Goal: Task Accomplishment & Management: Complete application form

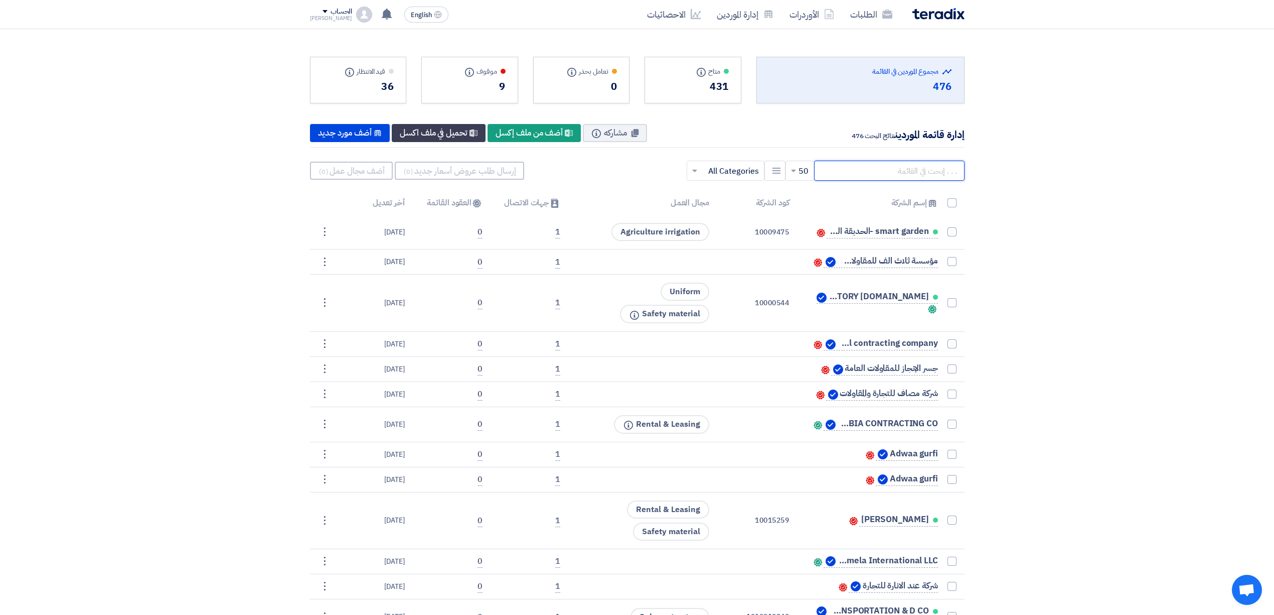
click at [842, 178] on input "text" at bounding box center [889, 171] width 151 height 20
type input "g"
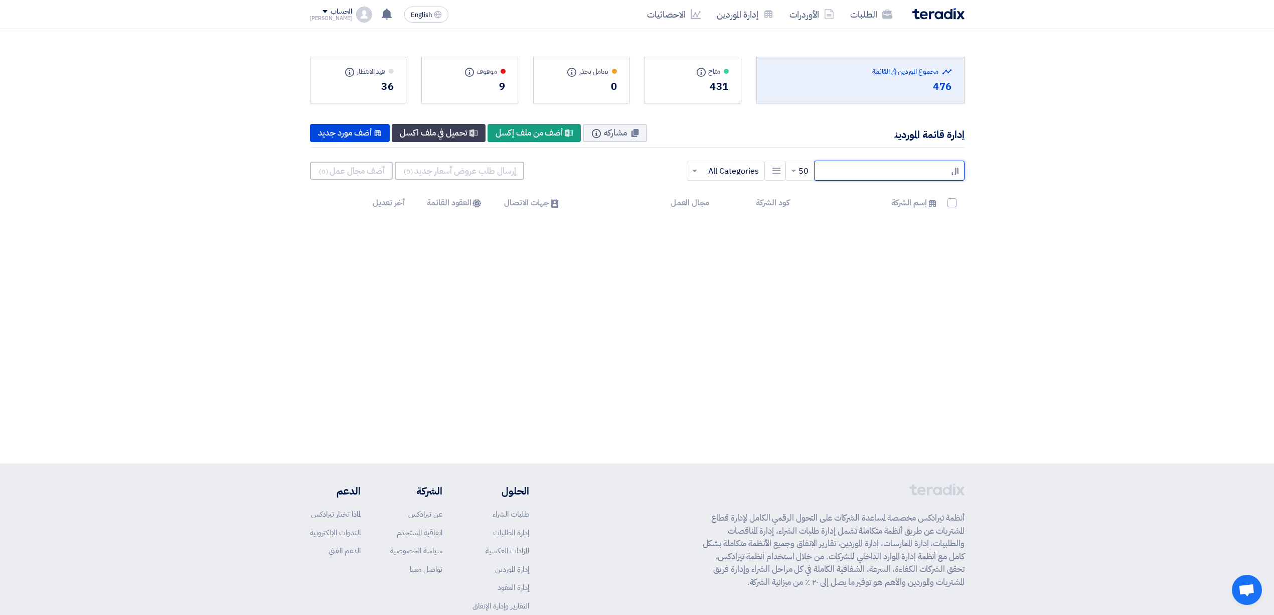
type input "ا"
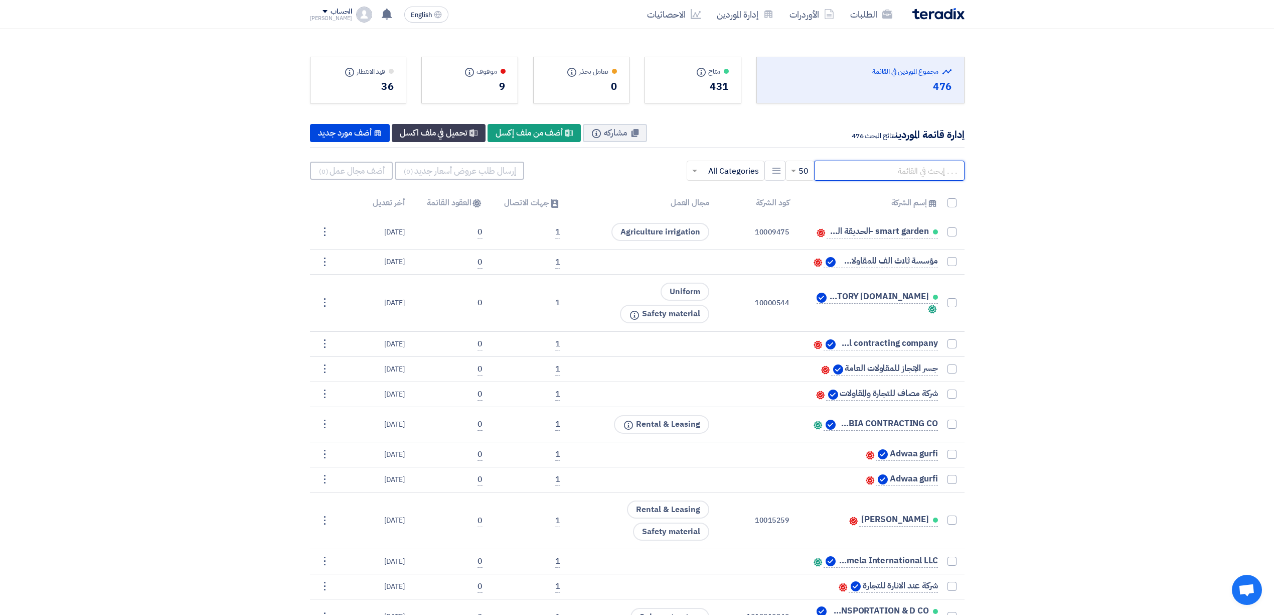
paste input "alwasa"
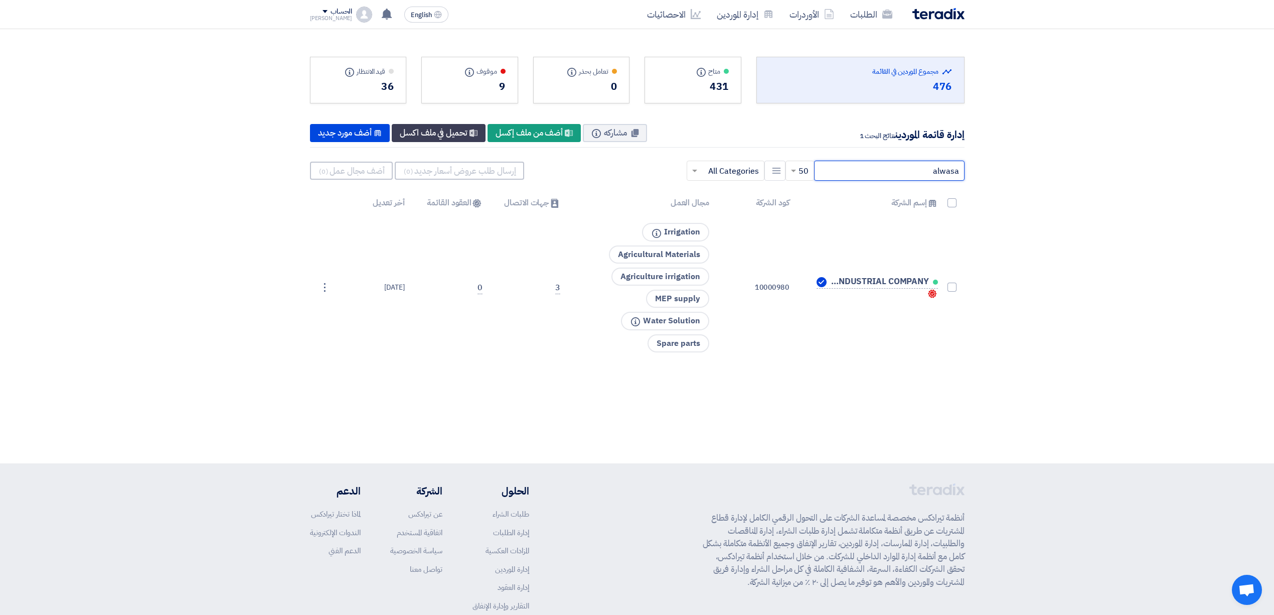
click at [897, 176] on input "alwasa" at bounding box center [889, 171] width 151 height 20
paste input "10015211"
type input "10015211"
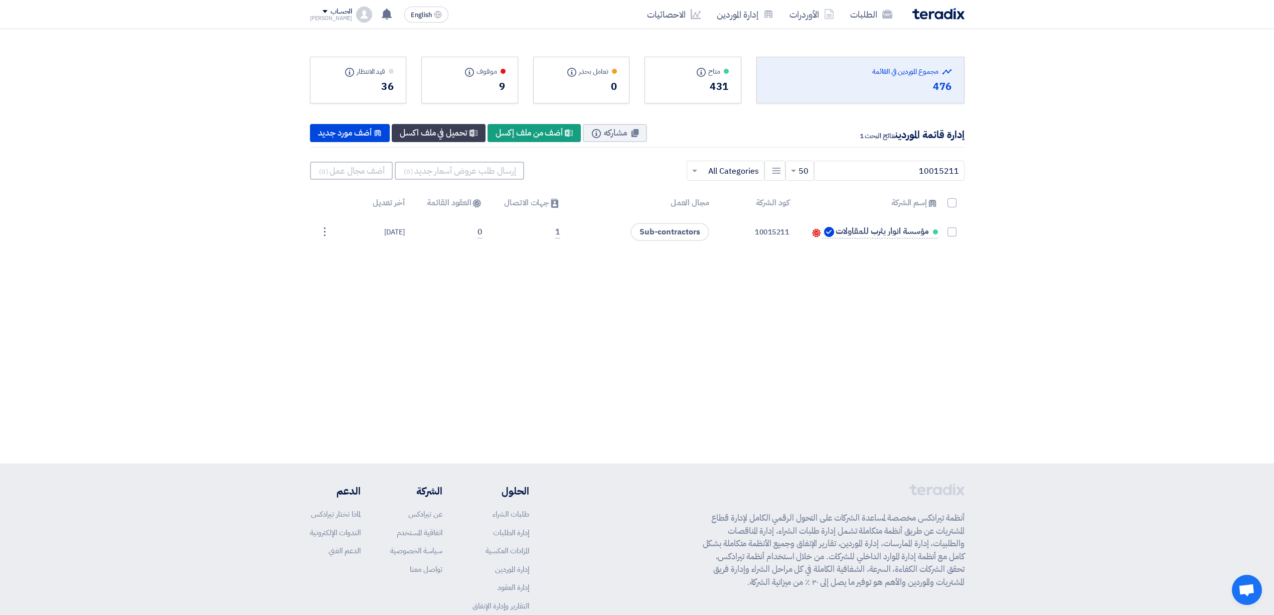
click at [944, 10] on img at bounding box center [939, 14] width 52 height 12
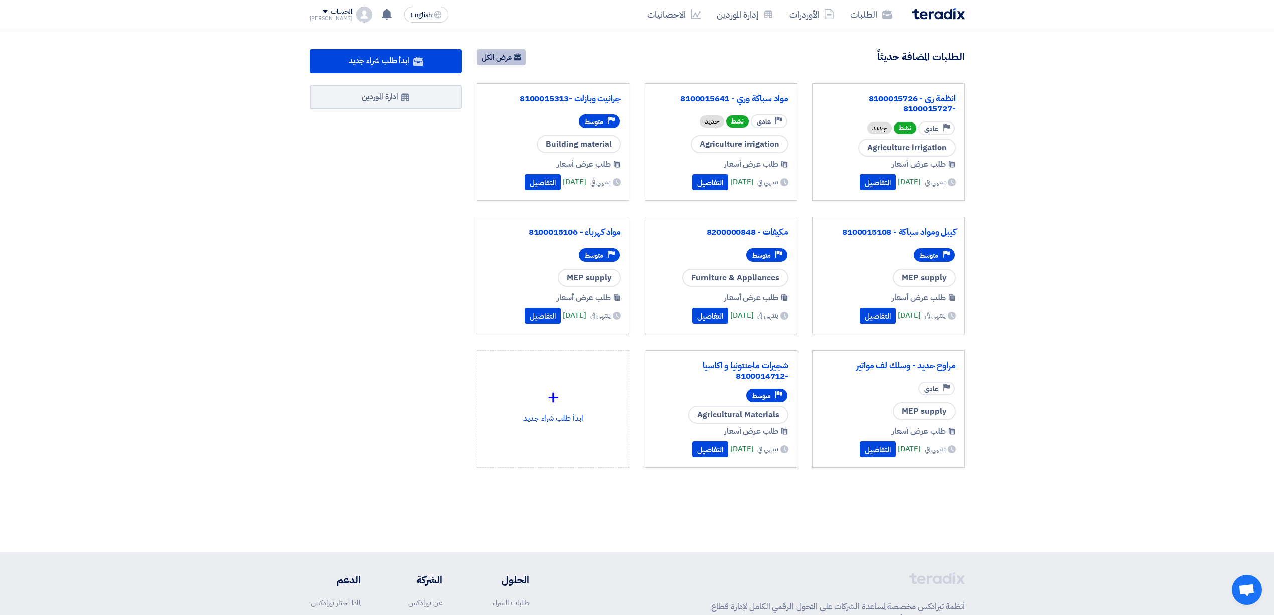
click at [494, 56] on link "عرض الكل" at bounding box center [501, 57] width 49 height 16
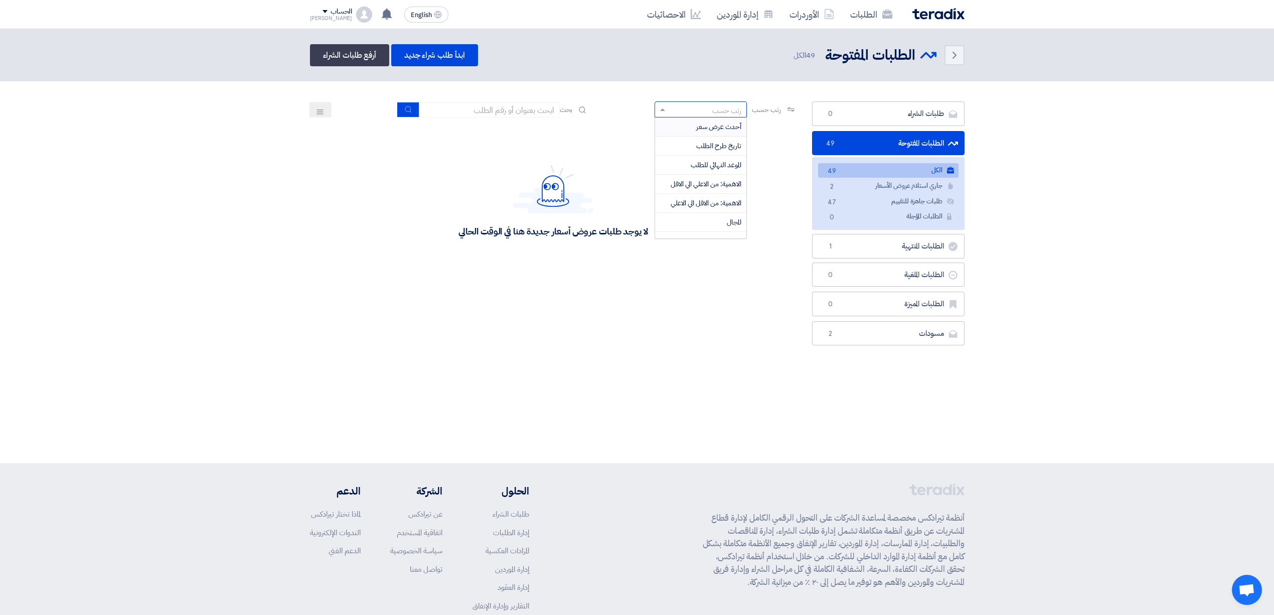
click at [715, 107] on div "رتب حسب" at bounding box center [726, 110] width 29 height 11
click at [504, 105] on input at bounding box center [489, 109] width 140 height 15
paste input "10015211"
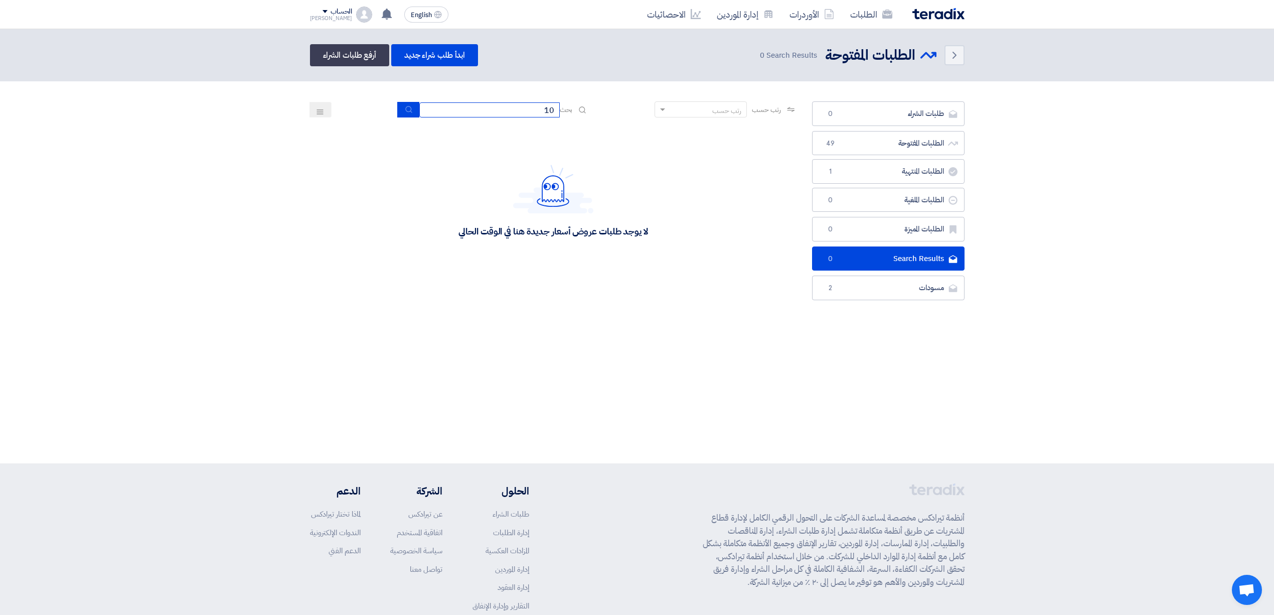
type input "1"
click at [411, 114] on button "submit" at bounding box center [408, 110] width 22 height 16
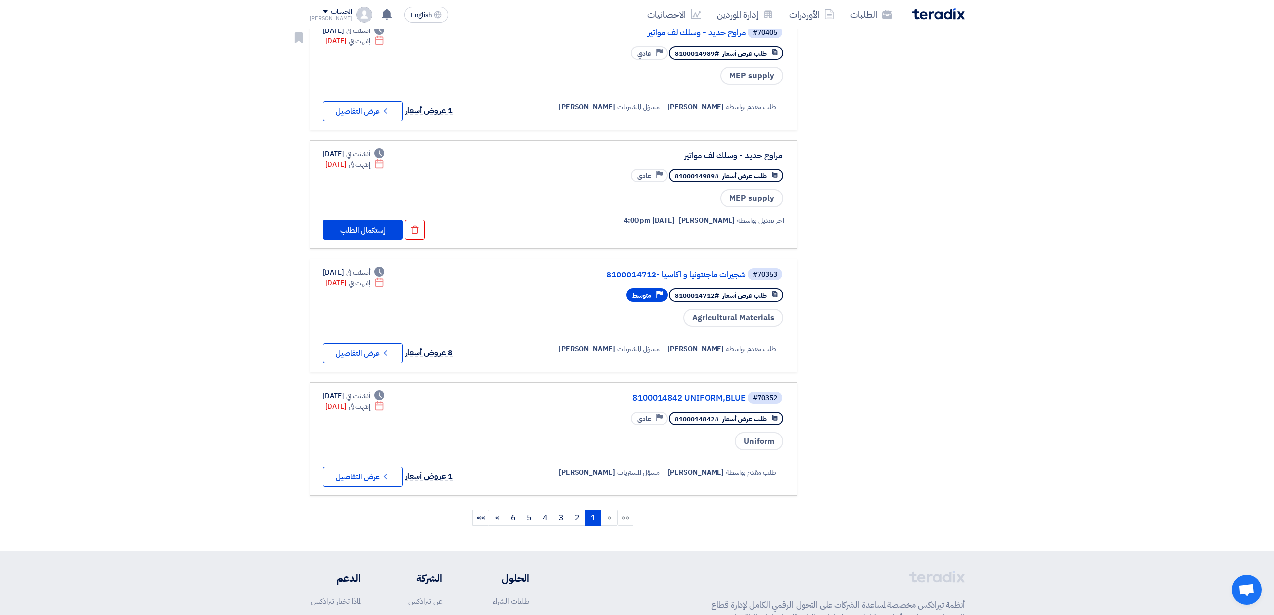
scroll to position [936, 0]
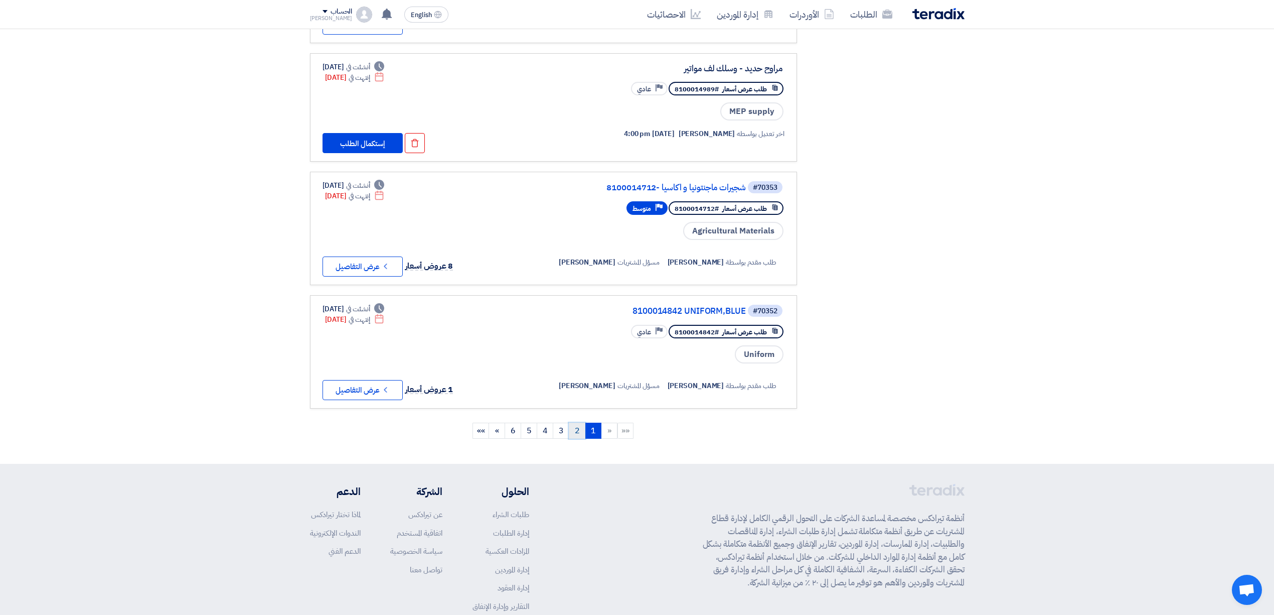
click at [574, 422] on link "2" at bounding box center [577, 430] width 17 height 16
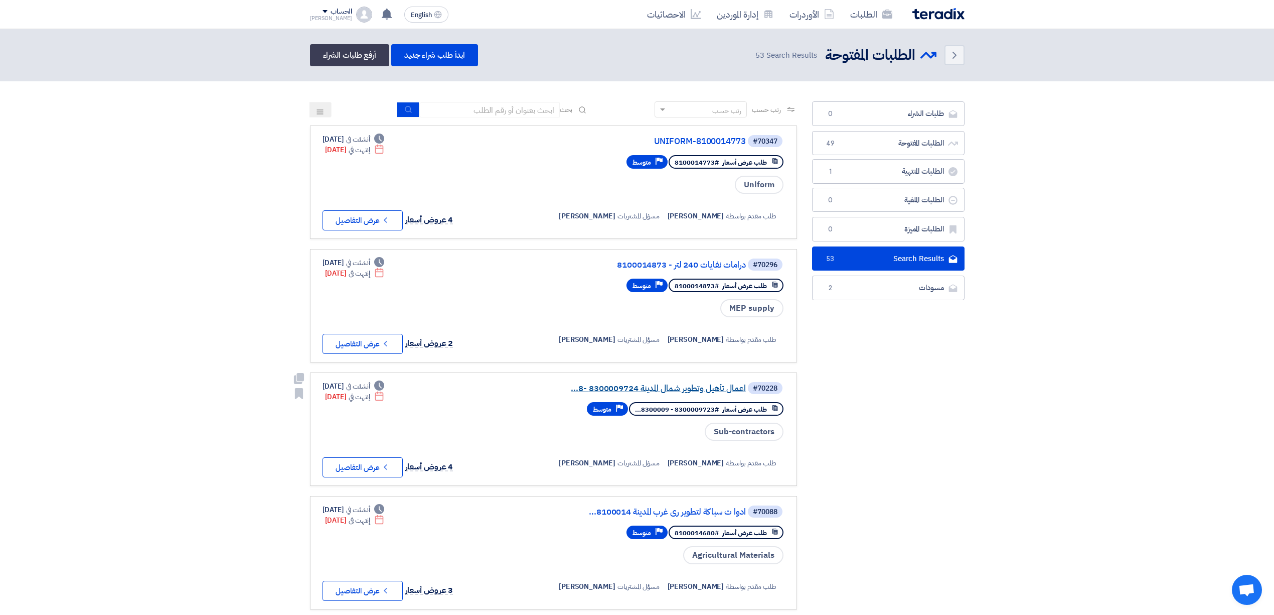
click at [637, 386] on link "اعمال تأهيل وتطوير شمال المدينة 8300009724 -8..." at bounding box center [645, 388] width 201 height 9
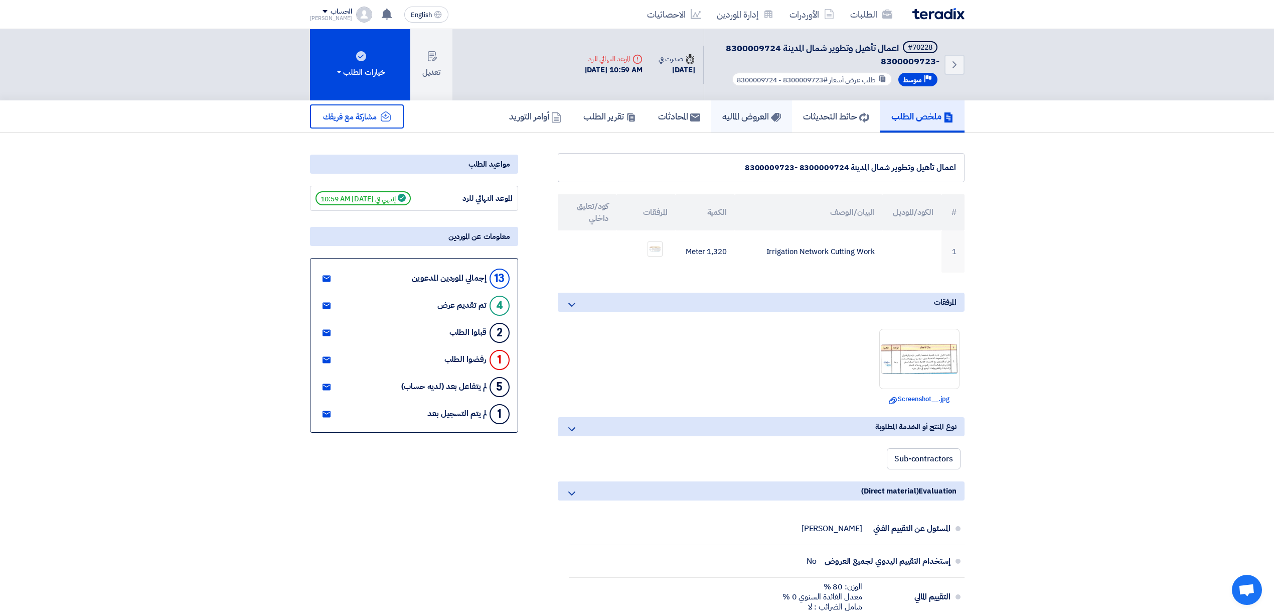
click at [731, 115] on h5 "العروض الماليه" at bounding box center [751, 116] width 59 height 12
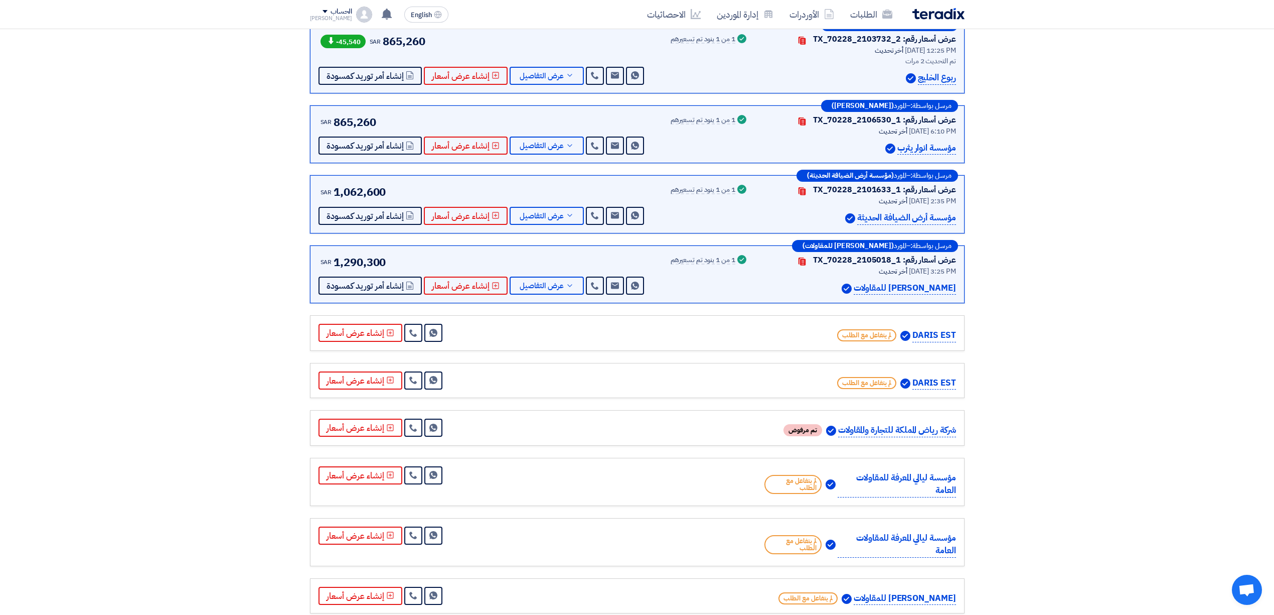
scroll to position [67, 0]
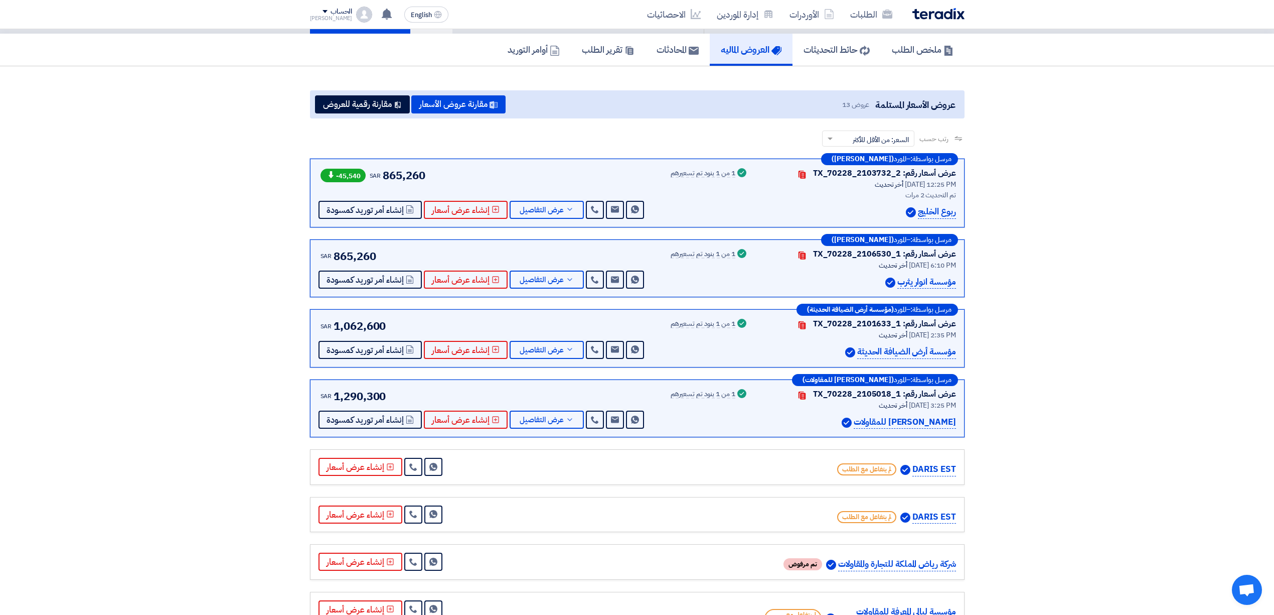
drag, startPoint x: 958, startPoint y: 215, endPoint x: 916, endPoint y: 222, distance: 42.7
click at [916, 222] on div "مرسل بواسطة: – المورد (Rubou Alkhalij) عرض أسعار رقم: TX_70228_2103732_2 Contac…" at bounding box center [637, 193] width 655 height 69
copy p "ربوع الخليج"
drag, startPoint x: 954, startPoint y: 280, endPoint x: 897, endPoint y: 281, distance: 56.2
click at [897, 281] on p "مؤسسة انوار يثرب" at bounding box center [926, 282] width 59 height 14
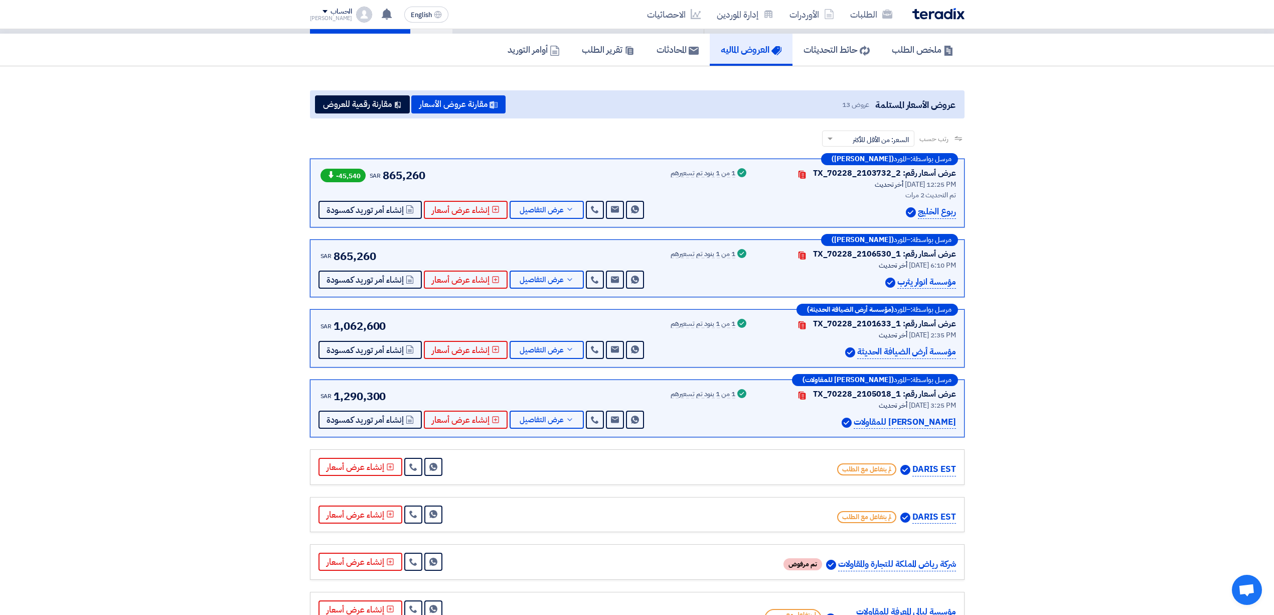
copy p "مؤسسة انوار يثرب"
click at [731, 17] on link "إدارة الموردين" at bounding box center [745, 15] width 73 height 24
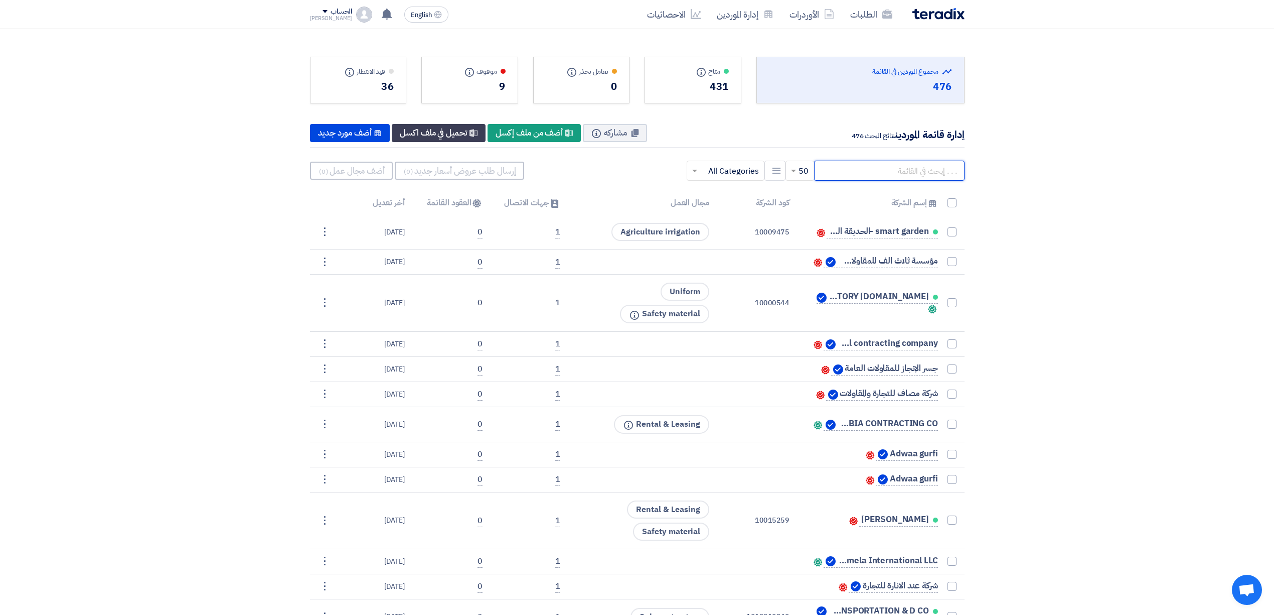
click at [897, 171] on input "text" at bounding box center [889, 171] width 151 height 20
paste input "مؤسسة انوار يثرب"
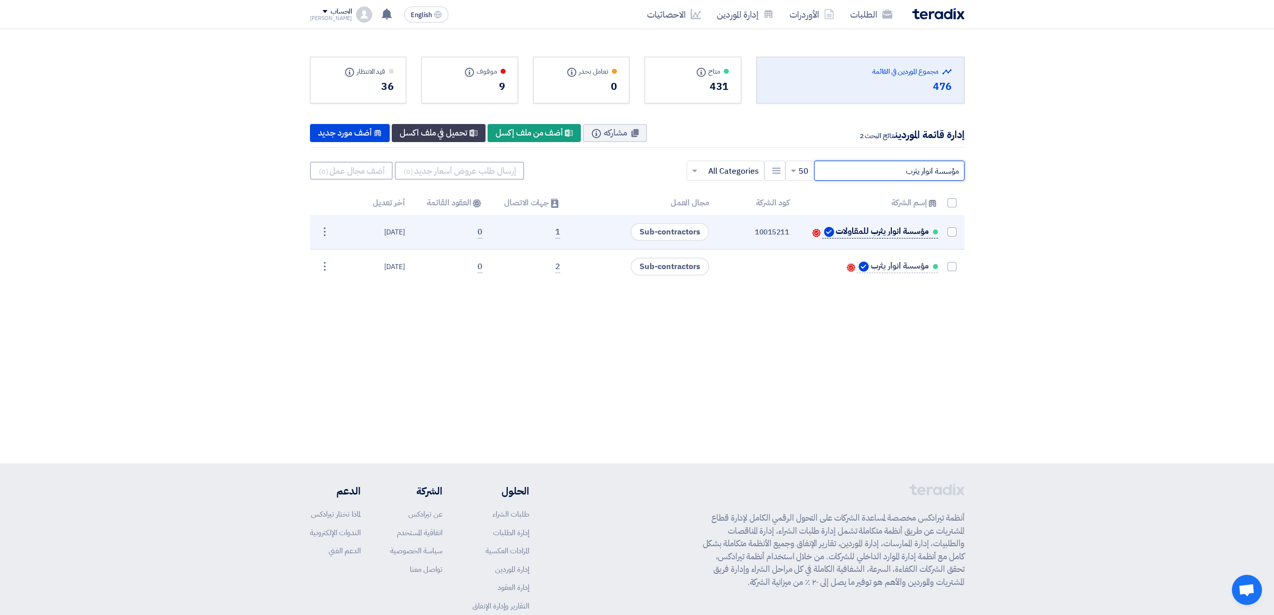
type input "مؤسسة انوار يثرب"
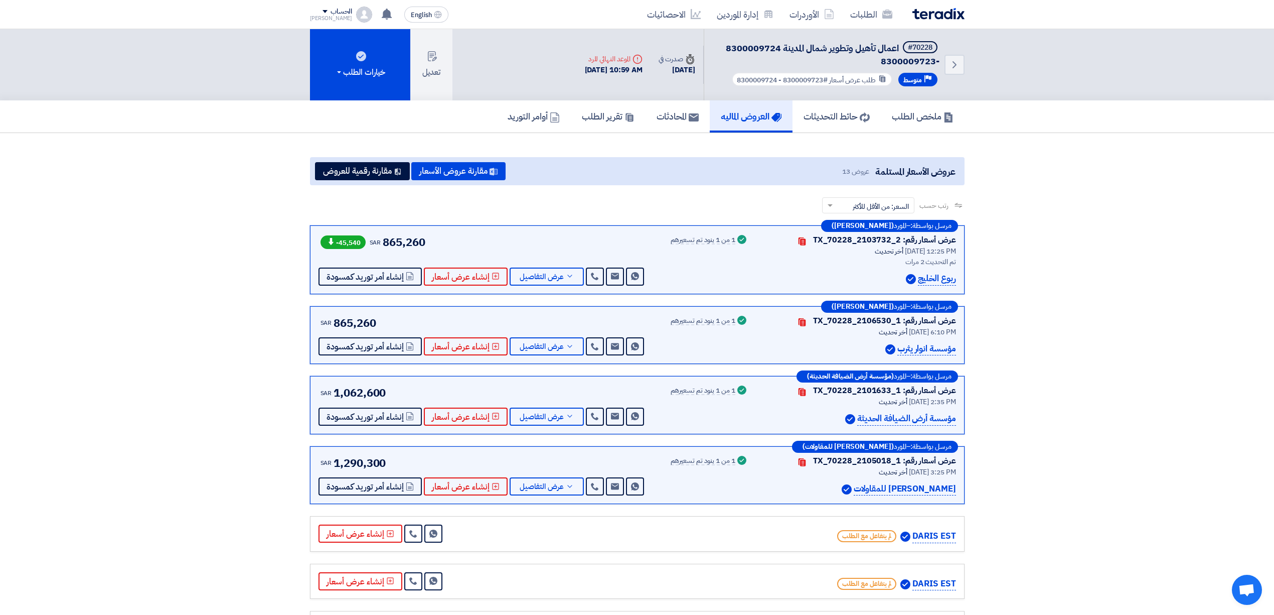
click at [955, 13] on img at bounding box center [939, 14] width 52 height 12
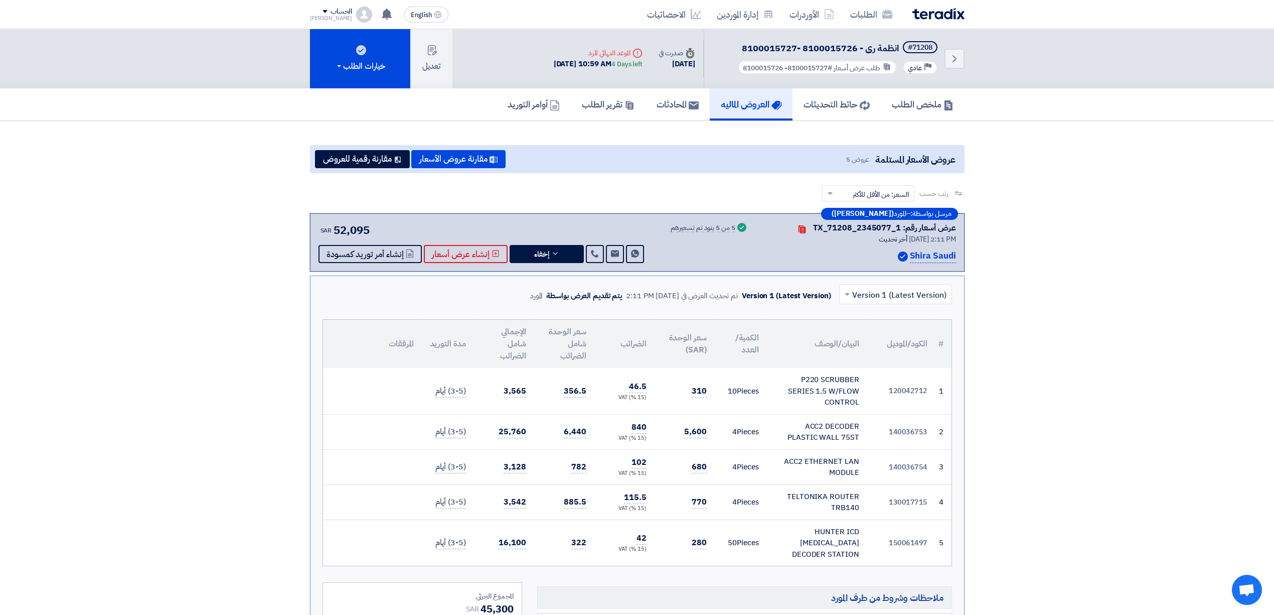
click at [956, 13] on img at bounding box center [939, 14] width 52 height 12
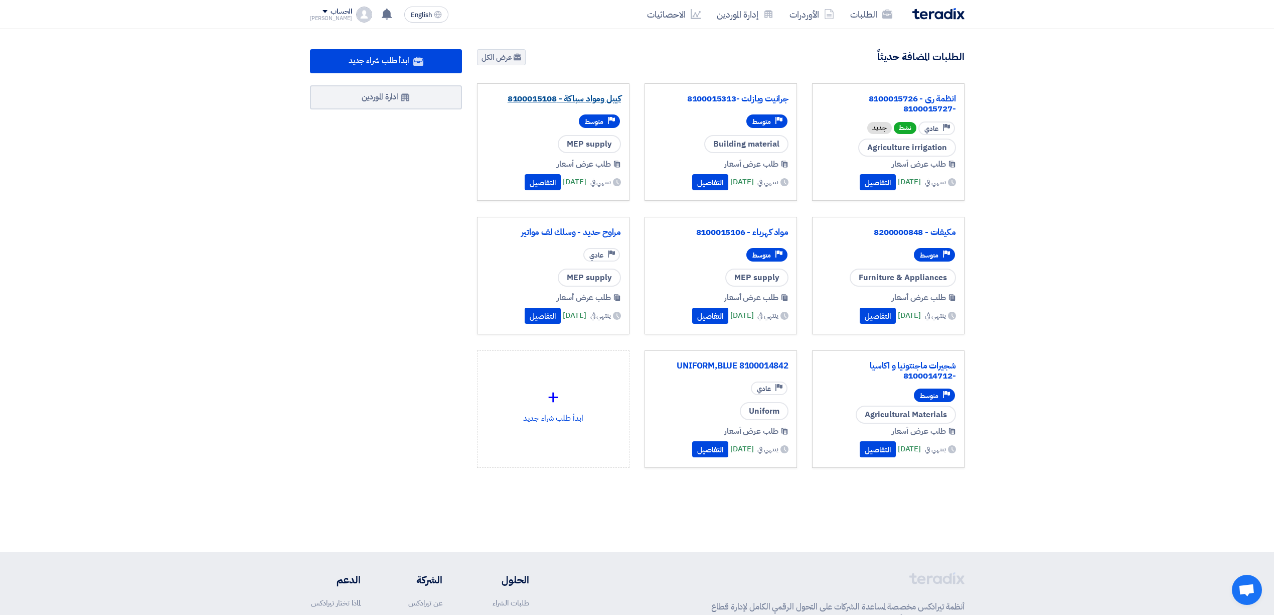
click at [555, 97] on link "كيبل ومواد سباكة - 8100015108" at bounding box center [553, 99] width 135 height 10
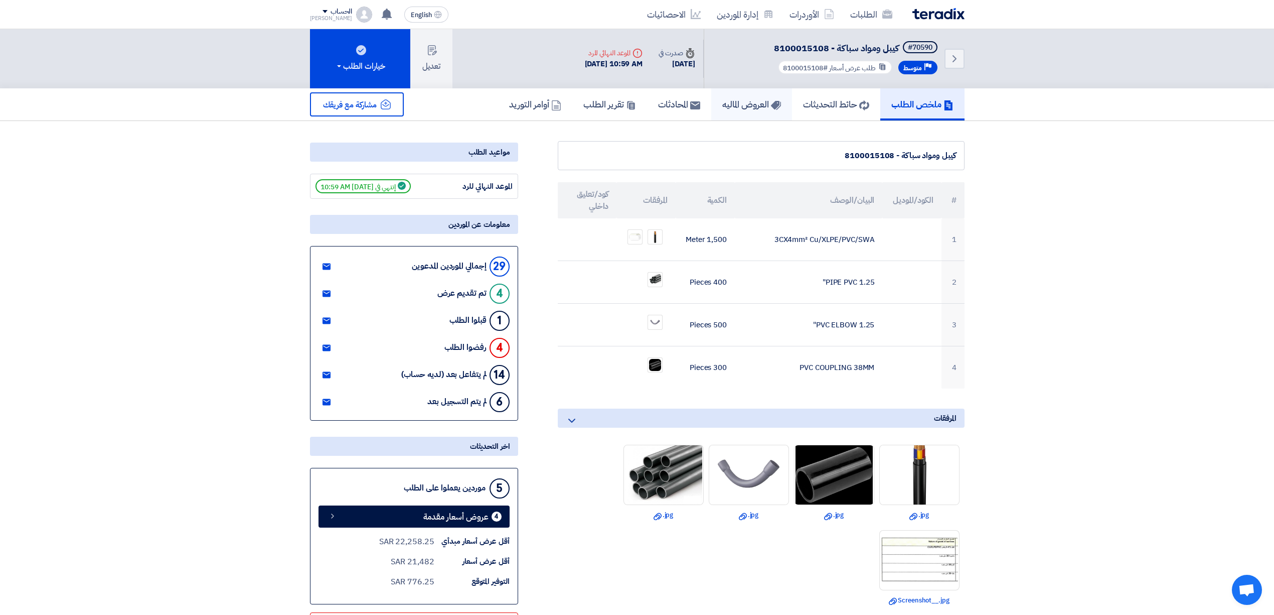
click at [747, 98] on h5 "العروض الماليه" at bounding box center [751, 104] width 59 height 12
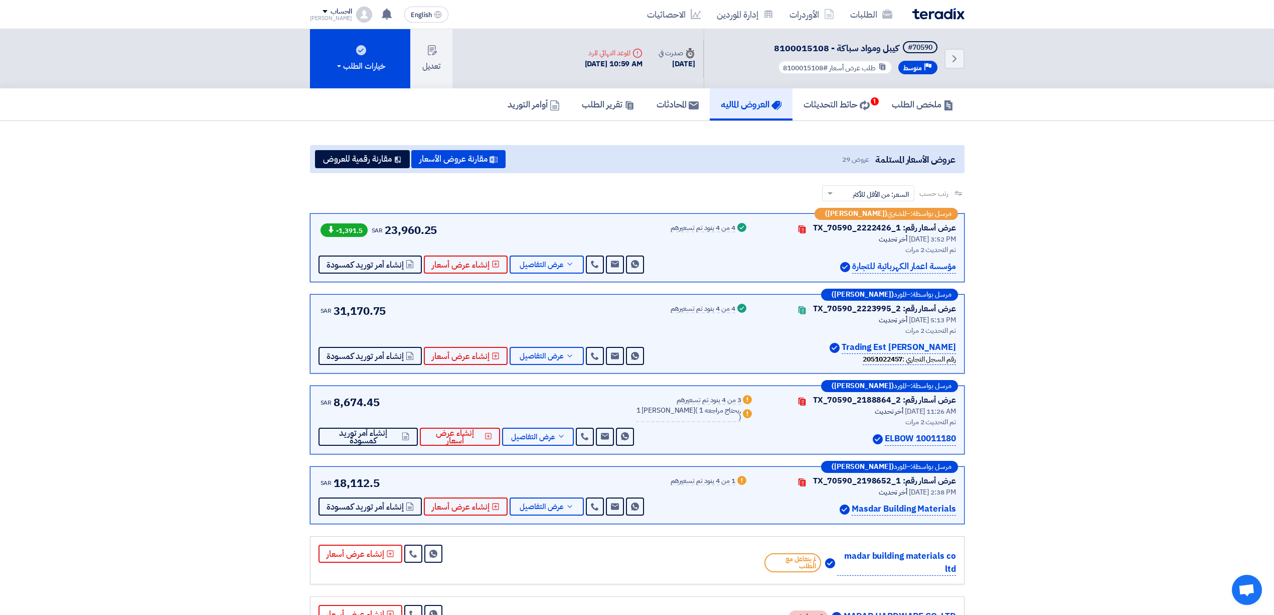
click at [942, 19] on img at bounding box center [939, 14] width 52 height 12
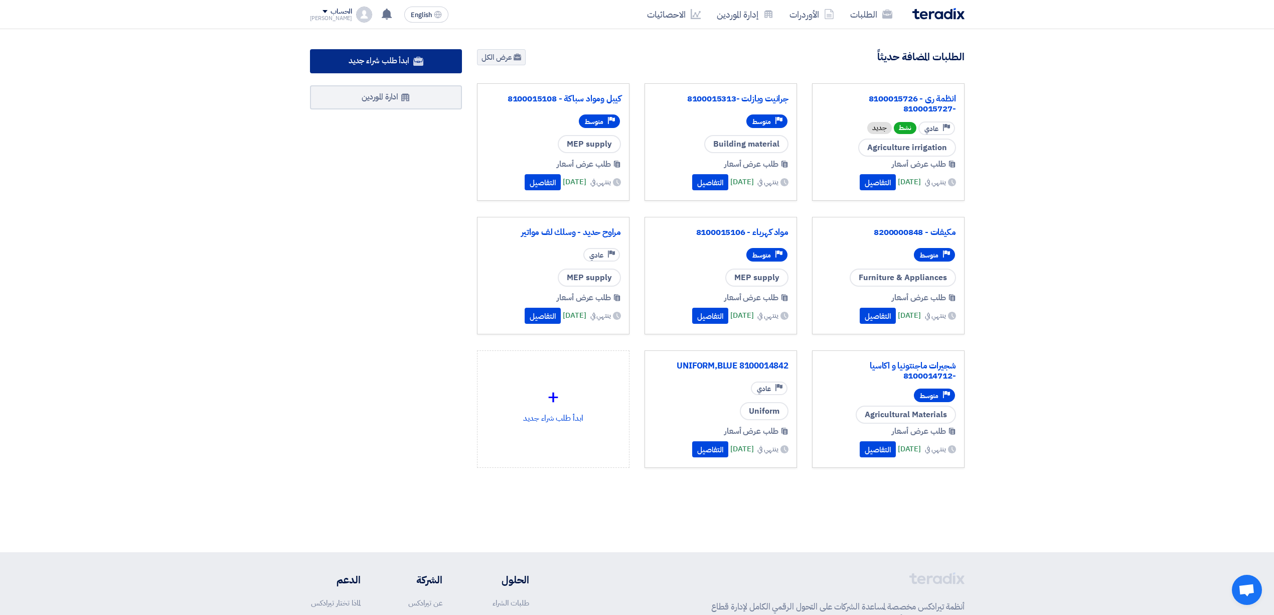
click at [440, 67] on link "ابدأ طلب شراء جديد" at bounding box center [386, 61] width 153 height 24
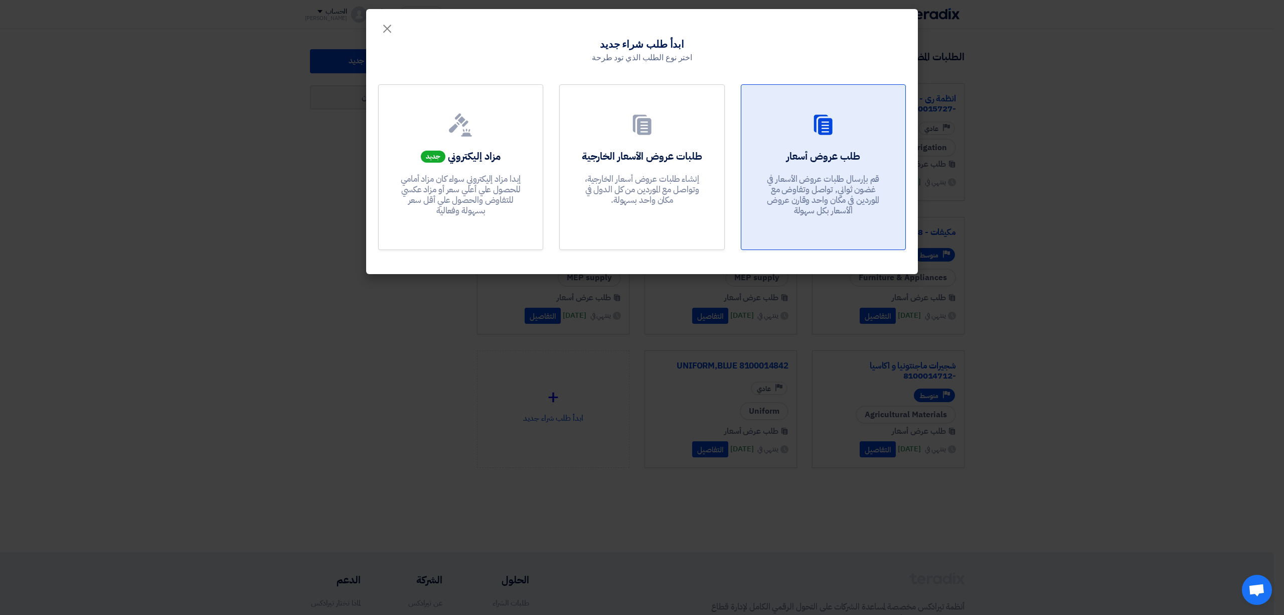
click at [815, 132] on icon at bounding box center [823, 125] width 24 height 24
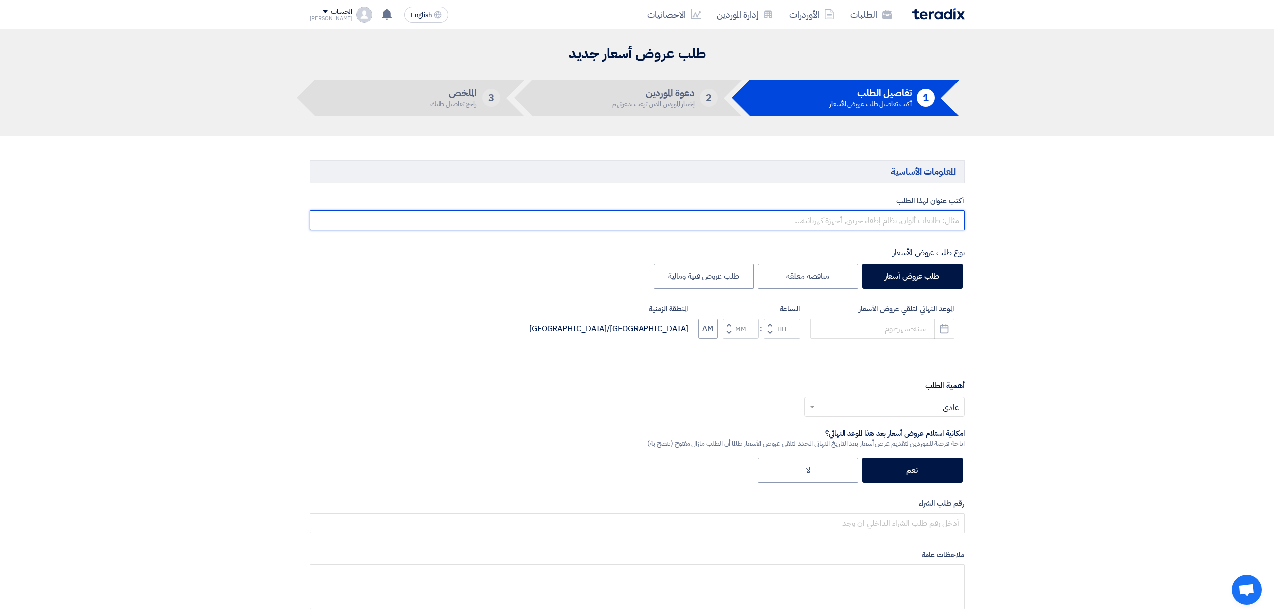
click at [906, 223] on input "text" at bounding box center [637, 220] width 655 height 20
paste input "8100015641"
type input "مواد سباكة وري - 8100015641"
click at [947, 334] on icon "Pick a date" at bounding box center [945, 329] width 10 height 10
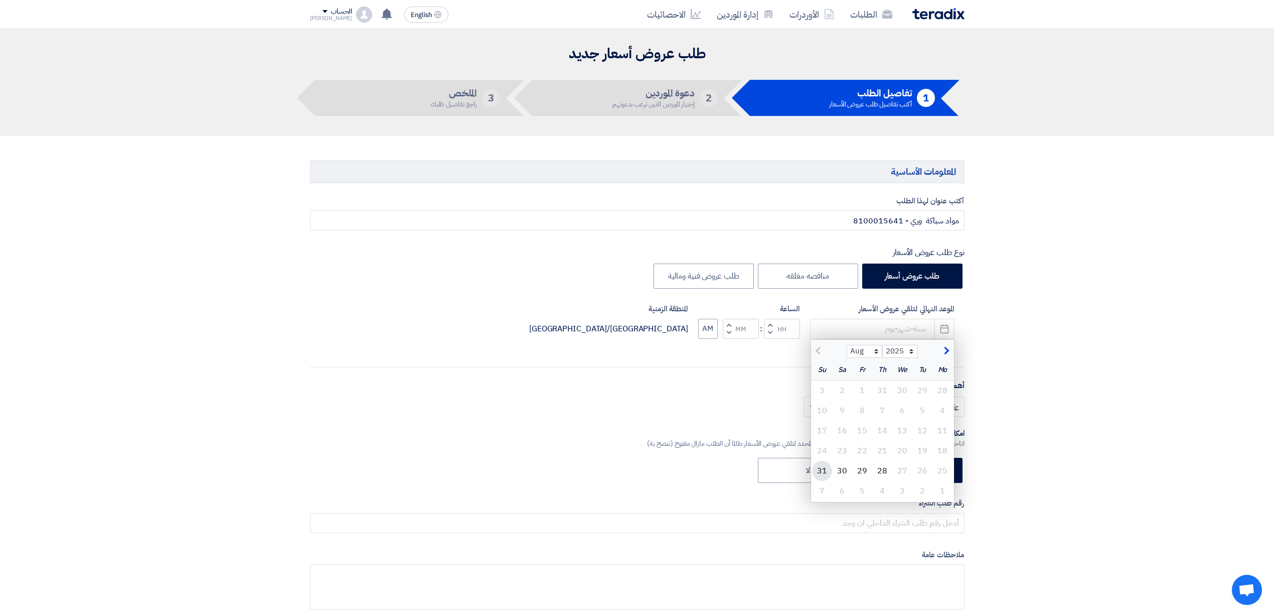
click at [815, 477] on div "31" at bounding box center [822, 471] width 20 height 20
type input "[DATE]"
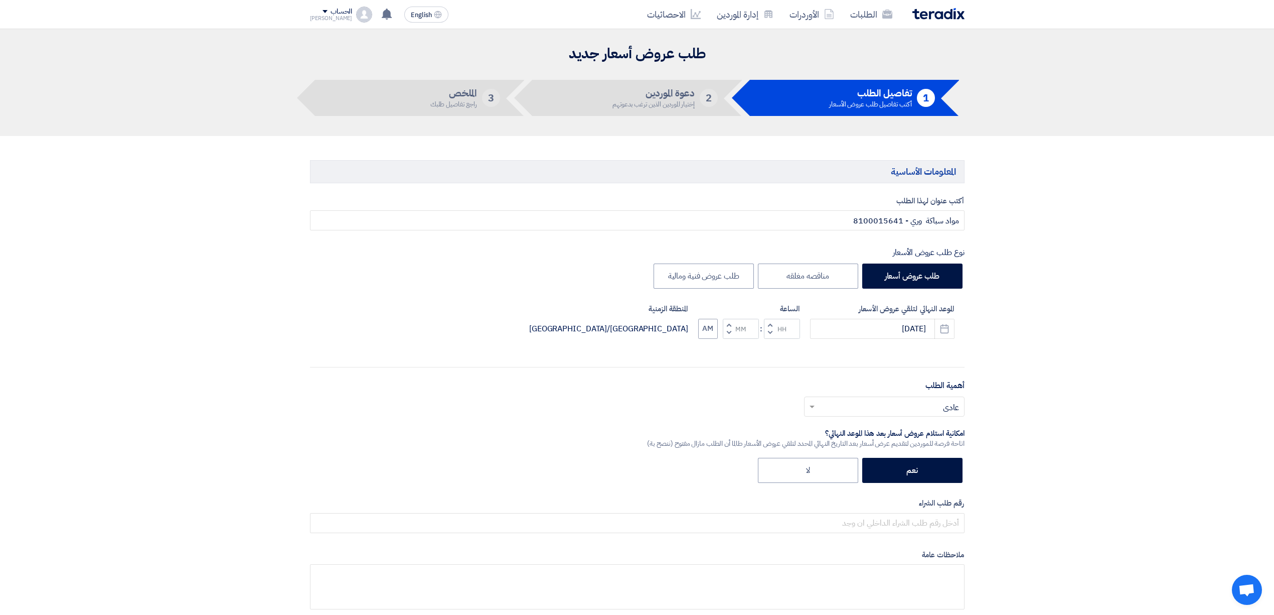
click at [769, 330] on span "button" at bounding box center [770, 333] width 4 height 8
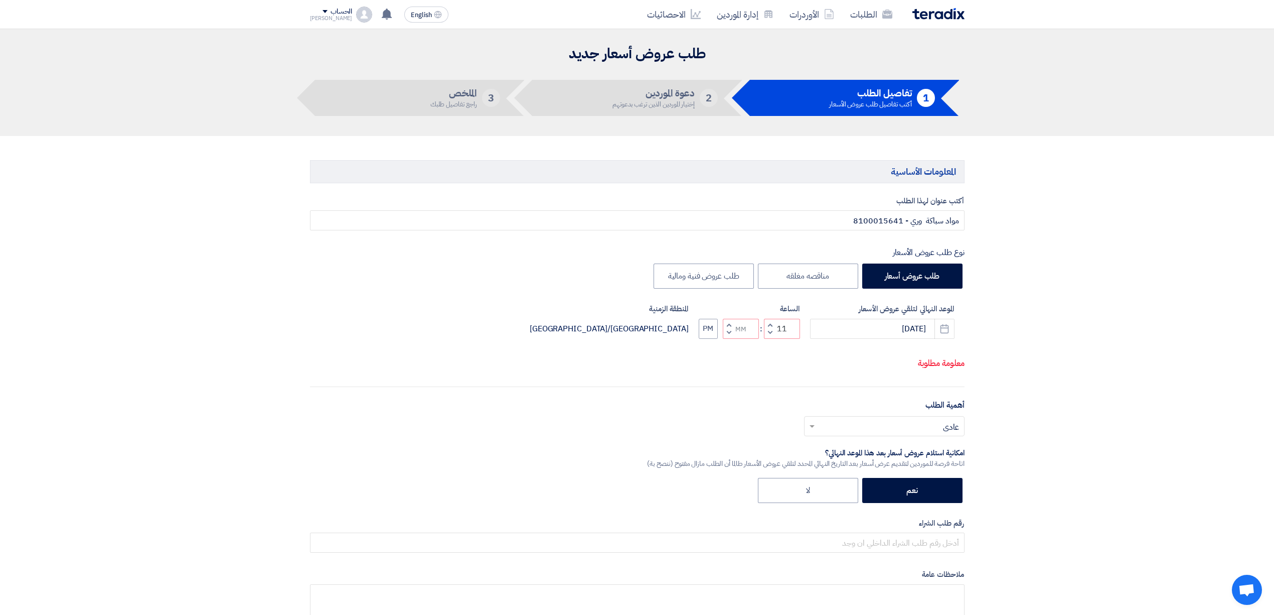
click at [734, 332] on button "Decrement minutes" at bounding box center [729, 332] width 12 height 13
type input "10"
type input "59"
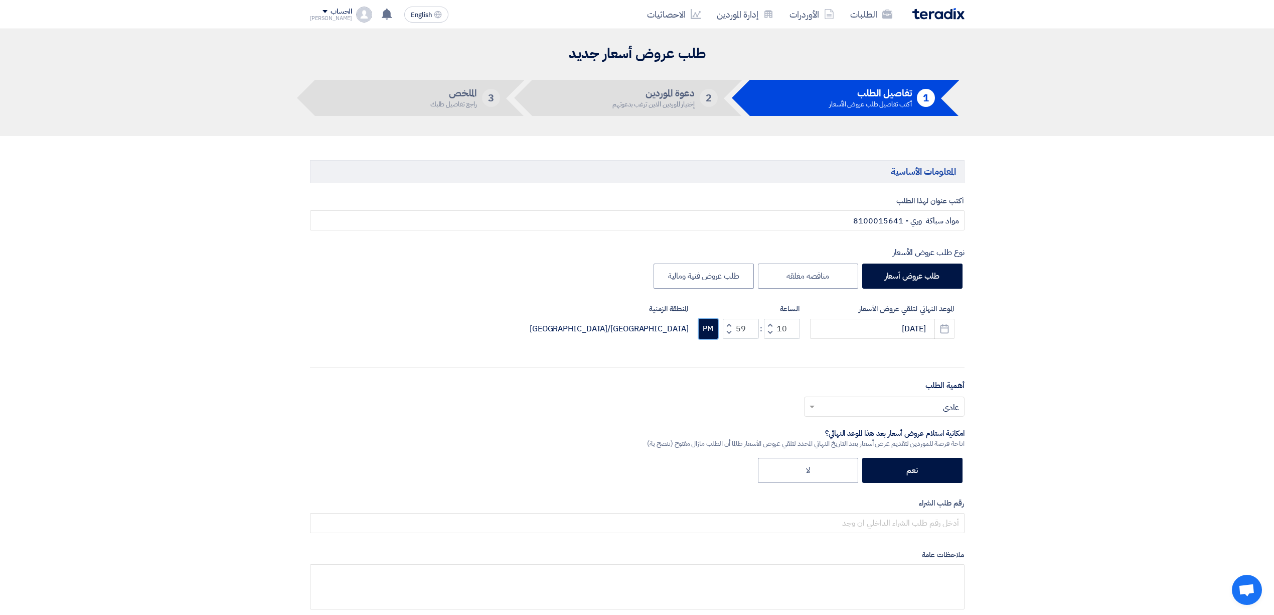
click at [709, 338] on button "PM" at bounding box center [708, 329] width 19 height 20
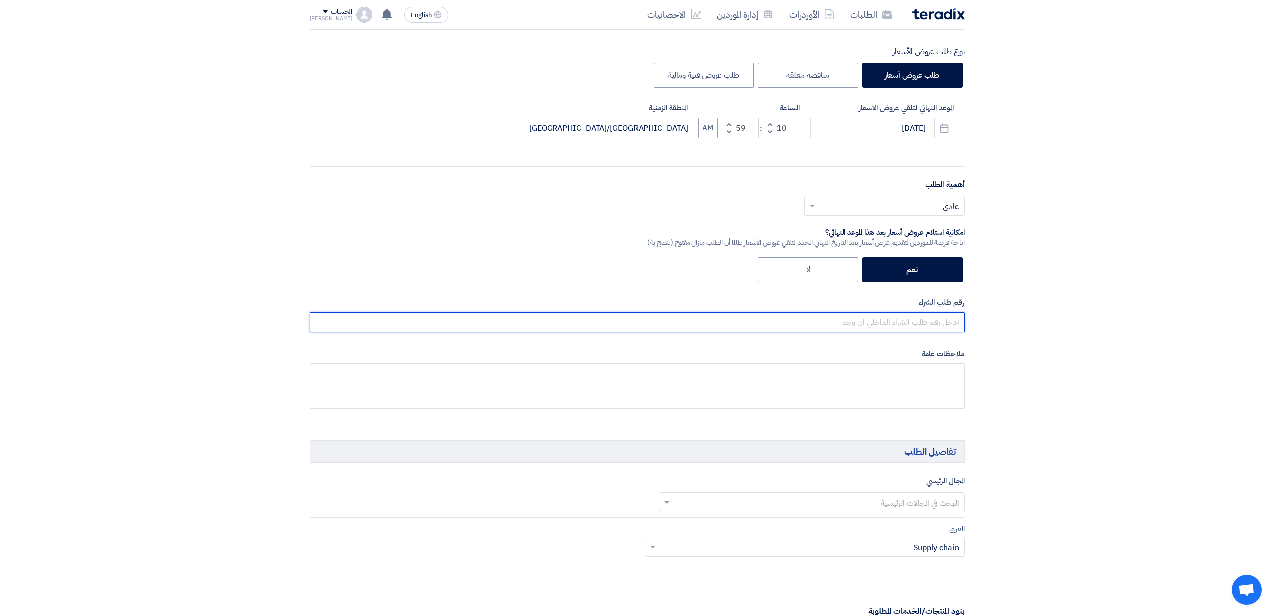
click at [875, 326] on input "text" at bounding box center [637, 322] width 655 height 20
paste input "8100015641"
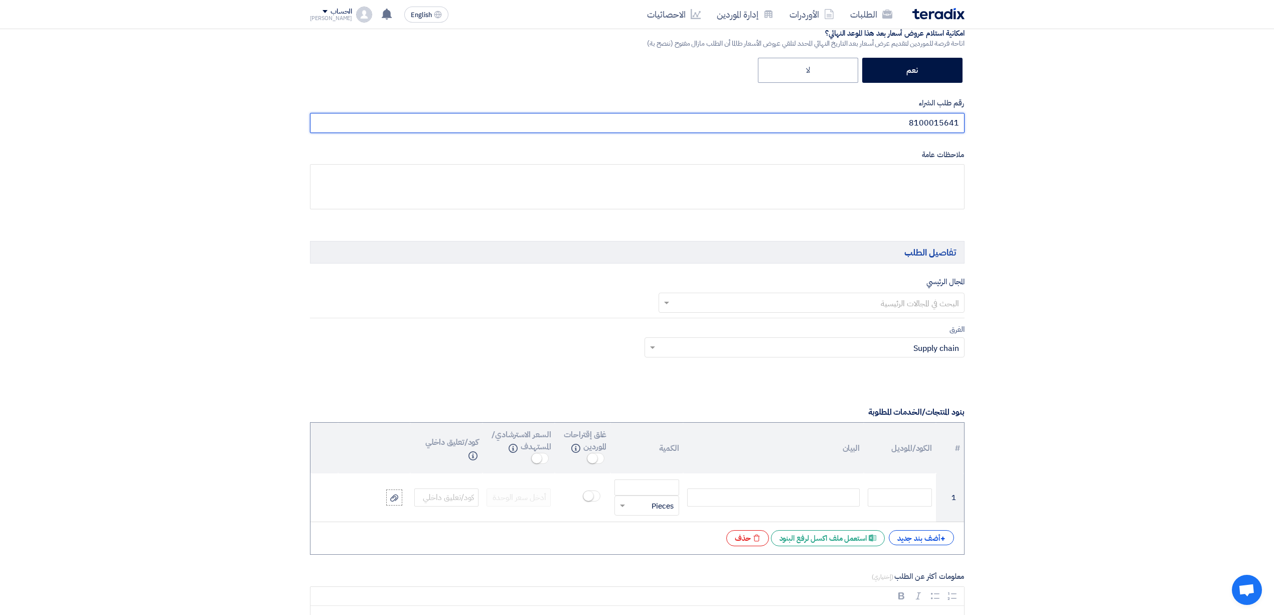
scroll to position [401, 0]
type input "8100015641"
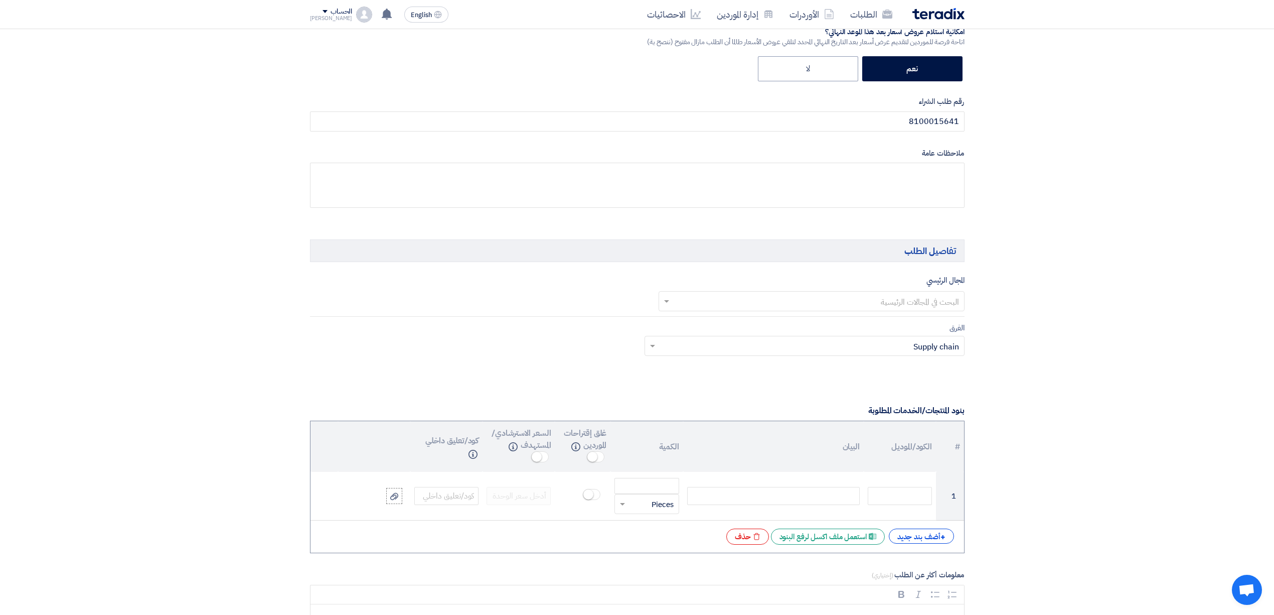
click at [837, 301] on input "text" at bounding box center [817, 301] width 286 height 17
click at [869, 364] on div "Agriculture irrigation" at bounding box center [811, 357] width 305 height 21
click at [589, 293] on div "البحث في المجالات الفرعية" at bounding box center [476, 301] width 307 height 21
click at [582, 303] on input "text" at bounding box center [470, 302] width 310 height 17
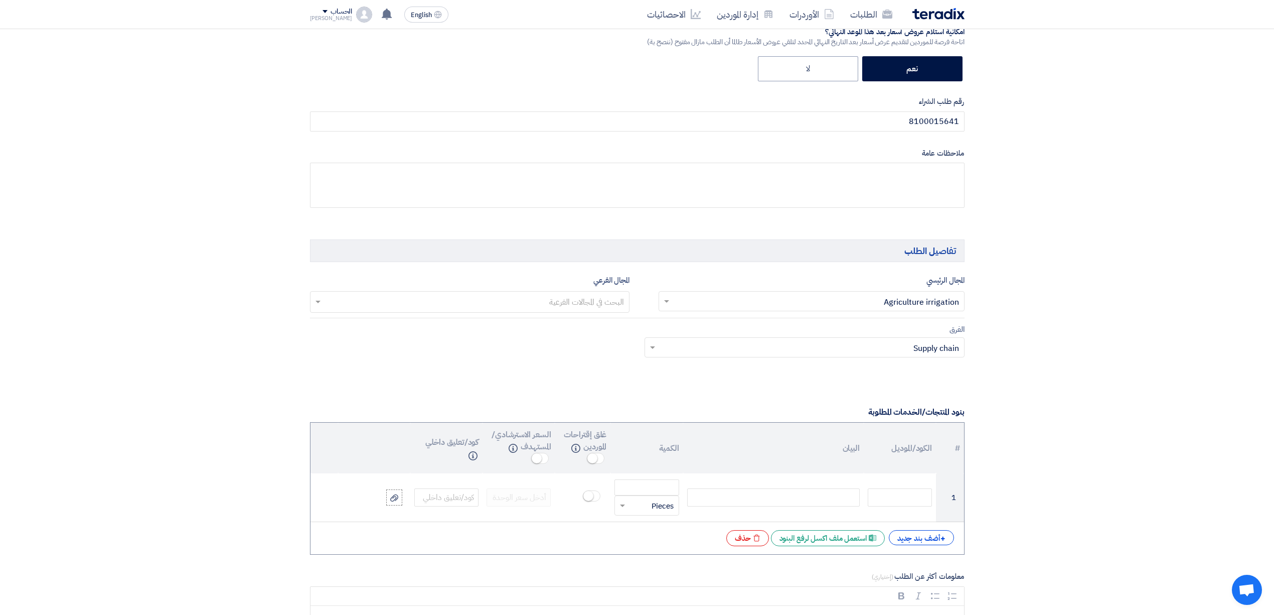
click at [1023, 368] on section "المعلومات الأساسية أكتب عنوان لهذا الطلب مواد سباكة وري - 8100015641 نوع طلب عر…" at bounding box center [637, 607] width 1274 height 1744
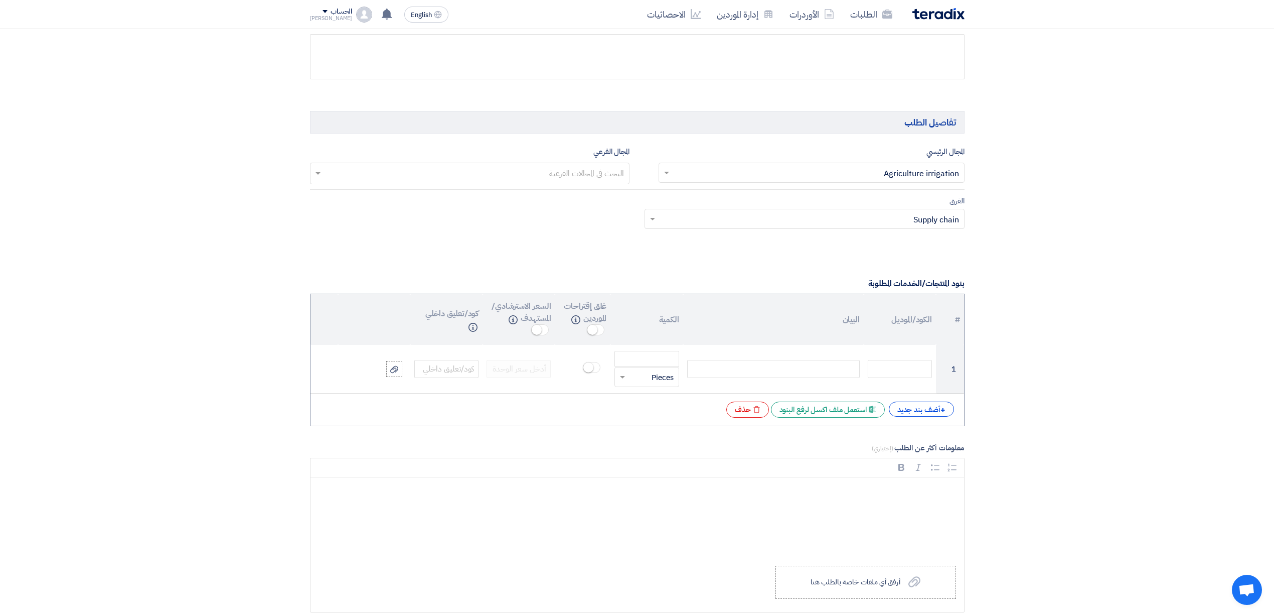
scroll to position [535, 0]
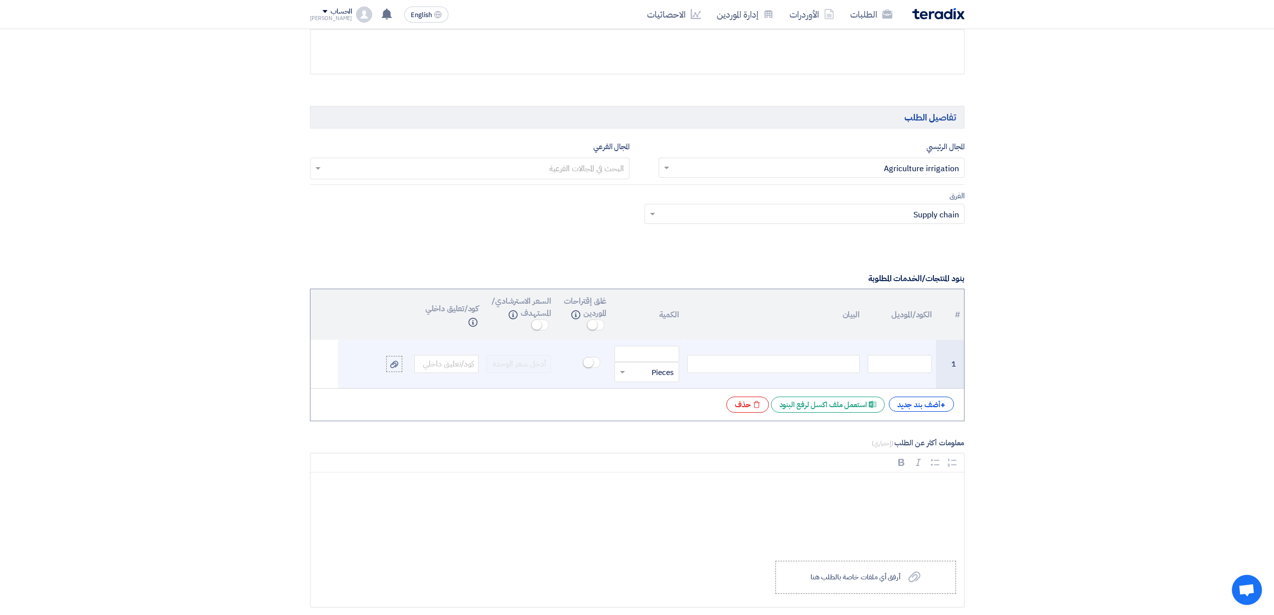
click at [741, 372] on div at bounding box center [773, 364] width 173 height 18
paste div
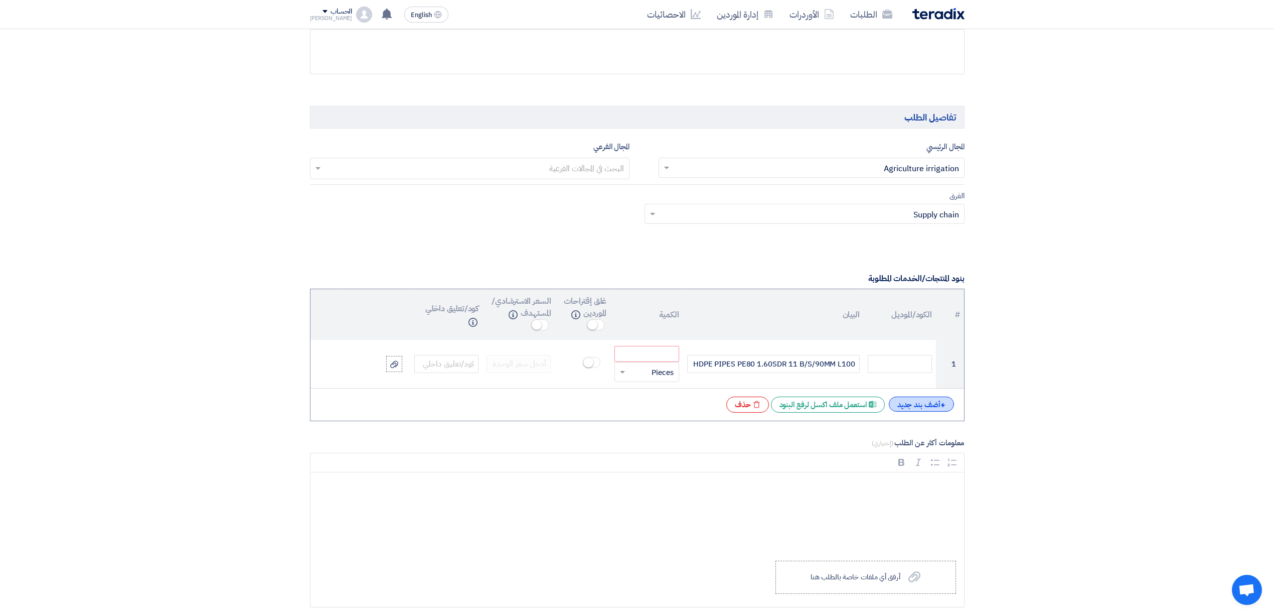
click at [926, 411] on div "+ أضف بند جديد" at bounding box center [921, 403] width 65 height 15
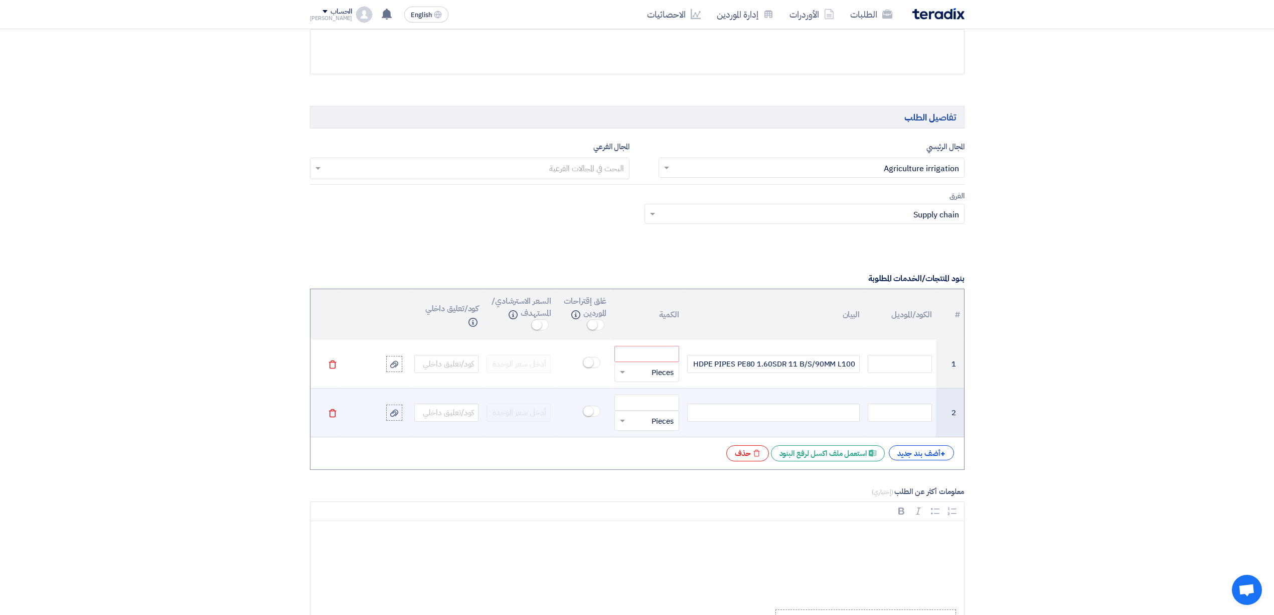
click at [815, 410] on div at bounding box center [773, 412] width 173 height 18
paste div
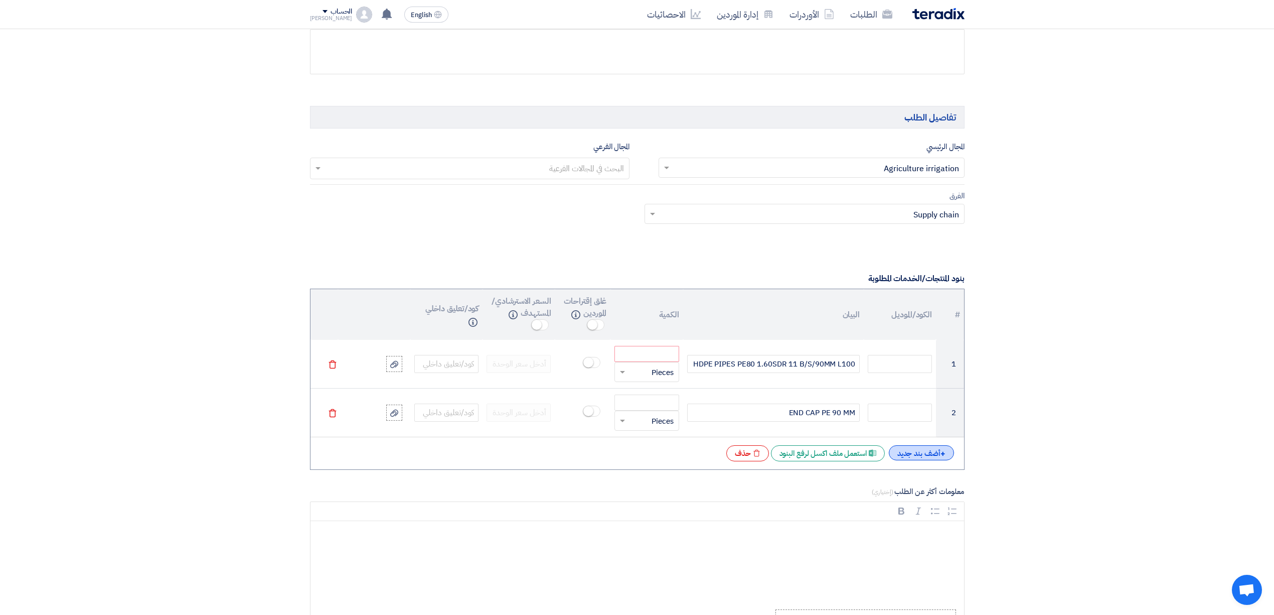
click at [913, 460] on div "+ أضف بند جديد" at bounding box center [921, 452] width 65 height 15
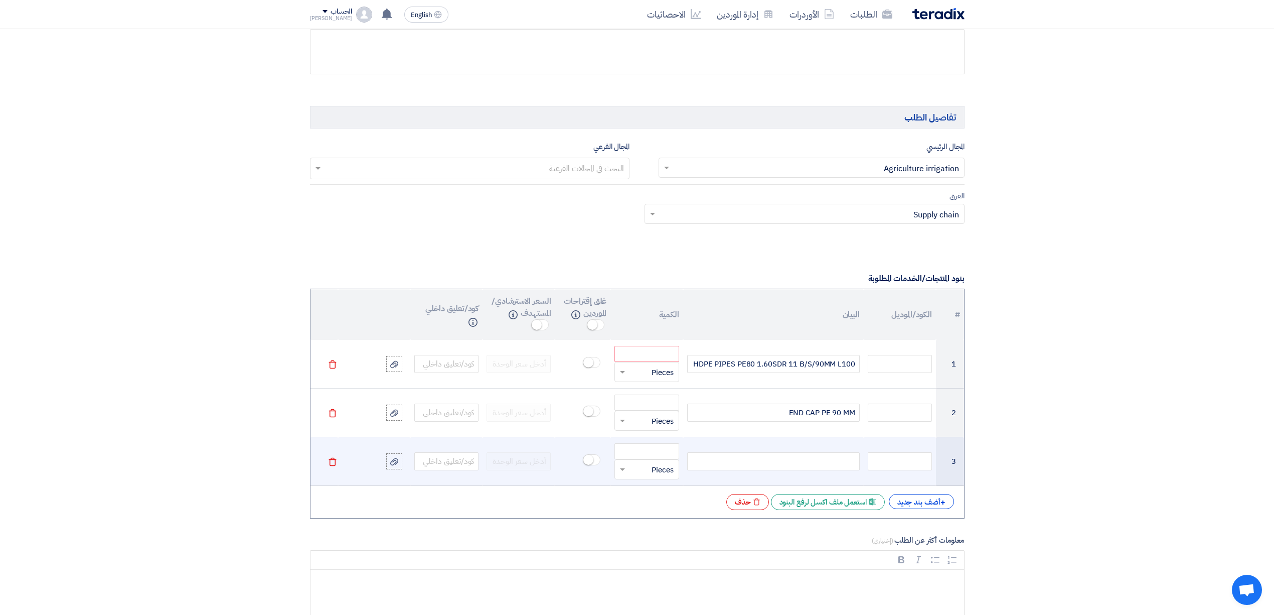
click at [805, 465] on div at bounding box center [773, 461] width 173 height 18
paste div
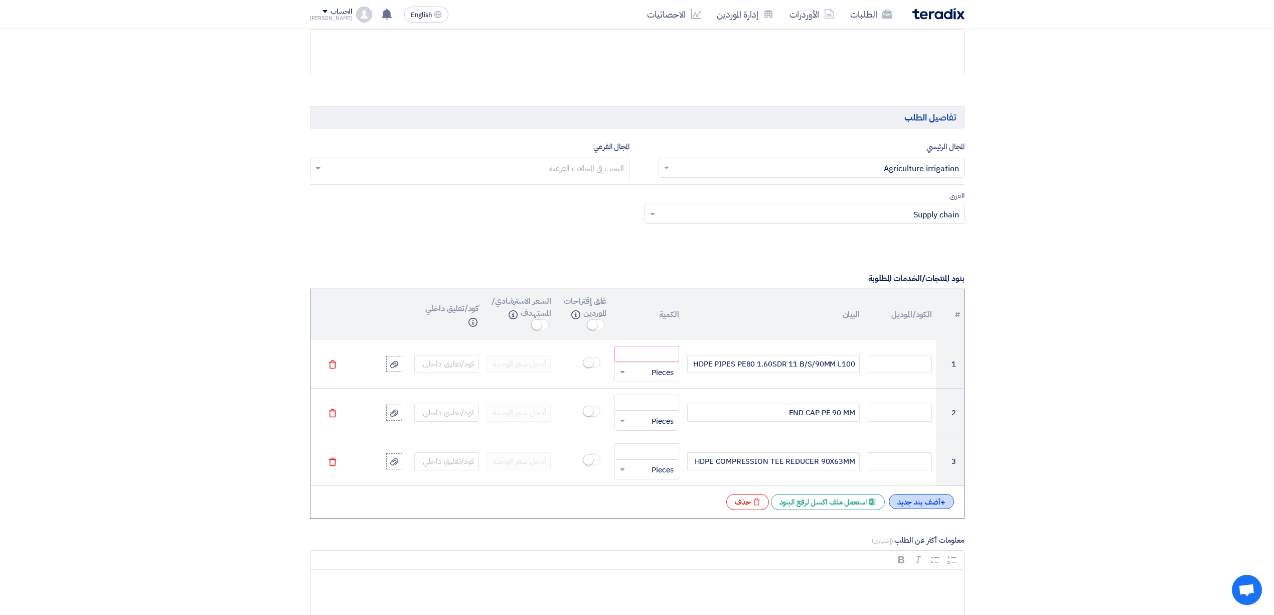
click at [927, 509] on div "+ أضف بند جديد" at bounding box center [921, 501] width 65 height 15
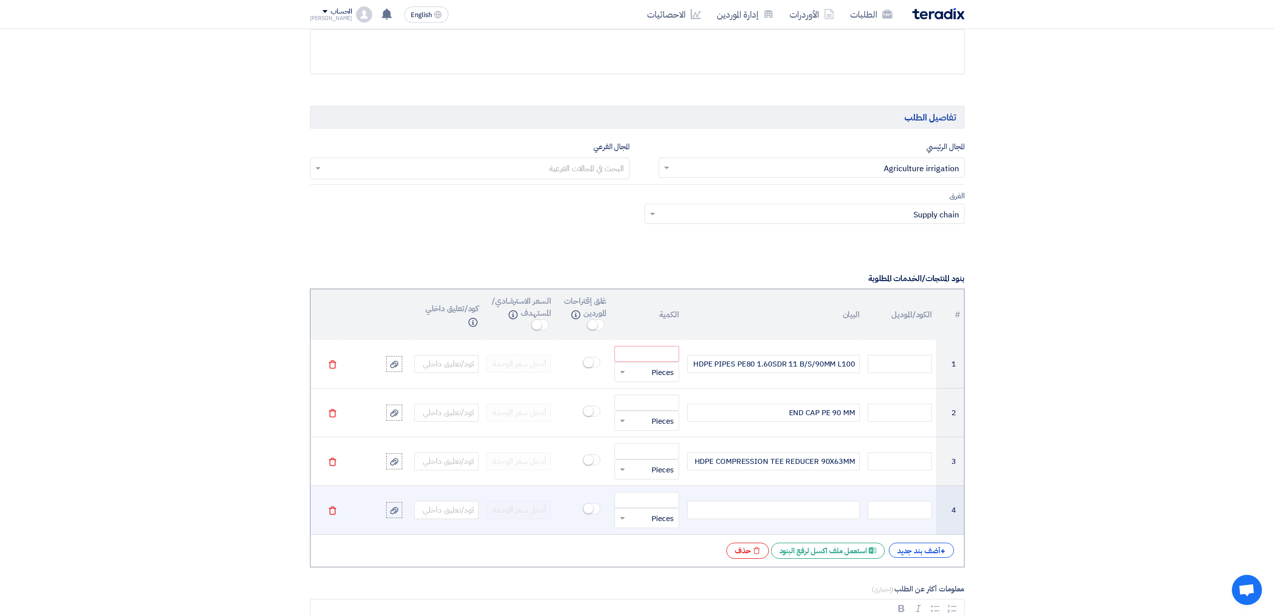
click at [823, 519] on div at bounding box center [773, 510] width 173 height 18
paste div
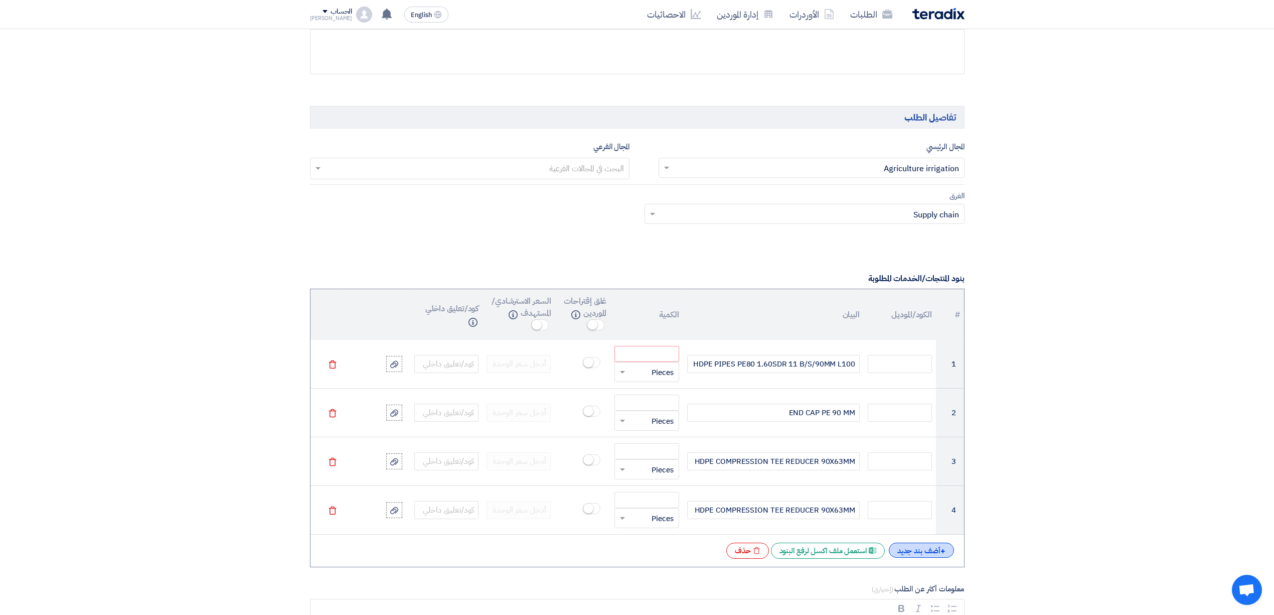
click at [943, 557] on div "+ أضف بند جديد" at bounding box center [921, 549] width 65 height 15
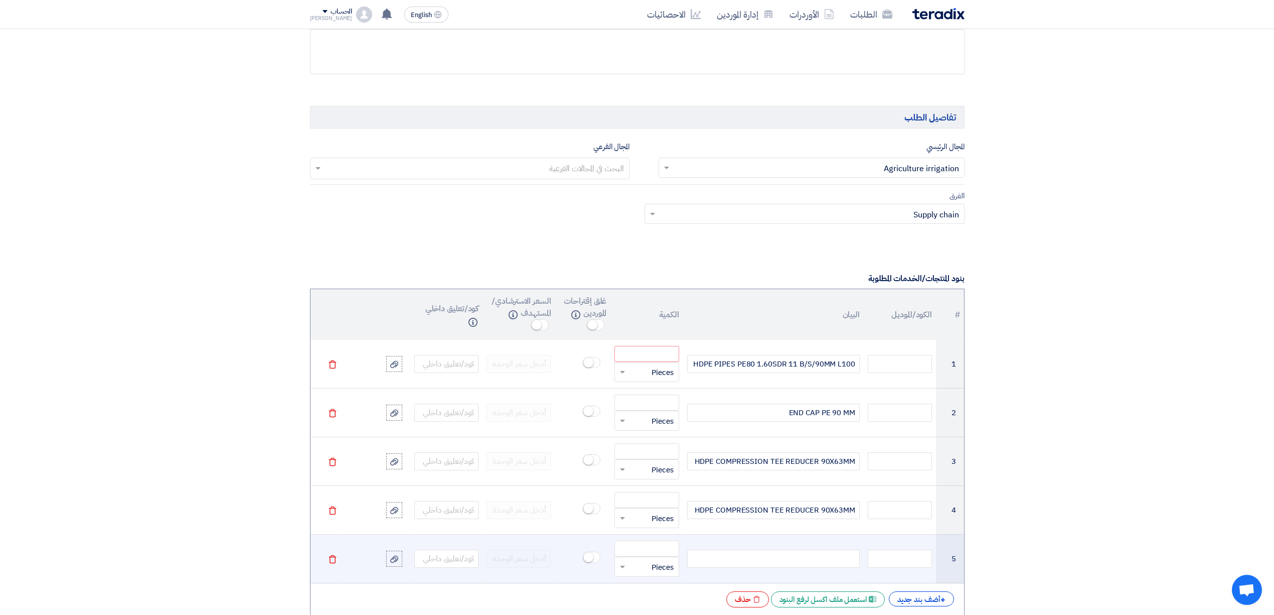
click at [811, 564] on div at bounding box center [773, 558] width 173 height 18
paste div
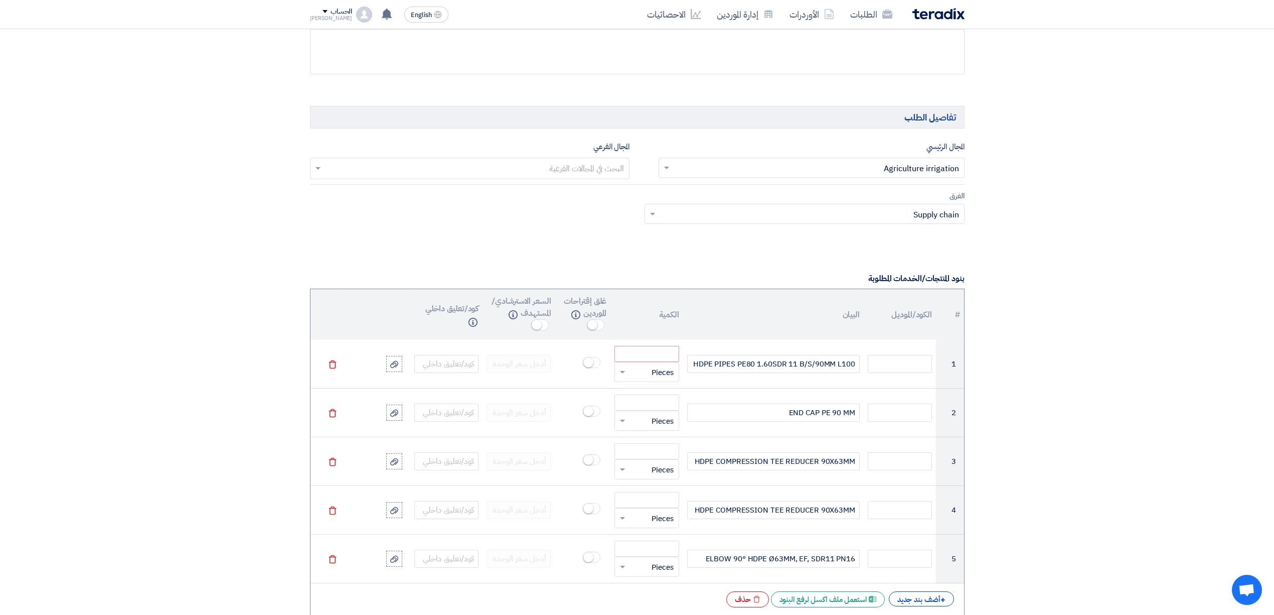
scroll to position [580, 0]
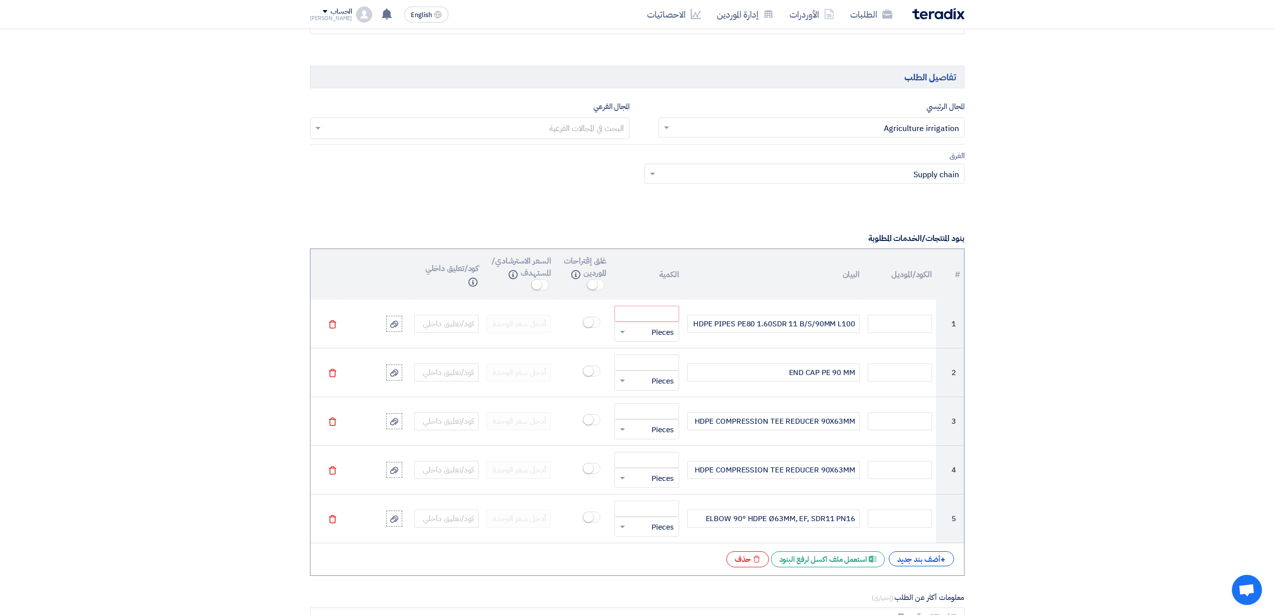
click at [908, 610] on form "المعلومات الأساسية أكتب عنوان لهذا الطلب مواد سباكة وري - 8100015641 نوع طلب عر…" at bounding box center [637, 532] width 655 height 1895
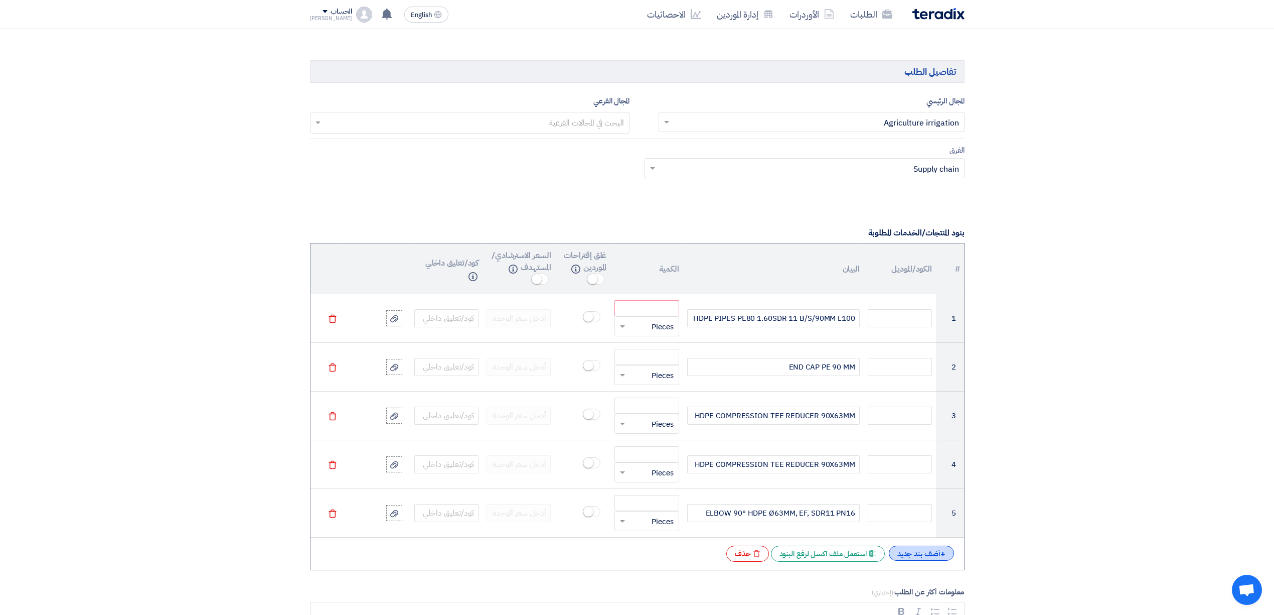
click at [936, 560] on div "+ أضف بند جديد" at bounding box center [921, 552] width 65 height 15
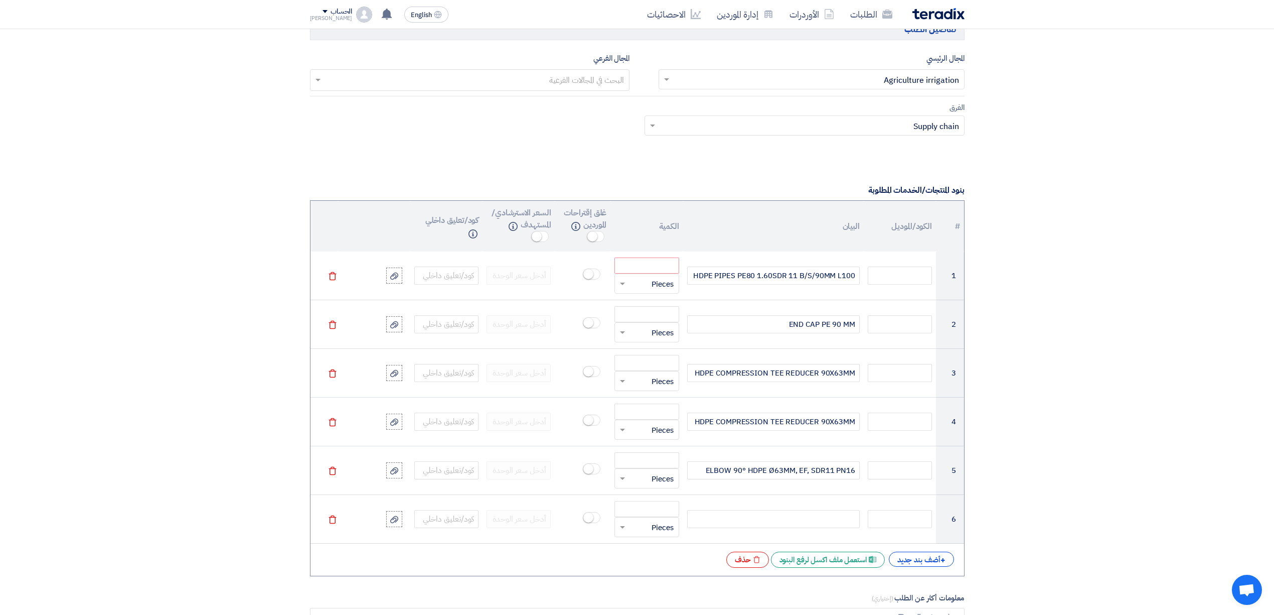
scroll to position [647, 0]
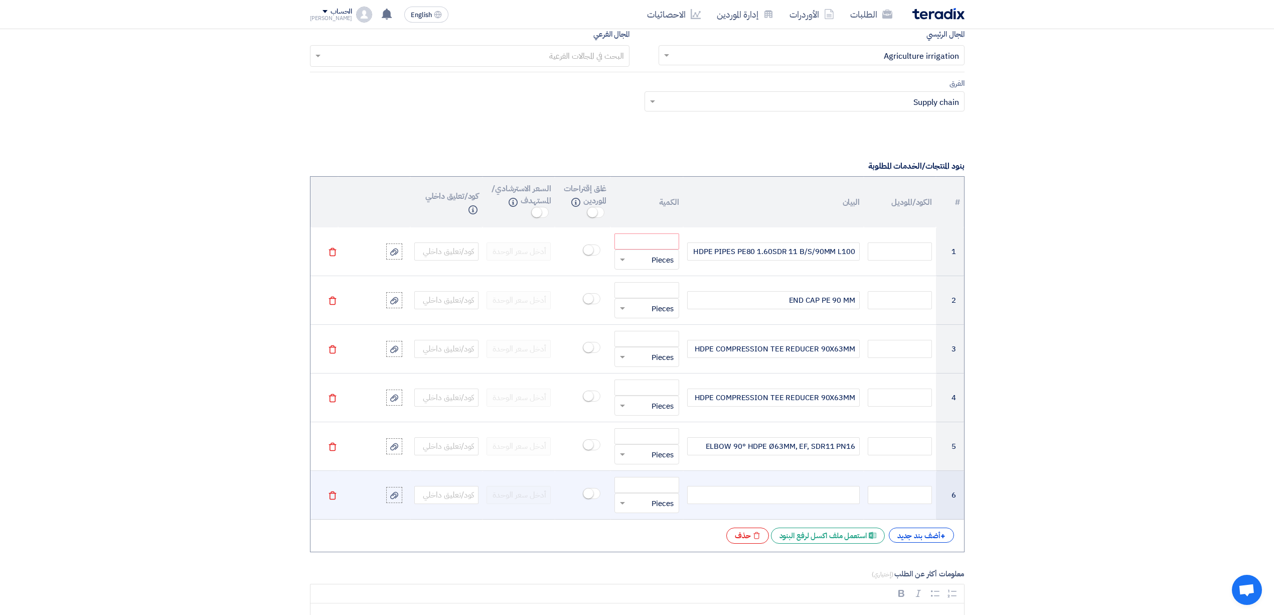
click at [826, 504] on div at bounding box center [773, 495] width 173 height 18
paste div
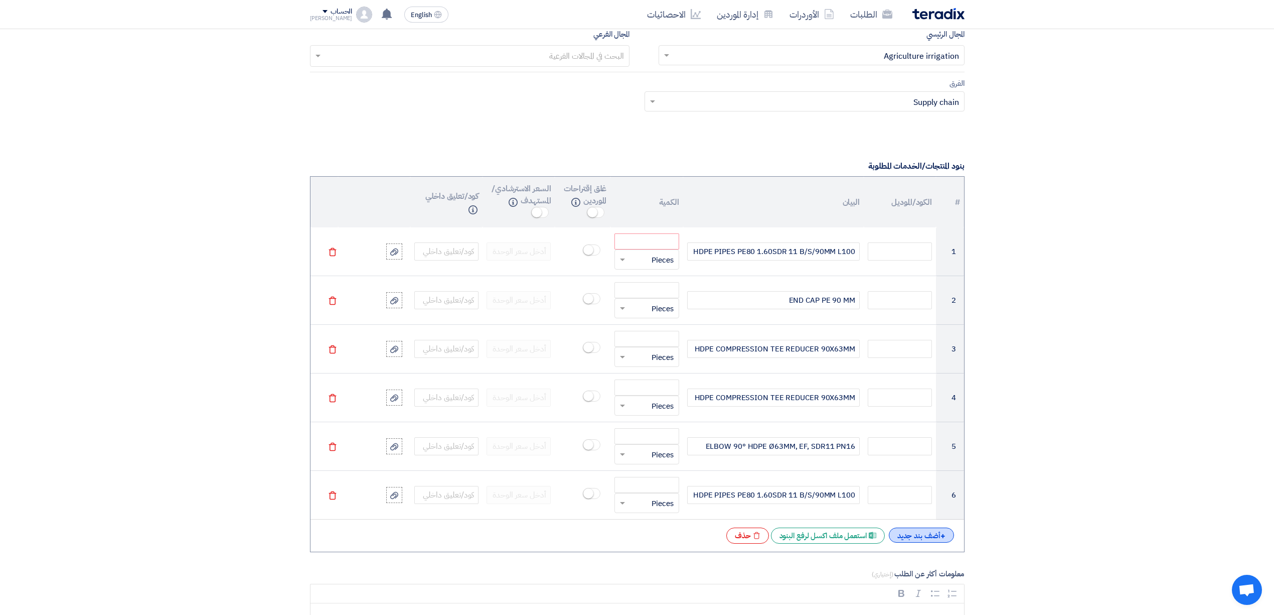
click at [904, 542] on div "+ أضف بند جديد" at bounding box center [921, 534] width 65 height 15
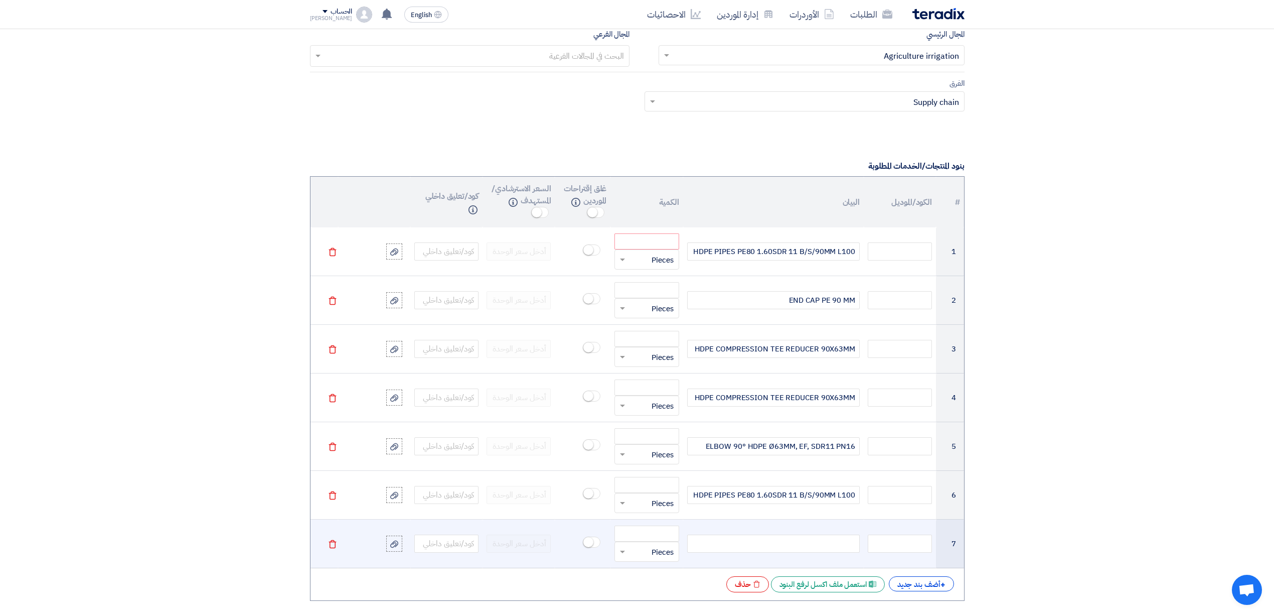
click at [755, 548] on div at bounding box center [773, 543] width 173 height 18
paste div
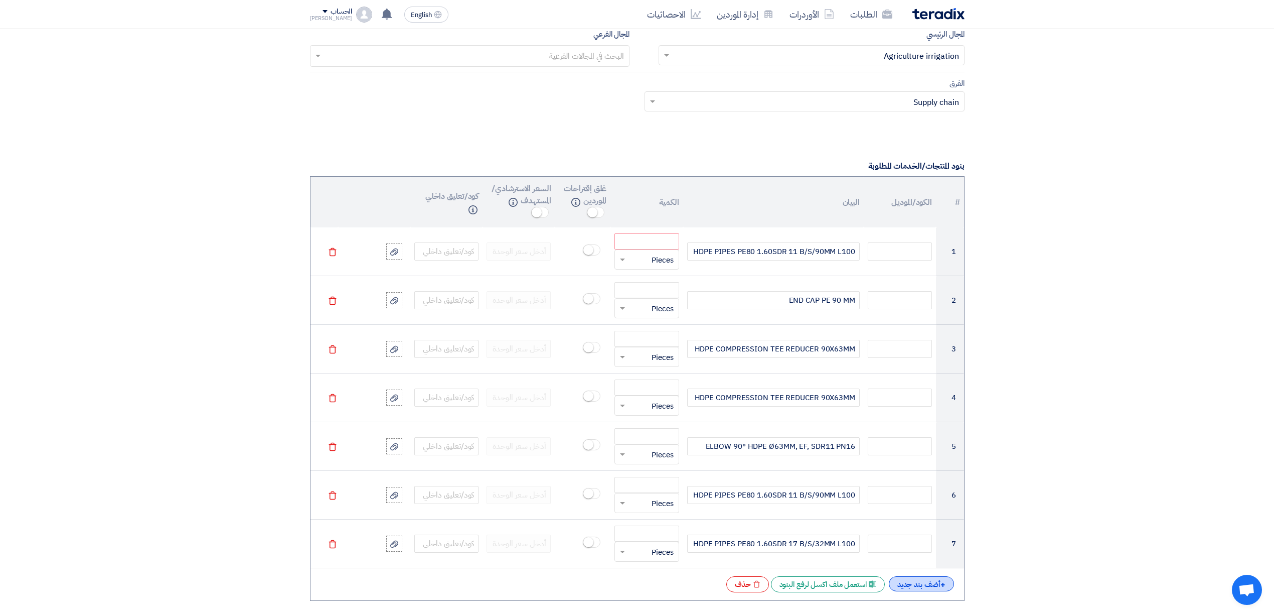
click at [910, 586] on div "+ أضف بند جديد" at bounding box center [921, 583] width 65 height 15
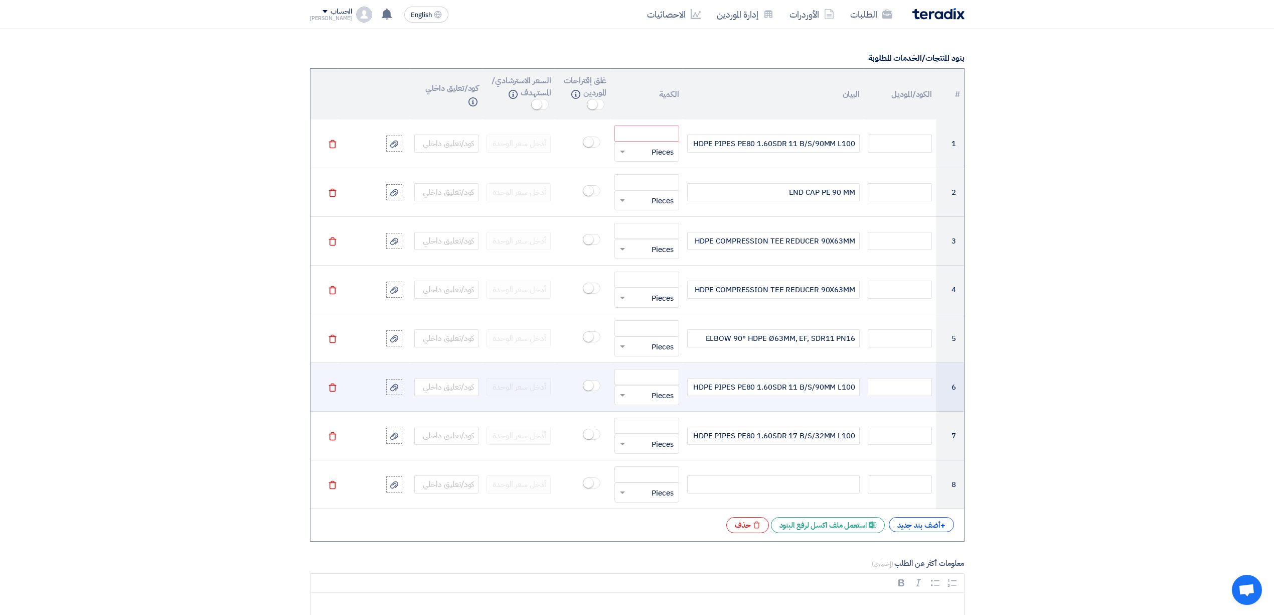
scroll to position [781, 0]
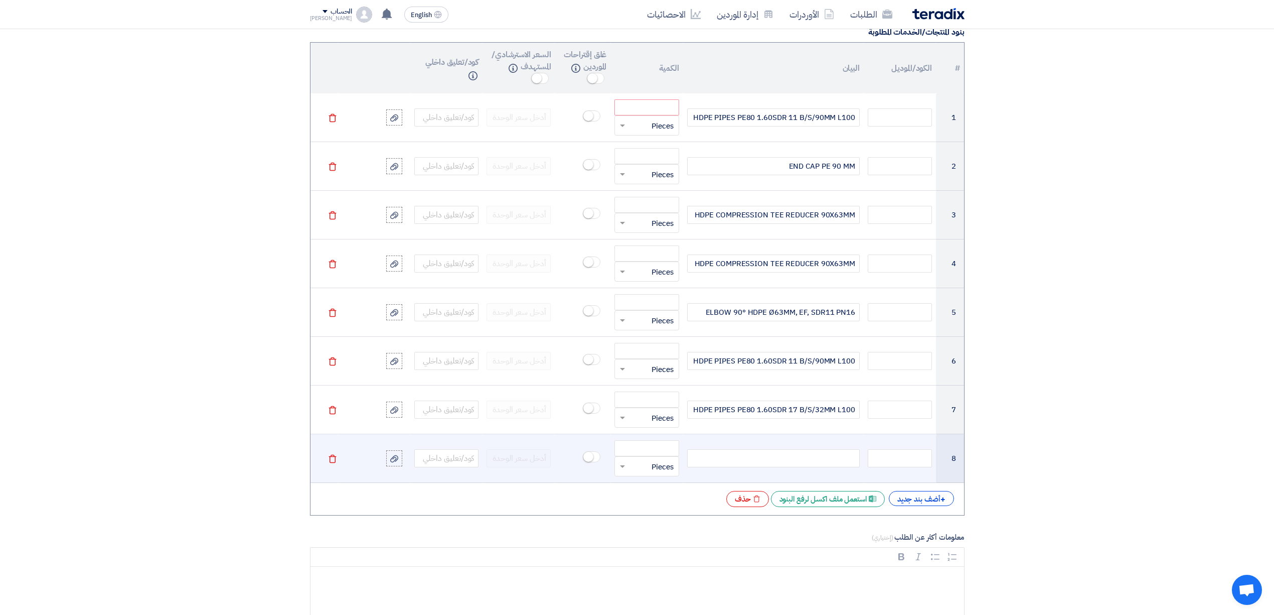
click at [783, 467] on div at bounding box center [773, 458] width 173 height 18
paste div
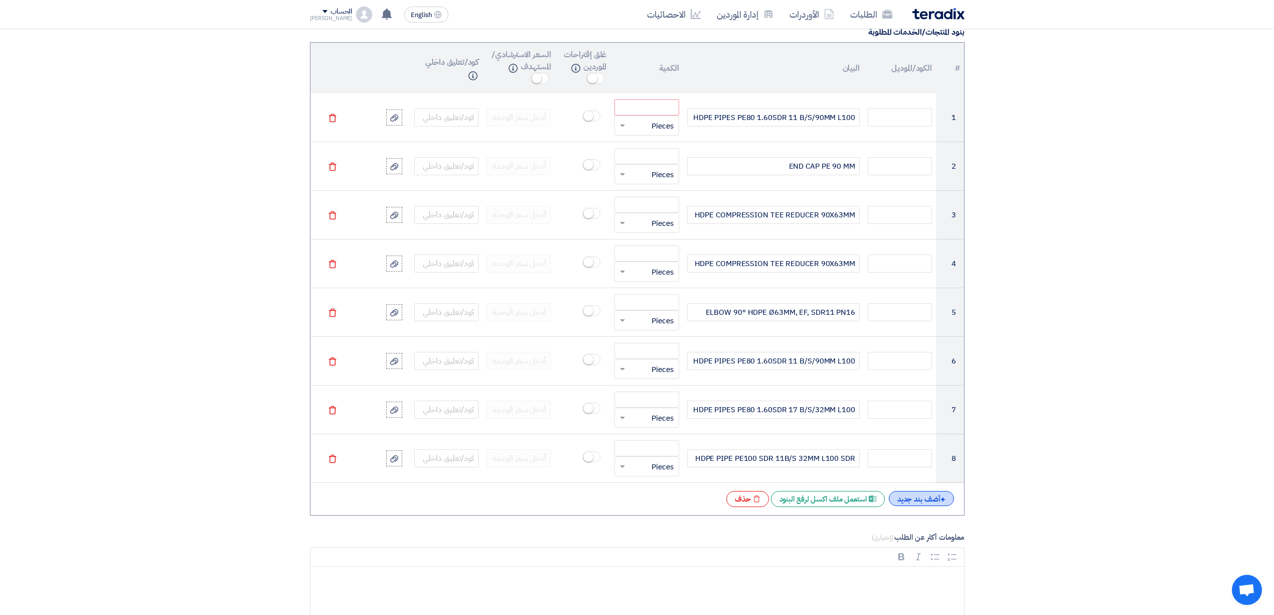
click at [930, 501] on div "+ أضف بند جديد" at bounding box center [921, 498] width 65 height 15
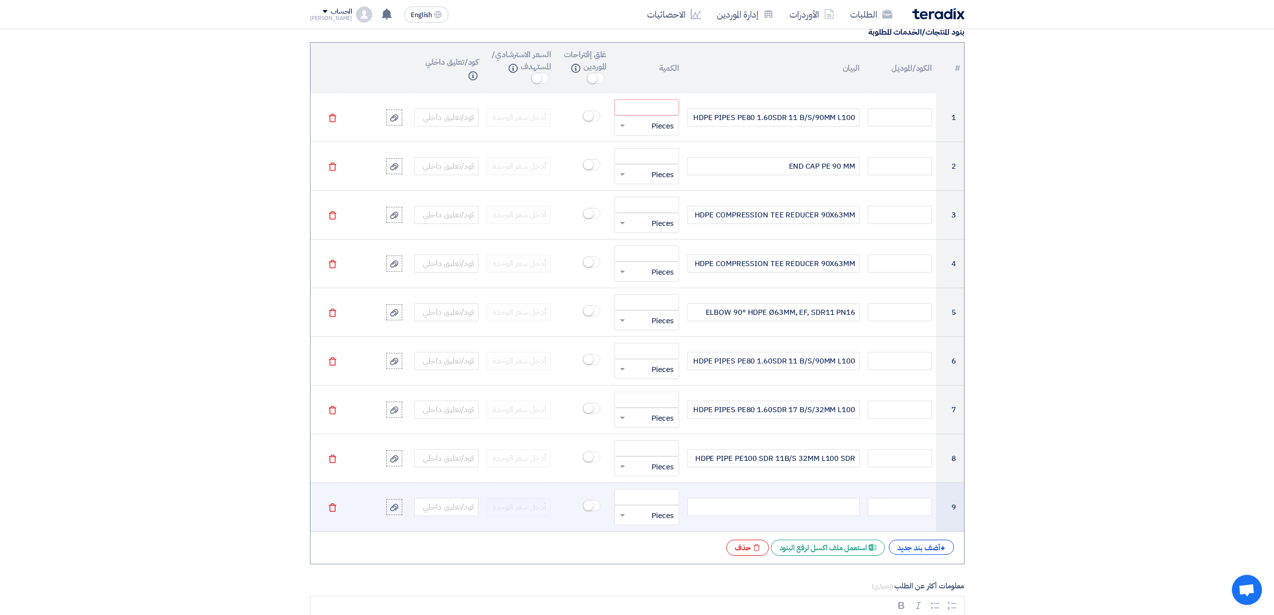
click at [831, 522] on td at bounding box center [773, 507] width 181 height 49
click at [831, 516] on div at bounding box center [773, 507] width 173 height 18
paste div
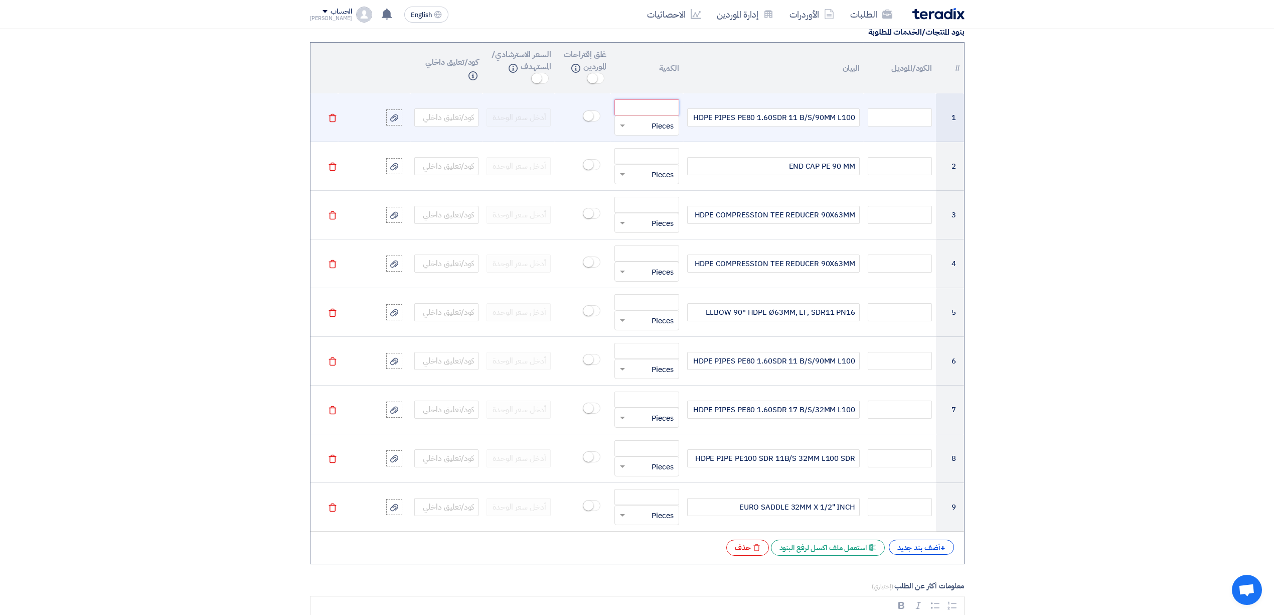
click at [633, 111] on input "number" at bounding box center [647, 107] width 64 height 16
paste input "200.000"
click at [633, 111] on input "200" at bounding box center [647, 107] width 64 height 16
drag, startPoint x: 633, startPoint y: 111, endPoint x: 688, endPoint y: 111, distance: 55.7
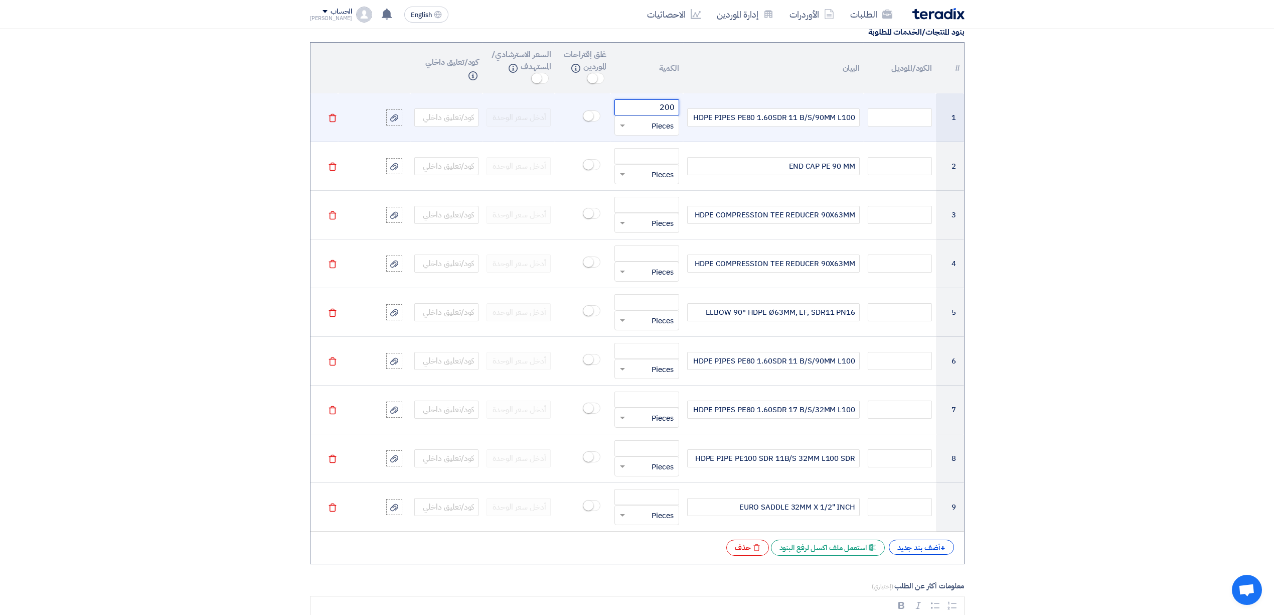
click at [688, 111] on tr "1 HDPE PIPES PE80 1.60SDR 11 B/S/90MM L100 200 قطعة × Pieces [GEOGRAPHIC_DATA]" at bounding box center [638, 117] width 654 height 49
paste input ".000"
type input "200.000"
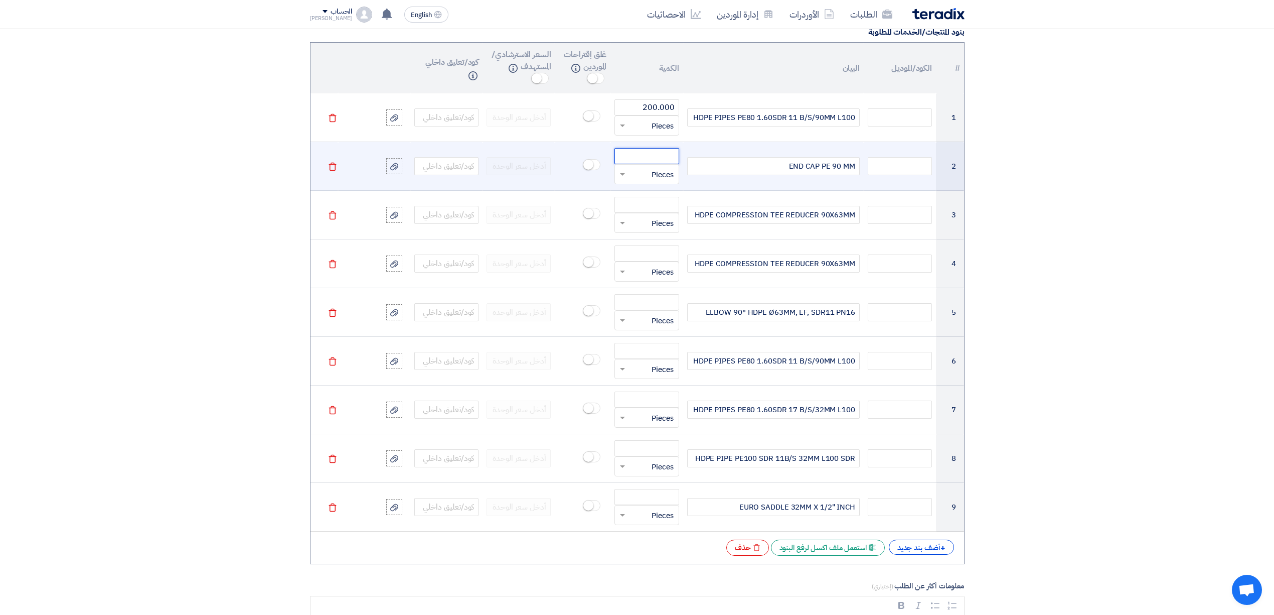
click at [652, 162] on input "number" at bounding box center [647, 156] width 64 height 16
paste input "2.000"
type input "2.000"
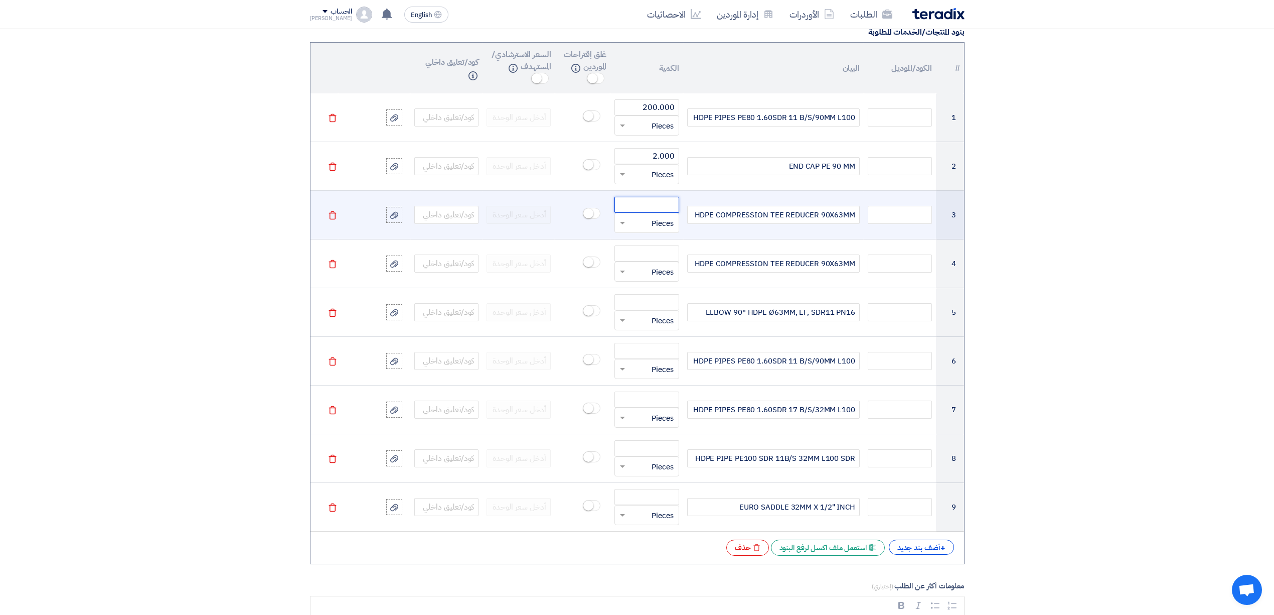
click at [637, 211] on input "number" at bounding box center [647, 205] width 64 height 16
paste input "2.000"
type input "2.000"
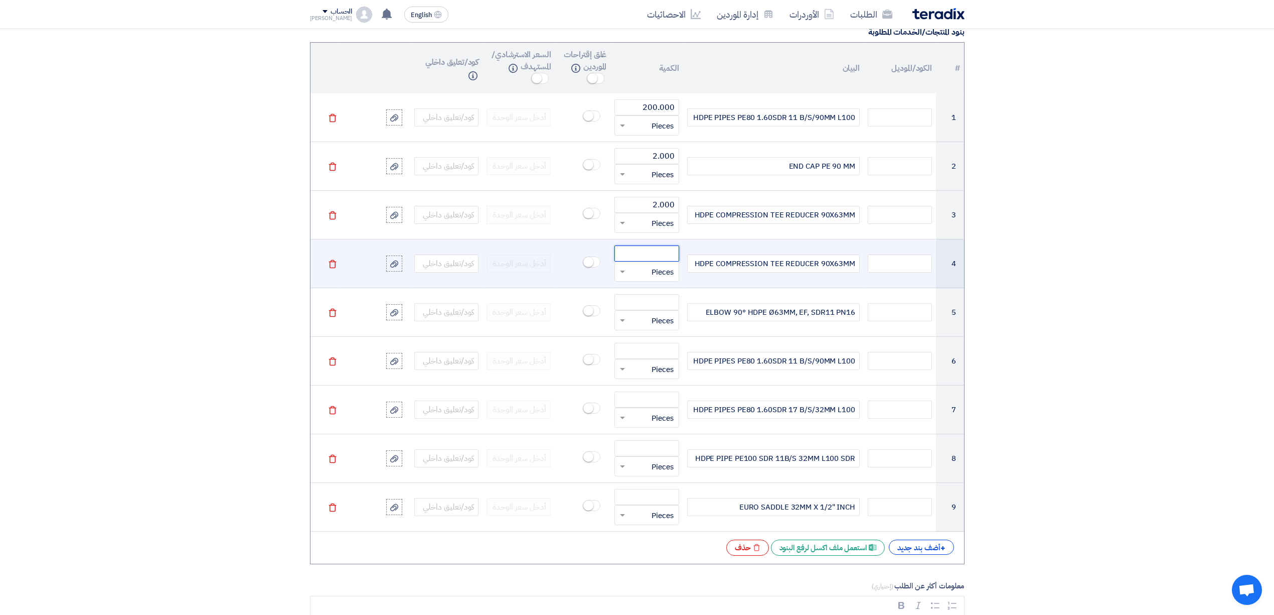
click at [656, 261] on input "number" at bounding box center [647, 253] width 64 height 16
paste input "10.000"
type input "10.000"
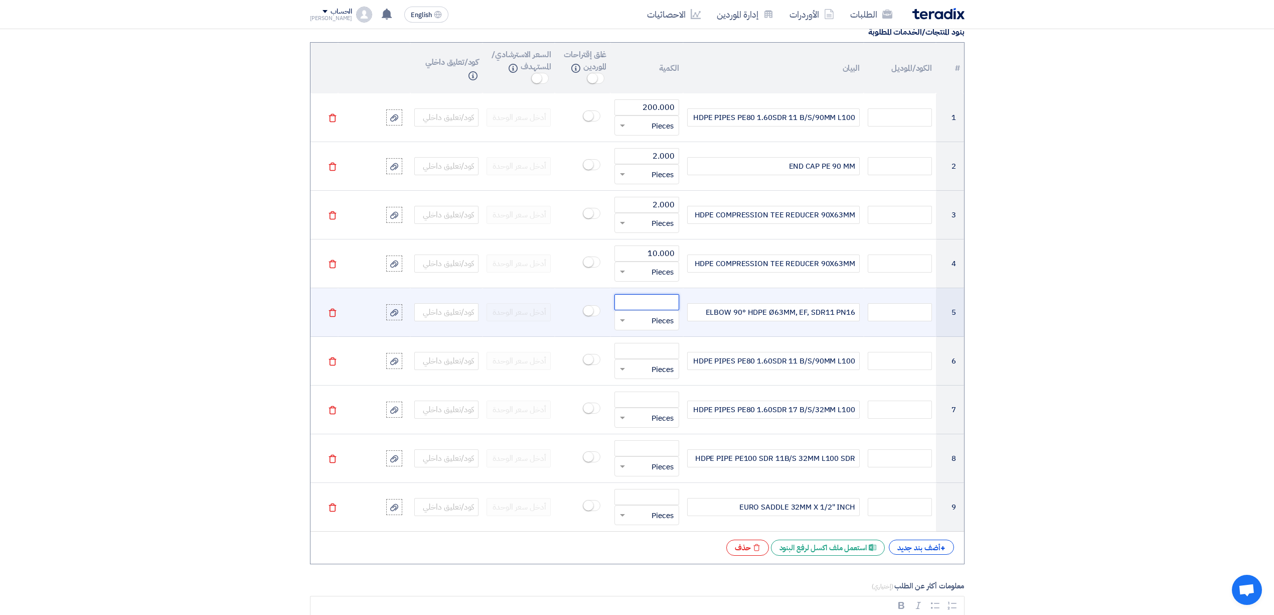
click at [669, 307] on input "number" at bounding box center [647, 302] width 64 height 16
paste input "12.000"
type input "12.000"
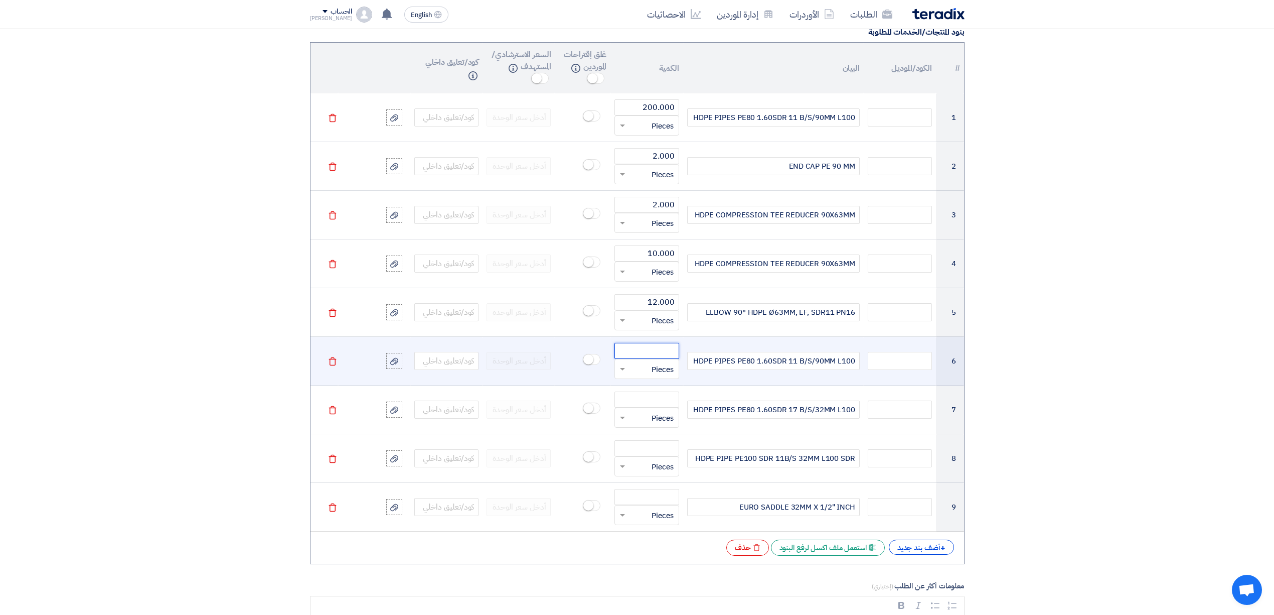
click at [663, 356] on input "number" at bounding box center [647, 351] width 64 height 16
paste input "100.000"
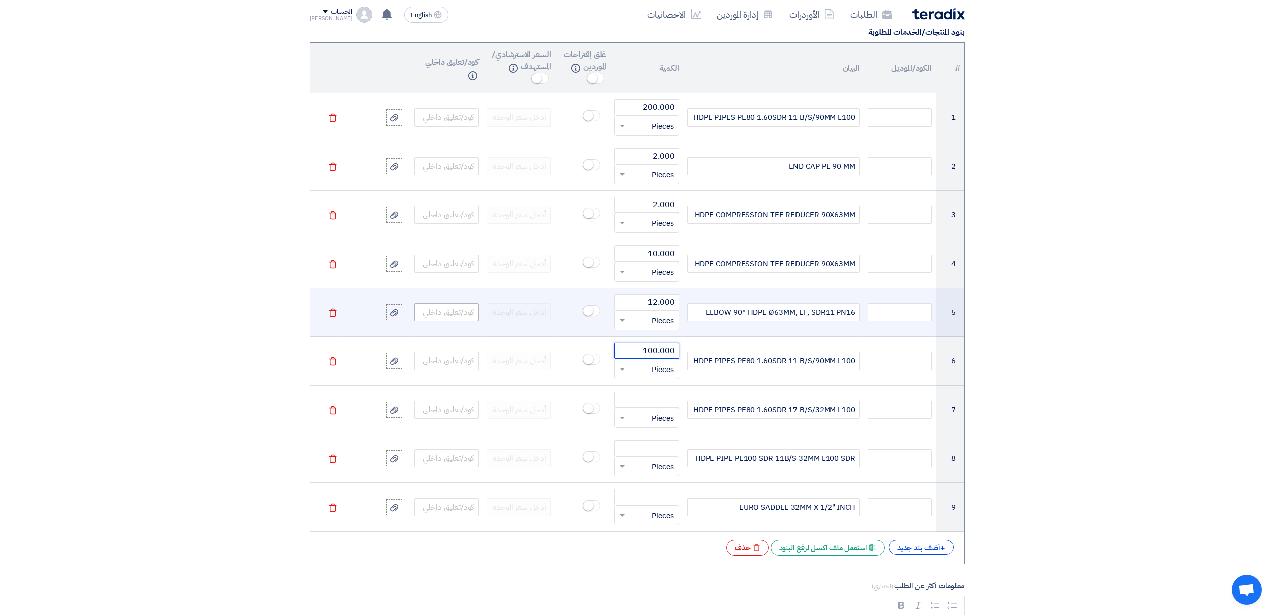
type input "100.000"
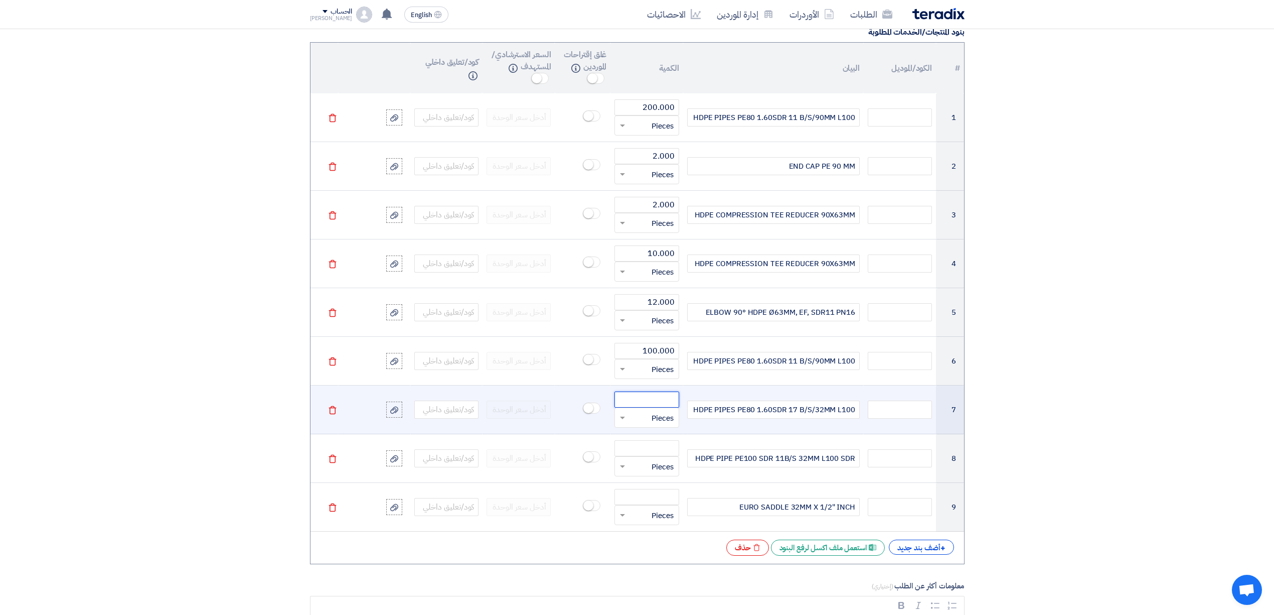
click at [661, 405] on input "number" at bounding box center [647, 399] width 64 height 16
paste input "100.000"
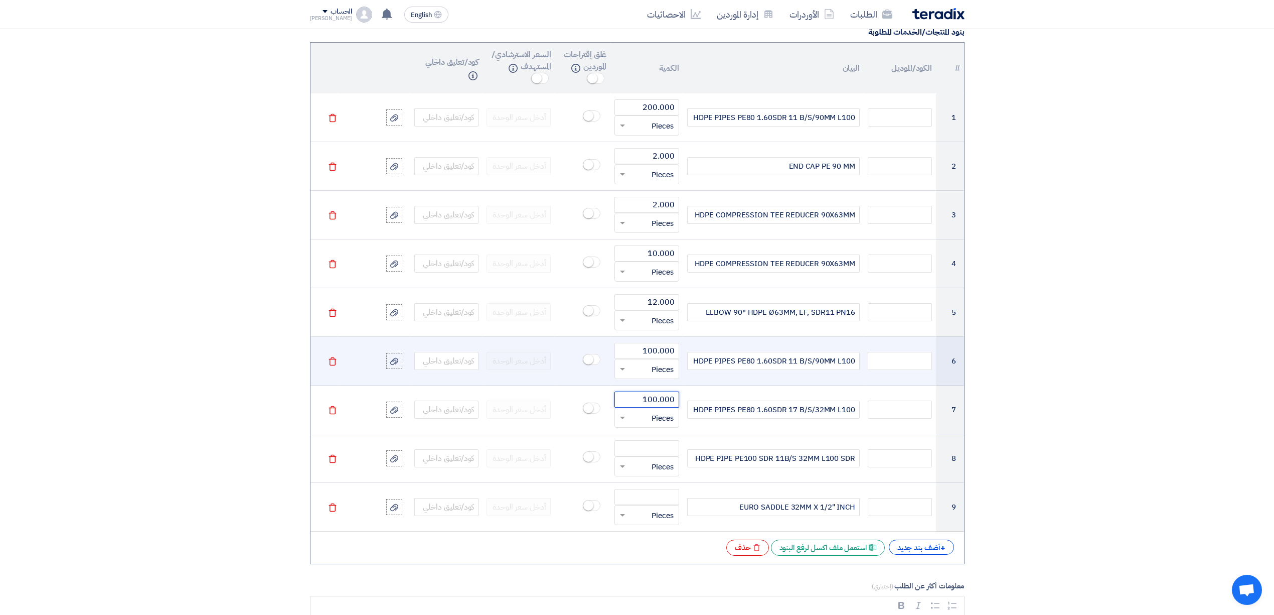
type input "100.000"
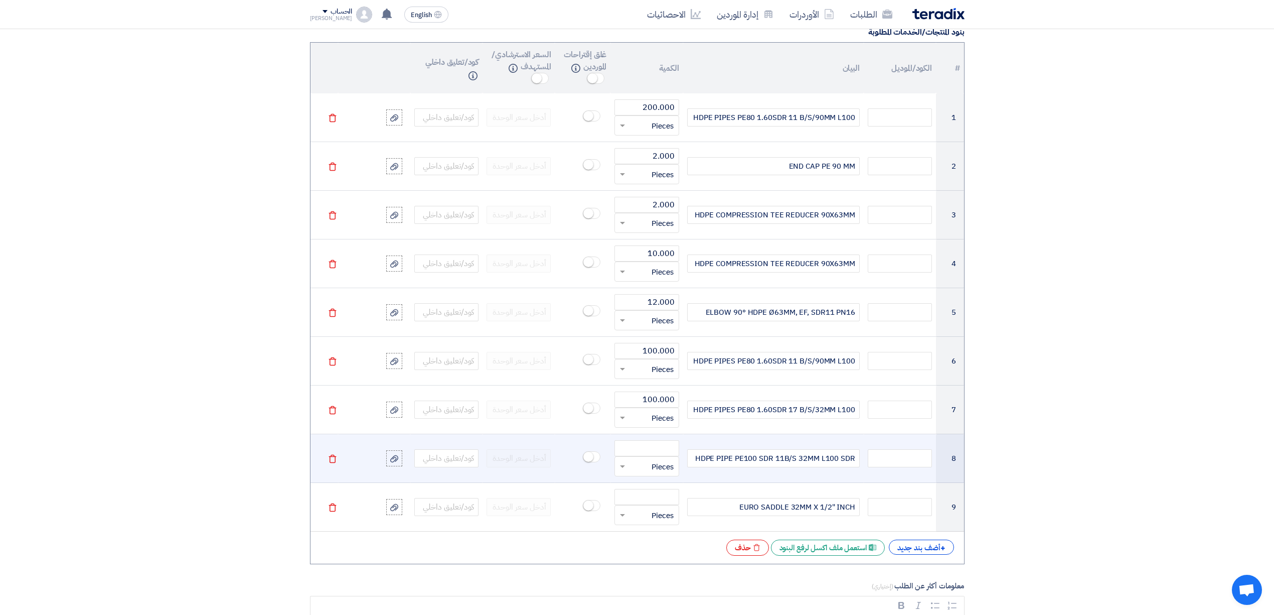
click at [652, 443] on td "قطعة × Pieces" at bounding box center [647, 458] width 72 height 49
click at [651, 450] on input "number" at bounding box center [647, 448] width 64 height 16
paste input "1100.000"
type input "1100.000"
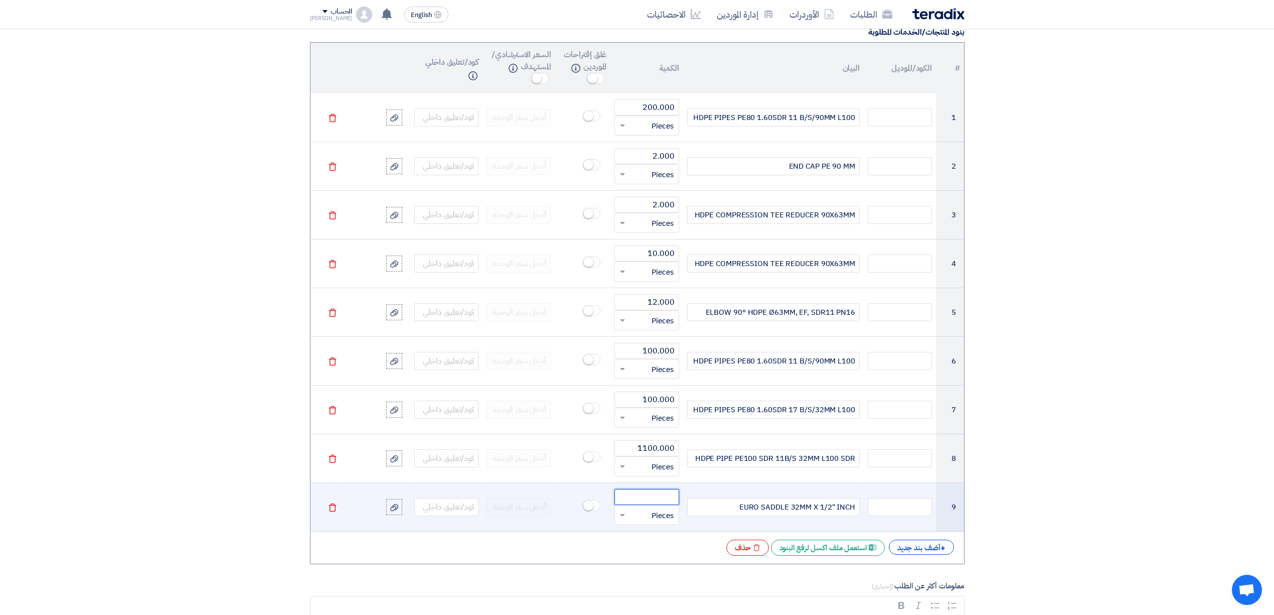
click at [655, 502] on input "number" at bounding box center [647, 497] width 64 height 16
paste input "200.000"
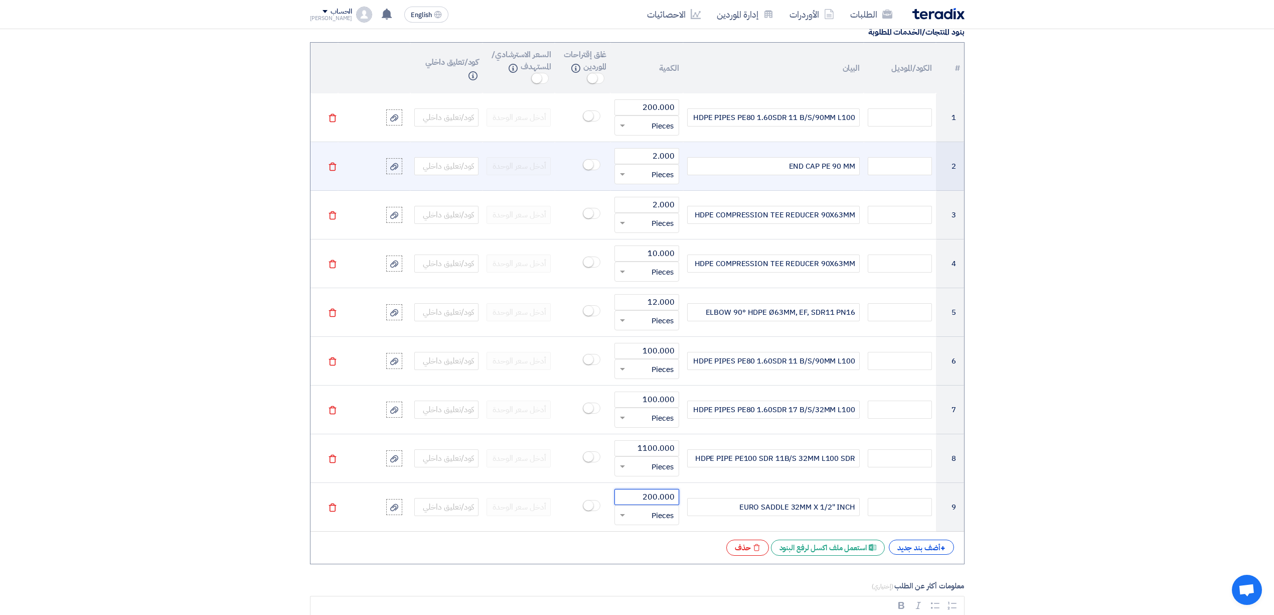
type input "200.000"
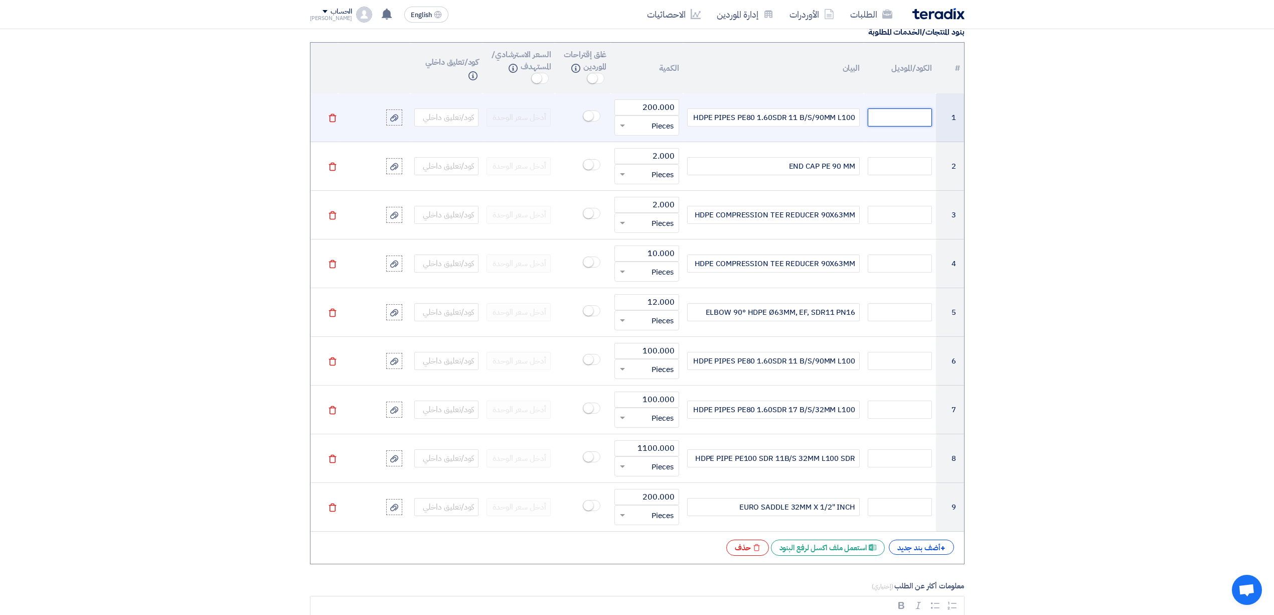
click at [903, 125] on input "text" at bounding box center [900, 117] width 64 height 18
paste input "150066345"
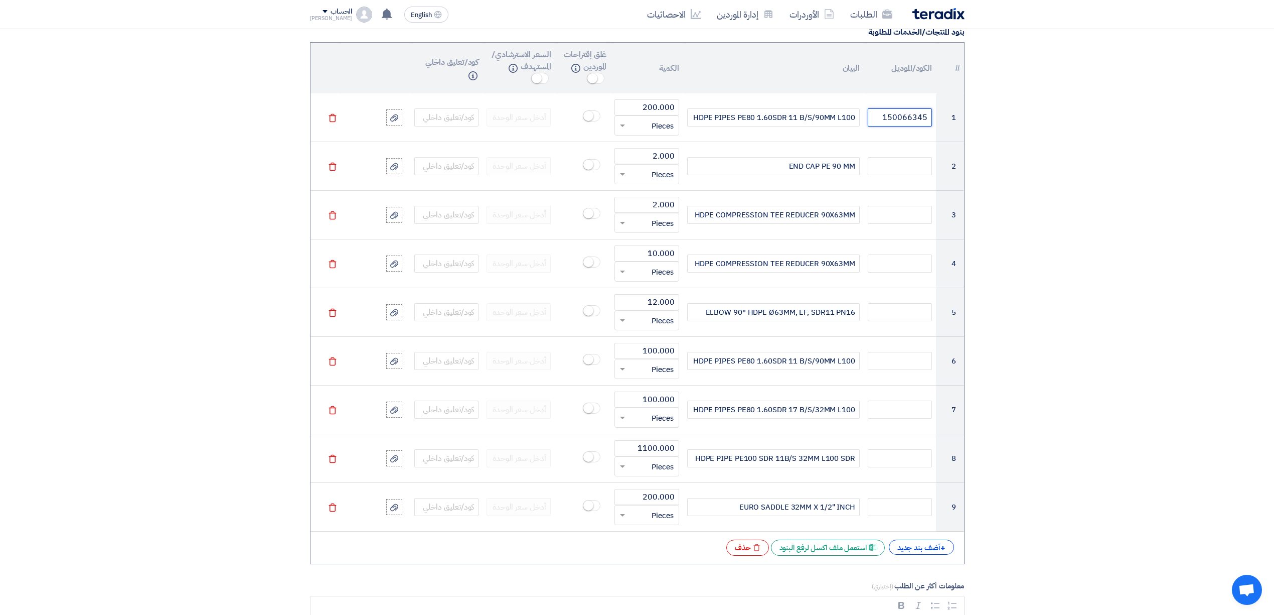
type input "150066345"
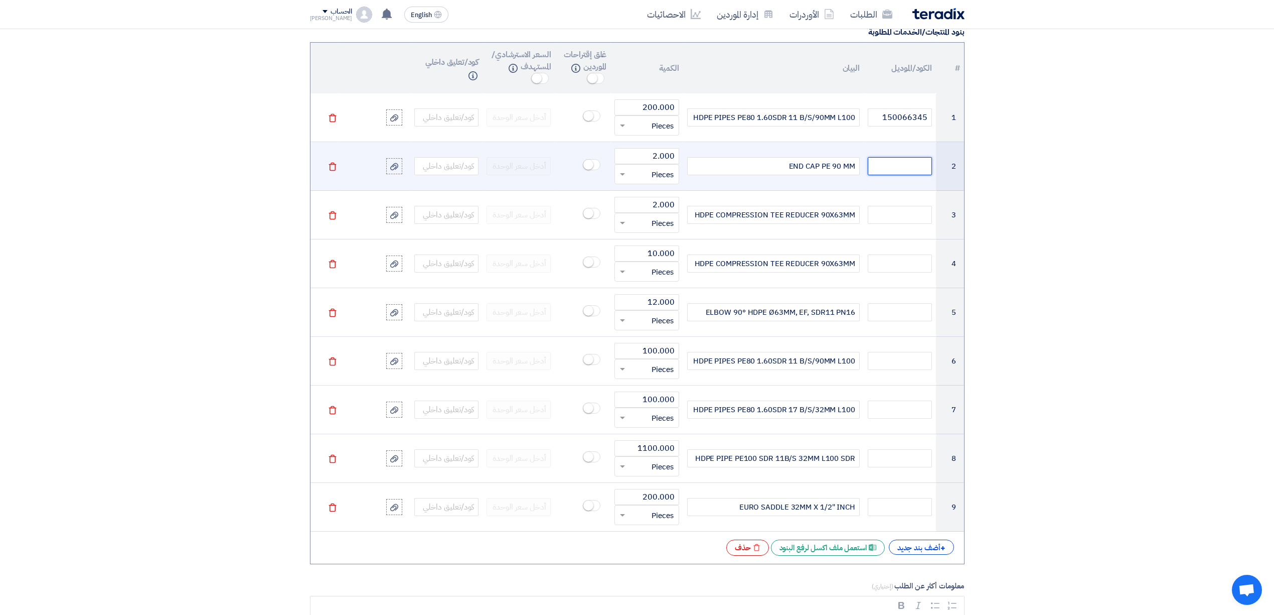
click at [906, 169] on input "text" at bounding box center [900, 166] width 64 height 18
paste input "150001082"
type input "150001082"
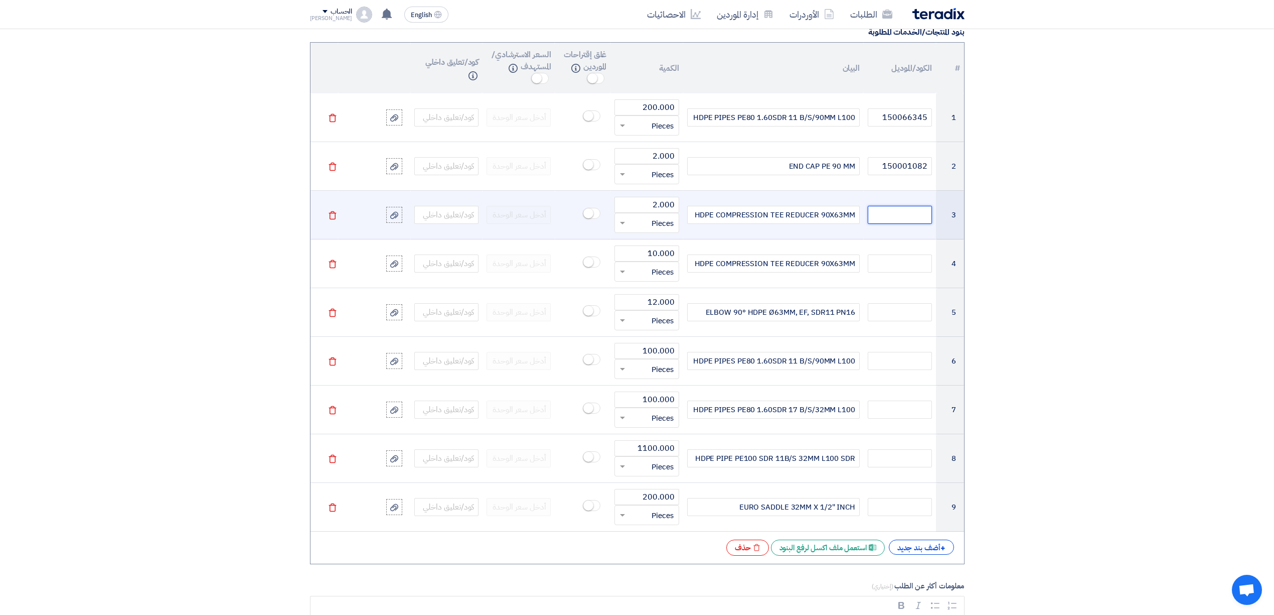
click at [889, 219] on input "text" at bounding box center [900, 215] width 64 height 18
paste input "150056235"
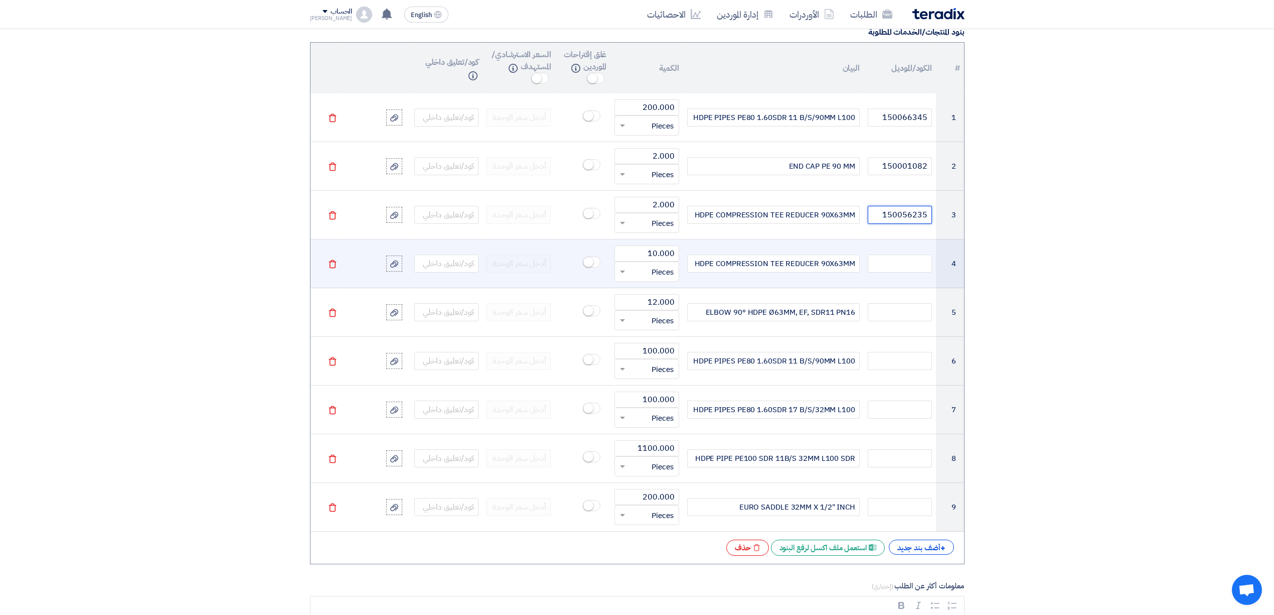
type input "150056235"
click at [891, 267] on input "text" at bounding box center [900, 263] width 64 height 18
paste input "150056235"
type input "150056235"
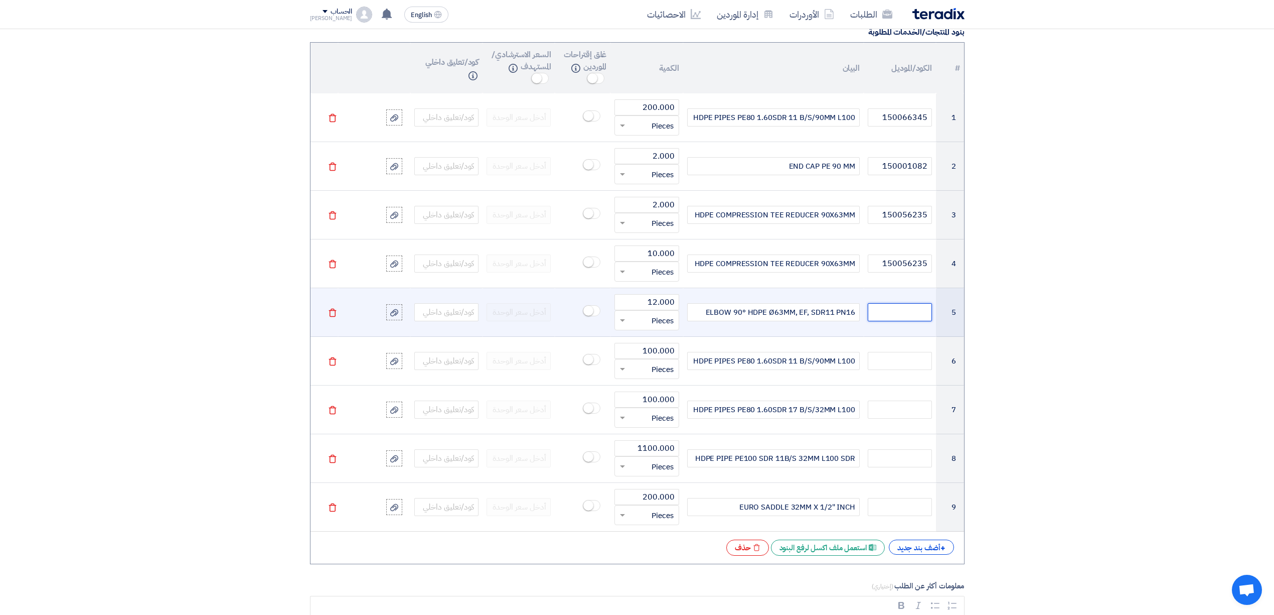
click at [915, 320] on input "text" at bounding box center [900, 312] width 64 height 18
paste input "150007452"
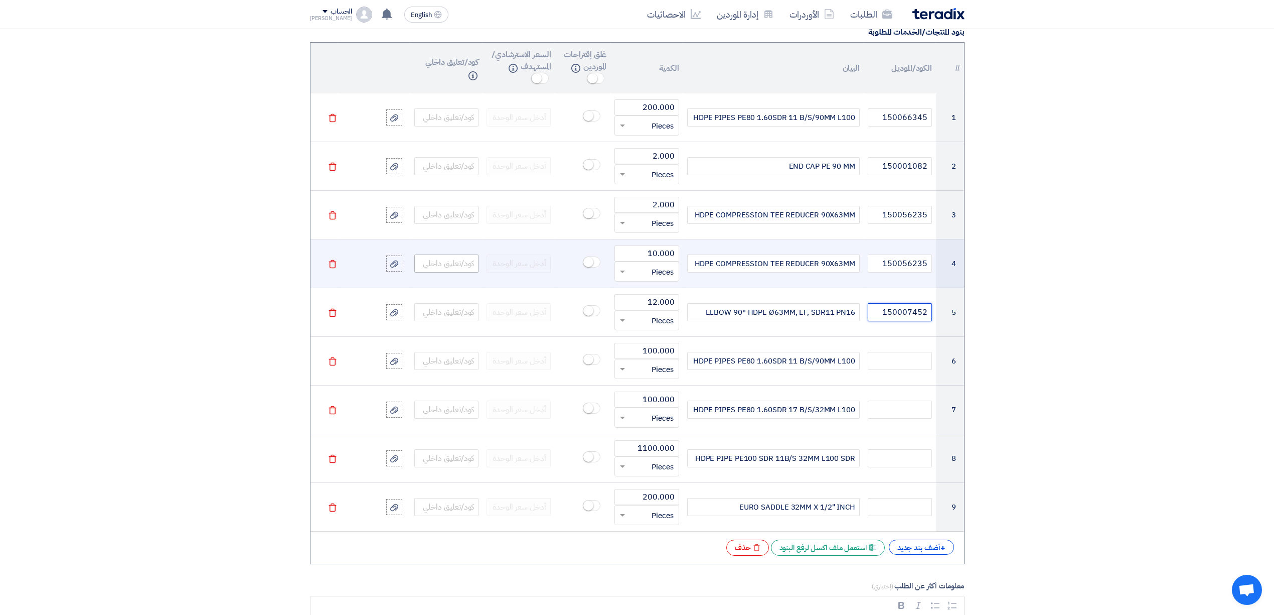
type input "150007452"
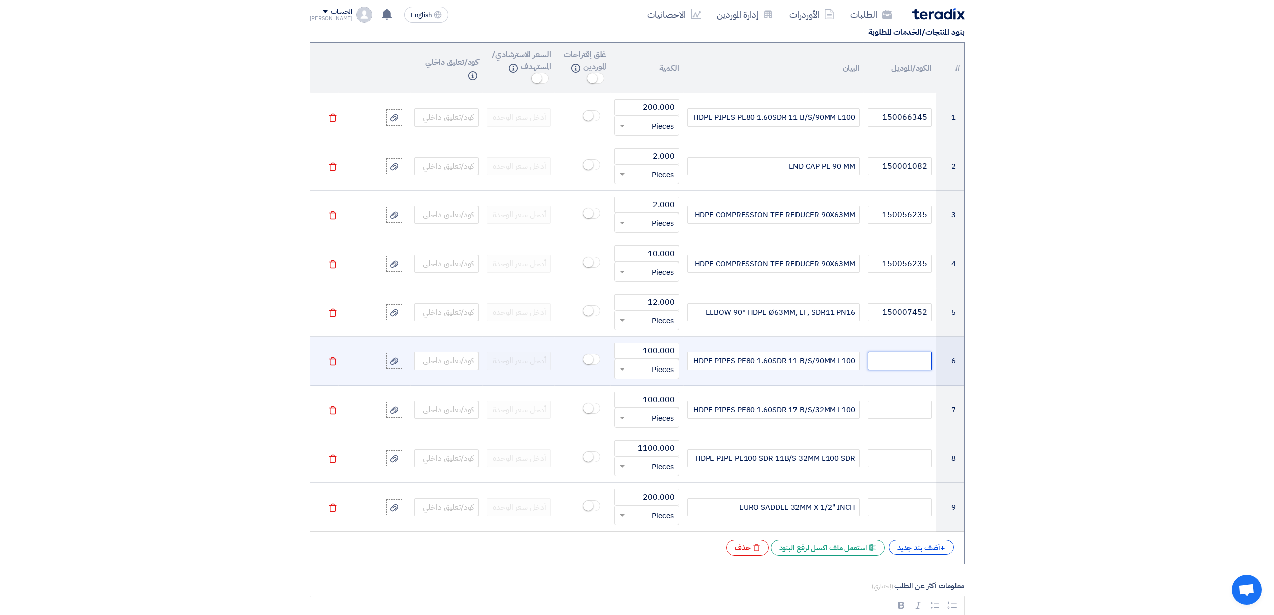
click at [881, 365] on input "text" at bounding box center [900, 361] width 64 height 18
paste input "150066345"
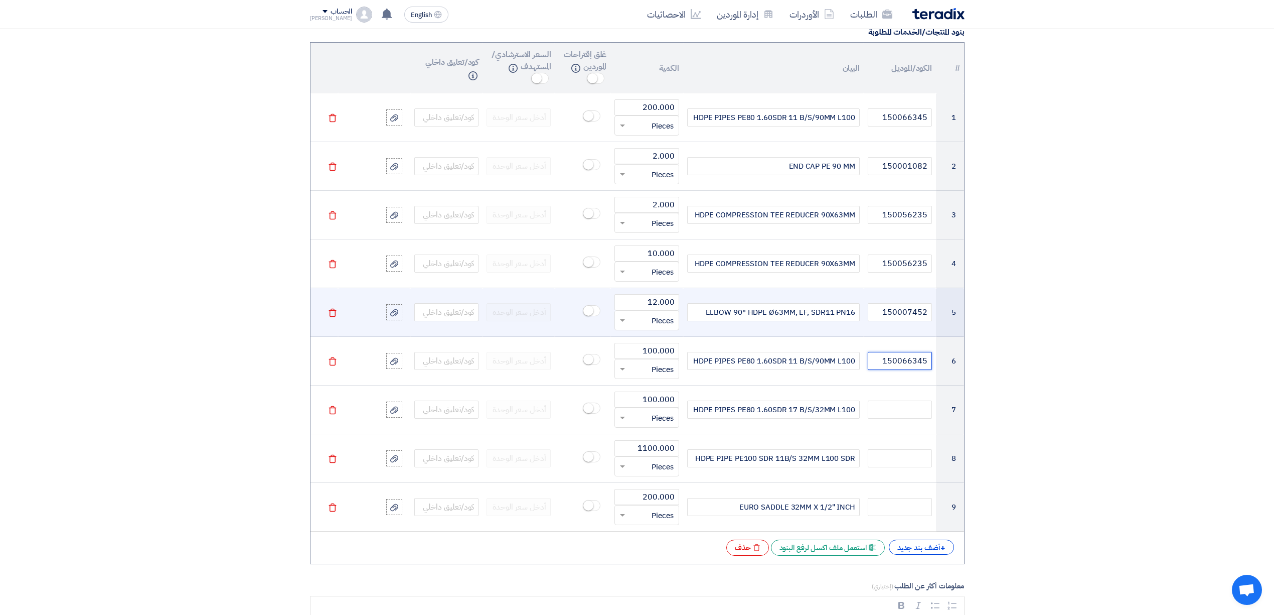
type input "150066345"
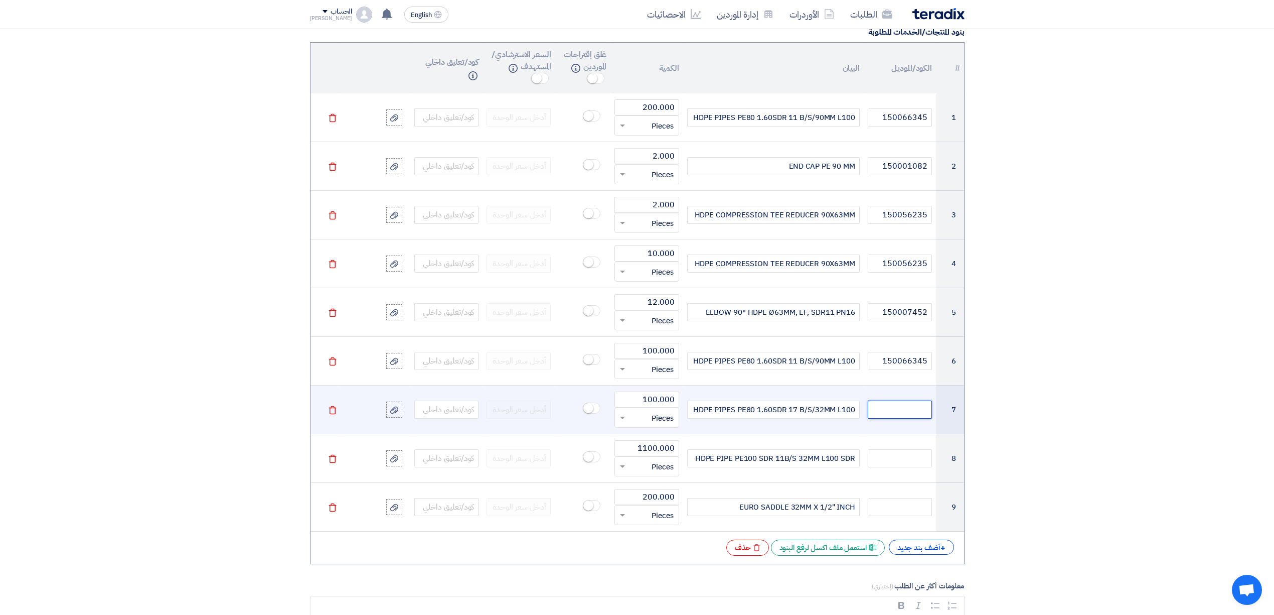
click at [897, 409] on input "text" at bounding box center [900, 409] width 64 height 18
paste input "150066346"
type input "150066346"
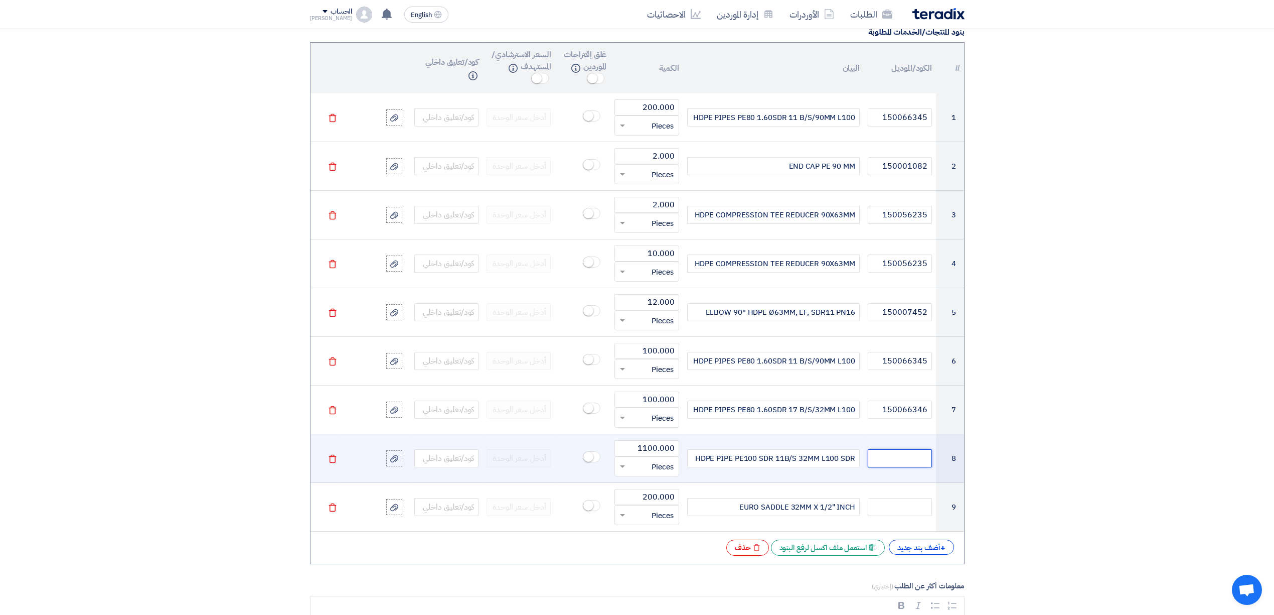
click at [902, 462] on input "text" at bounding box center [900, 458] width 64 height 18
paste input "150064888"
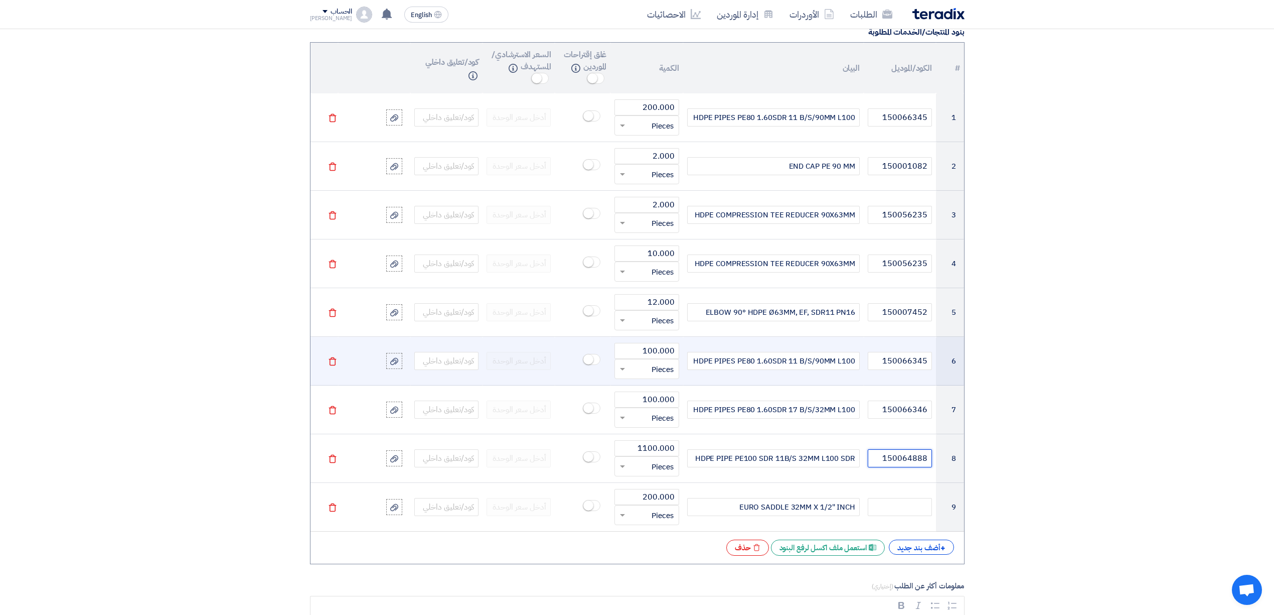
type input "150064888"
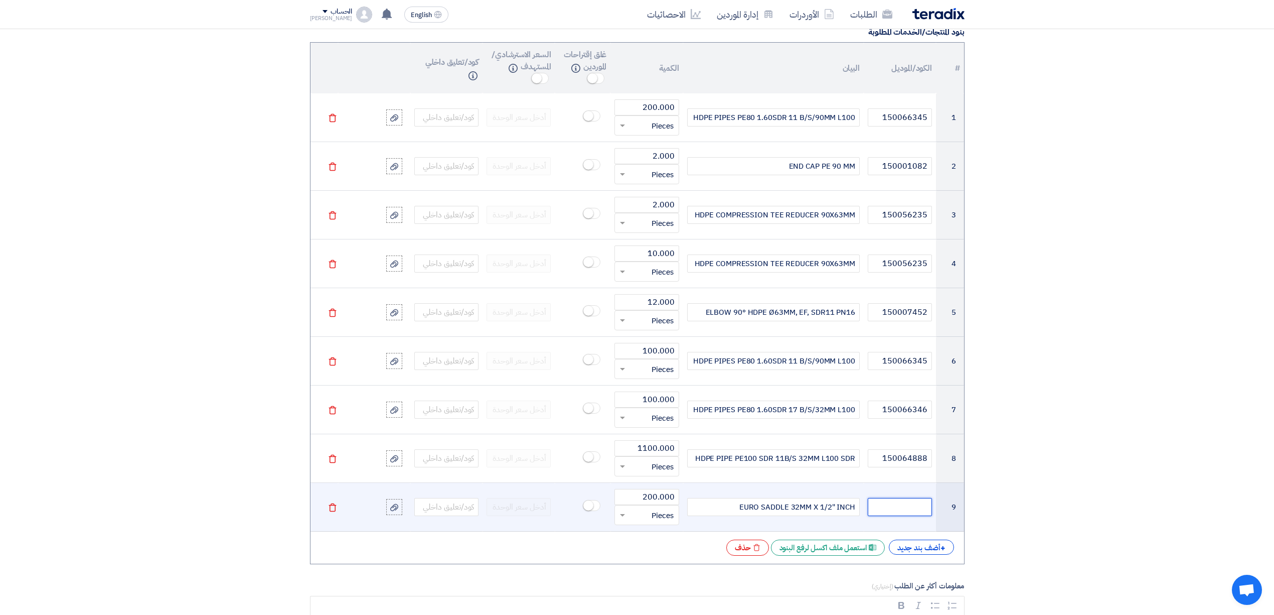
click at [903, 509] on input "text" at bounding box center [900, 507] width 64 height 18
paste input "120042562"
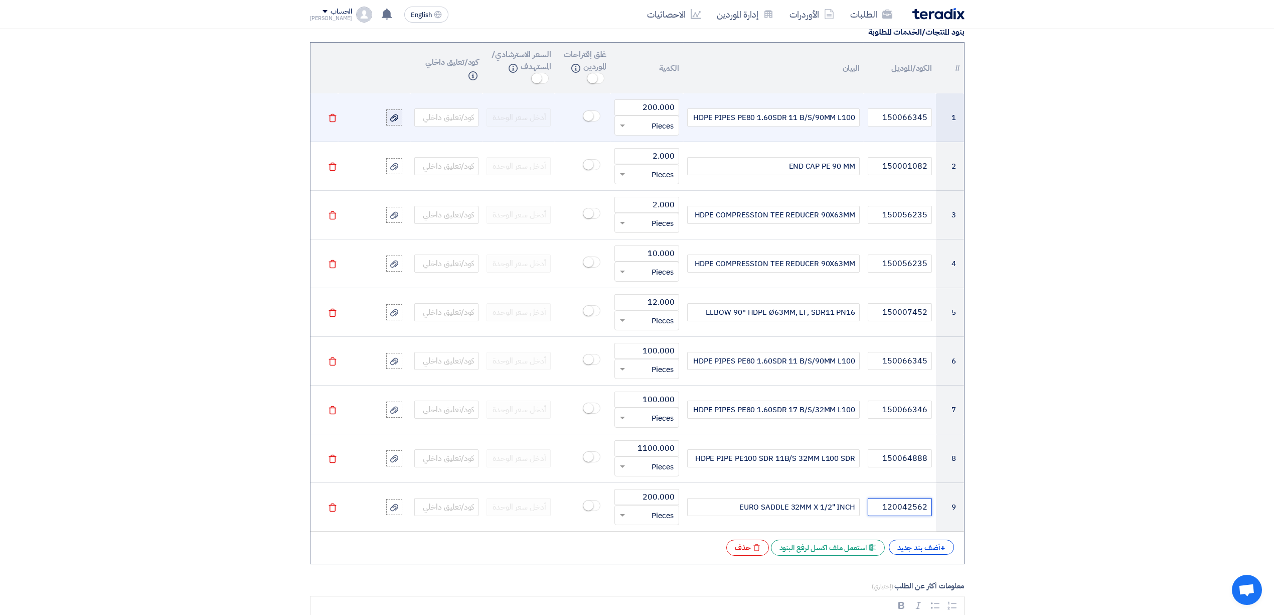
type input "120042562"
click at [398, 119] on use at bounding box center [394, 117] width 8 height 7
click at [0, 0] on input "file" at bounding box center [0, 0] width 0 height 0
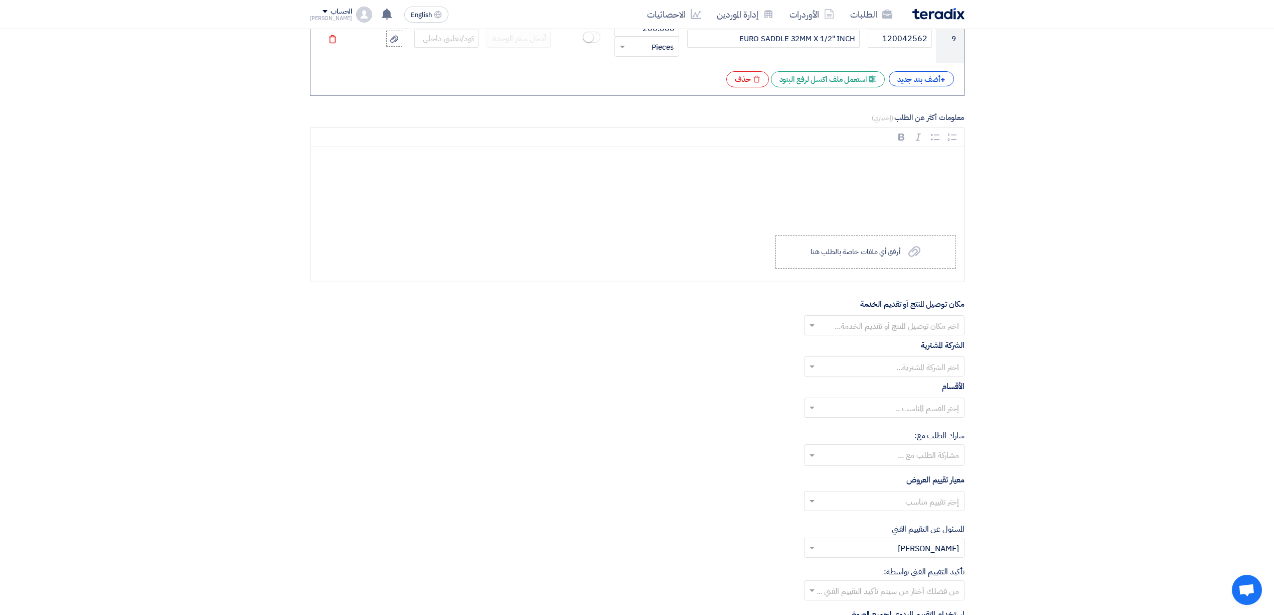
scroll to position [1316, 0]
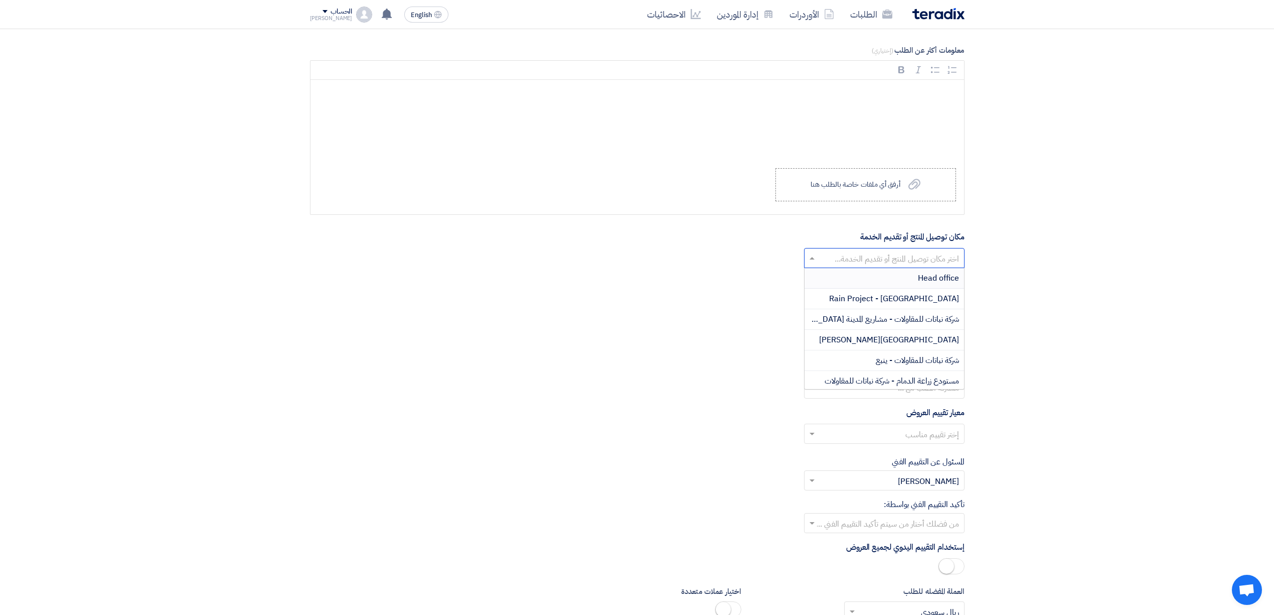
click at [828, 267] on input "text" at bounding box center [890, 259] width 140 height 17
click at [840, 325] on span "شركة نباتات للمقاولات - مشاريع المدينة [GEOGRAPHIC_DATA]" at bounding box center [863, 319] width 194 height 12
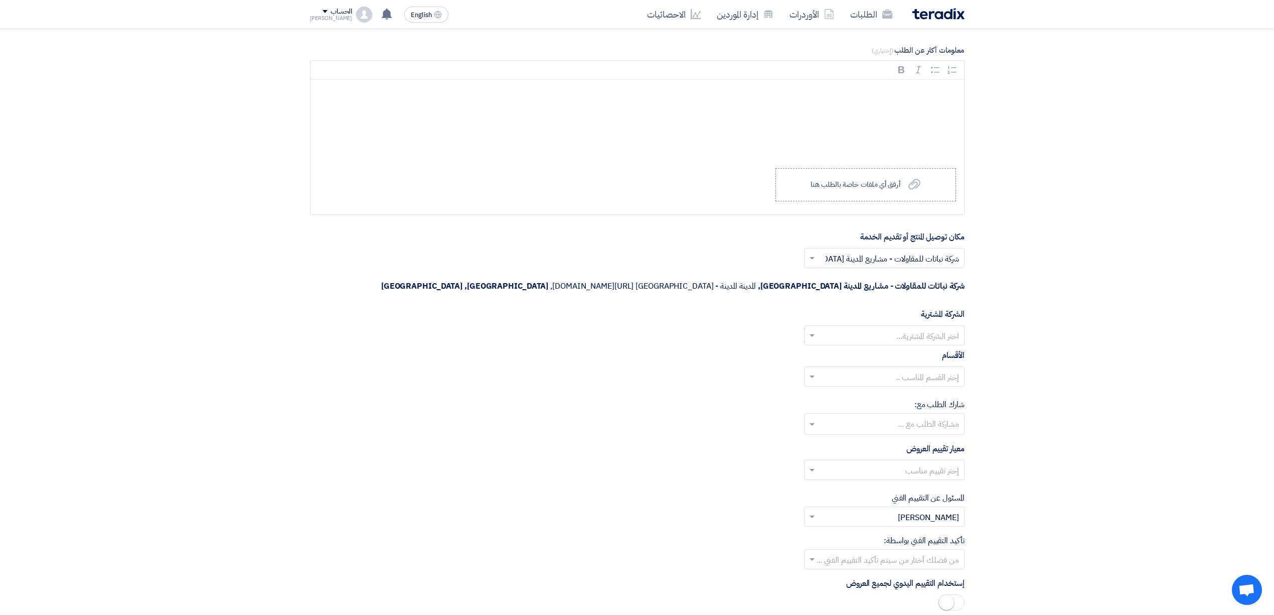
click at [868, 327] on div at bounding box center [885, 335] width 160 height 17
click at [881, 349] on span "Nabatat for contracting" at bounding box center [916, 355] width 85 height 12
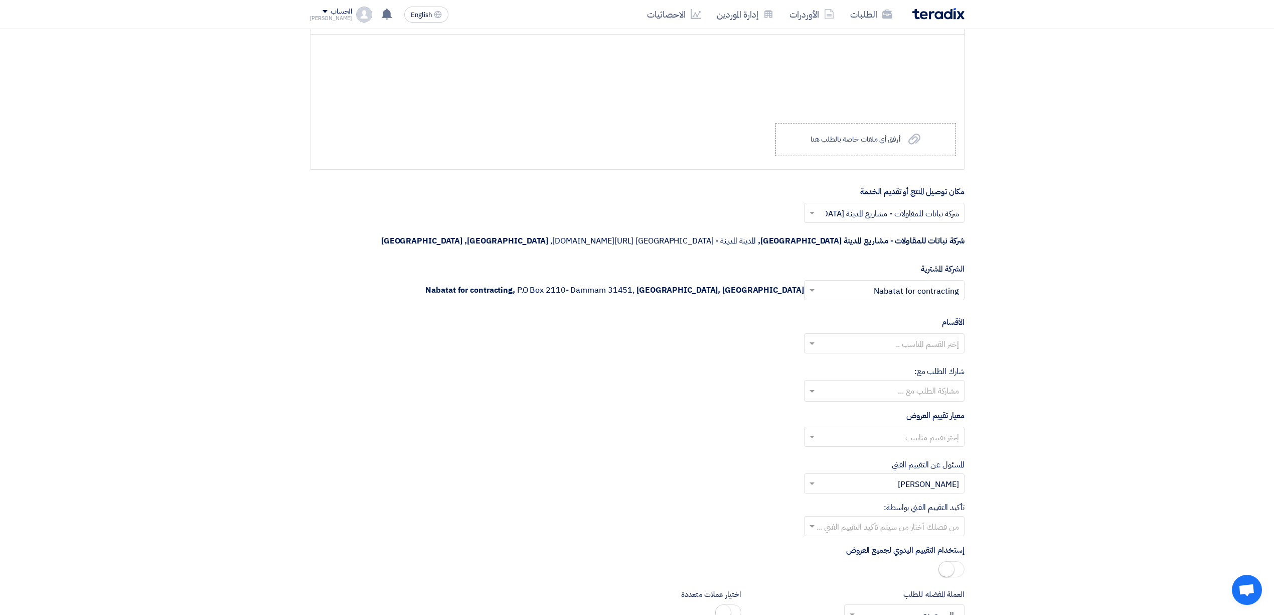
scroll to position [1383, 0]
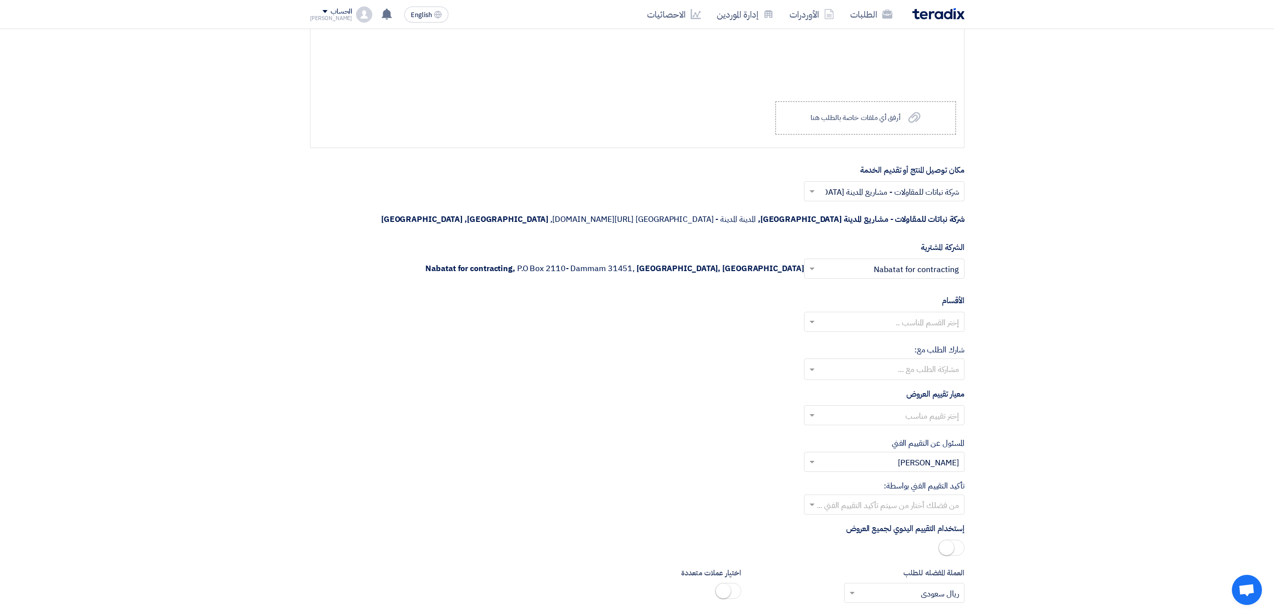
click at [914, 315] on input "text" at bounding box center [890, 323] width 140 height 17
click at [943, 336] on span "General Department" at bounding box center [921, 342] width 75 height 12
click at [944, 408] on input "text" at bounding box center [890, 416] width 140 height 17
click at [937, 429] on span "Direct material" at bounding box center [932, 435] width 55 height 12
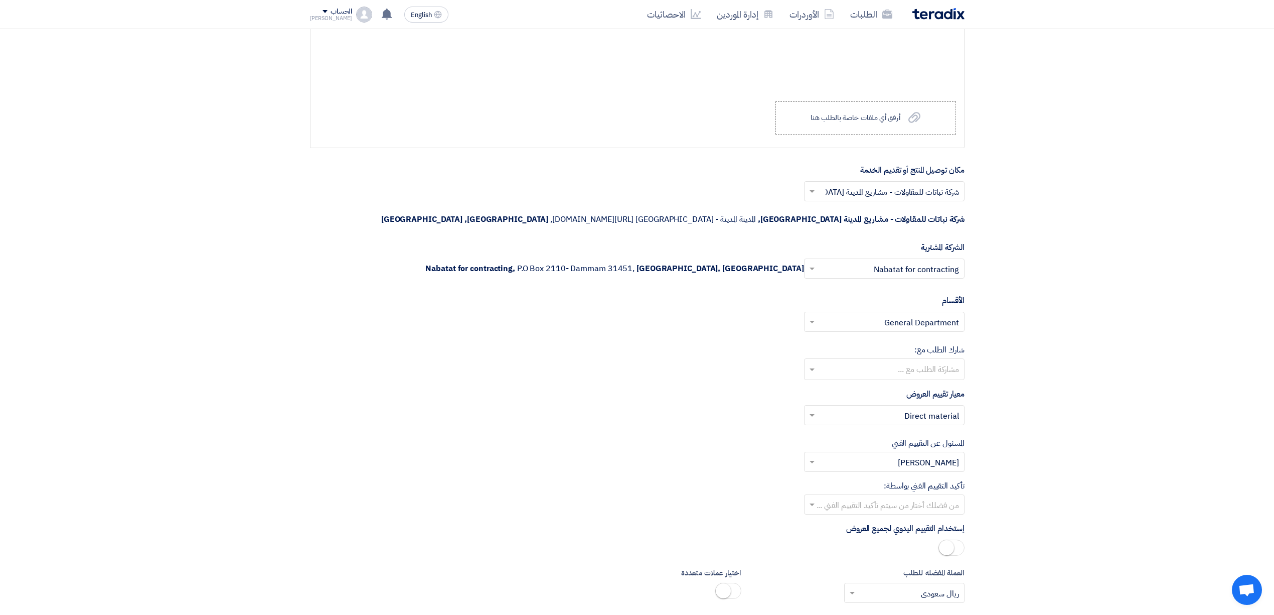
click at [867, 315] on input "text" at bounding box center [890, 323] width 140 height 17
click at [930, 336] on span "General Department" at bounding box center [921, 342] width 75 height 12
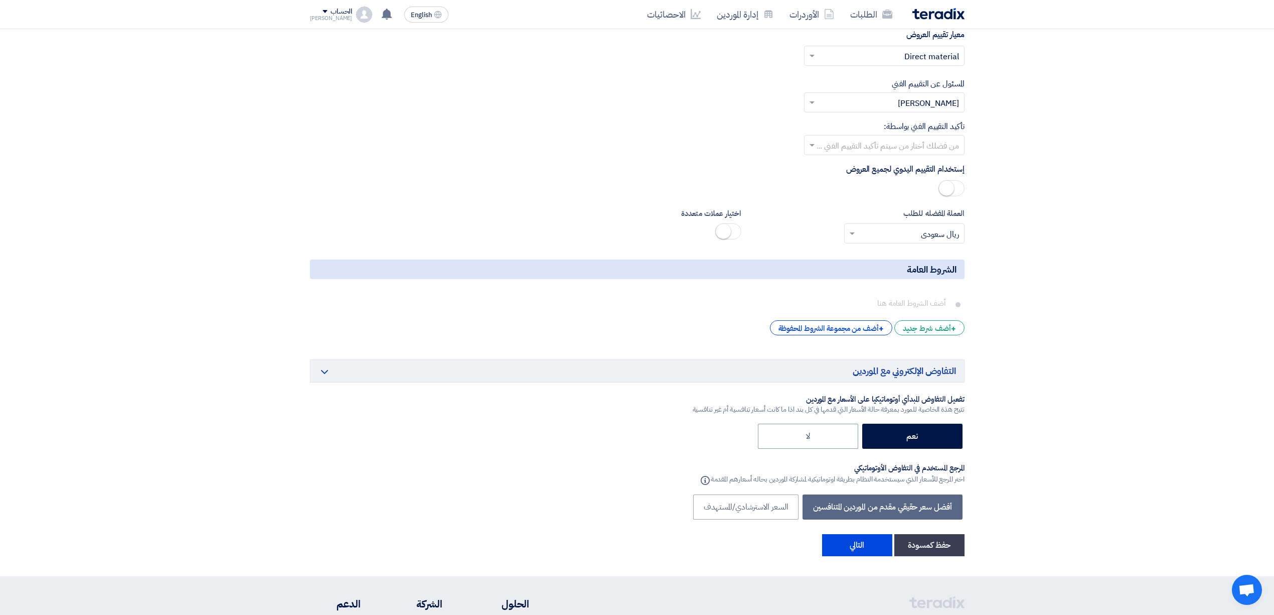
scroll to position [1784, 0]
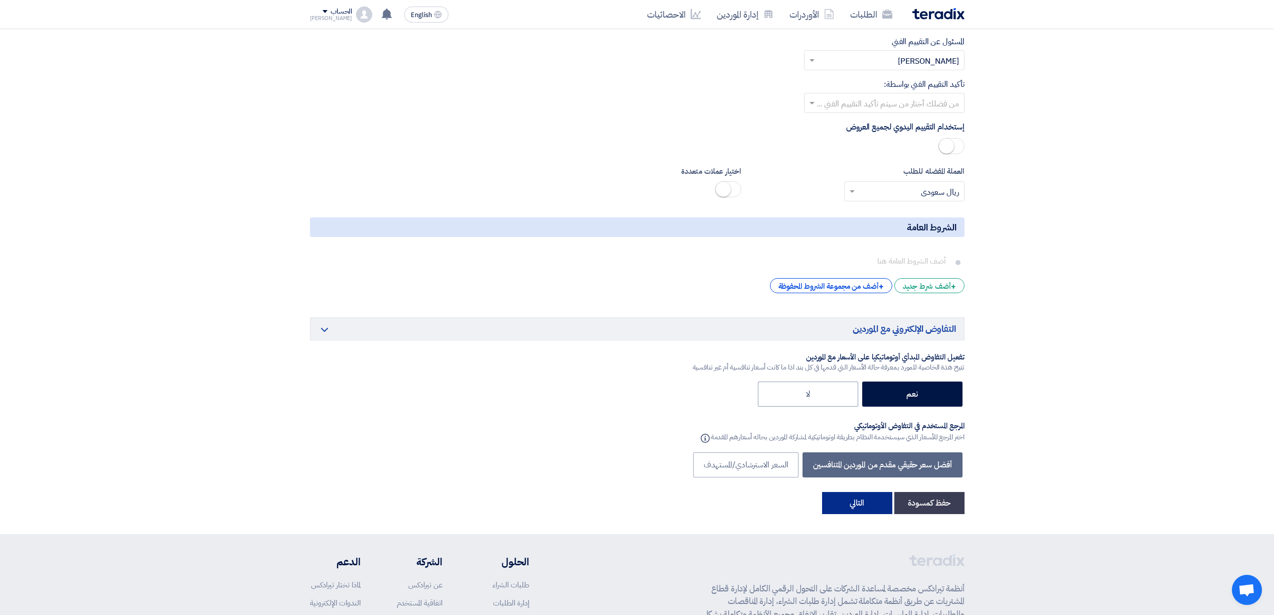
click at [855, 492] on button "التالي" at bounding box center [857, 503] width 70 height 22
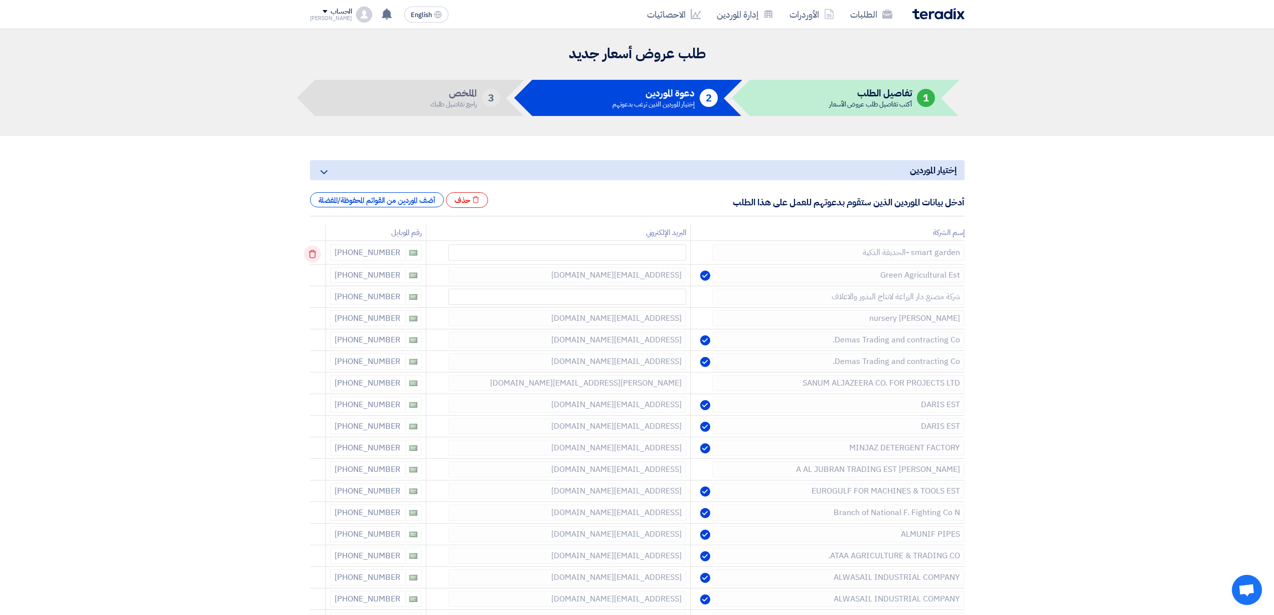
click at [313, 249] on icon at bounding box center [312, 253] width 17 height 17
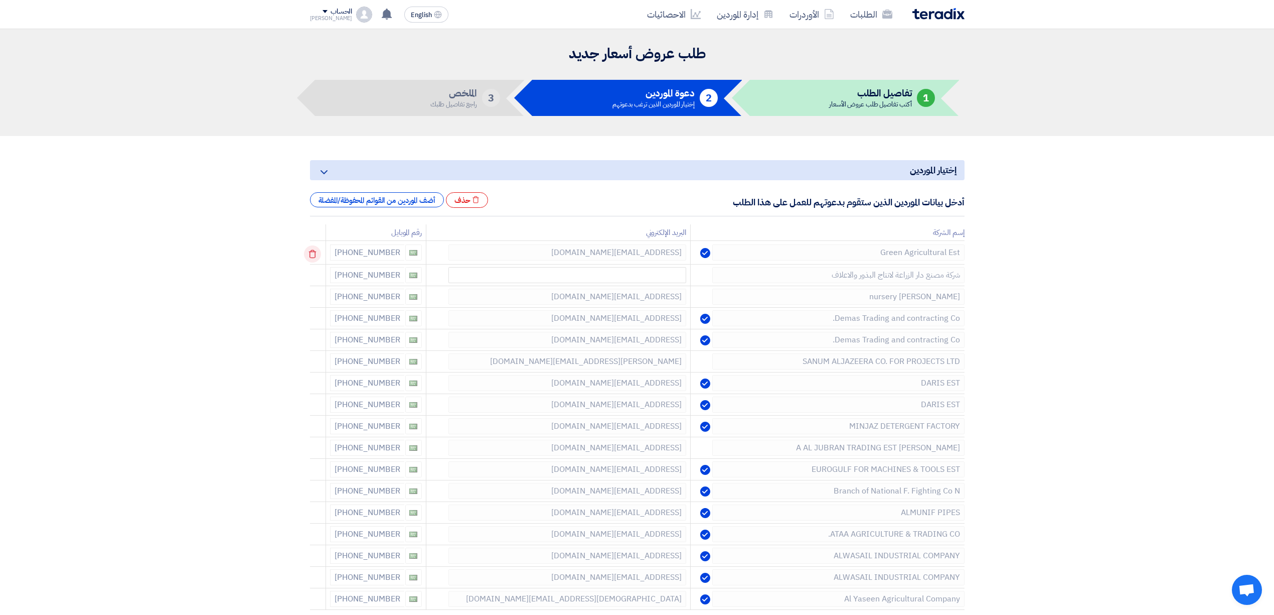
click at [313, 249] on icon at bounding box center [312, 253] width 17 height 17
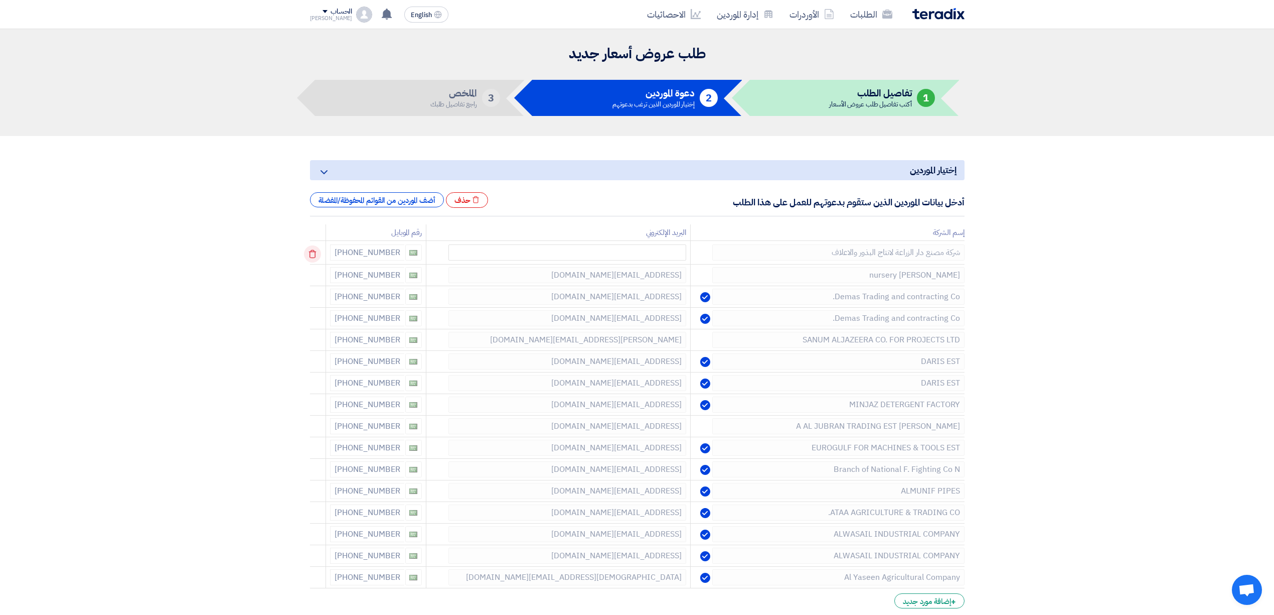
click at [313, 249] on icon at bounding box center [312, 253] width 17 height 17
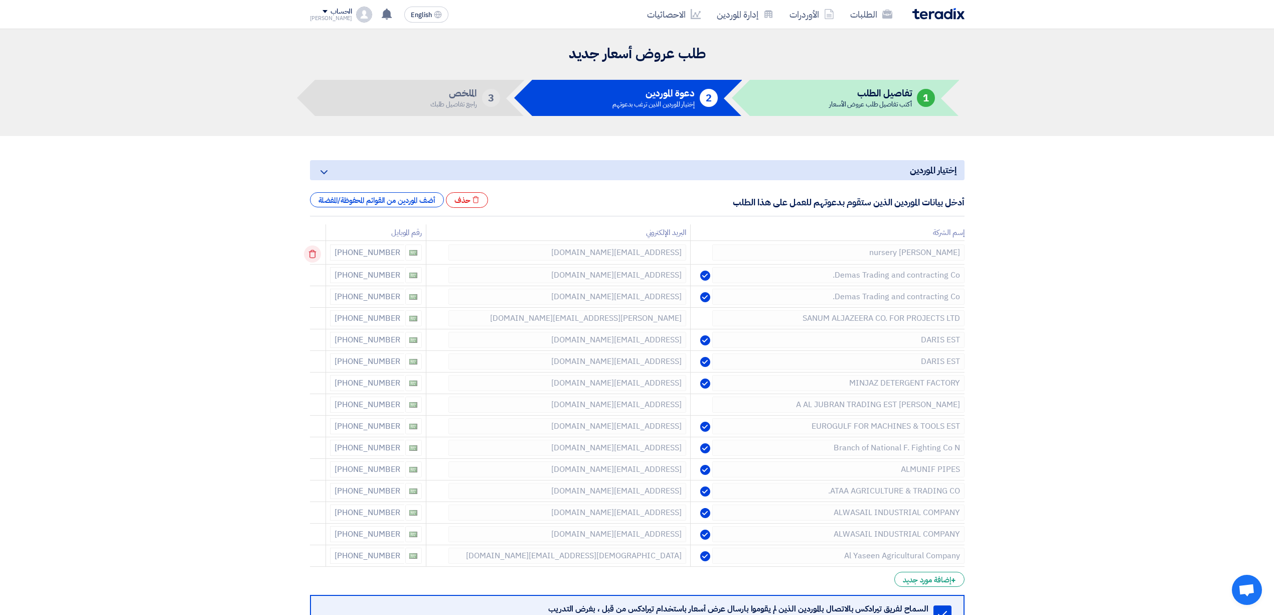
click at [313, 249] on icon at bounding box center [312, 253] width 17 height 17
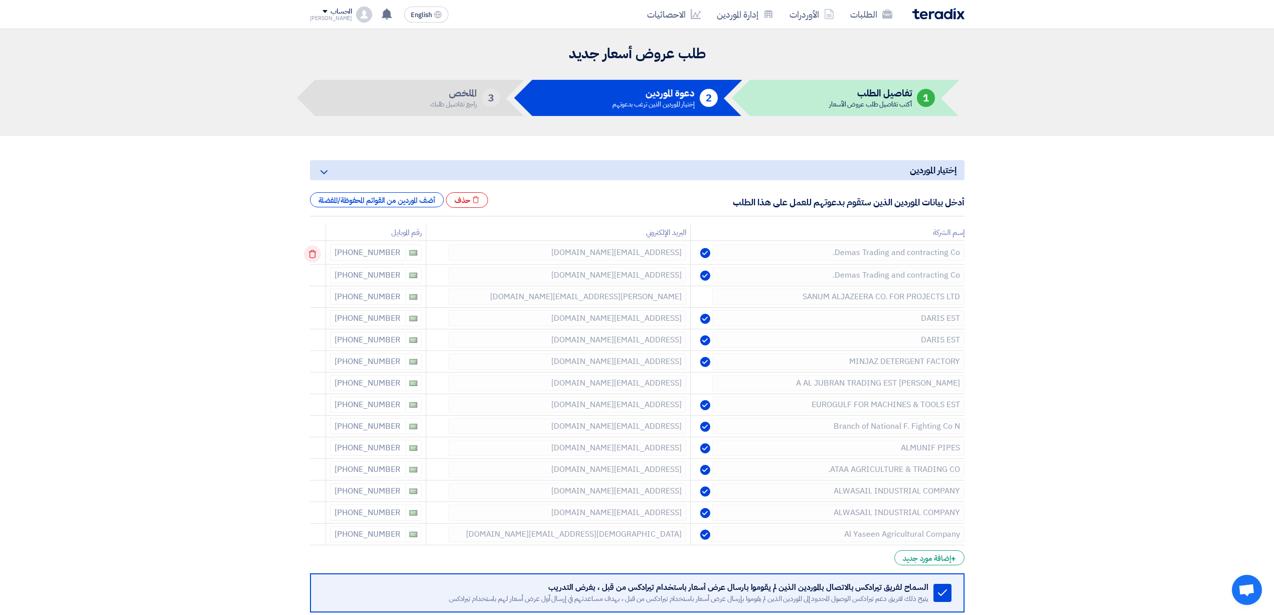
click at [313, 249] on icon at bounding box center [312, 253] width 17 height 17
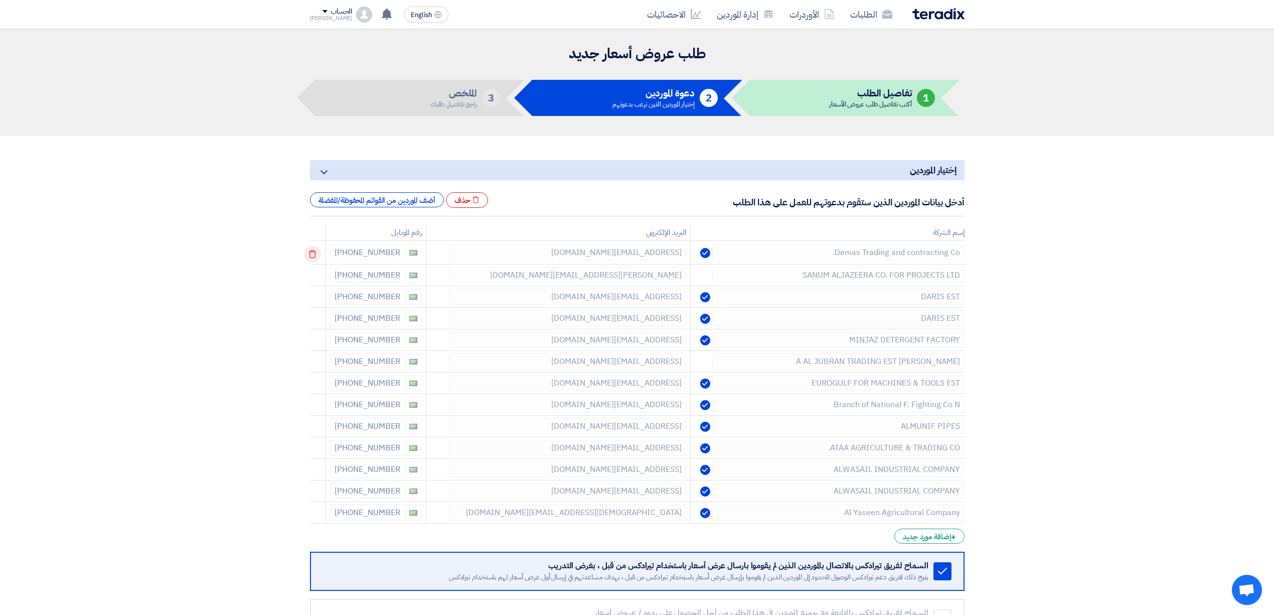
click at [313, 249] on icon at bounding box center [312, 253] width 17 height 17
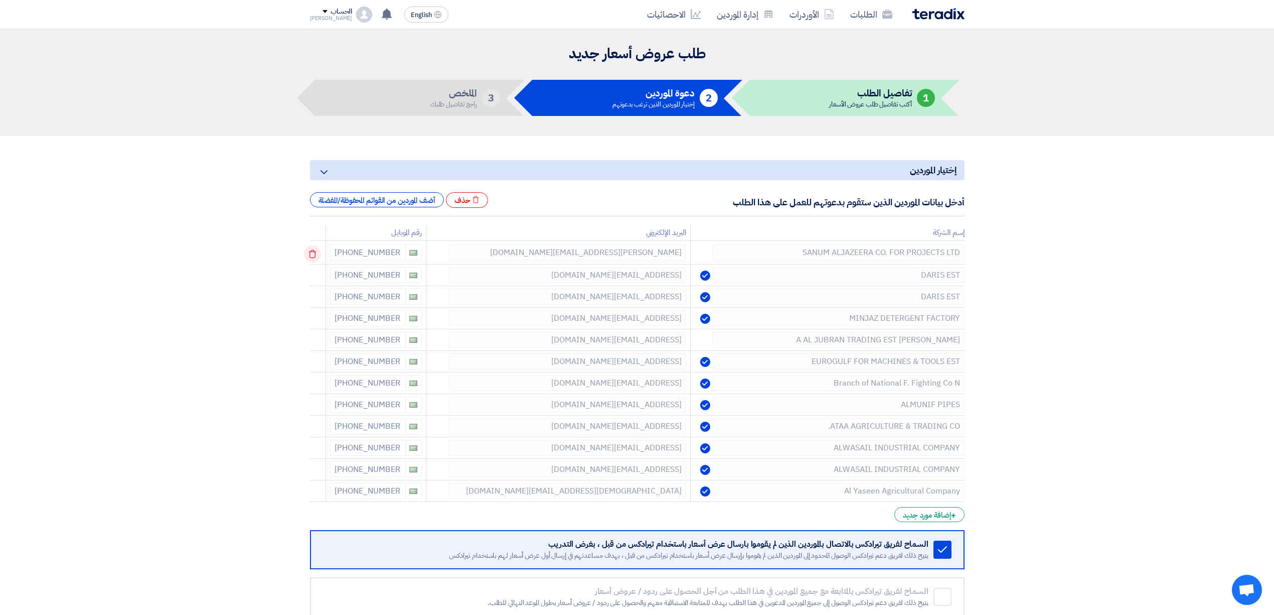
click at [313, 249] on icon at bounding box center [312, 253] width 17 height 17
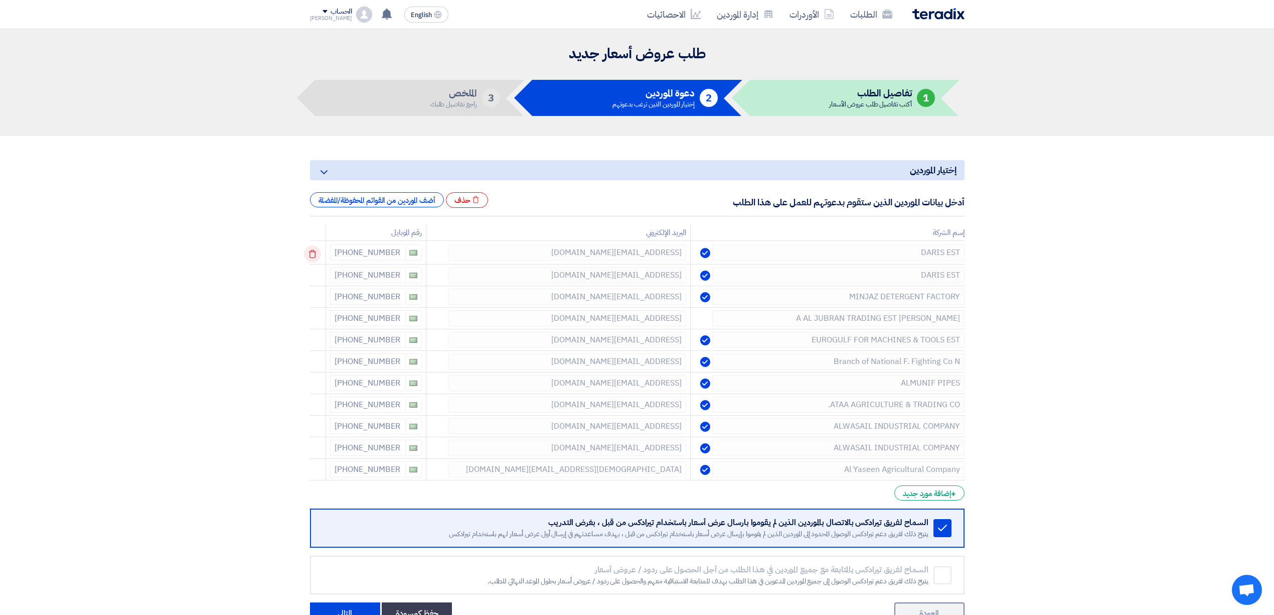
click at [313, 249] on icon at bounding box center [312, 253] width 17 height 17
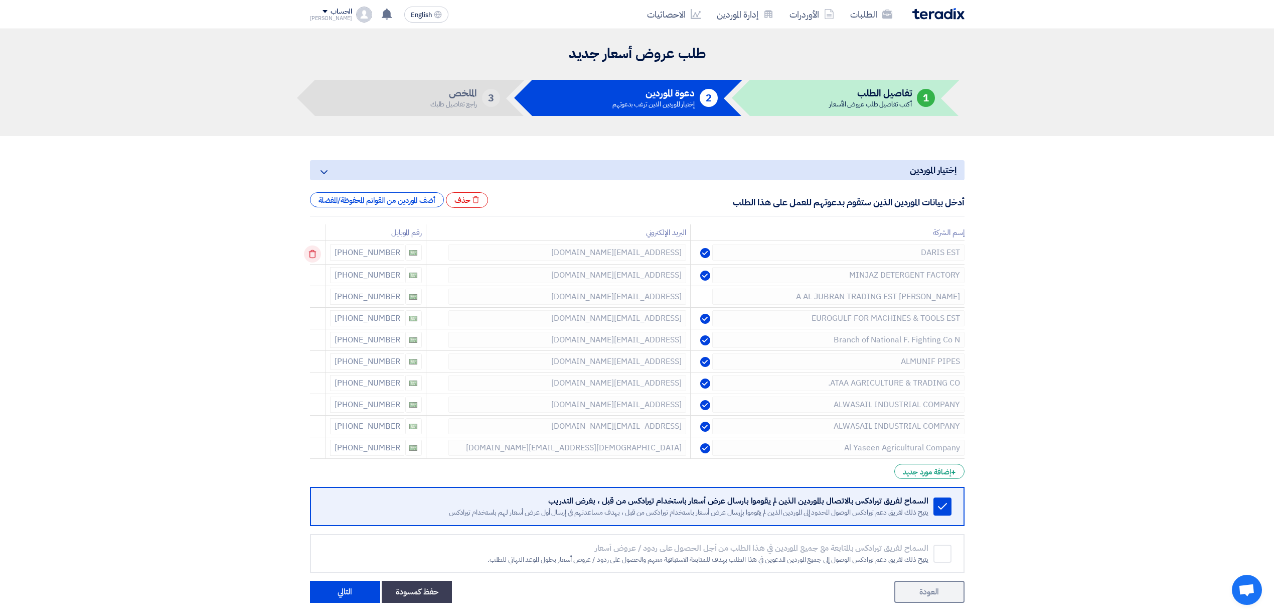
click at [313, 249] on icon at bounding box center [312, 253] width 17 height 17
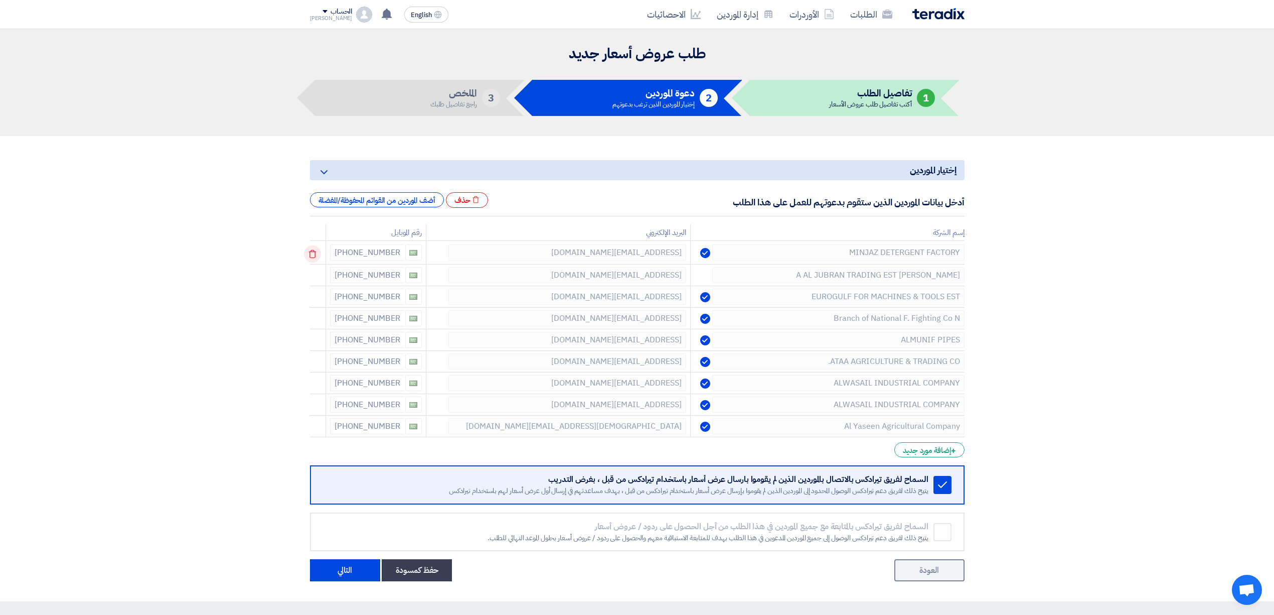
click at [313, 249] on icon at bounding box center [312, 253] width 17 height 17
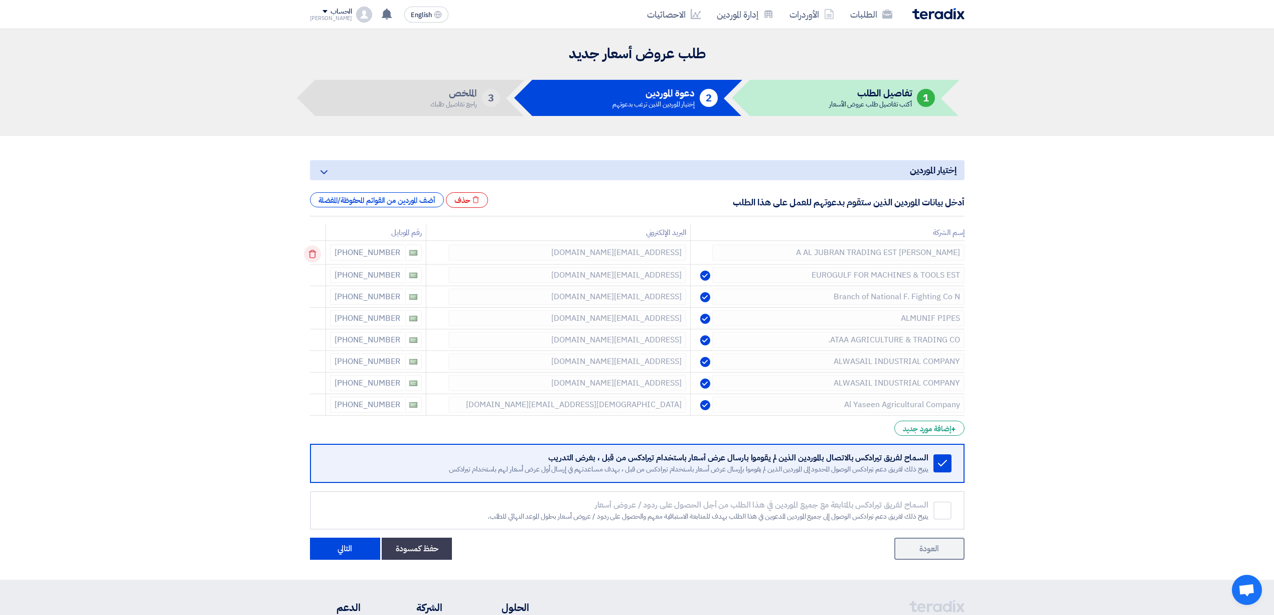
click at [313, 249] on icon at bounding box center [312, 253] width 17 height 17
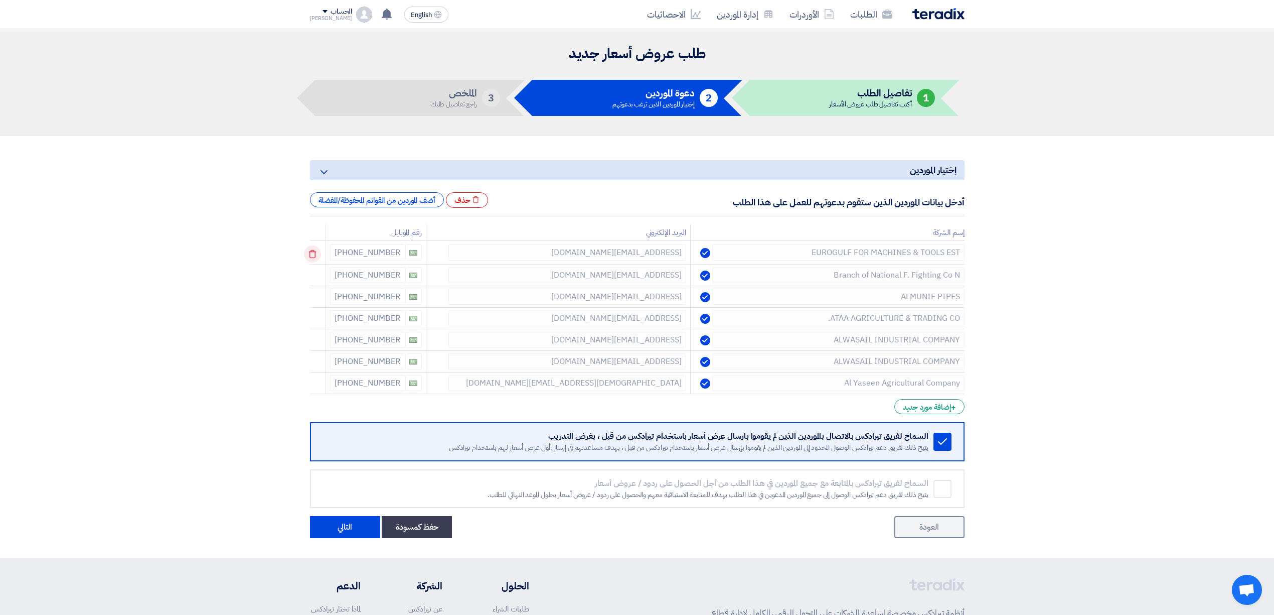
click at [313, 249] on icon at bounding box center [312, 253] width 17 height 17
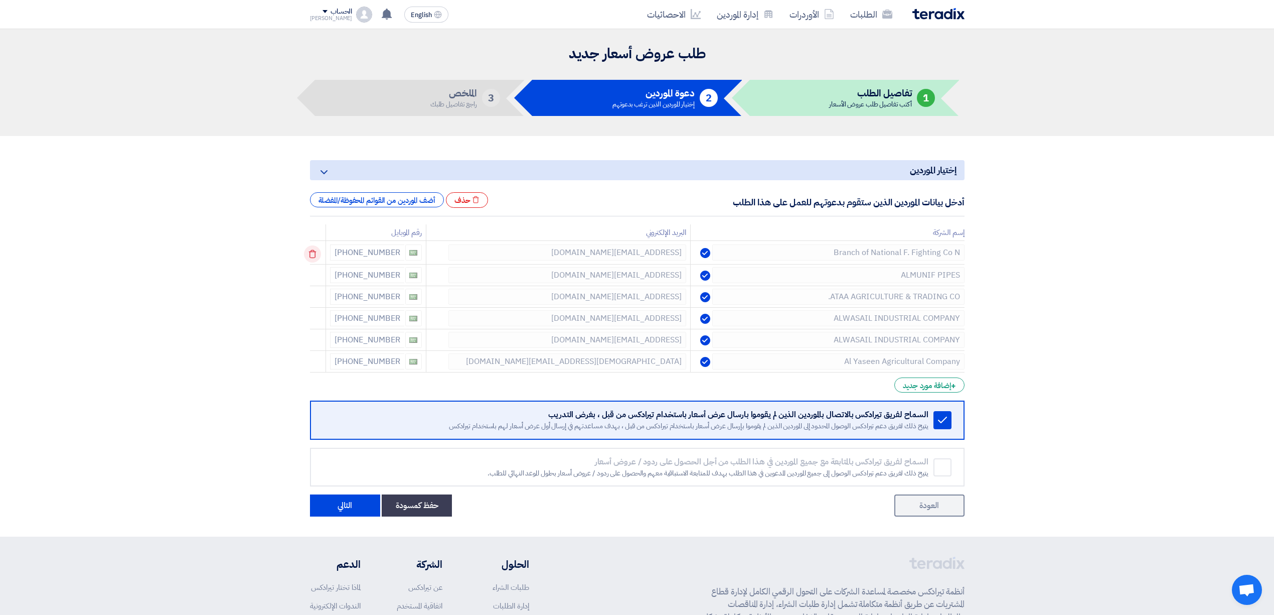
click at [313, 249] on icon at bounding box center [312, 253] width 17 height 17
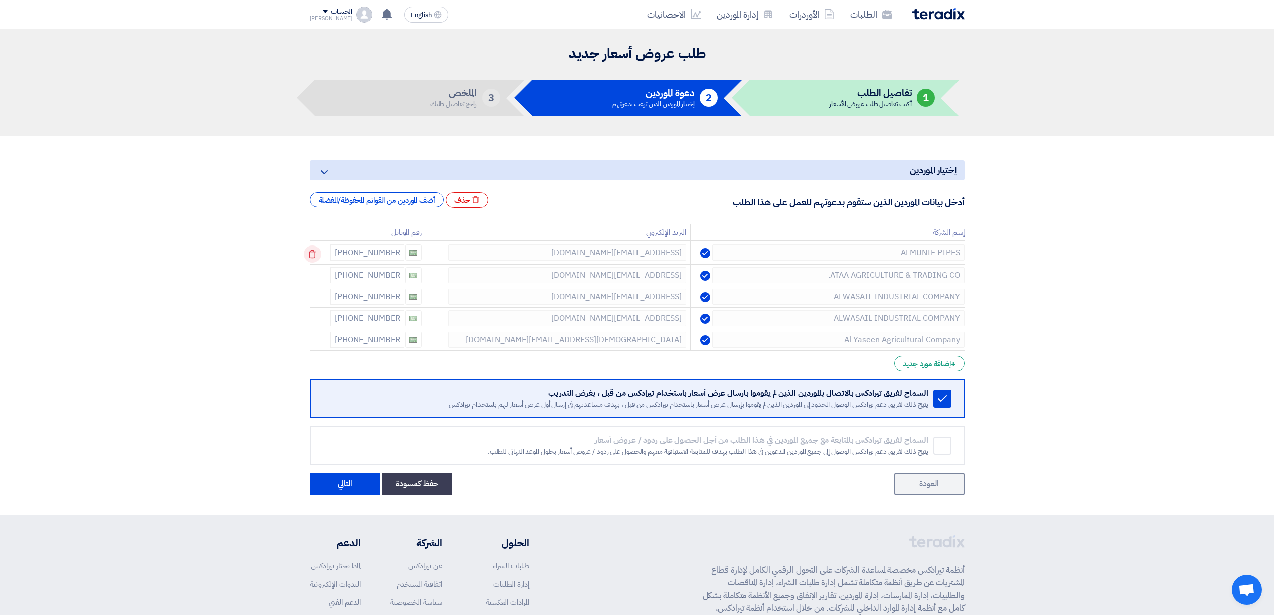
click at [313, 249] on icon at bounding box center [312, 253] width 17 height 17
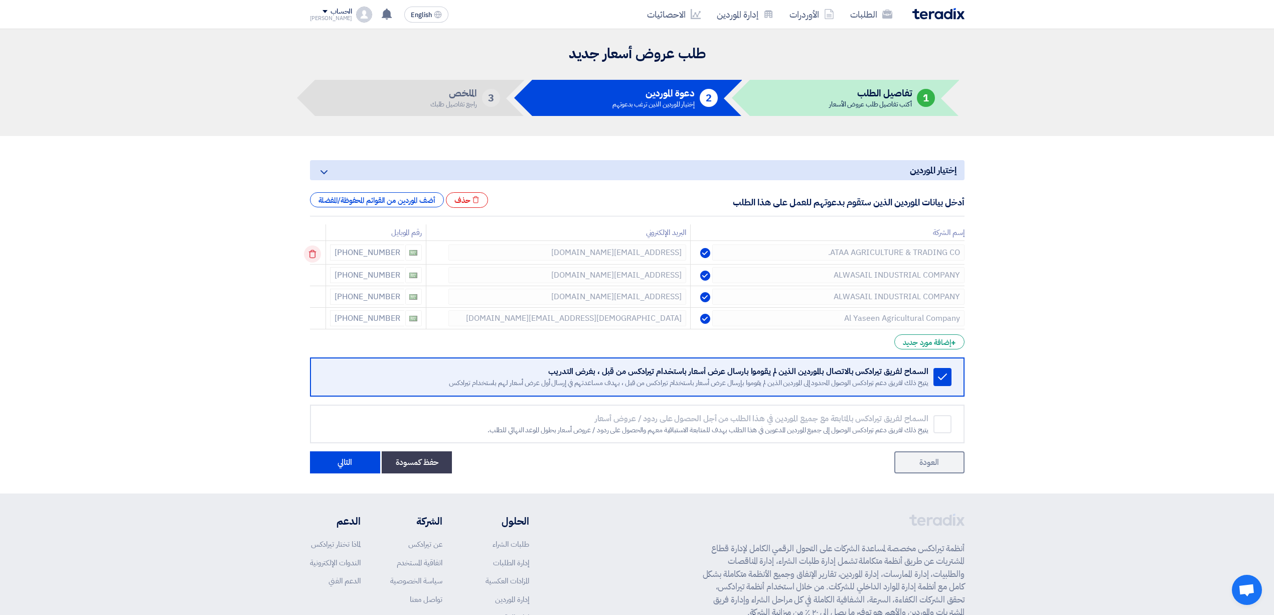
click at [313, 249] on icon at bounding box center [312, 253] width 17 height 17
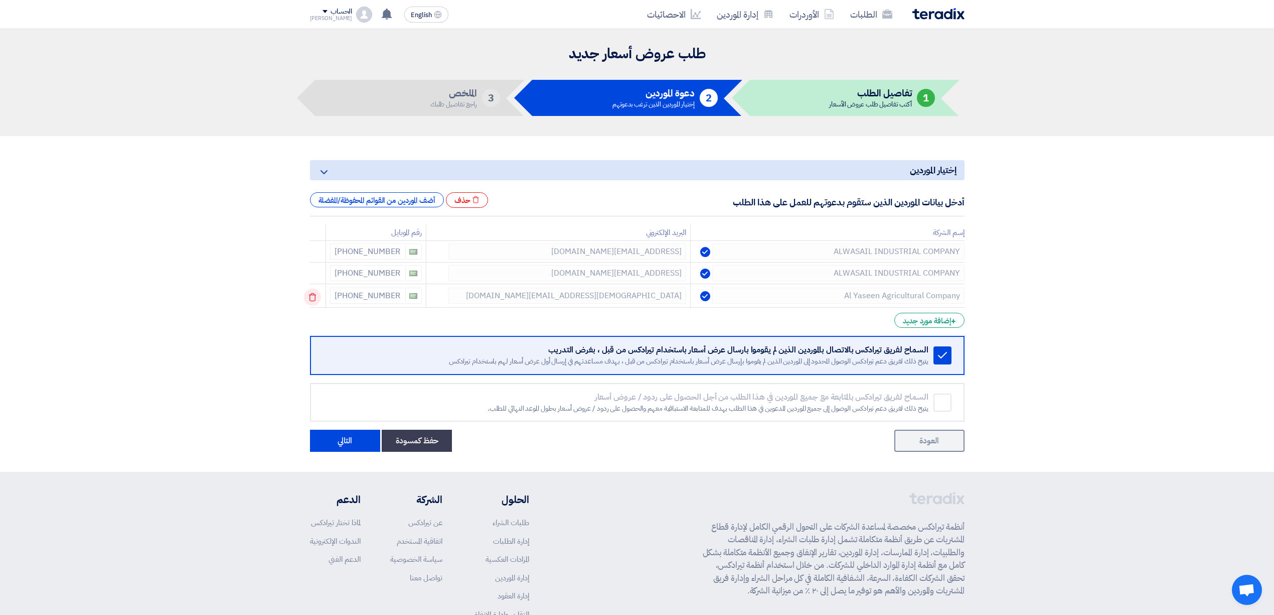
click at [317, 292] on icon at bounding box center [312, 296] width 17 height 17
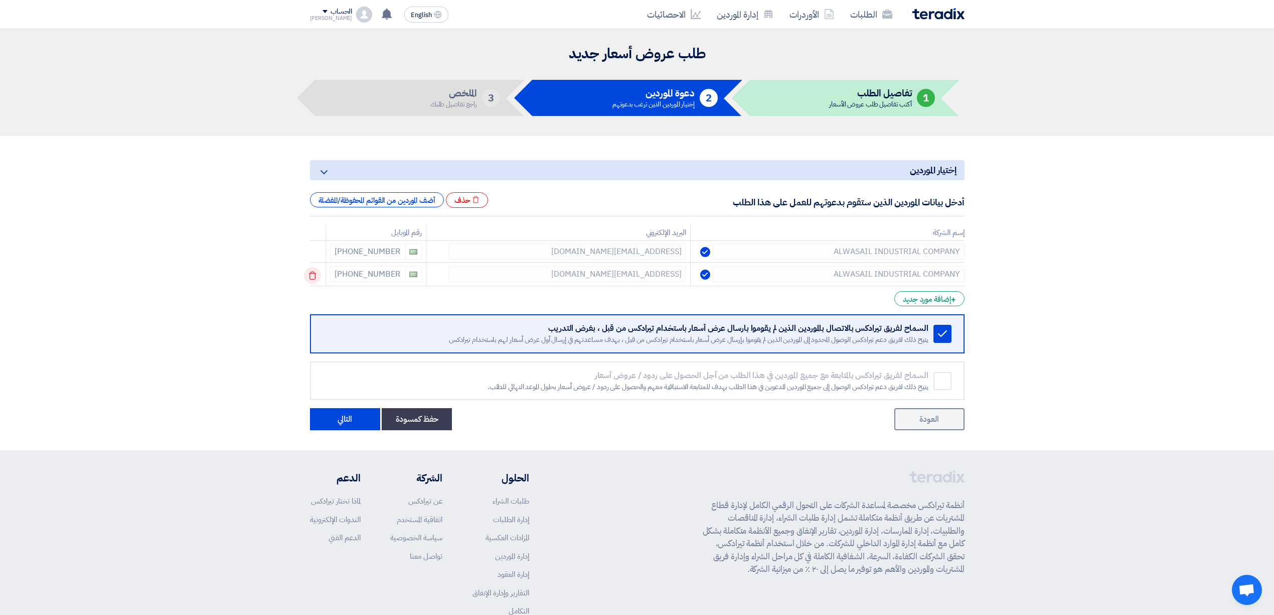
click at [310, 273] on icon at bounding box center [312, 275] width 17 height 17
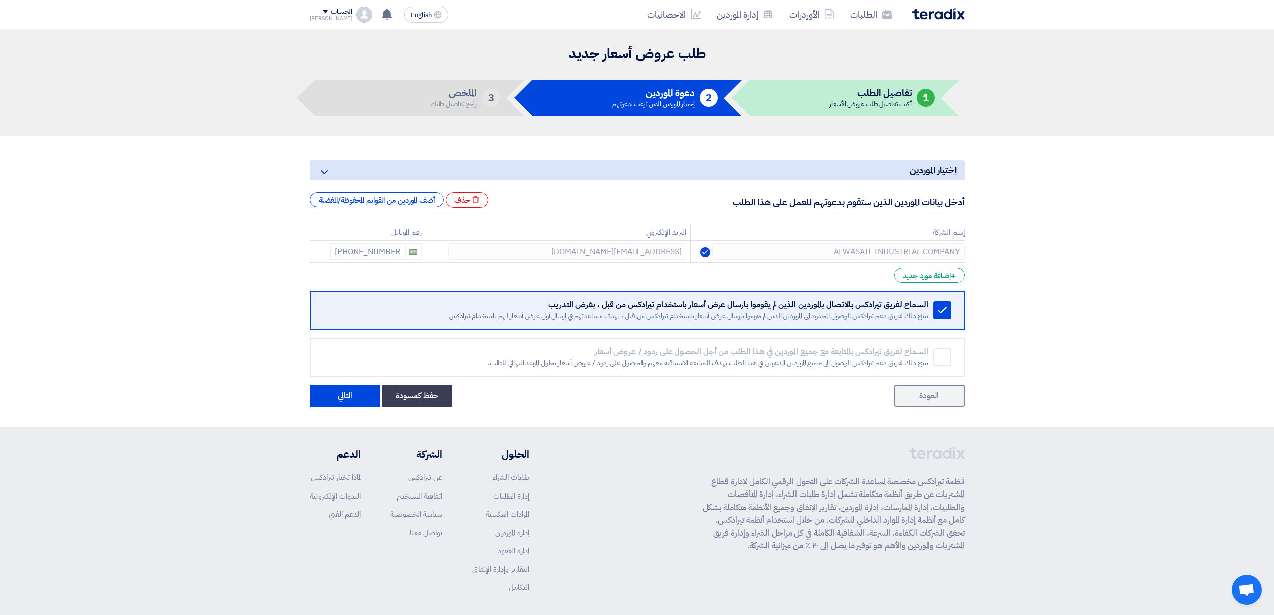
click at [917, 402] on link "العودة" at bounding box center [929, 395] width 70 height 22
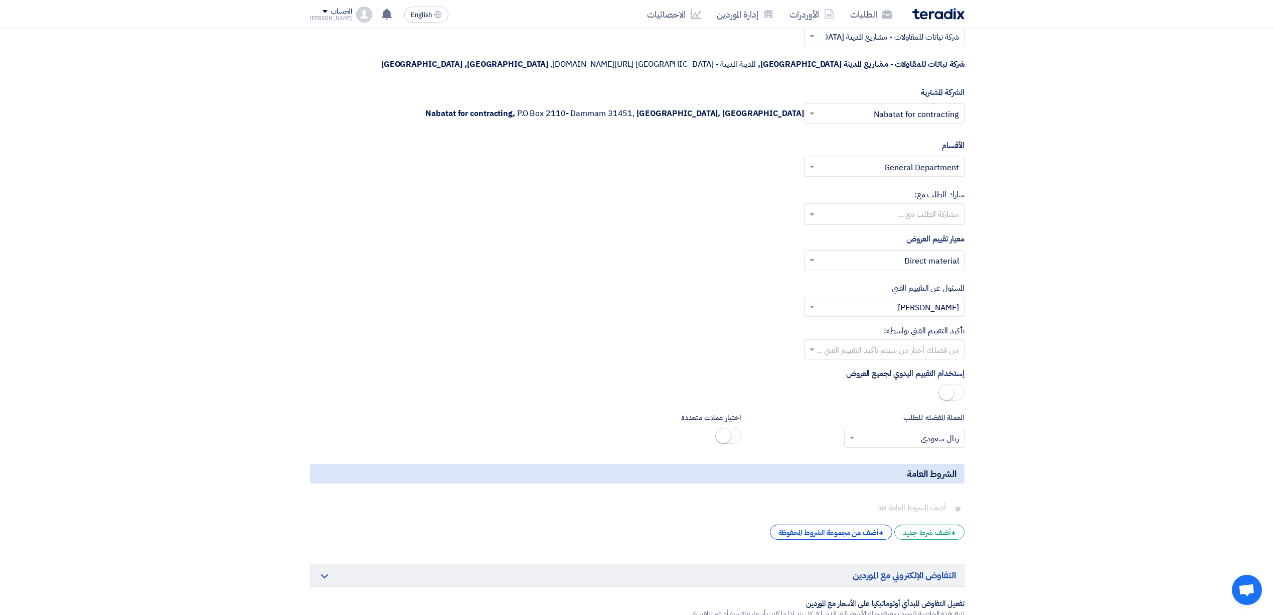
scroll to position [1918, 0]
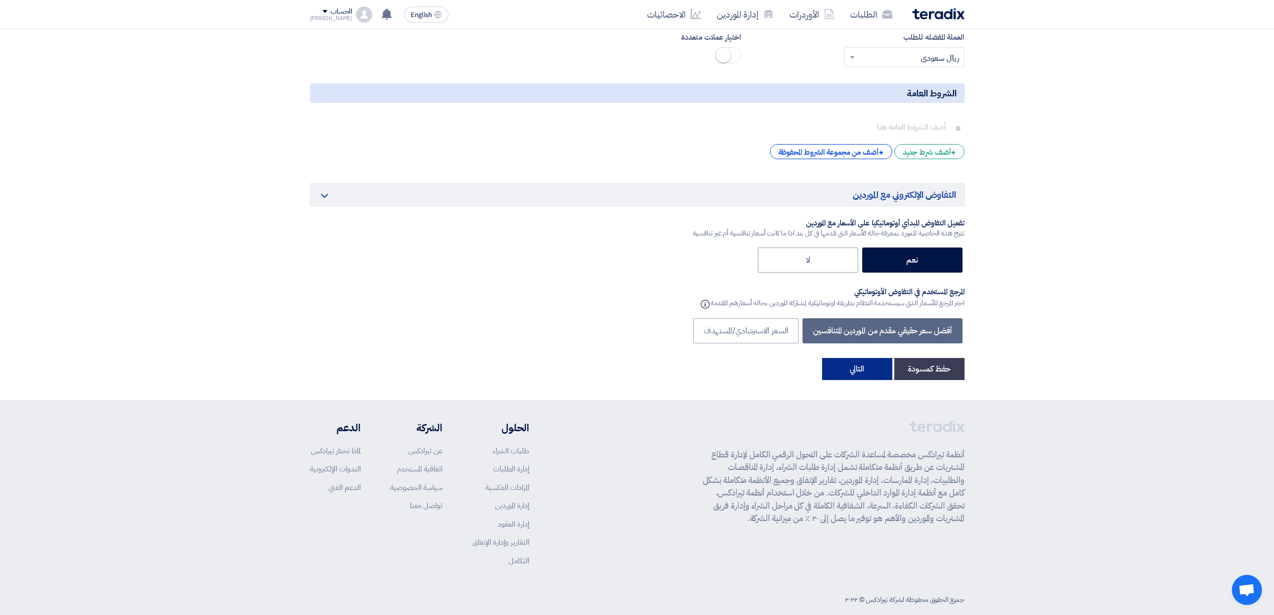
click at [856, 358] on button "التالي" at bounding box center [857, 369] width 70 height 22
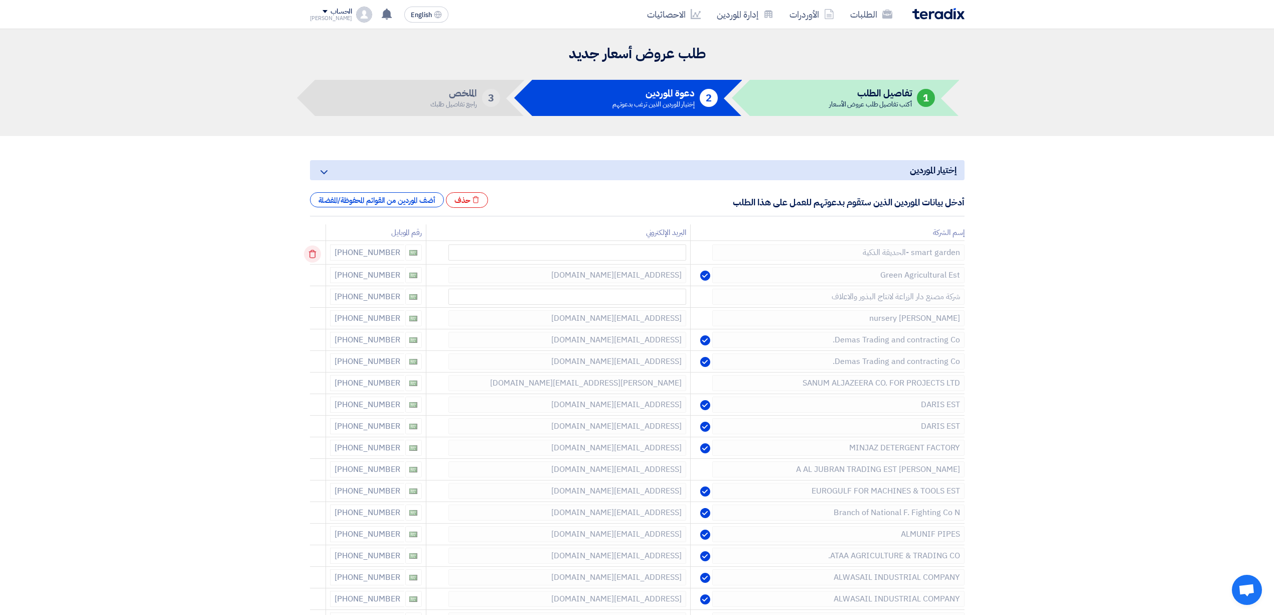
click at [315, 250] on icon at bounding box center [312, 253] width 17 height 17
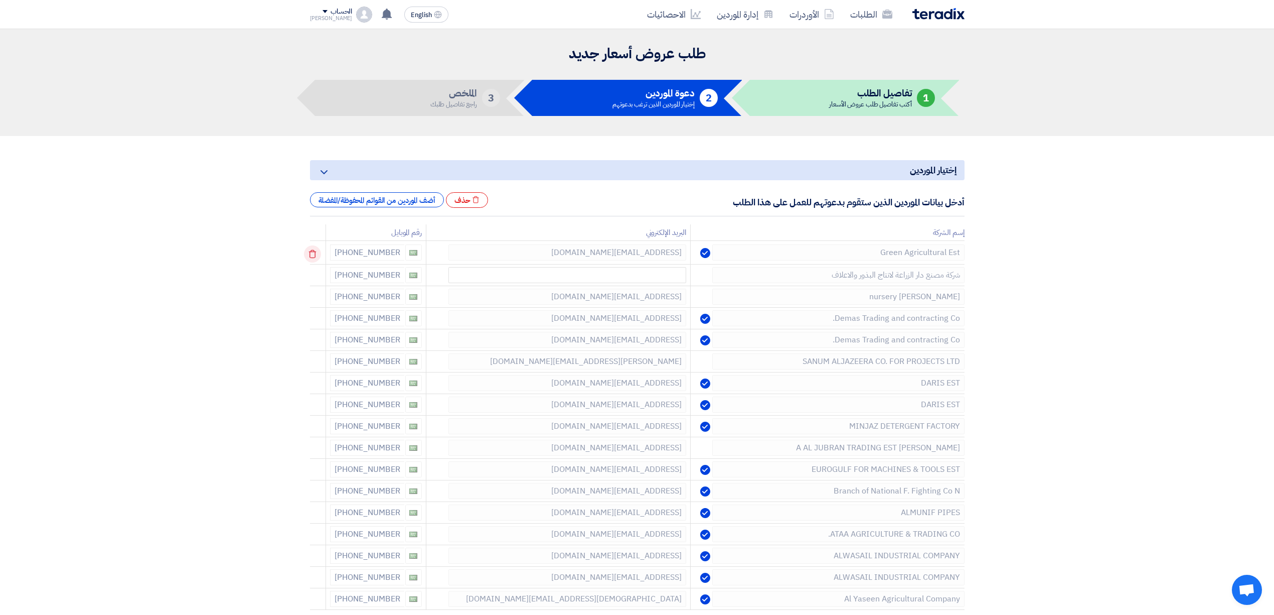
click at [315, 250] on icon at bounding box center [312, 253] width 17 height 17
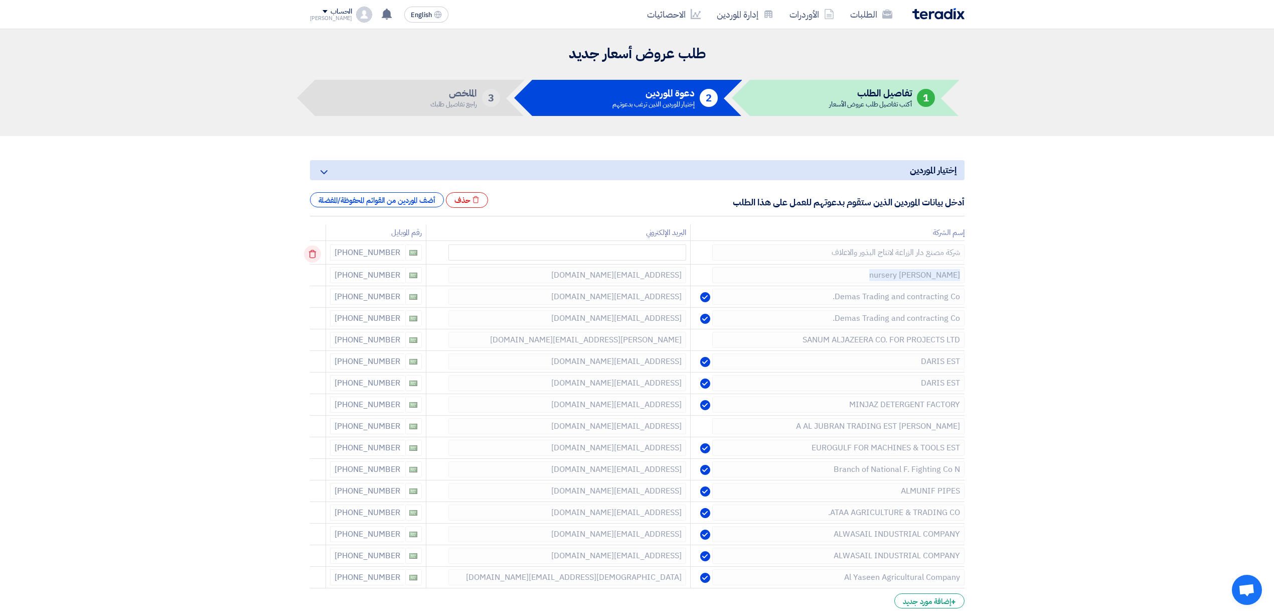
click at [315, 250] on icon at bounding box center [312, 253] width 17 height 17
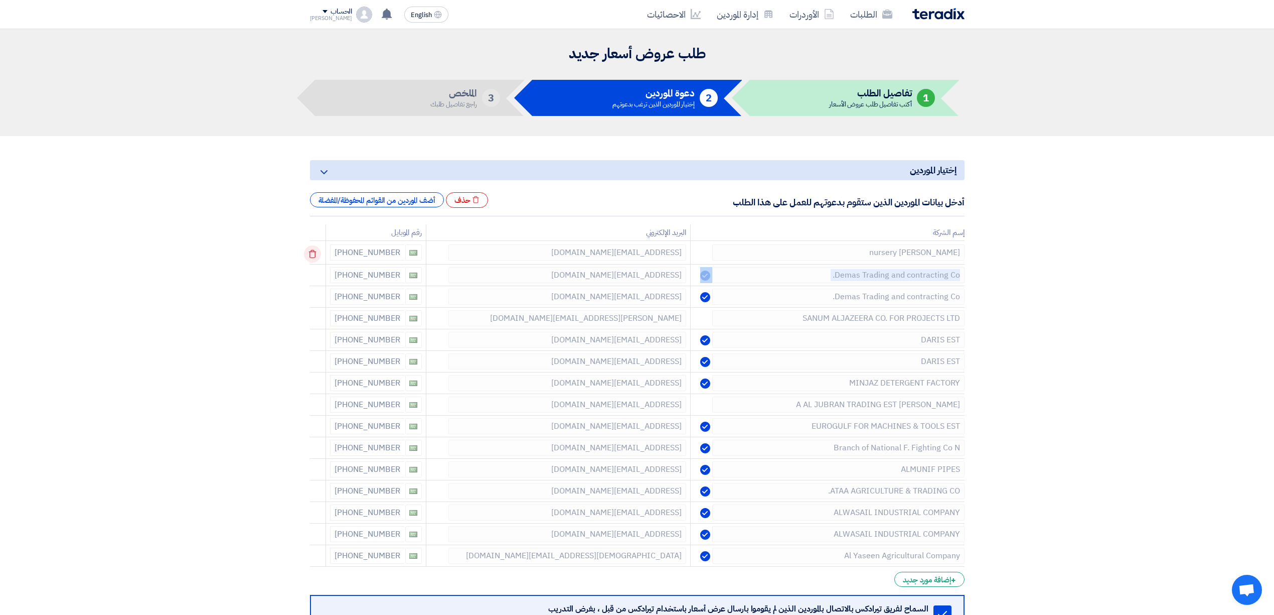
click at [315, 250] on icon at bounding box center [312, 253] width 17 height 17
click at [315, 267] on icon at bounding box center [312, 275] width 17 height 17
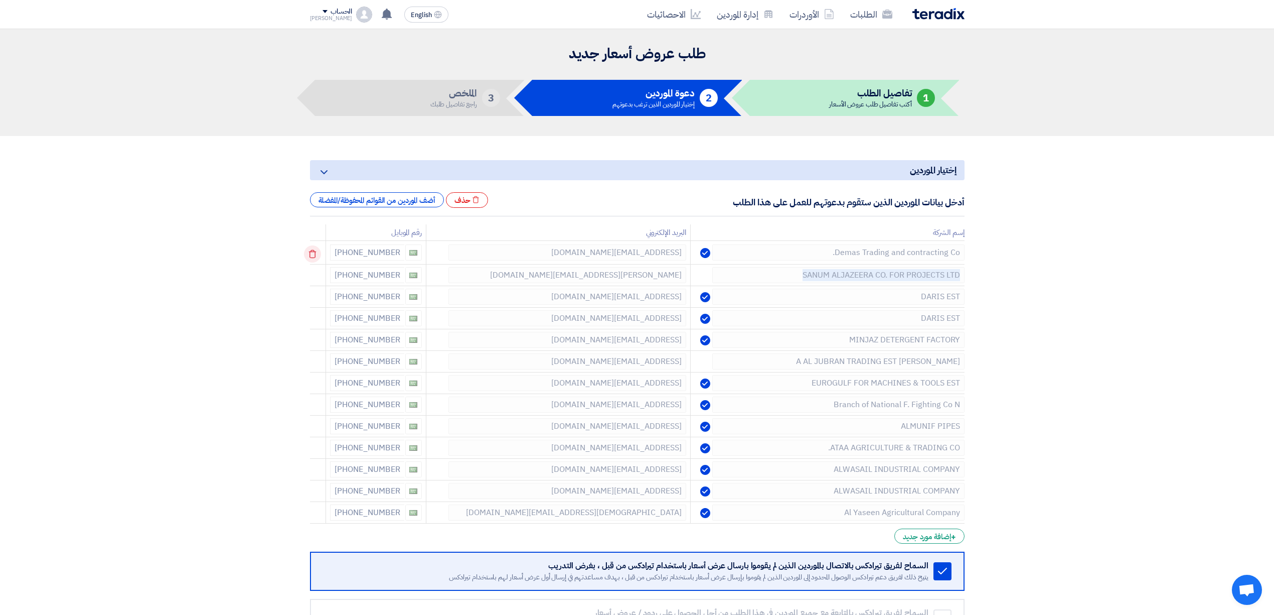
click at [315, 250] on icon at bounding box center [312, 253] width 17 height 17
click at [315, 267] on icon at bounding box center [312, 275] width 17 height 17
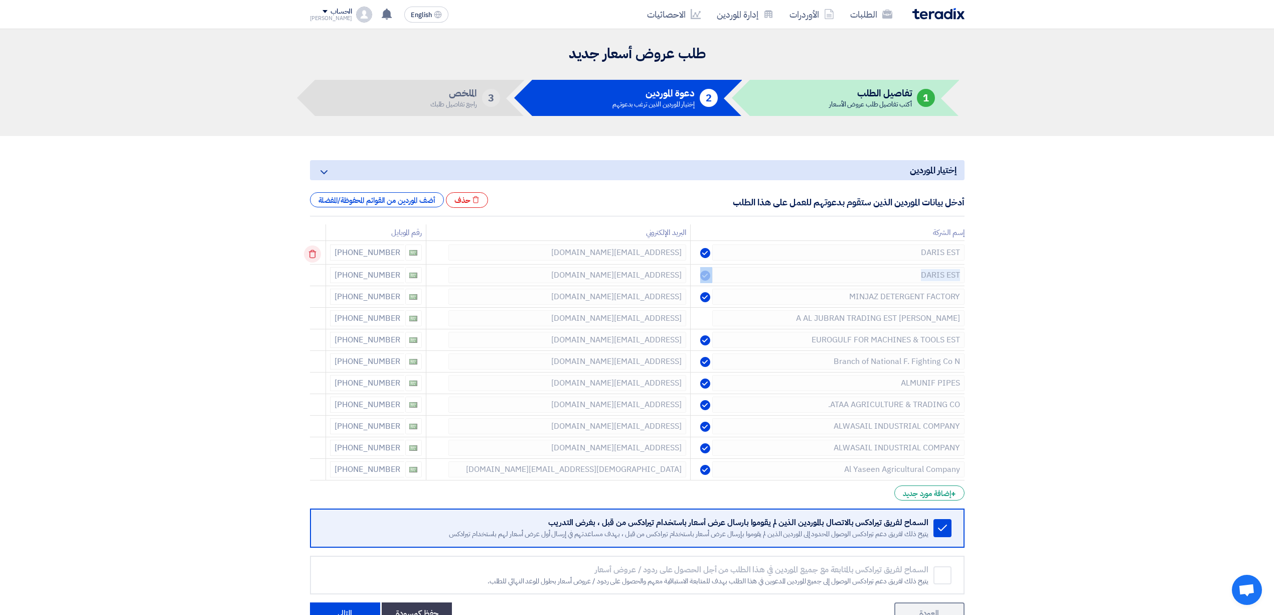
click at [315, 250] on icon at bounding box center [312, 253] width 17 height 17
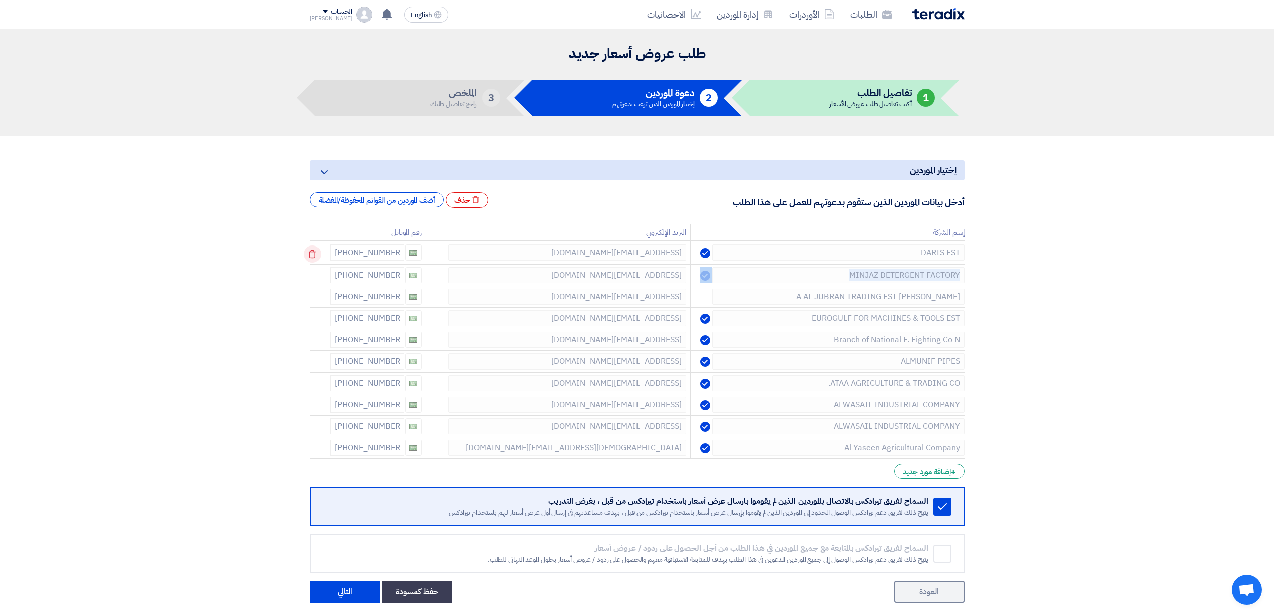
click at [315, 250] on icon at bounding box center [312, 253] width 17 height 17
click at [315, 267] on icon at bounding box center [312, 275] width 17 height 17
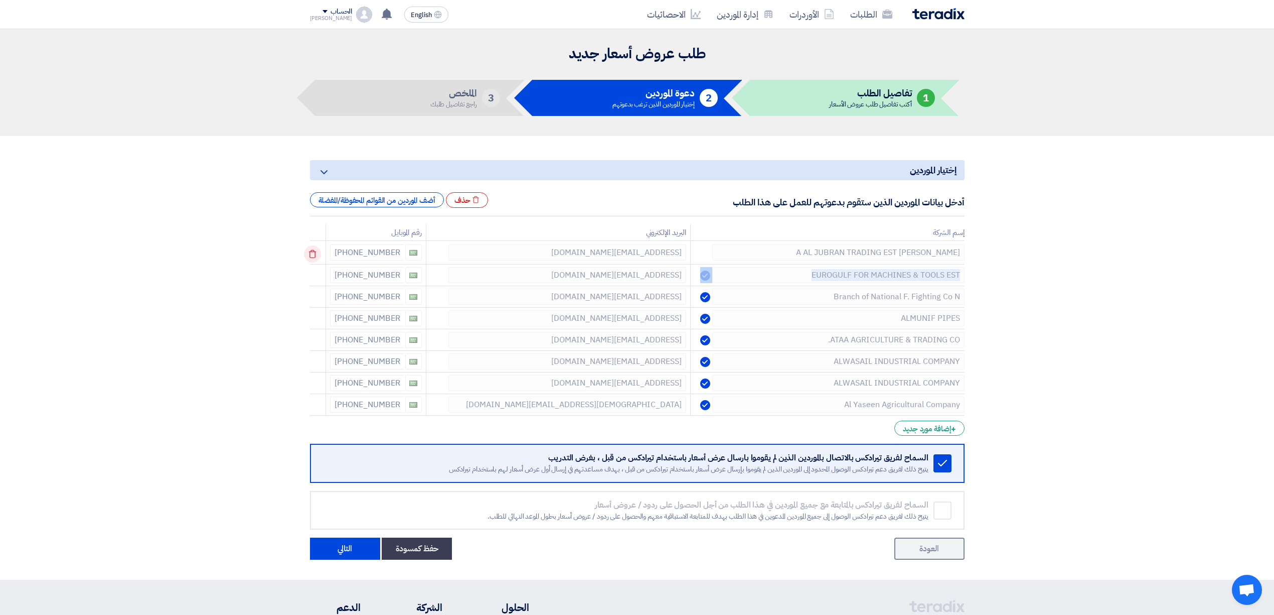
click at [315, 250] on icon at bounding box center [312, 253] width 17 height 17
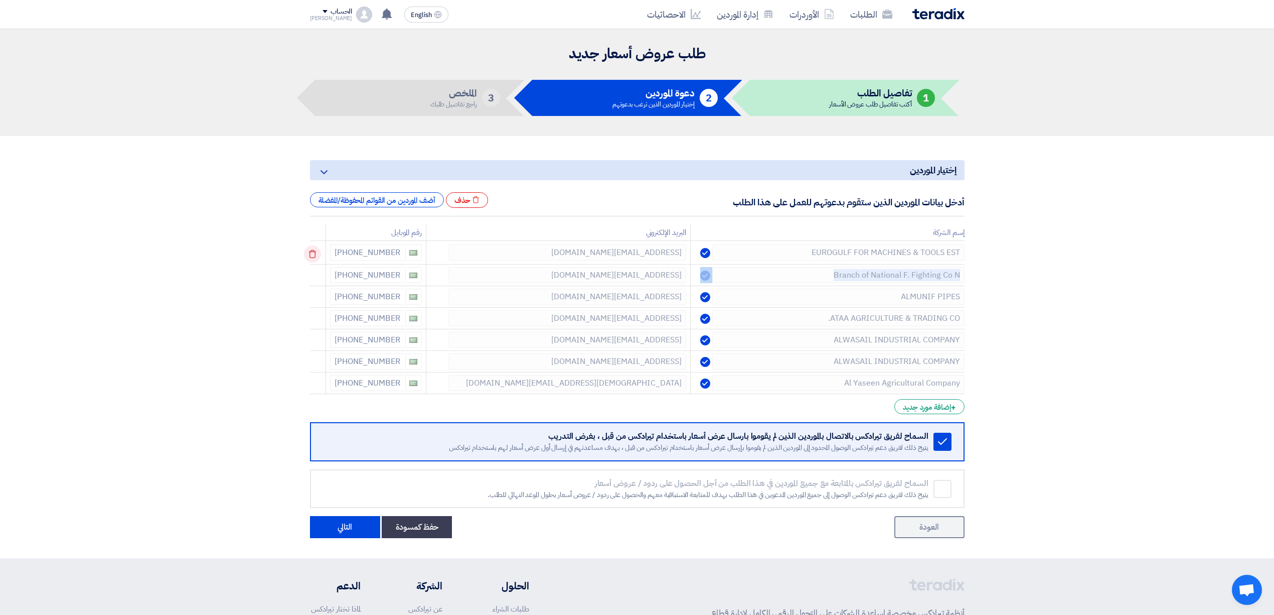
click at [315, 250] on icon at bounding box center [312, 253] width 17 height 17
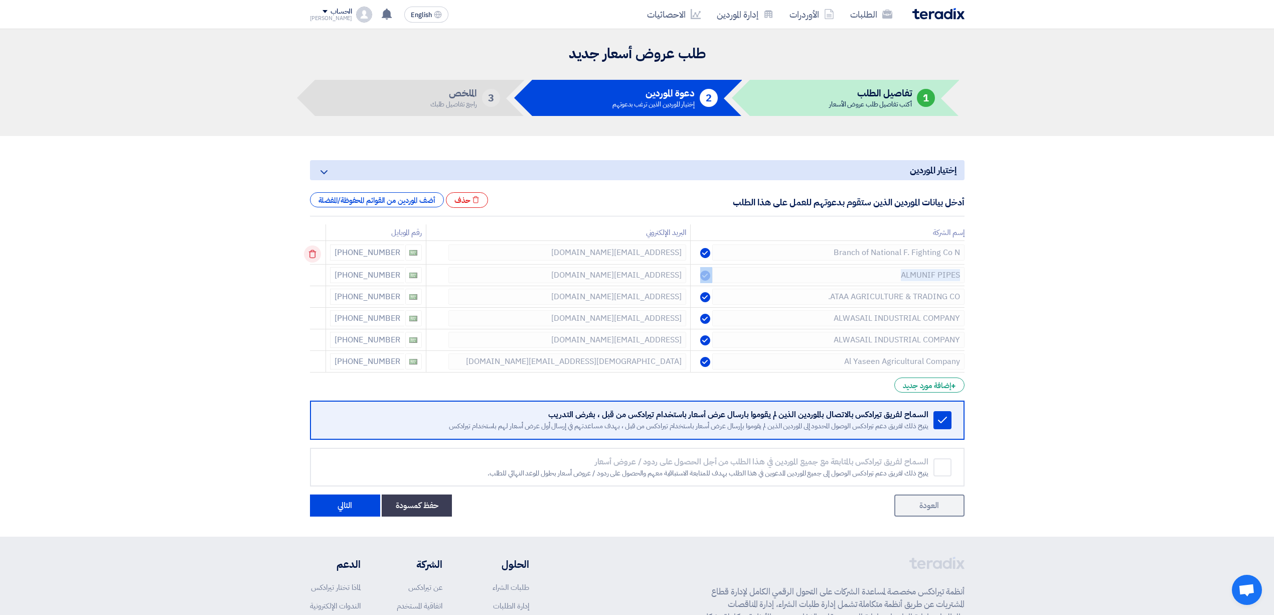
click at [315, 250] on icon at bounding box center [312, 253] width 17 height 17
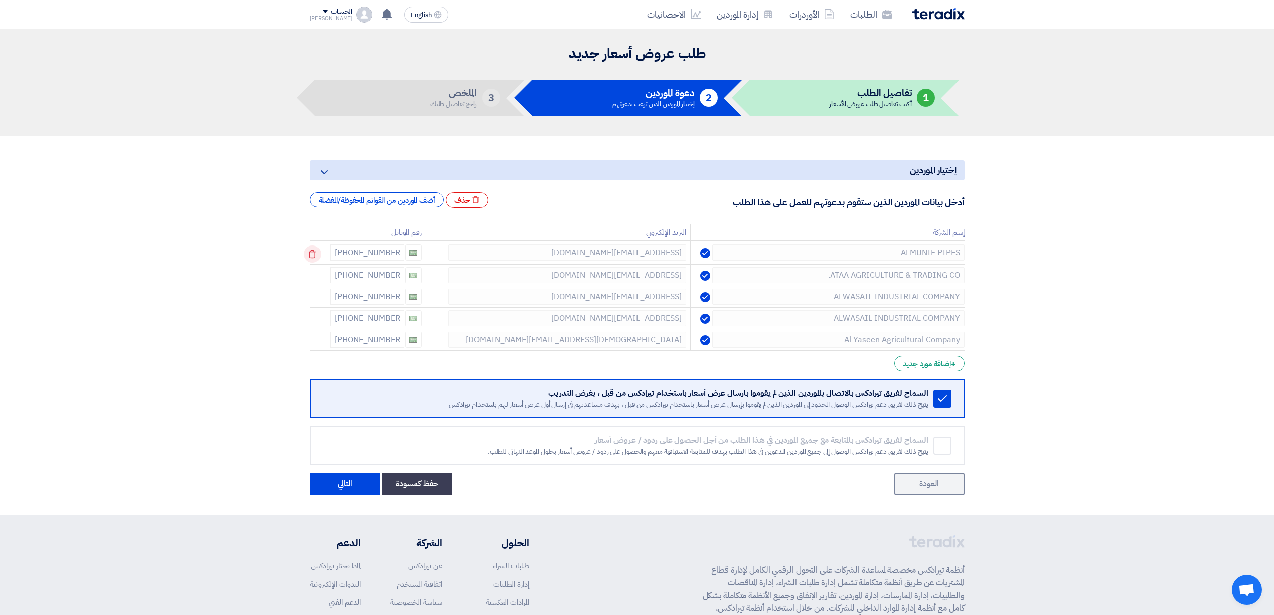
click at [315, 250] on icon at bounding box center [312, 253] width 17 height 17
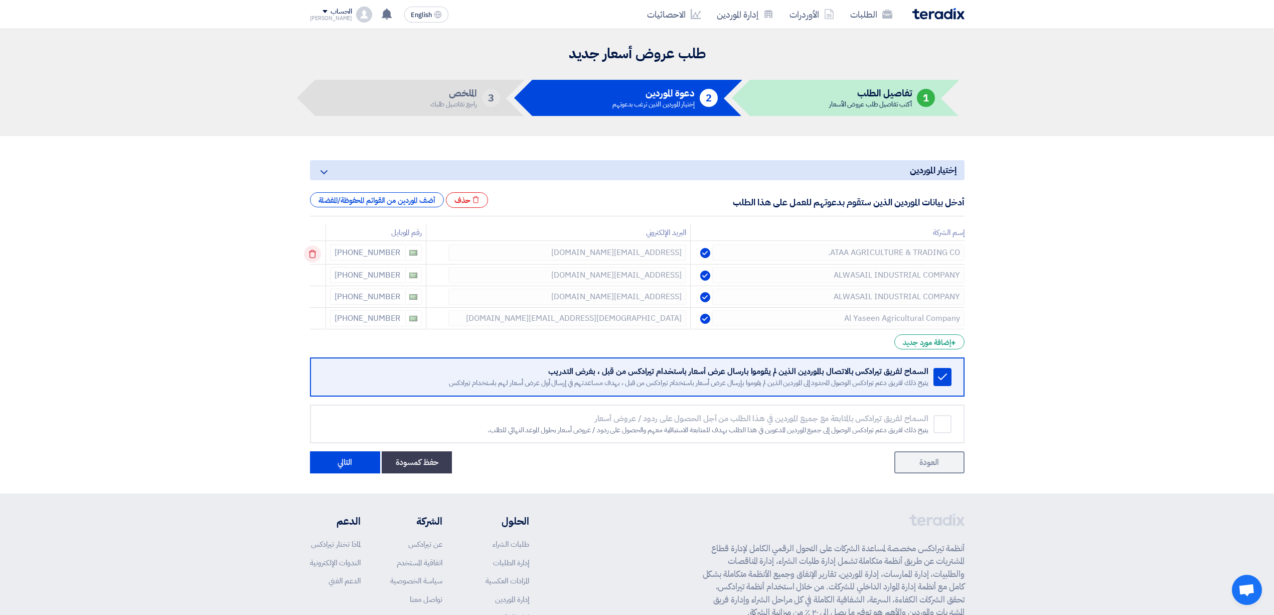
click at [315, 250] on icon at bounding box center [312, 253] width 17 height 17
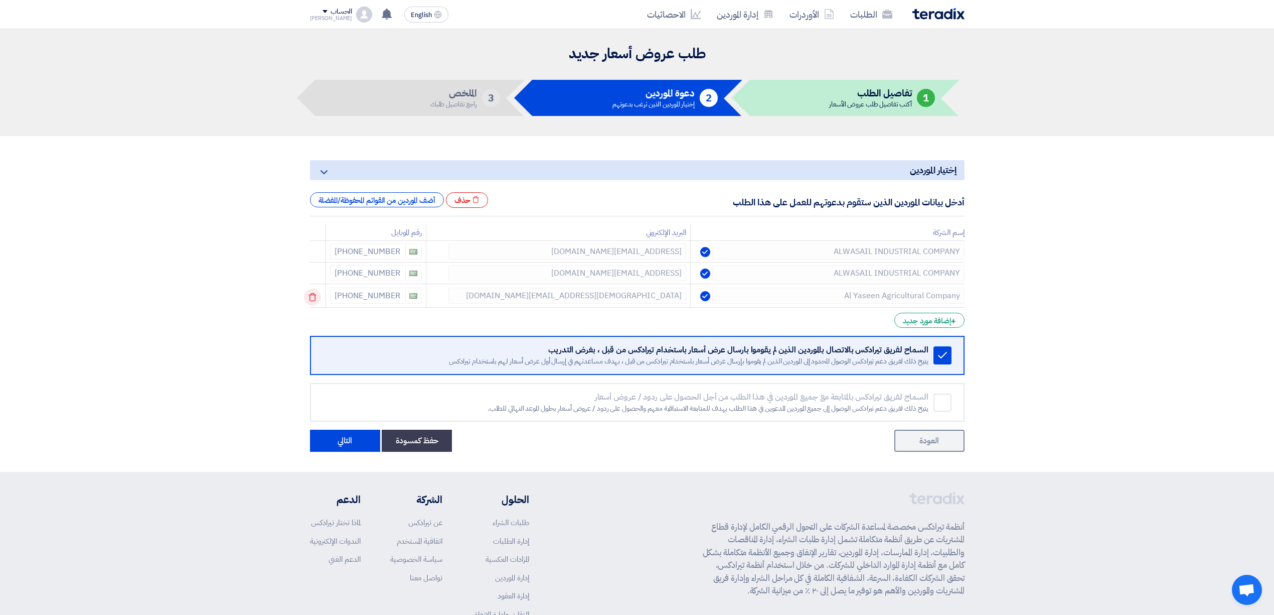
click at [316, 298] on use at bounding box center [313, 297] width 8 height 9
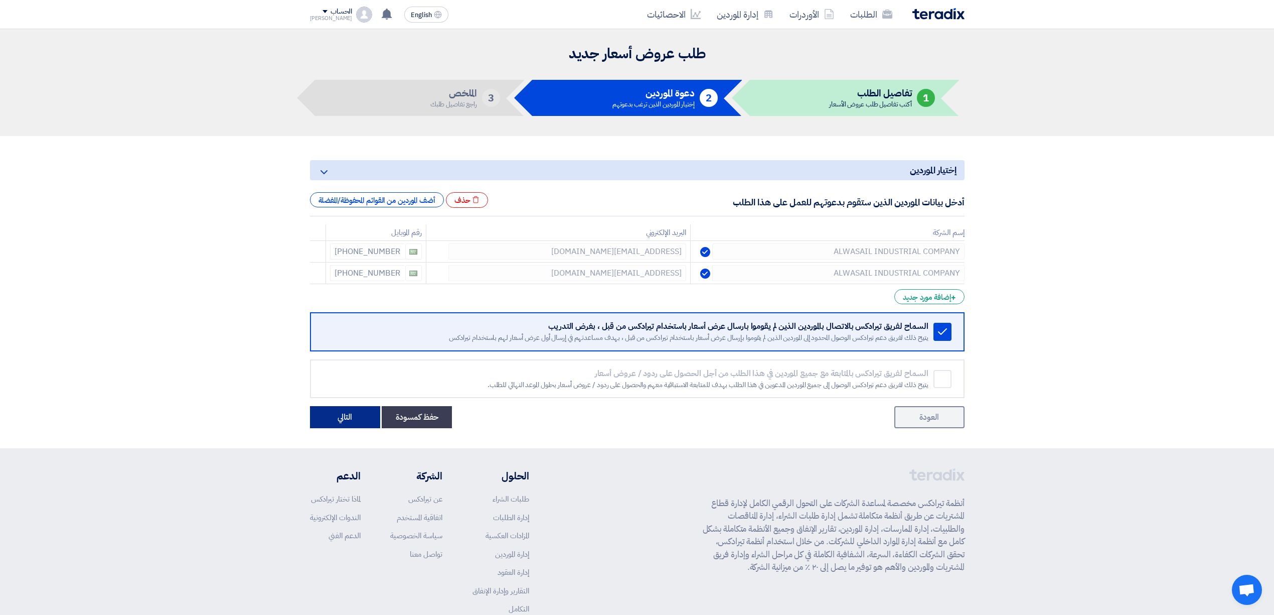
click at [365, 419] on button "التالي" at bounding box center [345, 417] width 70 height 22
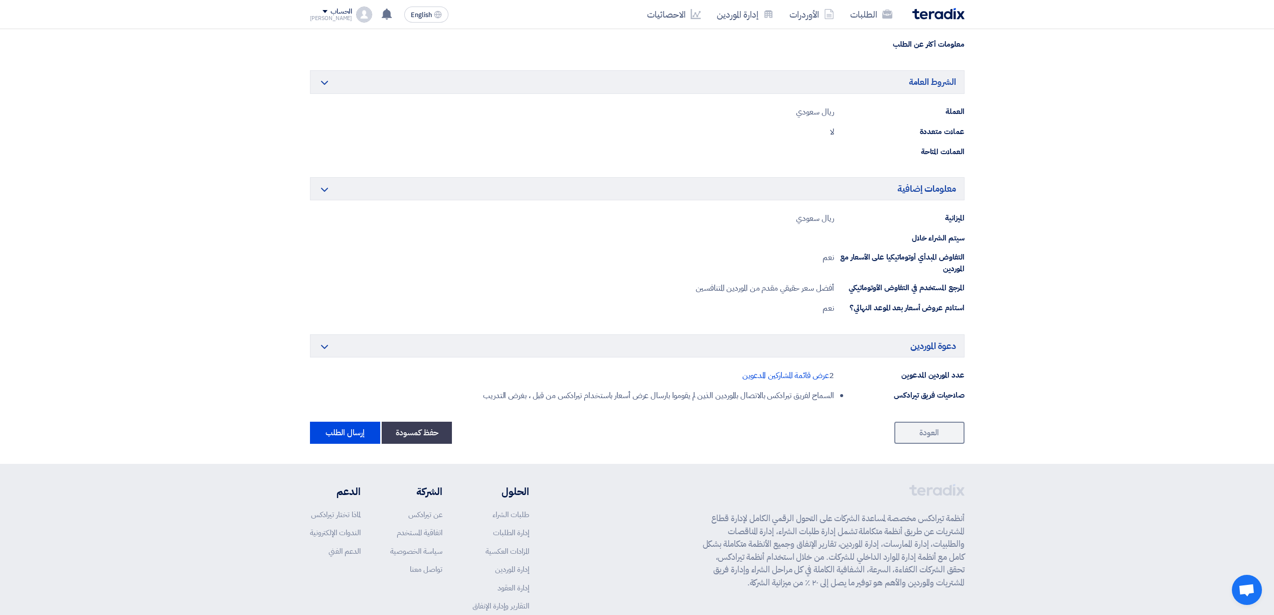
scroll to position [640, 0]
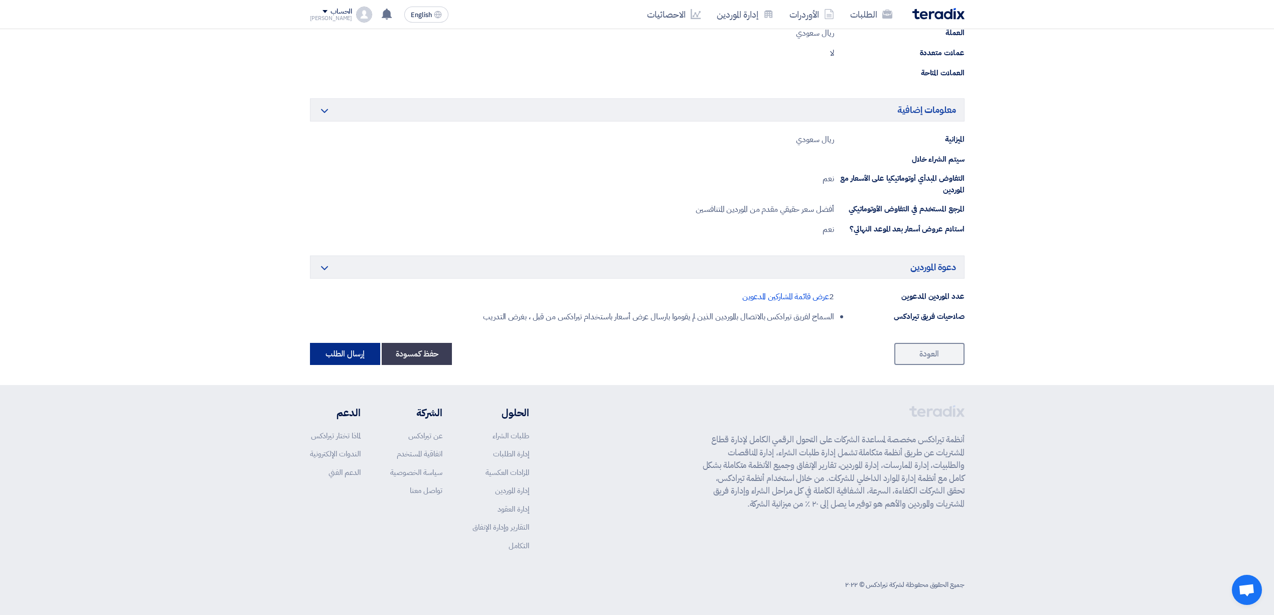
click at [343, 359] on button "إرسال الطلب" at bounding box center [345, 354] width 70 height 22
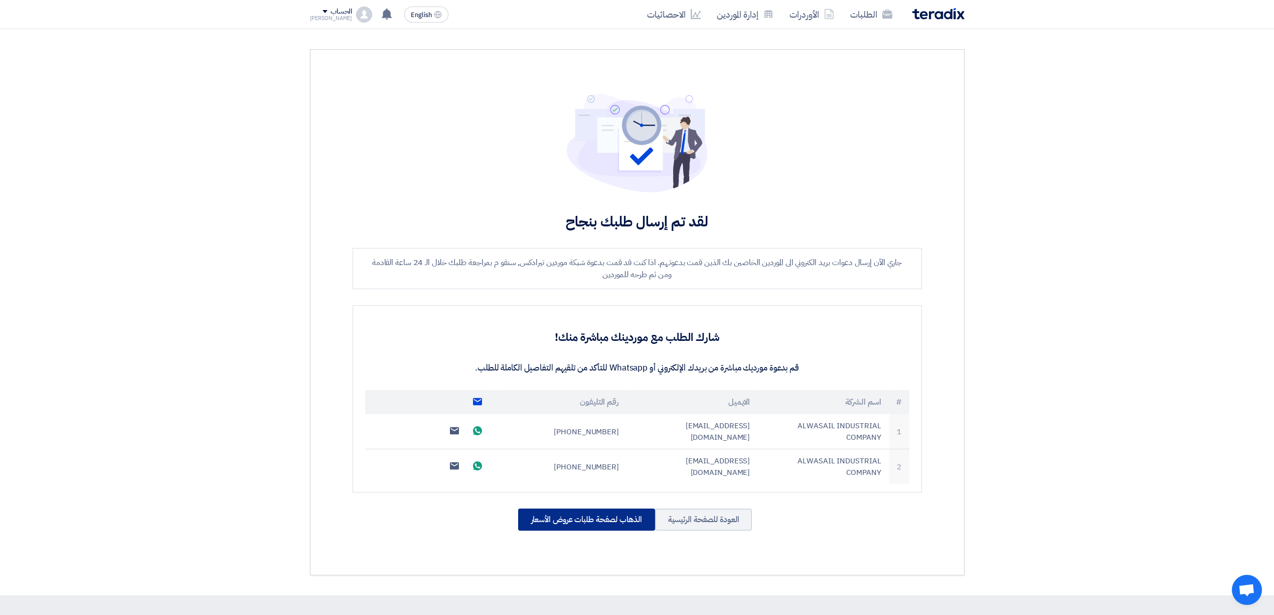
click at [616, 523] on div "الذهاب لصفحة طلبات عروض الأسعار" at bounding box center [586, 519] width 137 height 22
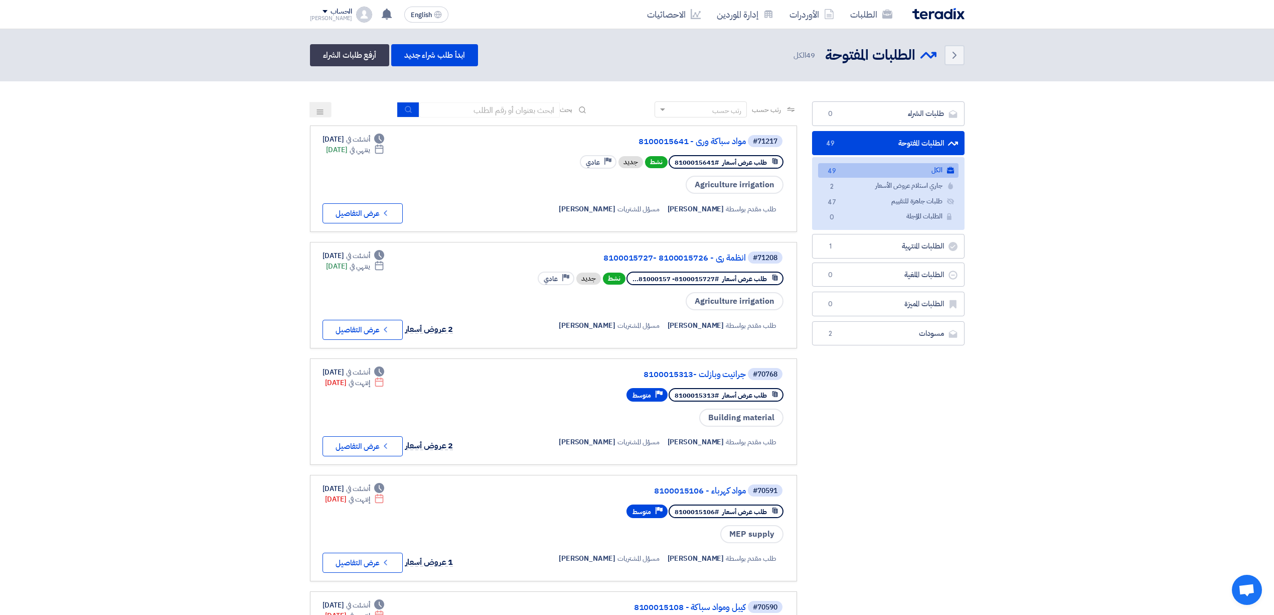
click at [948, 19] on img at bounding box center [939, 14] width 52 height 12
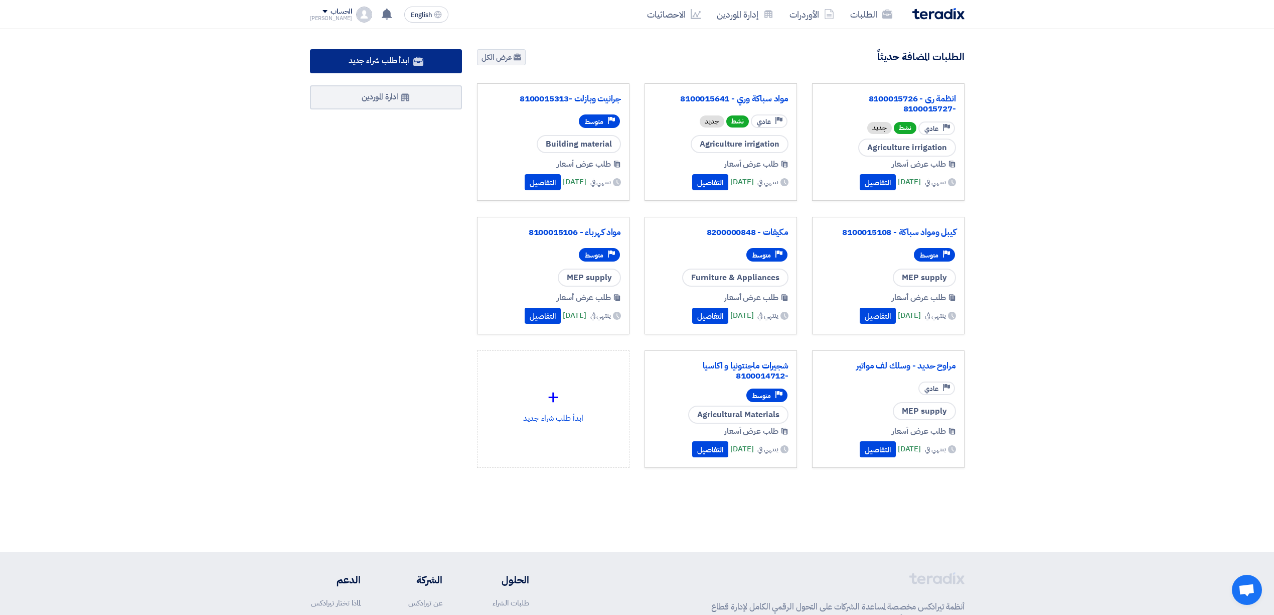
click at [404, 64] on span "ابدأ طلب شراء جديد" at bounding box center [379, 61] width 61 height 12
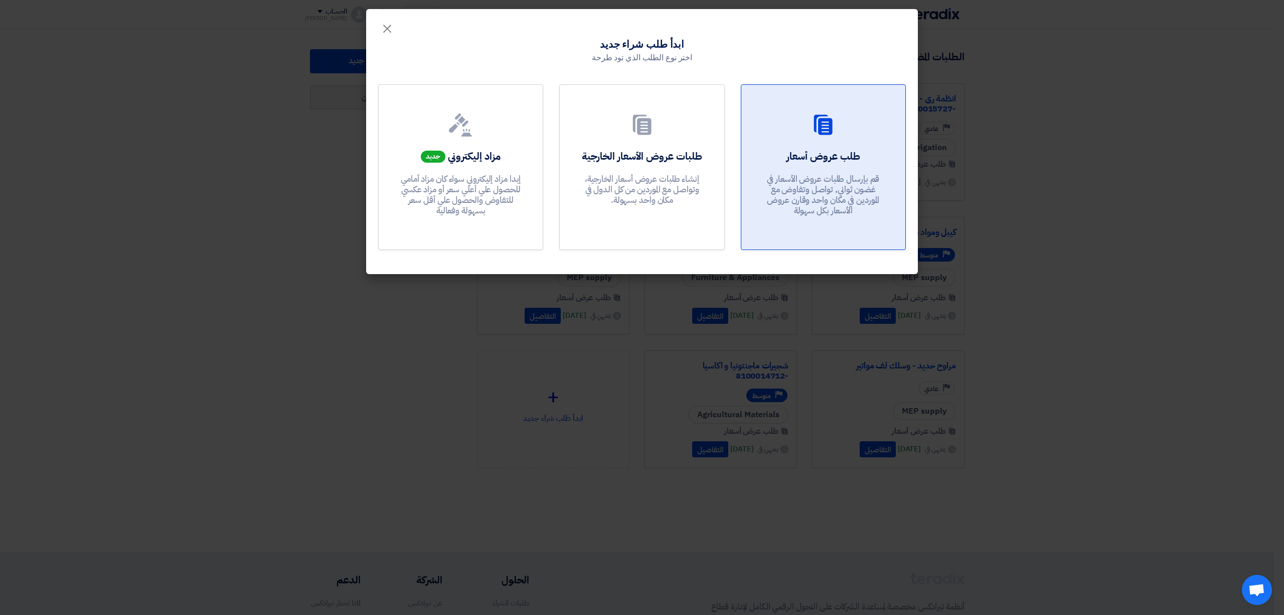
click at [864, 174] on p "قم بإرسال طلبات عروض الأسعار في غضون ثواني, تواصل وتفاوض مع الموردين في مكان وا…" at bounding box center [823, 195] width 120 height 43
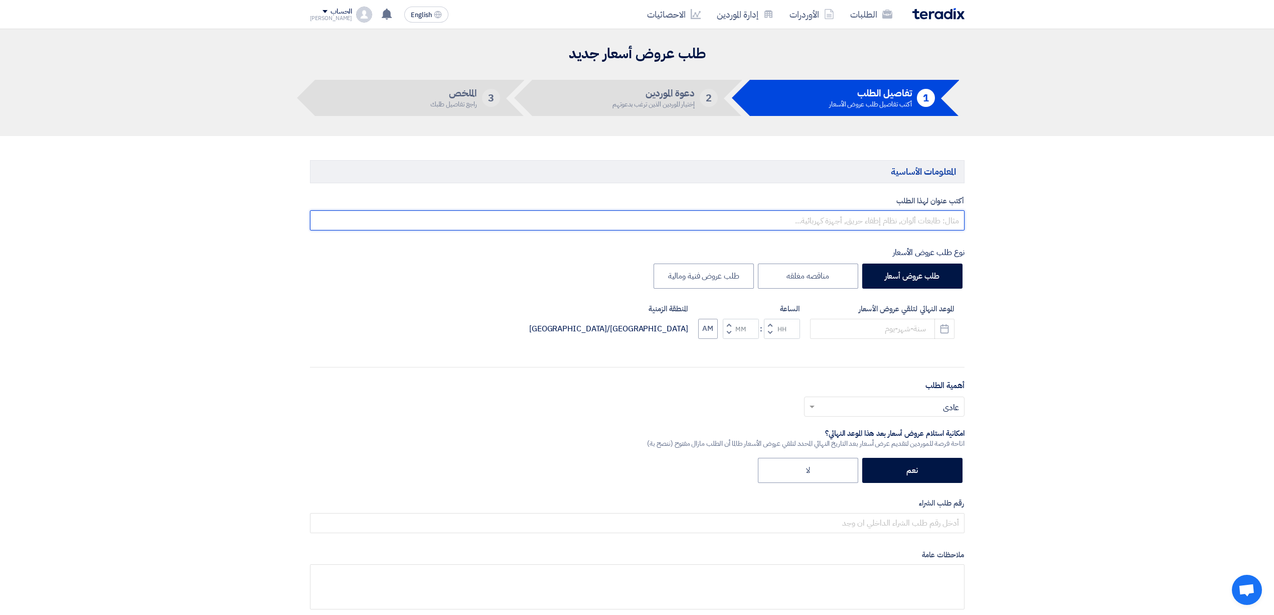
click at [851, 223] on input "text" at bounding box center [637, 220] width 655 height 20
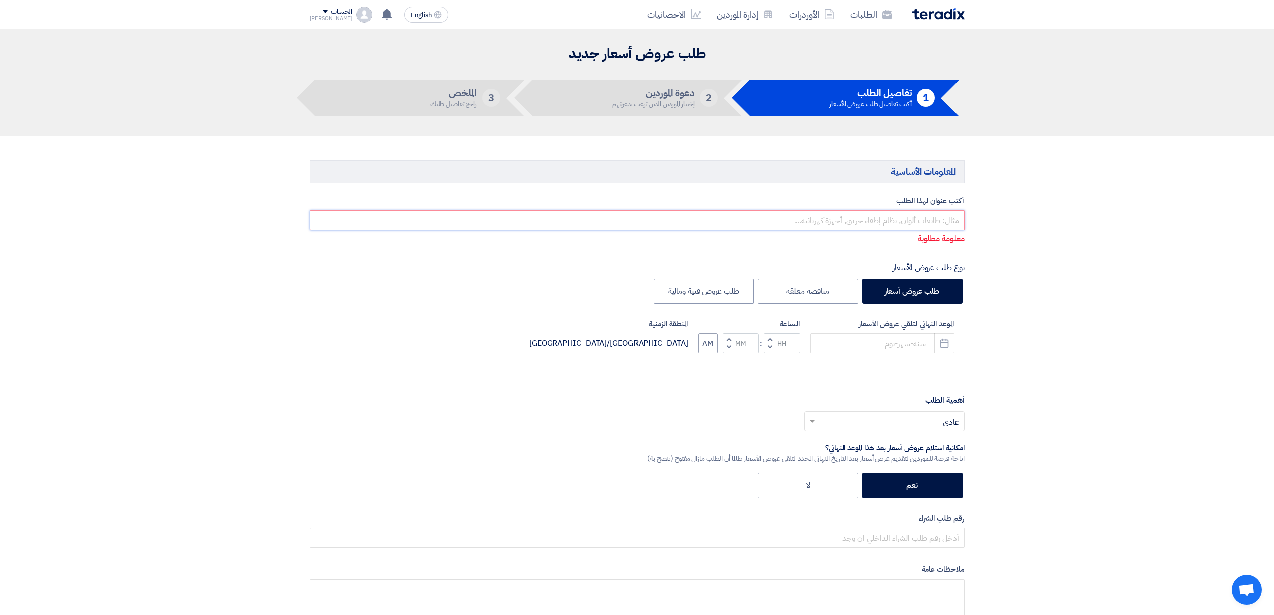
click at [883, 223] on input "text" at bounding box center [637, 220] width 655 height 20
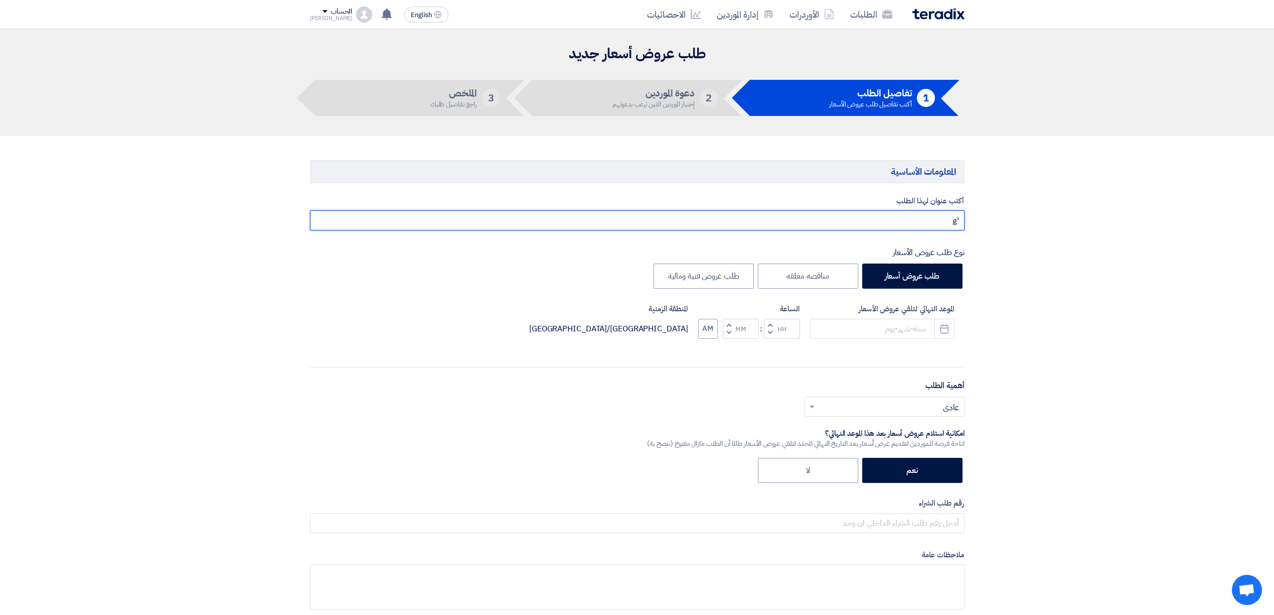
type input "'"
paste input "8300010440"
type input "انشاء قواعد سكنية - 8300010440"
click at [950, 333] on button "Pick a date" at bounding box center [945, 329] width 20 height 20
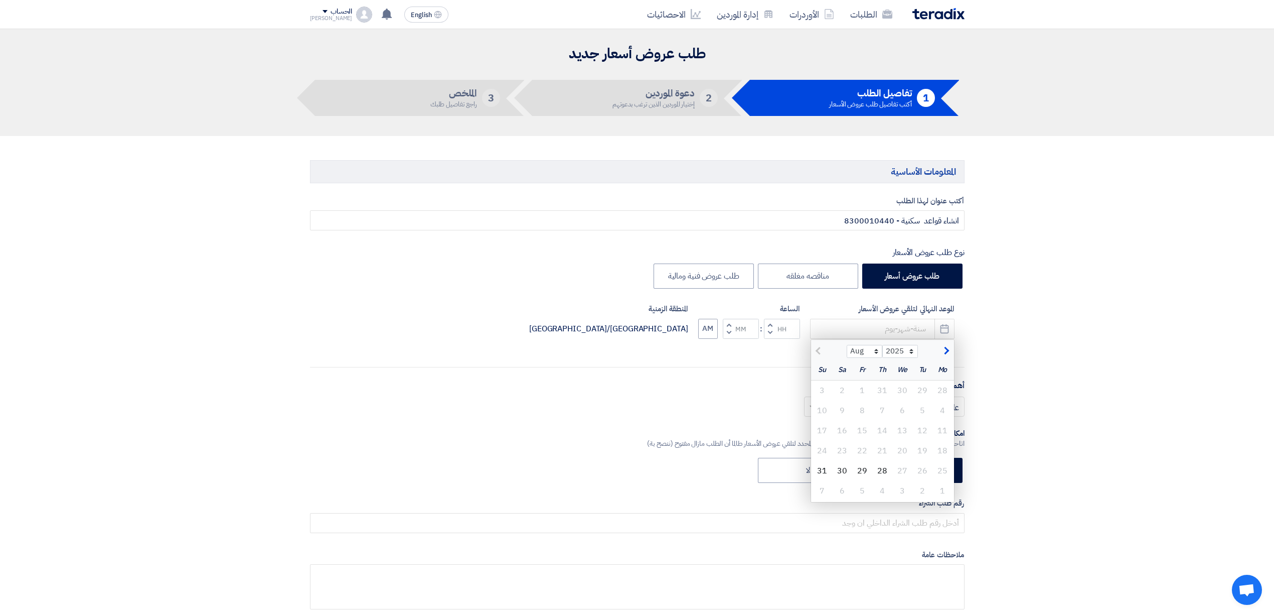
click at [941, 351] on button "button" at bounding box center [945, 350] width 17 height 10
select select "9"
click at [939, 392] on div "1" at bounding box center [943, 390] width 20 height 20
type input "[DATE]"
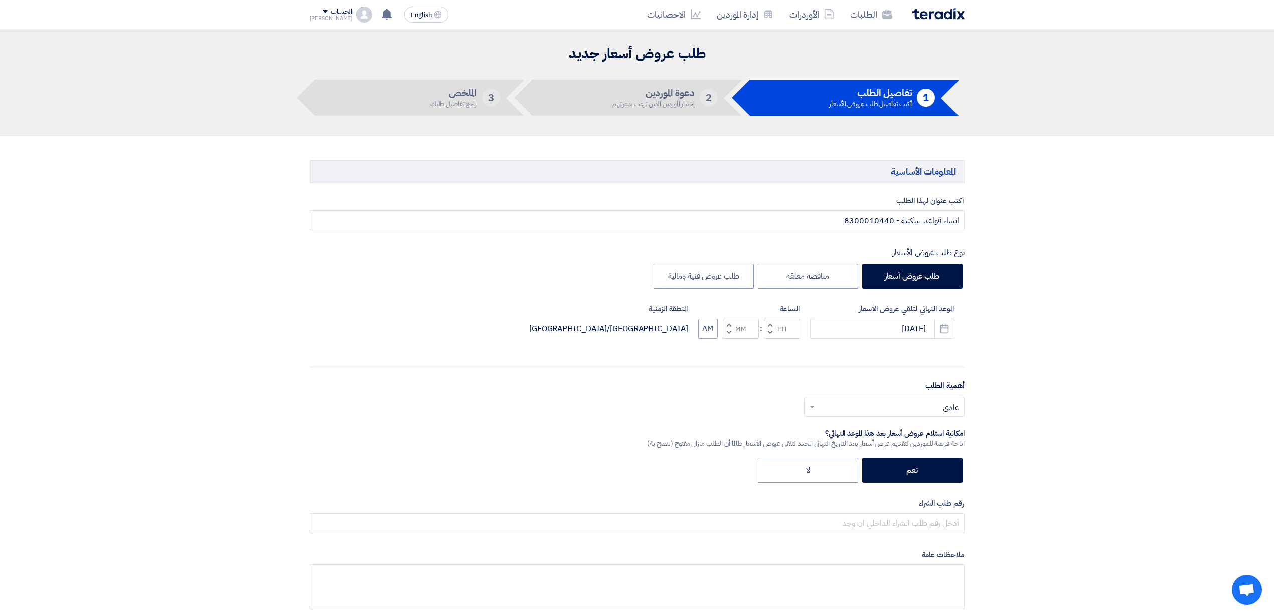
click at [769, 336] on button "Decrement hours" at bounding box center [770, 332] width 12 height 13
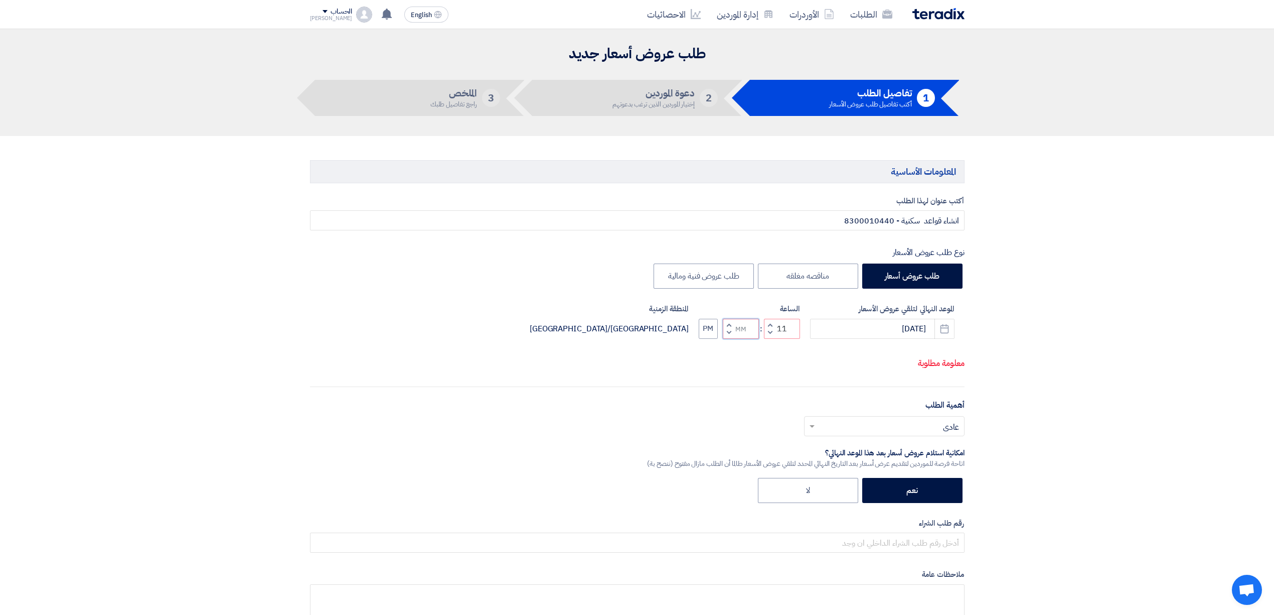
click at [744, 336] on input "Minutes" at bounding box center [741, 329] width 36 height 20
click at [729, 334] on span "button" at bounding box center [729, 333] width 4 height 8
type input "10"
type input "59"
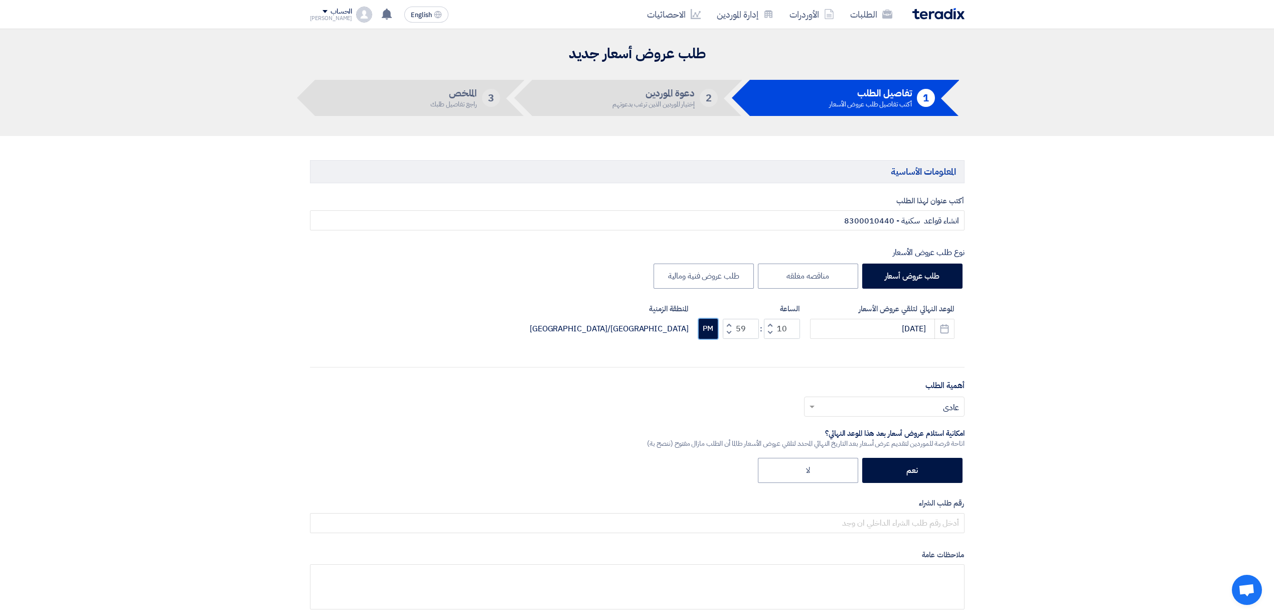
click at [702, 334] on button "PM" at bounding box center [708, 329] width 19 height 20
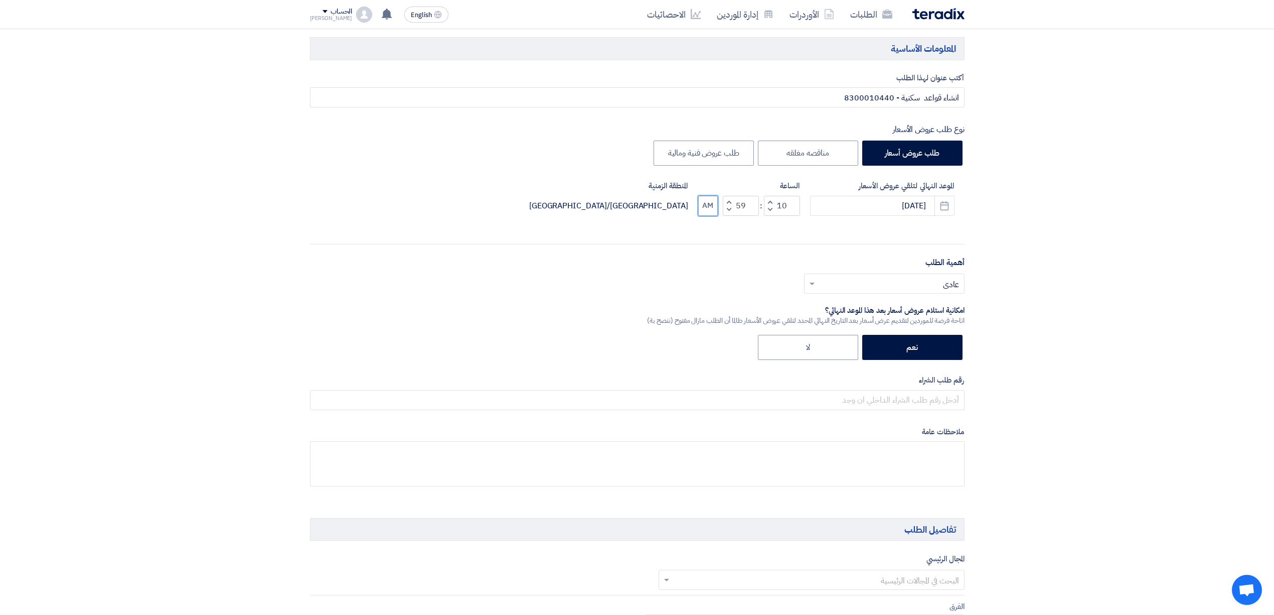
scroll to position [201, 0]
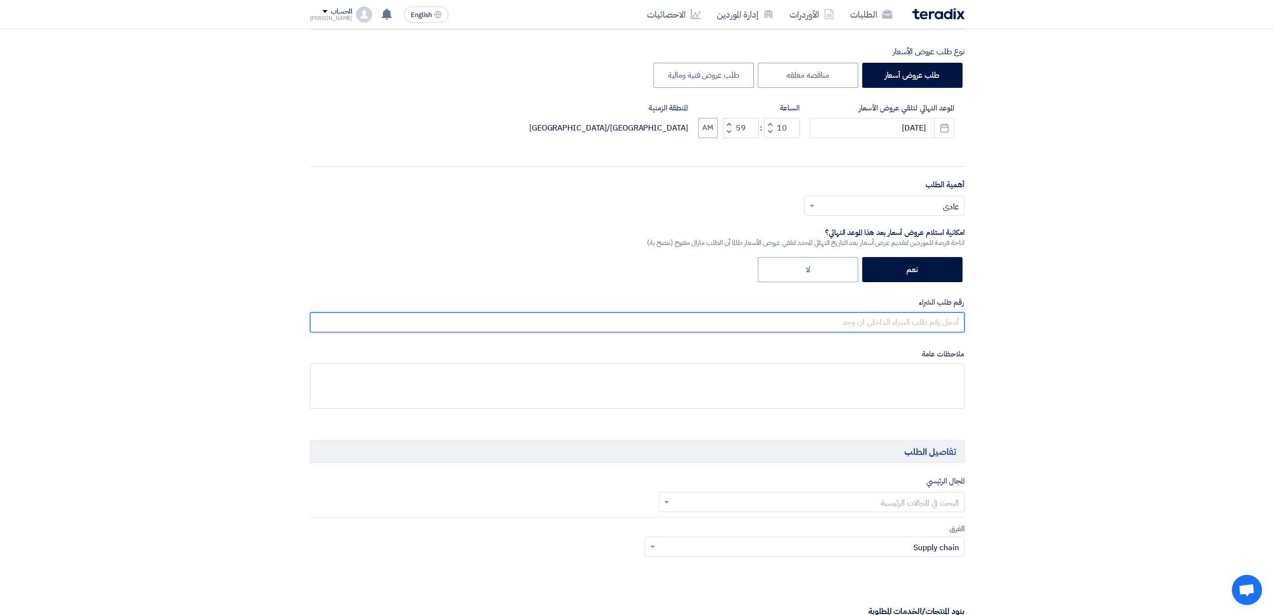
click at [930, 325] on input "text" at bounding box center [637, 322] width 655 height 20
paste input "8300010440"
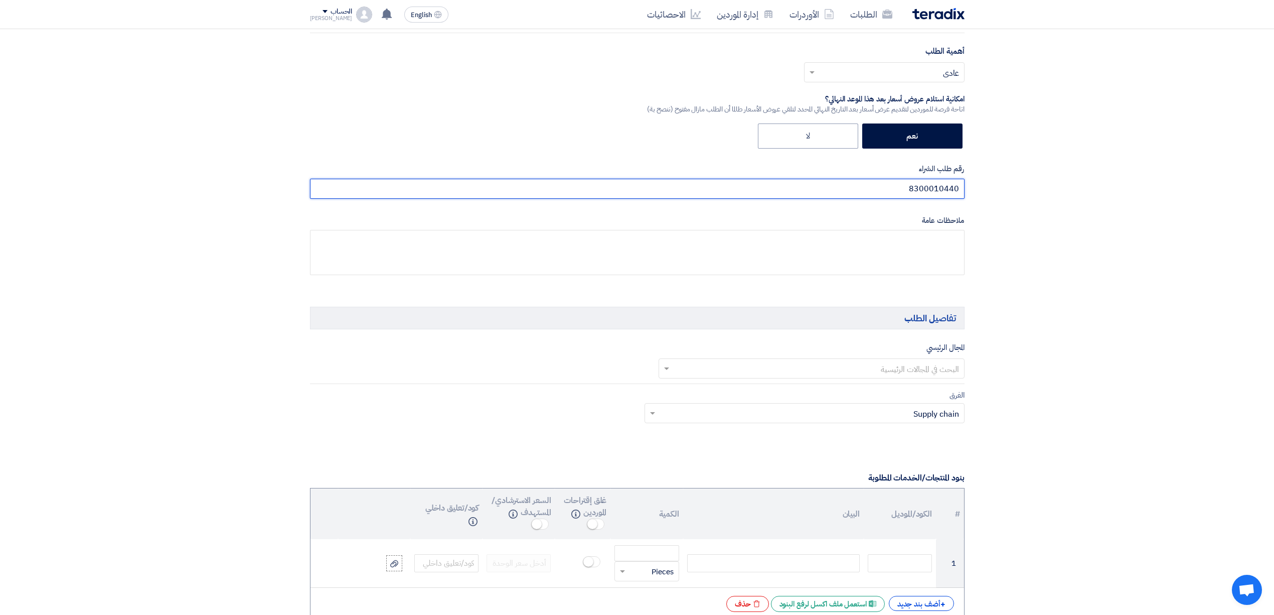
scroll to position [401, 0]
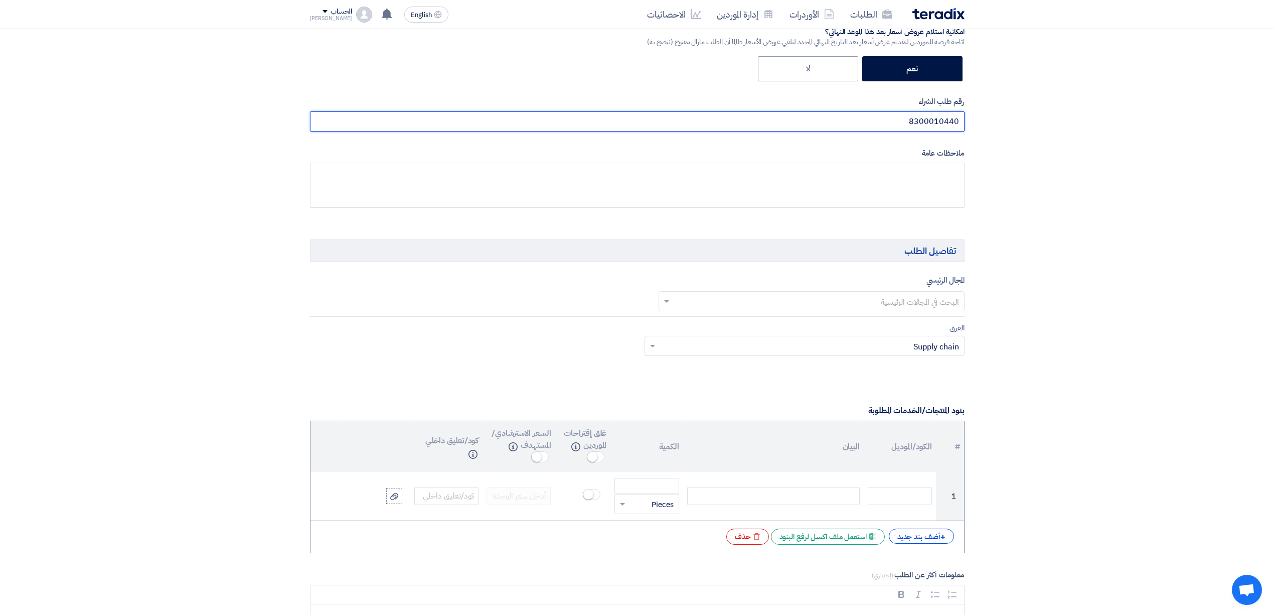
type input "8300010440"
click at [857, 305] on input "text" at bounding box center [817, 301] width 286 height 17
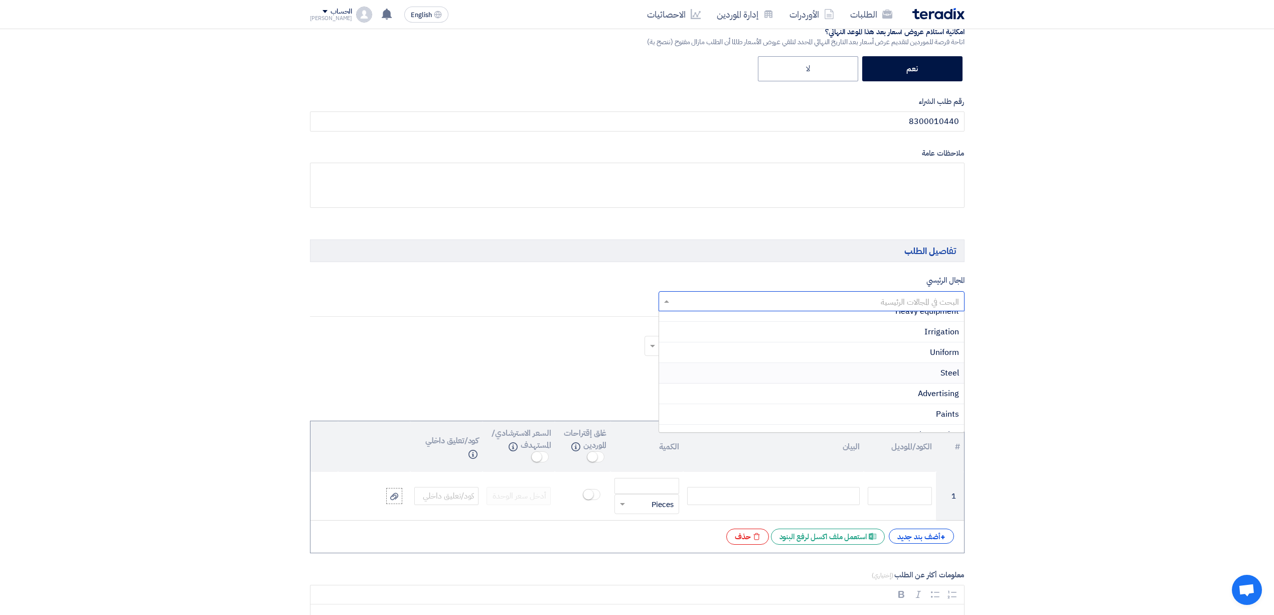
scroll to position [201, 0]
click at [906, 394] on div "MEP supply" at bounding box center [811, 388] width 305 height 21
click at [581, 311] on input "text" at bounding box center [470, 302] width 310 height 17
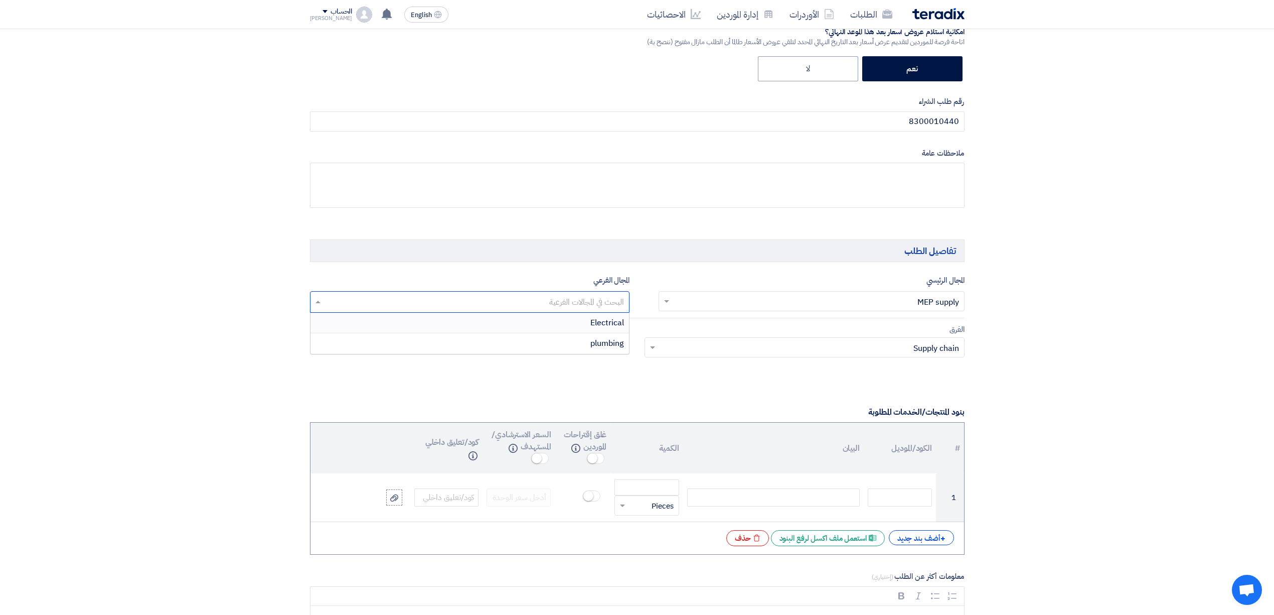
click at [855, 297] on input "text" at bounding box center [817, 301] width 286 height 17
click at [860, 368] on div "Sub-contractors" at bounding box center [811, 364] width 305 height 21
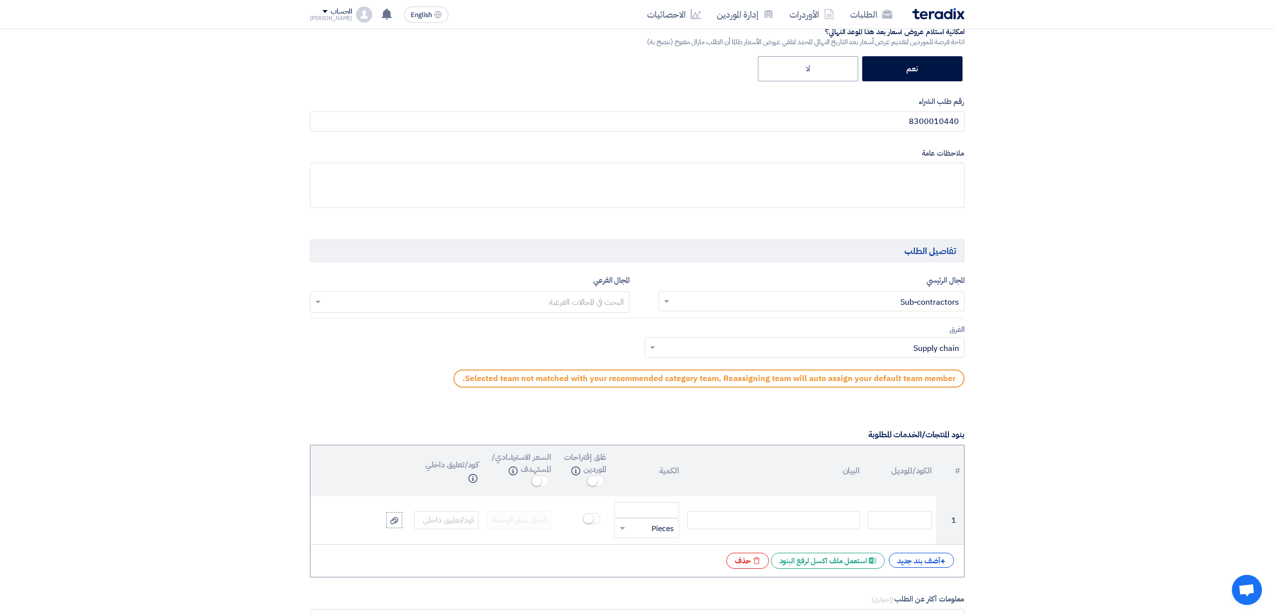
click at [572, 291] on div "المجال الفرعي البحث في المجالات الفرعية" at bounding box center [470, 293] width 320 height 39
click at [572, 311] on input "text" at bounding box center [470, 302] width 310 height 17
click at [580, 297] on input "text" at bounding box center [470, 302] width 310 height 17
click at [827, 357] on input "text" at bounding box center [810, 348] width 300 height 17
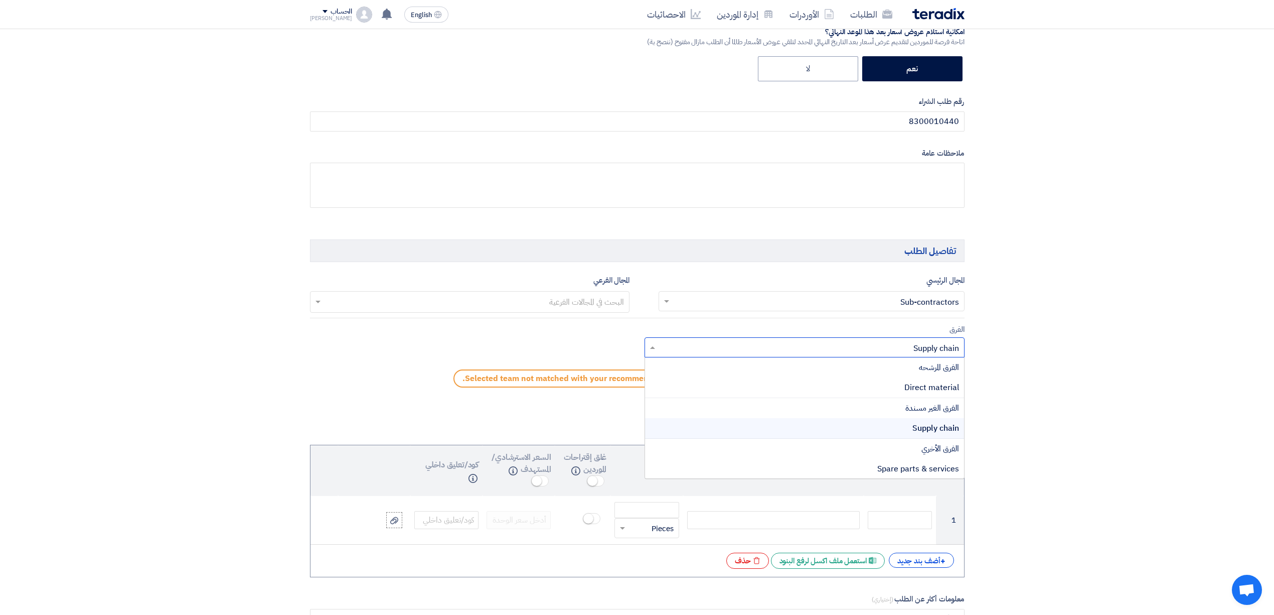
click at [827, 357] on input "text" at bounding box center [810, 348] width 300 height 17
click at [890, 432] on div "Supply chain" at bounding box center [804, 428] width 319 height 21
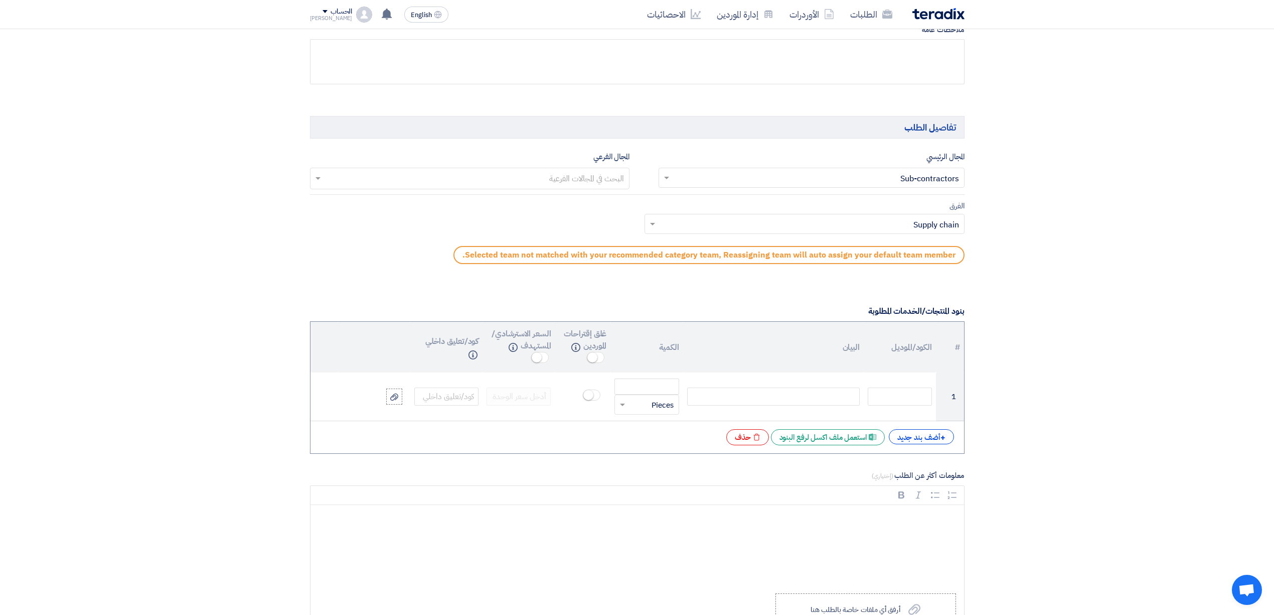
scroll to position [535, 0]
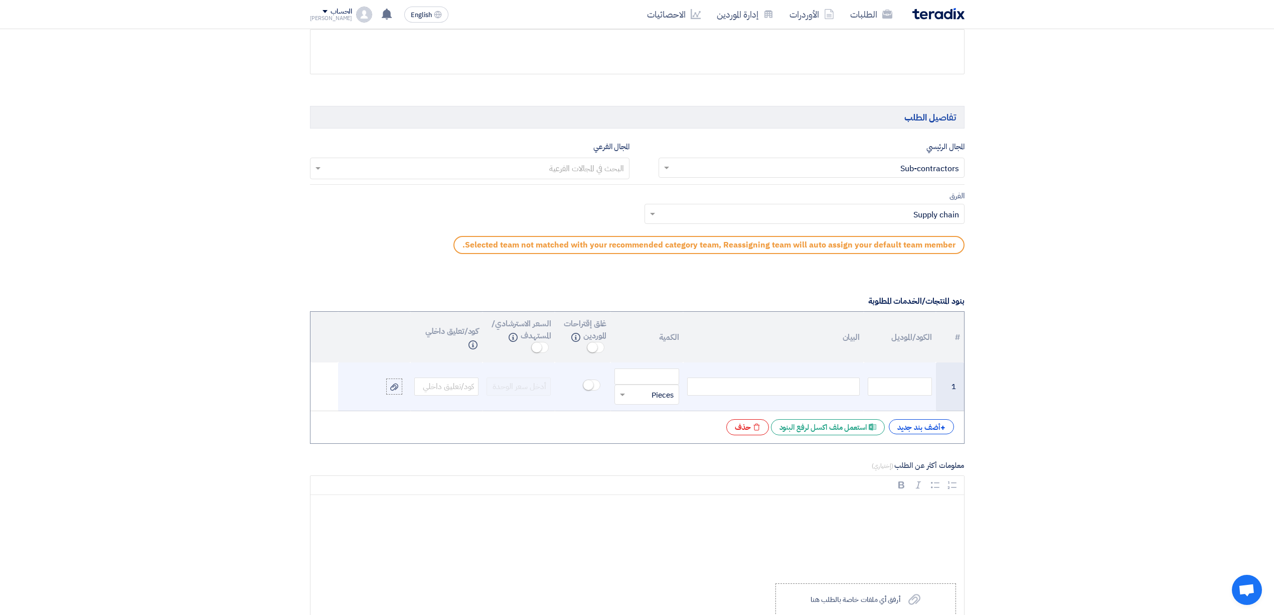
click at [834, 394] on div at bounding box center [773, 386] width 173 height 18
paste div
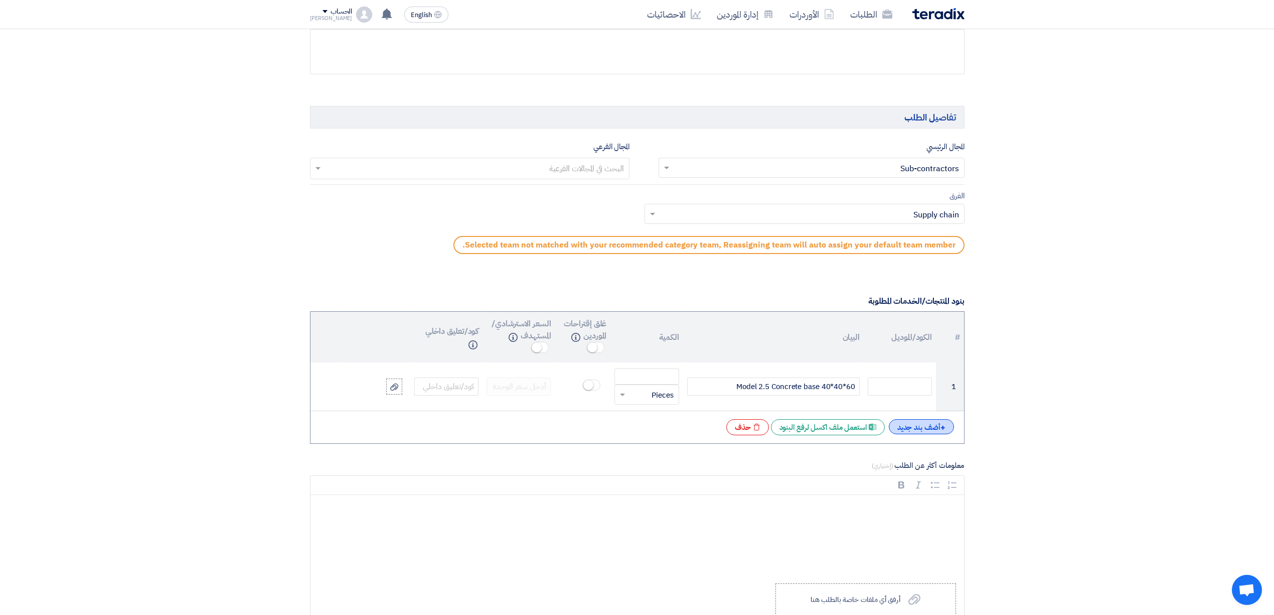
click at [928, 434] on div "+ أضف بند جديد" at bounding box center [921, 426] width 65 height 15
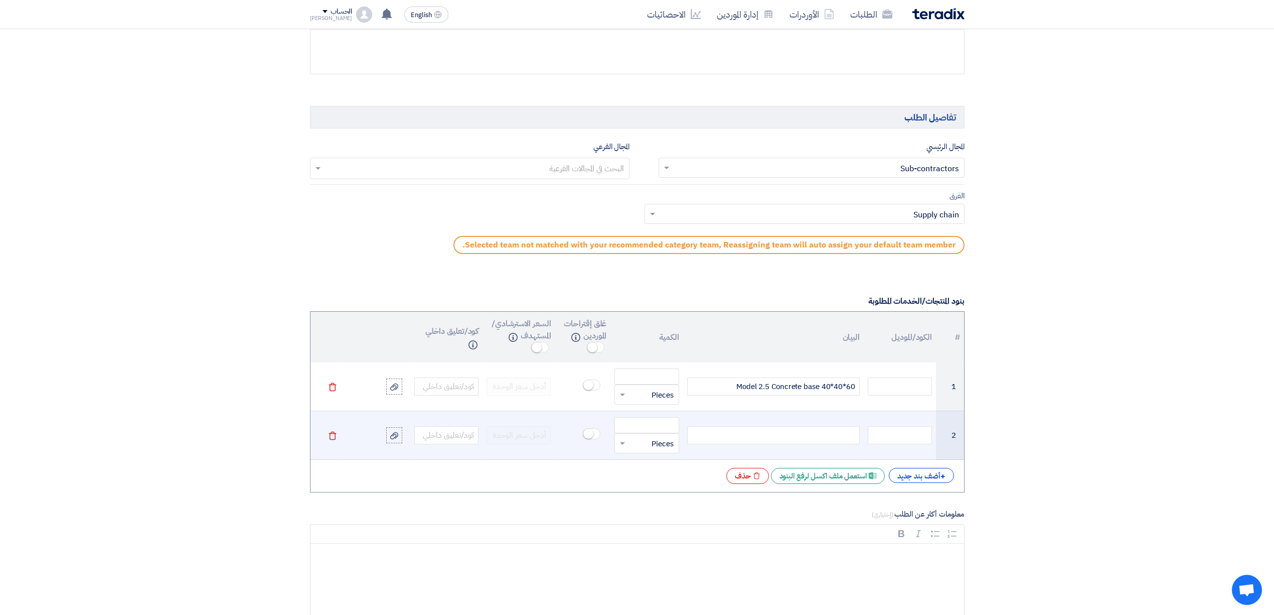
click at [791, 444] on div at bounding box center [773, 435] width 173 height 18
paste div
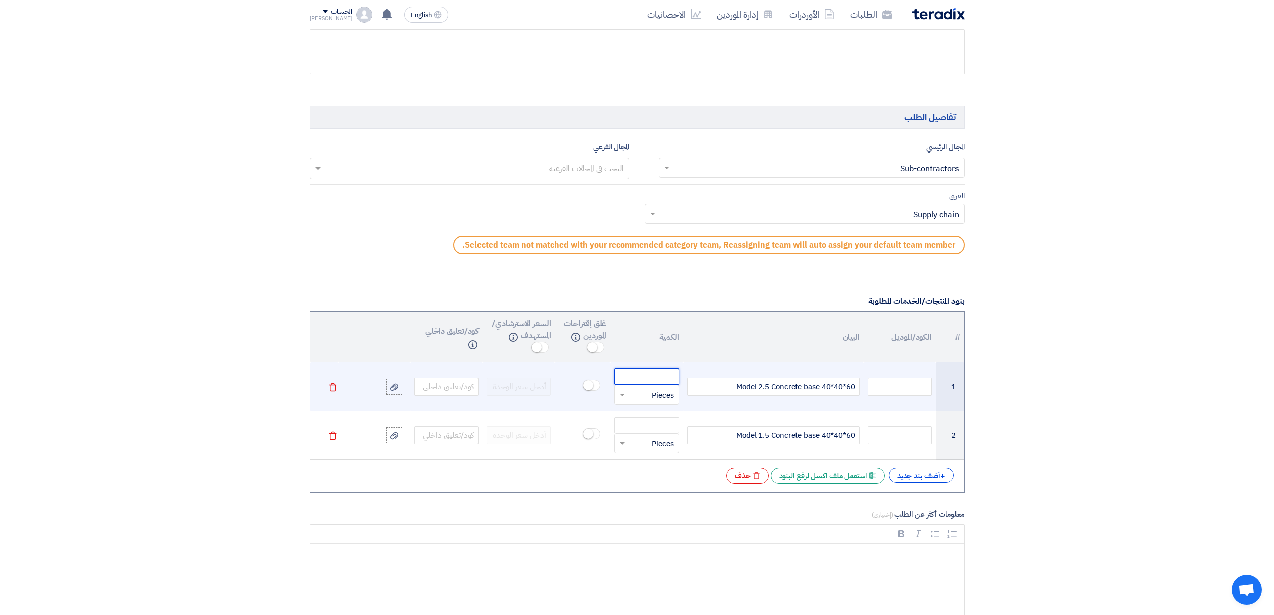
click at [651, 380] on input "number" at bounding box center [647, 376] width 64 height 16
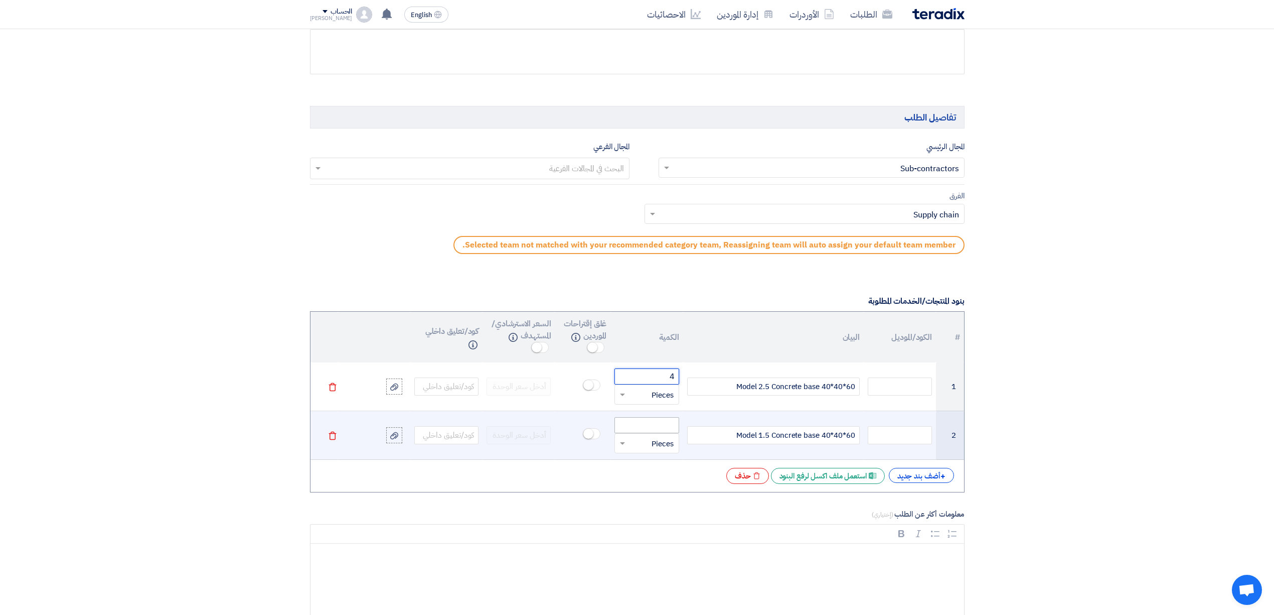
type input "4"
click at [672, 432] on input "number" at bounding box center [647, 425] width 64 height 16
type input "4"
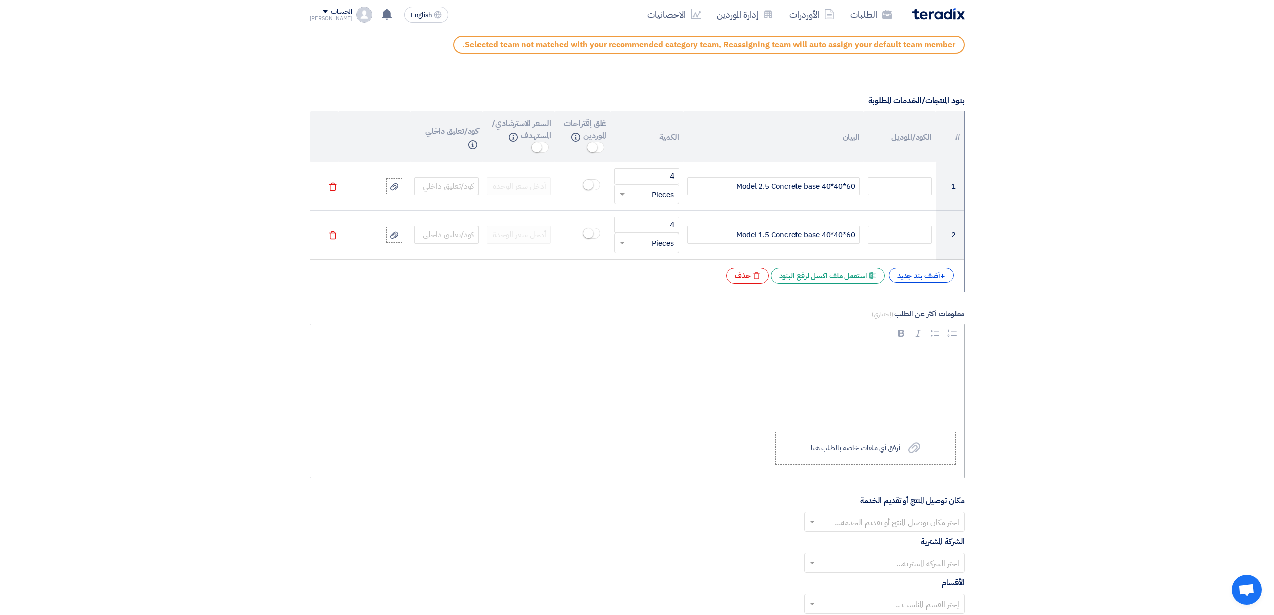
scroll to position [735, 0]
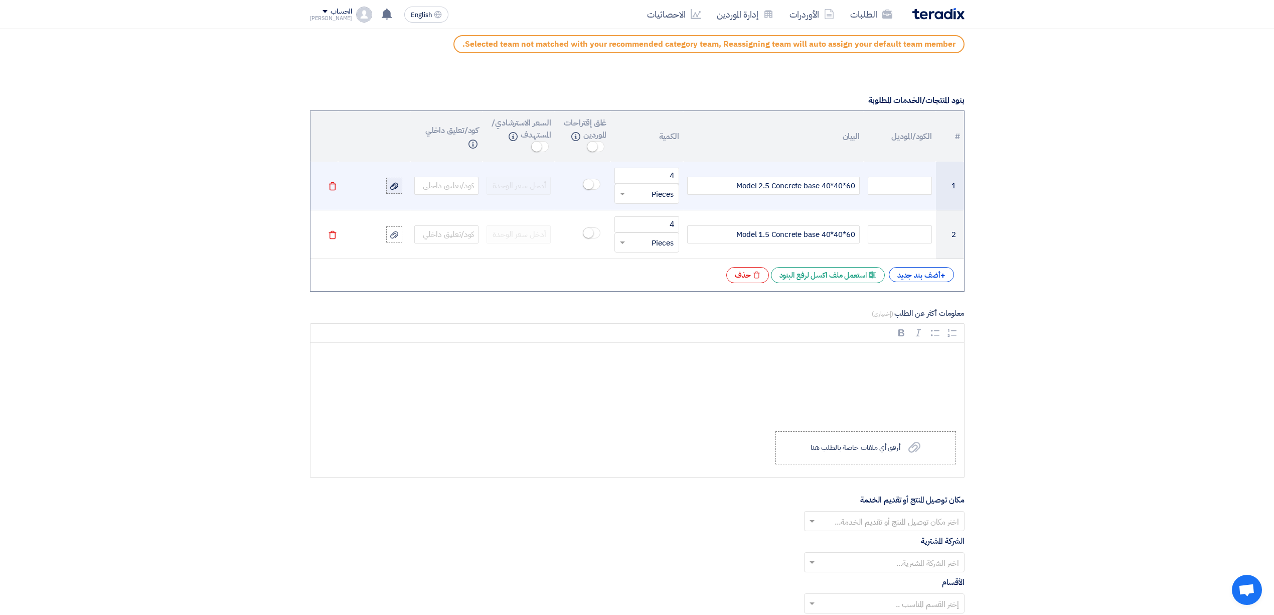
click at [391, 185] on icon at bounding box center [394, 186] width 8 height 8
click at [0, 0] on input "file" at bounding box center [0, 0] width 0 height 0
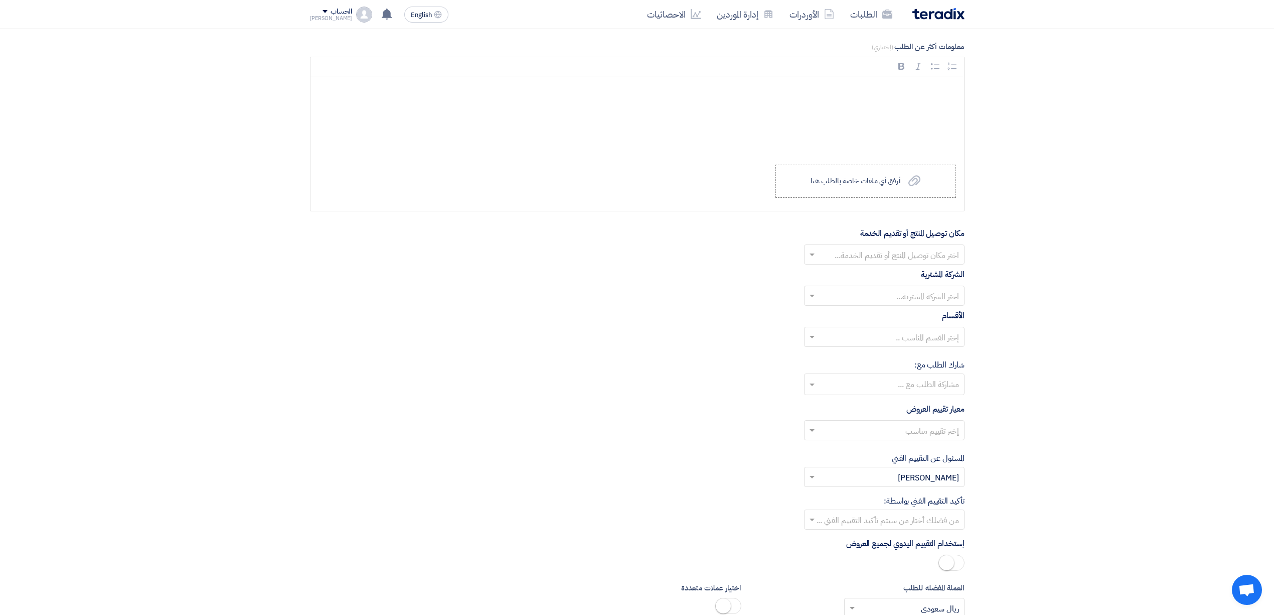
scroll to position [1003, 0]
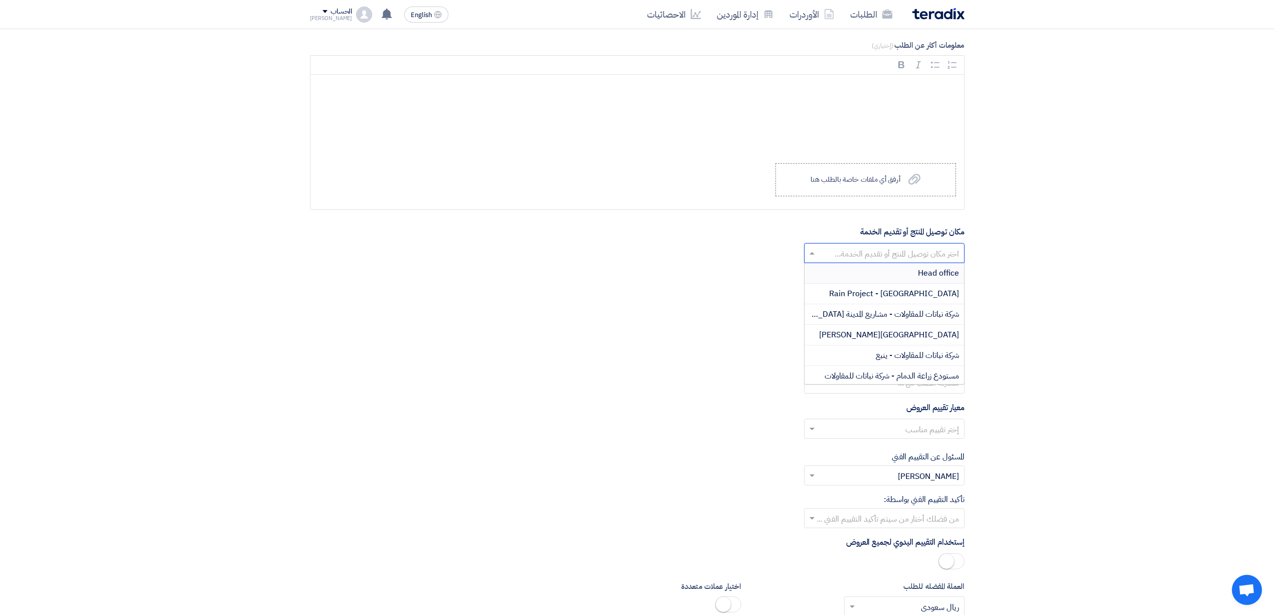
click at [844, 257] on input "text" at bounding box center [890, 254] width 140 height 17
click at [879, 318] on span "شركة نباتات للمقاولات - مشاريع المدينة [GEOGRAPHIC_DATA]" at bounding box center [863, 314] width 194 height 12
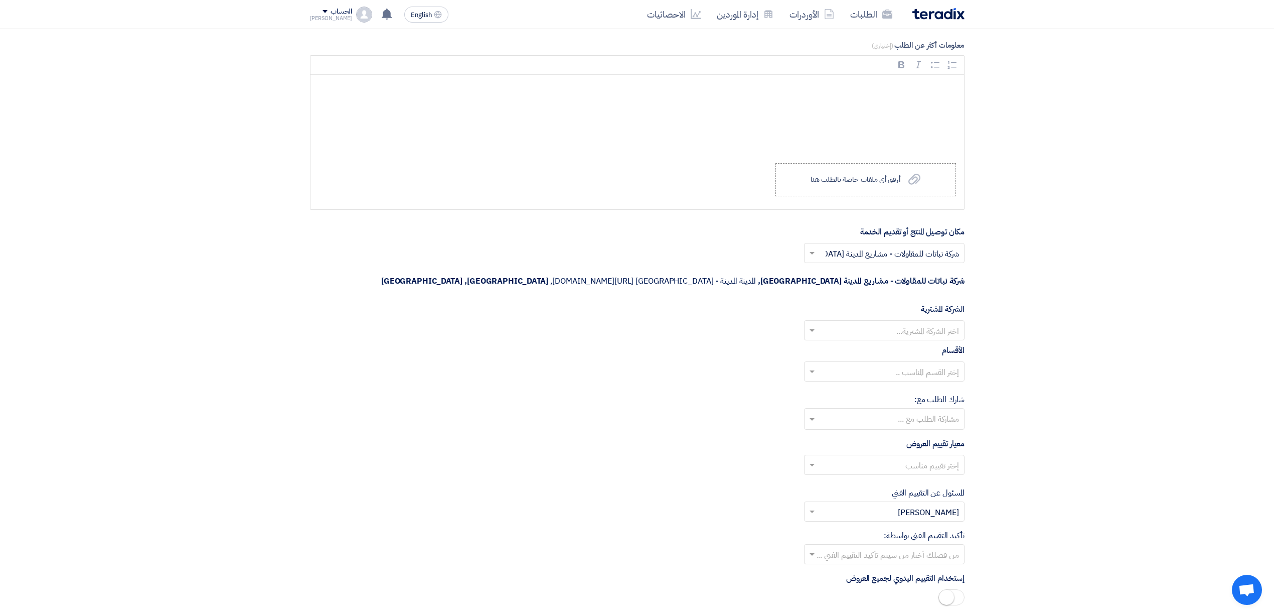
click at [889, 323] on input "text" at bounding box center [890, 331] width 140 height 17
click at [883, 344] on span "Nabatat for contracting" at bounding box center [916, 350] width 85 height 12
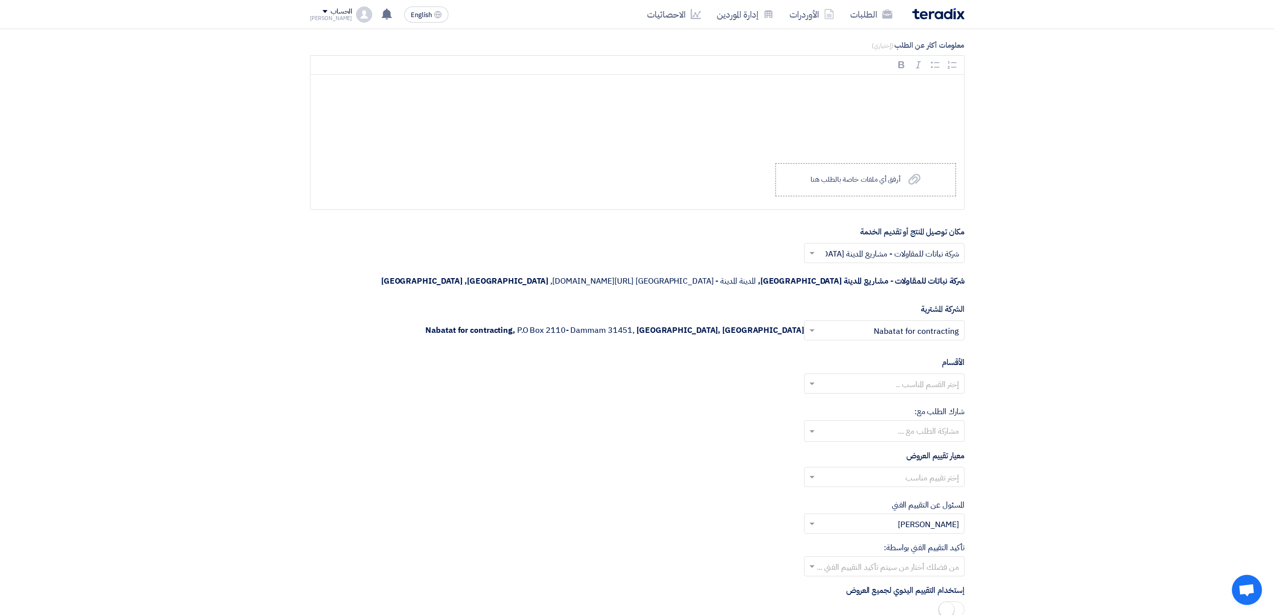
click at [875, 356] on div "الأقسام إختر القسم المناسب .." at bounding box center [637, 378] width 655 height 45
click at [875, 376] on input "text" at bounding box center [890, 384] width 140 height 17
click at [885, 397] on span "General Department" at bounding box center [921, 403] width 75 height 12
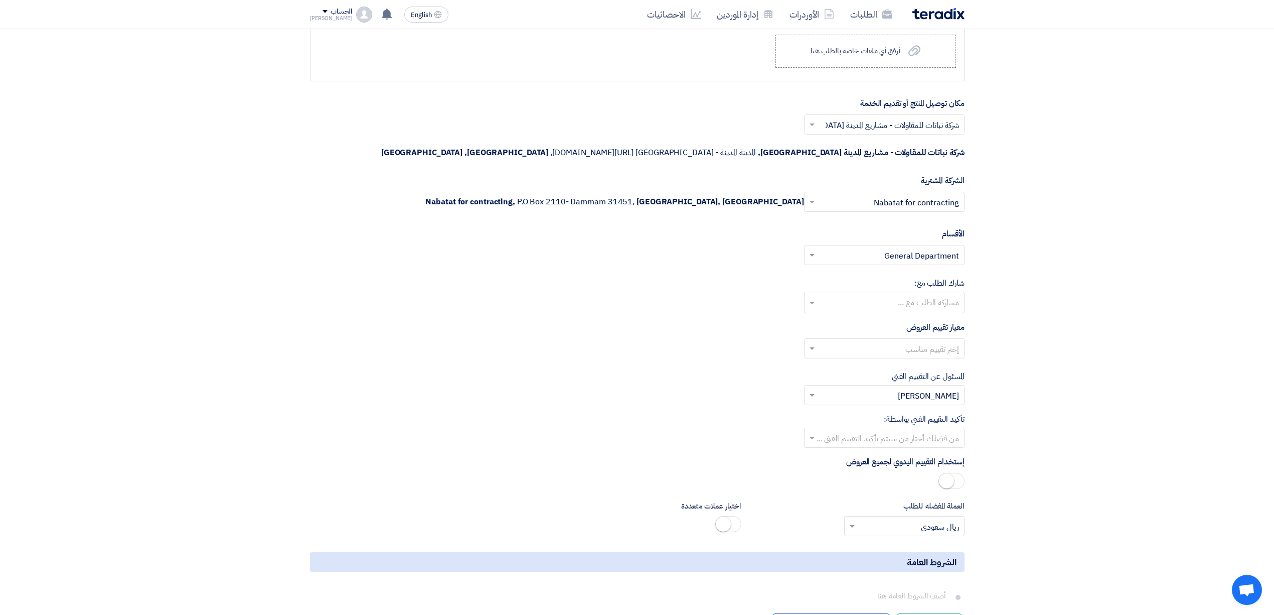
scroll to position [1137, 0]
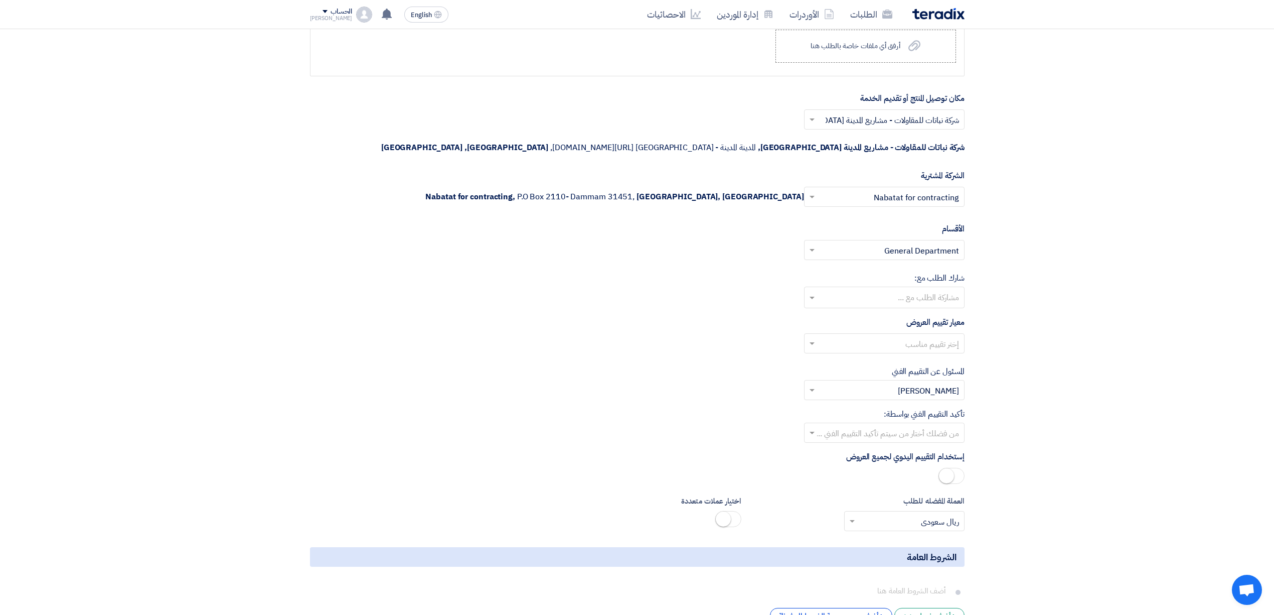
click at [932, 290] on input "text" at bounding box center [884, 298] width 151 height 17
click at [928, 287] on div "مشاركة الطلب مع ..." at bounding box center [890, 297] width 147 height 21
click at [953, 336] on input "text" at bounding box center [890, 344] width 140 height 17
click at [945, 357] on span "Direct material" at bounding box center [932, 363] width 55 height 12
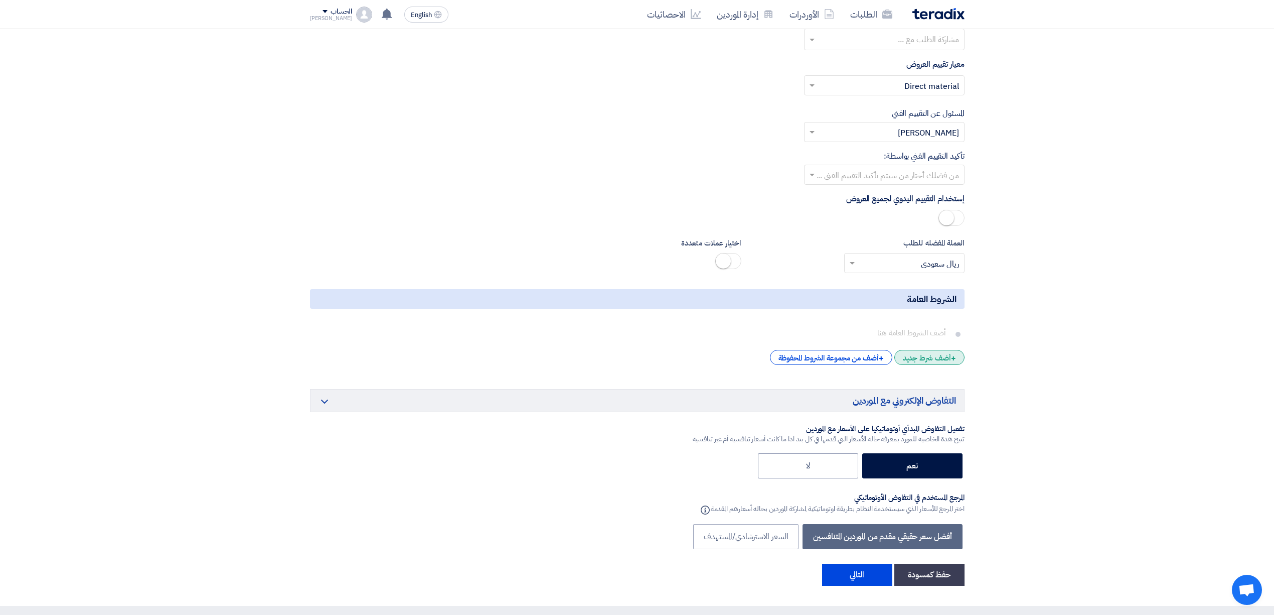
scroll to position [1538, 0]
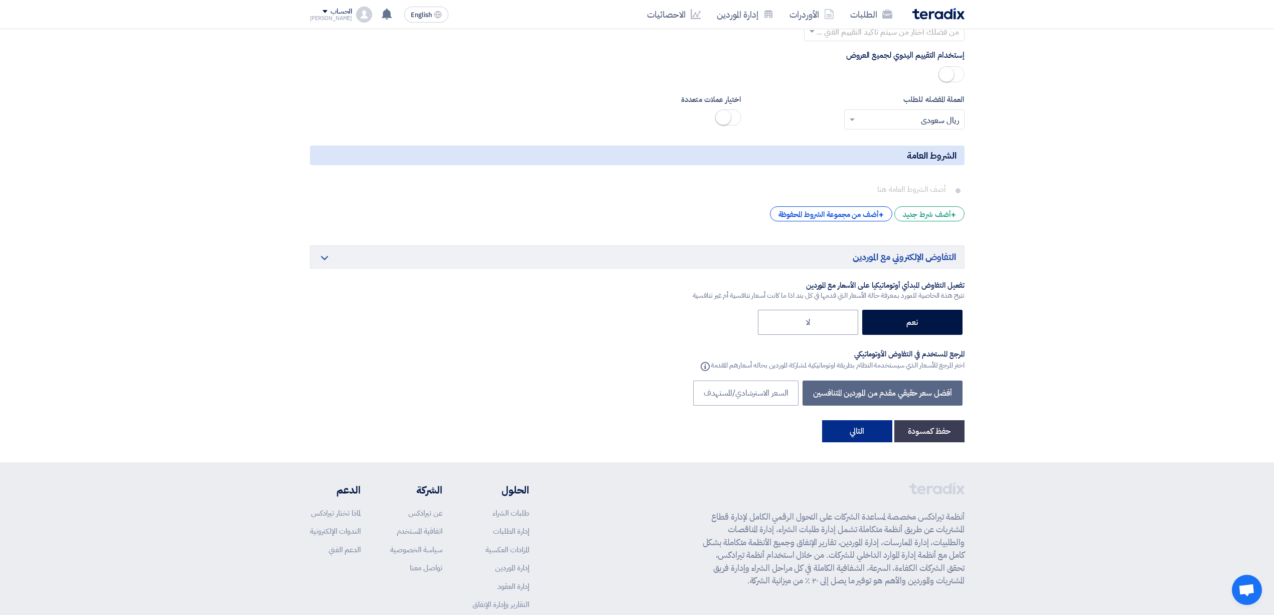
drag, startPoint x: 857, startPoint y: 416, endPoint x: 863, endPoint y: 411, distance: 7.5
click at [857, 420] on button "التالي" at bounding box center [857, 431] width 70 height 22
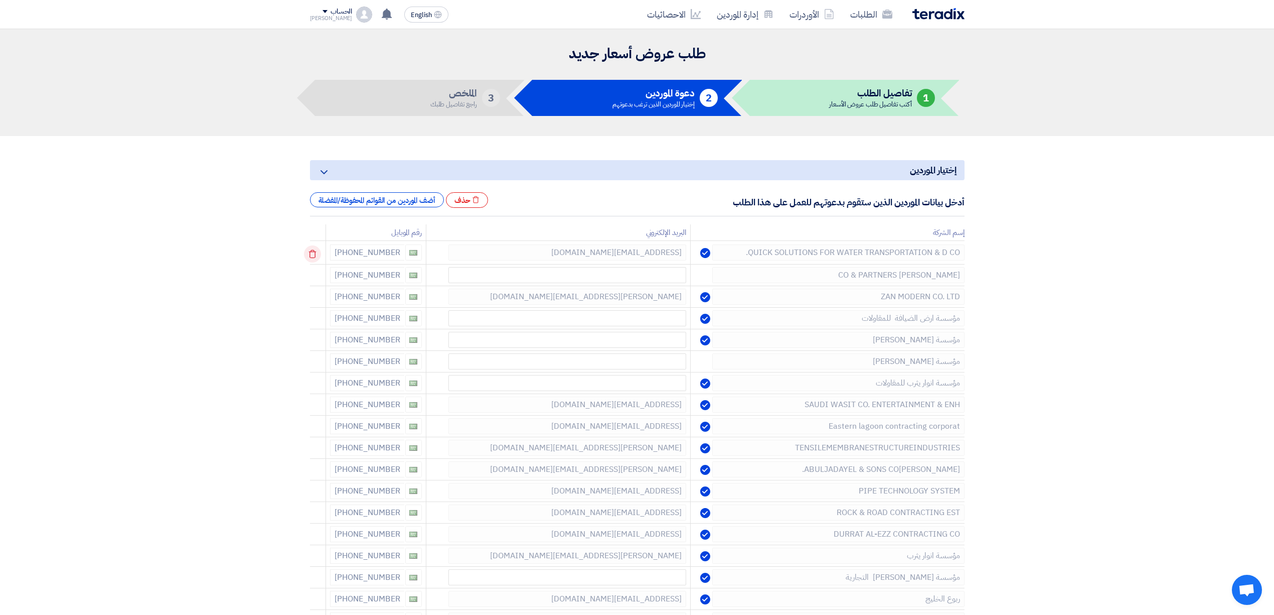
click at [316, 256] on icon at bounding box center [312, 253] width 17 height 17
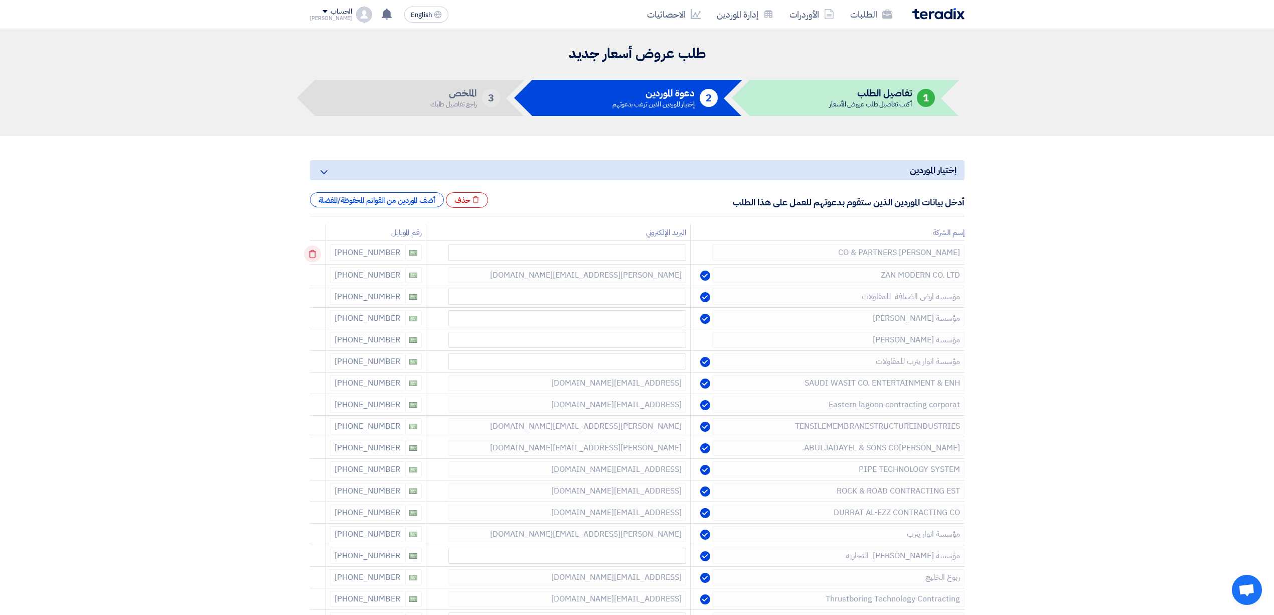
click at [316, 256] on icon at bounding box center [312, 253] width 17 height 17
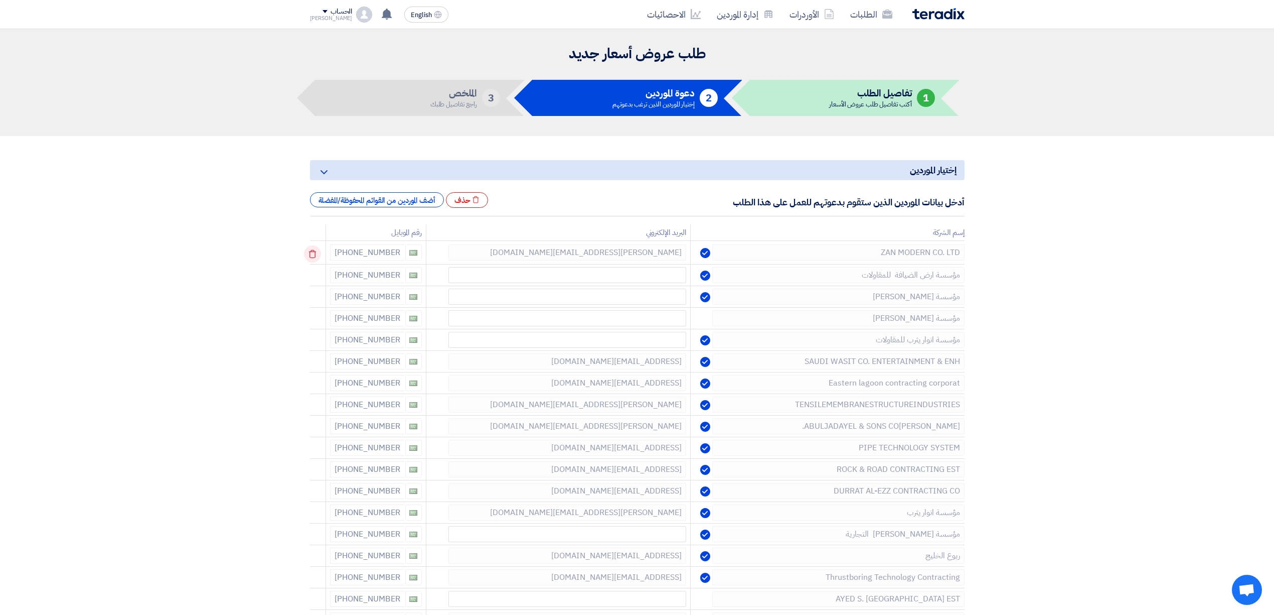
click at [316, 256] on icon at bounding box center [312, 253] width 17 height 17
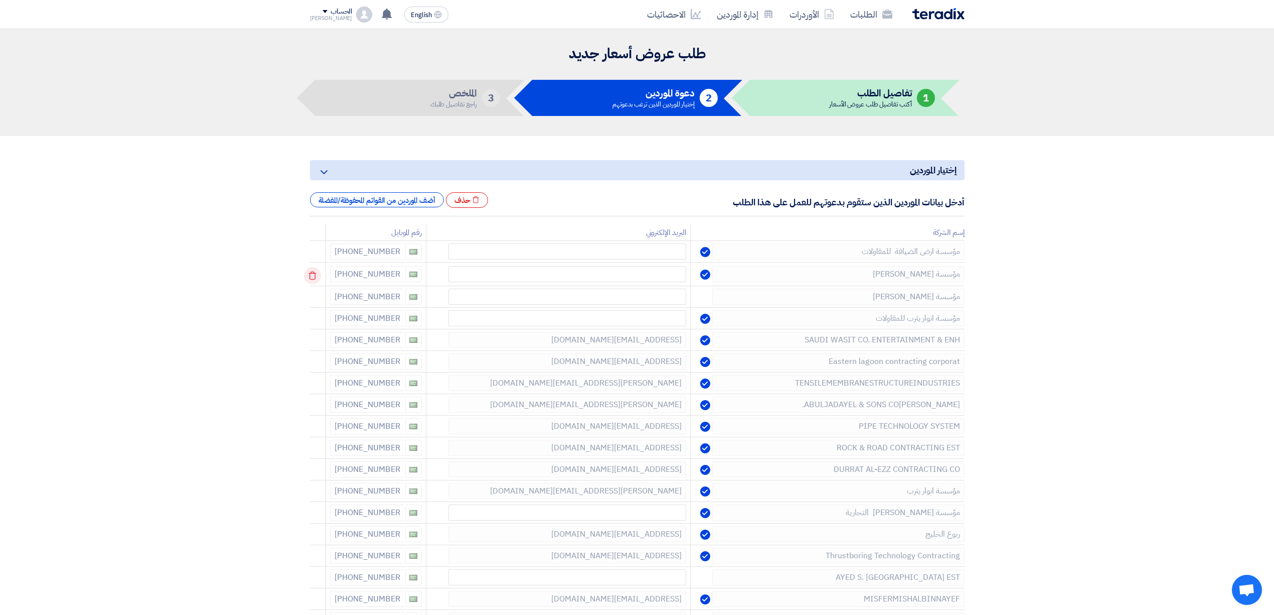
click at [320, 276] on icon at bounding box center [312, 275] width 17 height 17
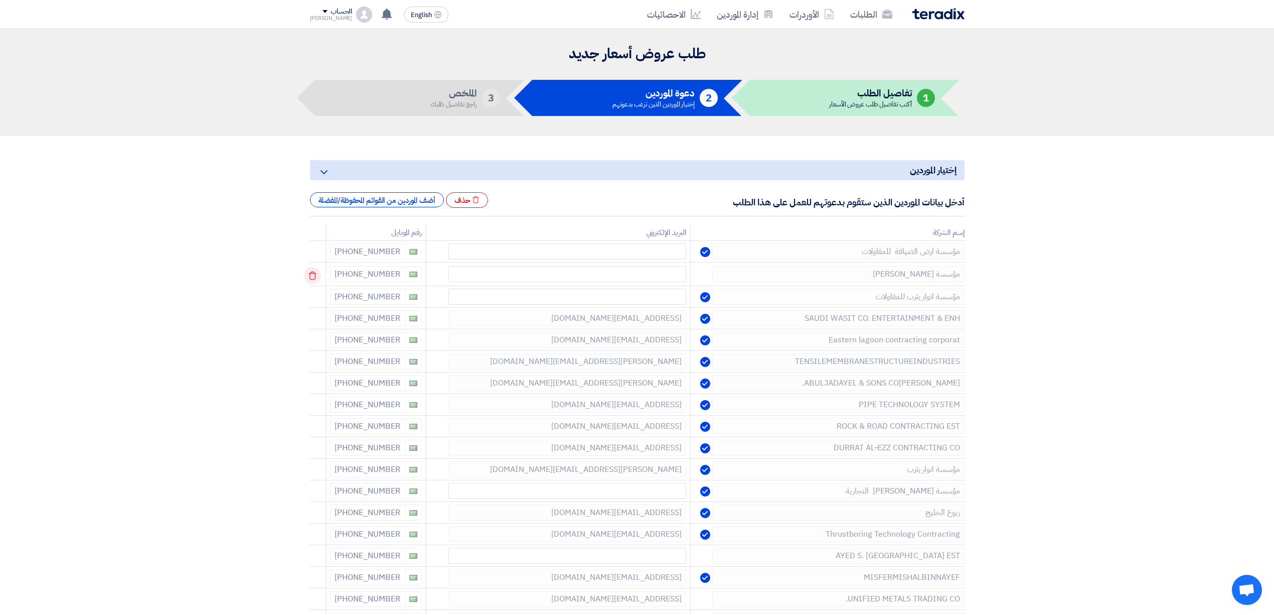
click at [320, 276] on icon at bounding box center [312, 275] width 17 height 17
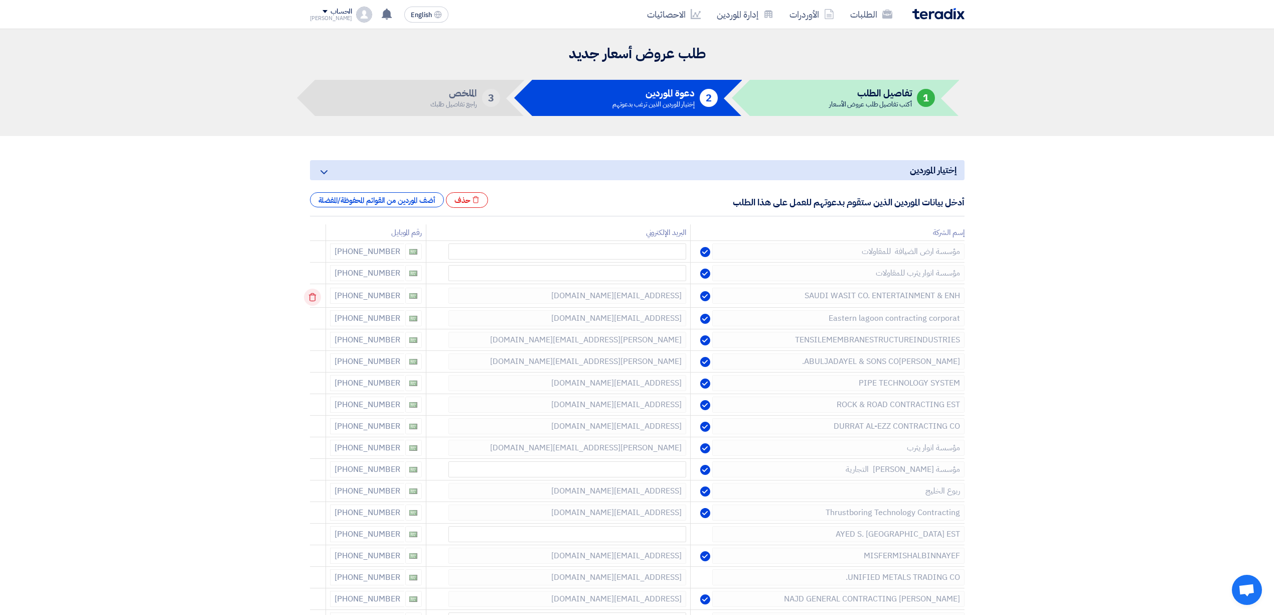
click at [318, 291] on icon at bounding box center [312, 296] width 17 height 17
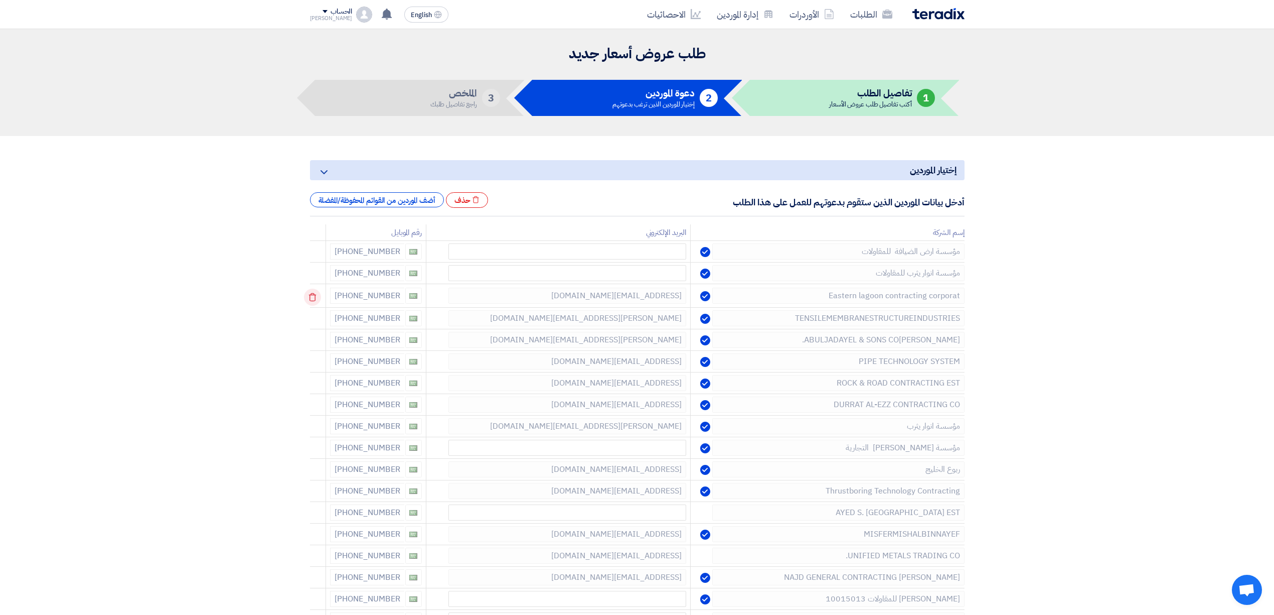
click at [318, 291] on icon at bounding box center [312, 296] width 17 height 17
click at [318, 310] on icon at bounding box center [312, 318] width 17 height 17
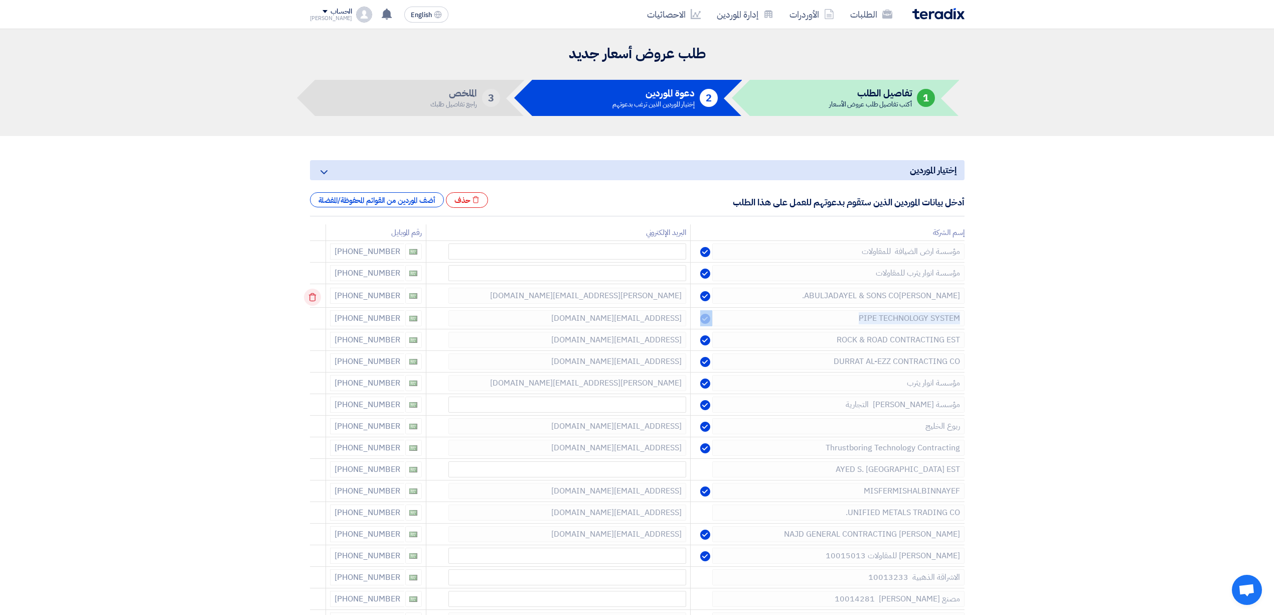
click at [318, 291] on icon at bounding box center [312, 296] width 17 height 17
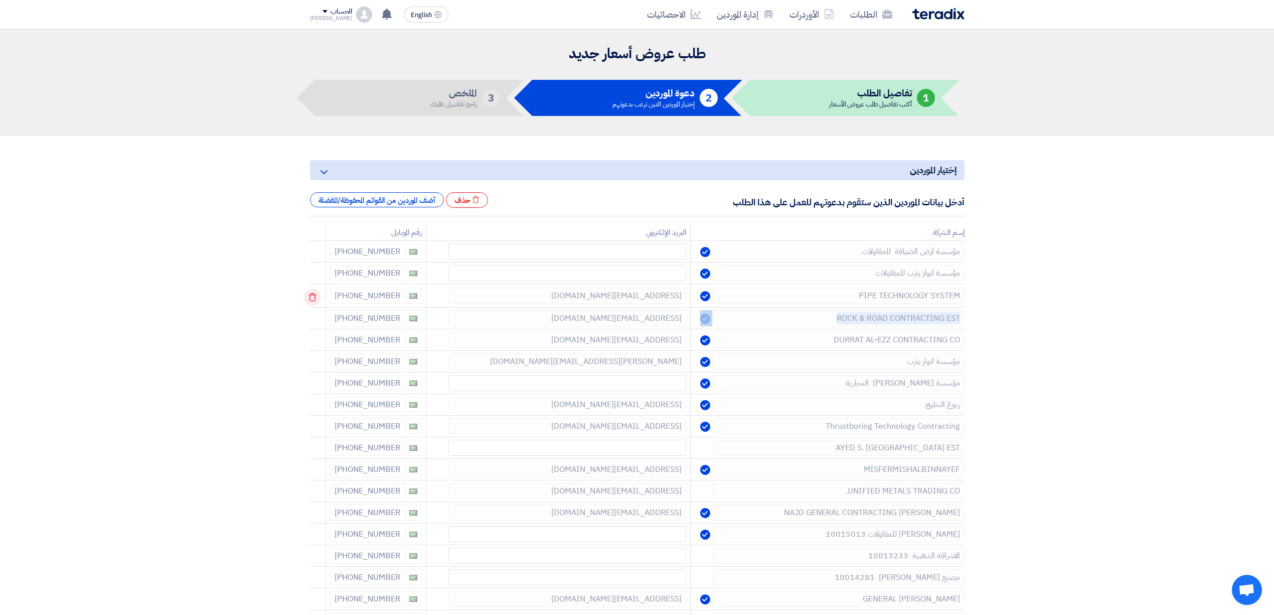
click at [318, 291] on icon at bounding box center [312, 296] width 17 height 17
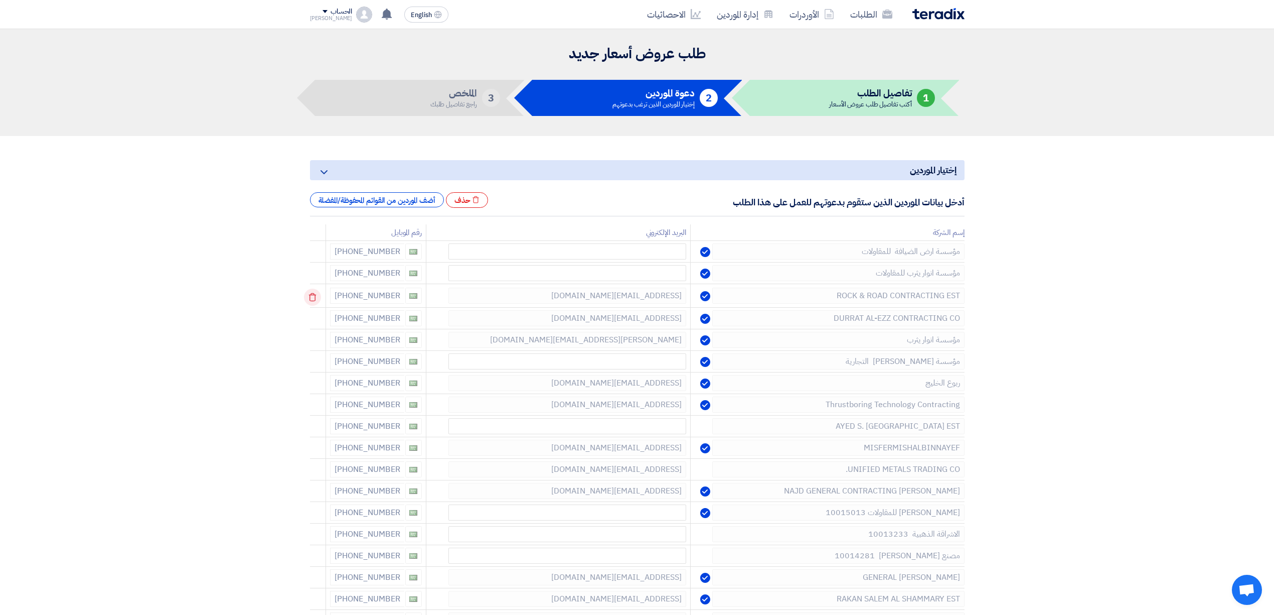
click at [318, 291] on icon at bounding box center [312, 296] width 17 height 17
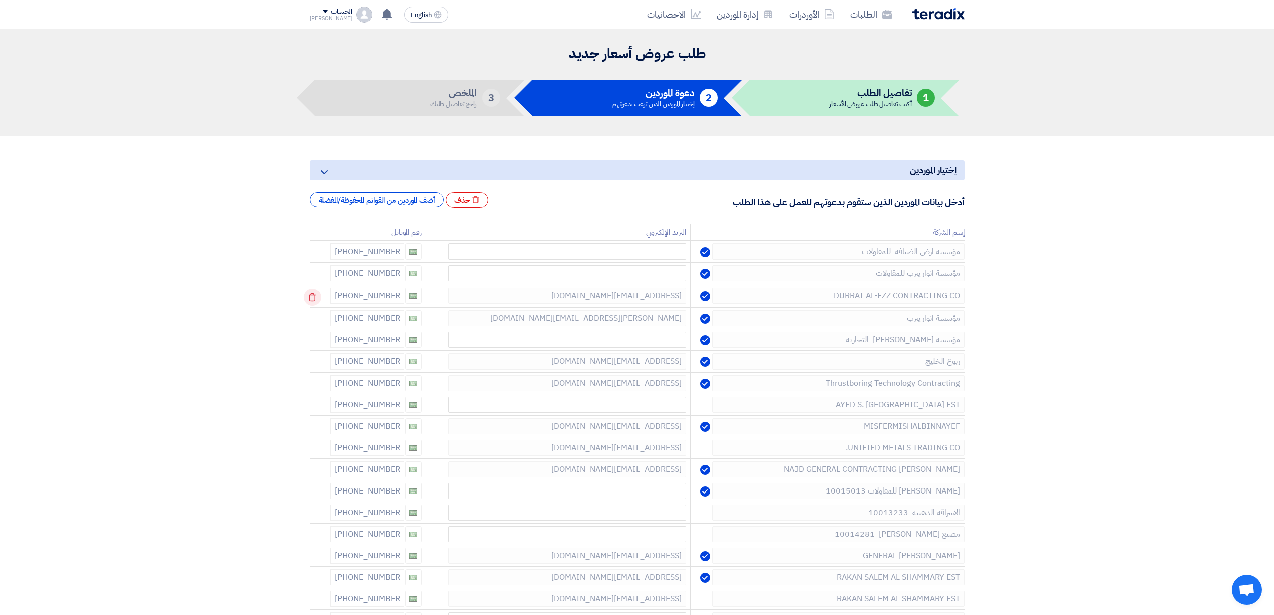
click at [318, 291] on icon at bounding box center [312, 296] width 17 height 17
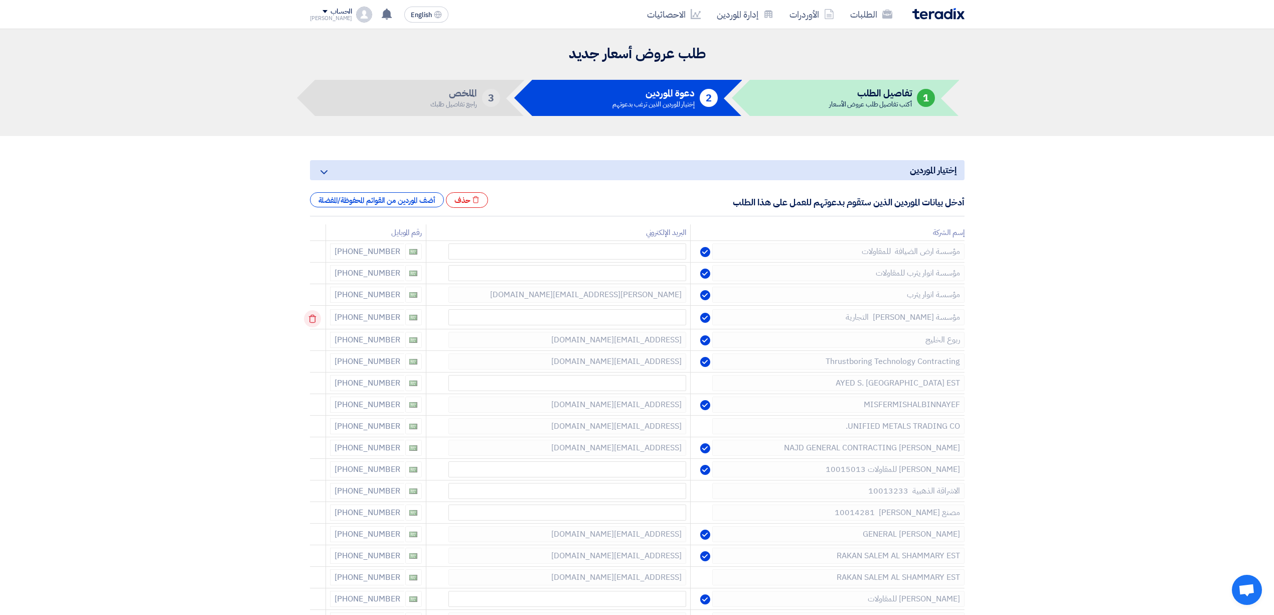
click at [313, 313] on icon at bounding box center [312, 318] width 17 height 17
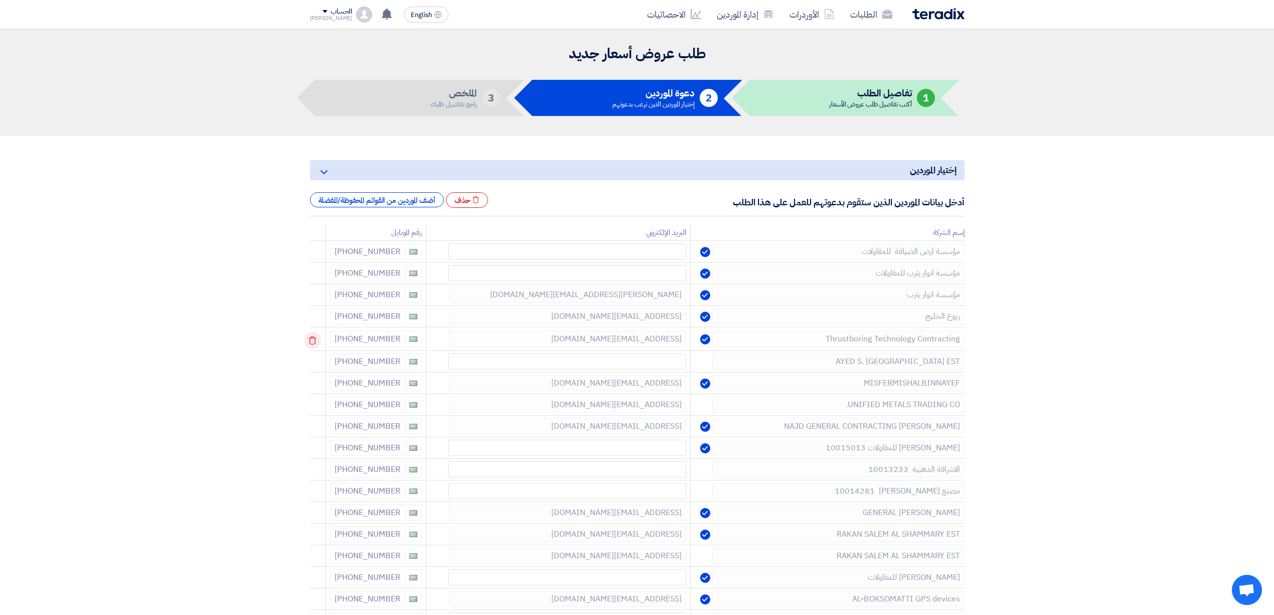
click at [318, 336] on icon at bounding box center [312, 340] width 17 height 17
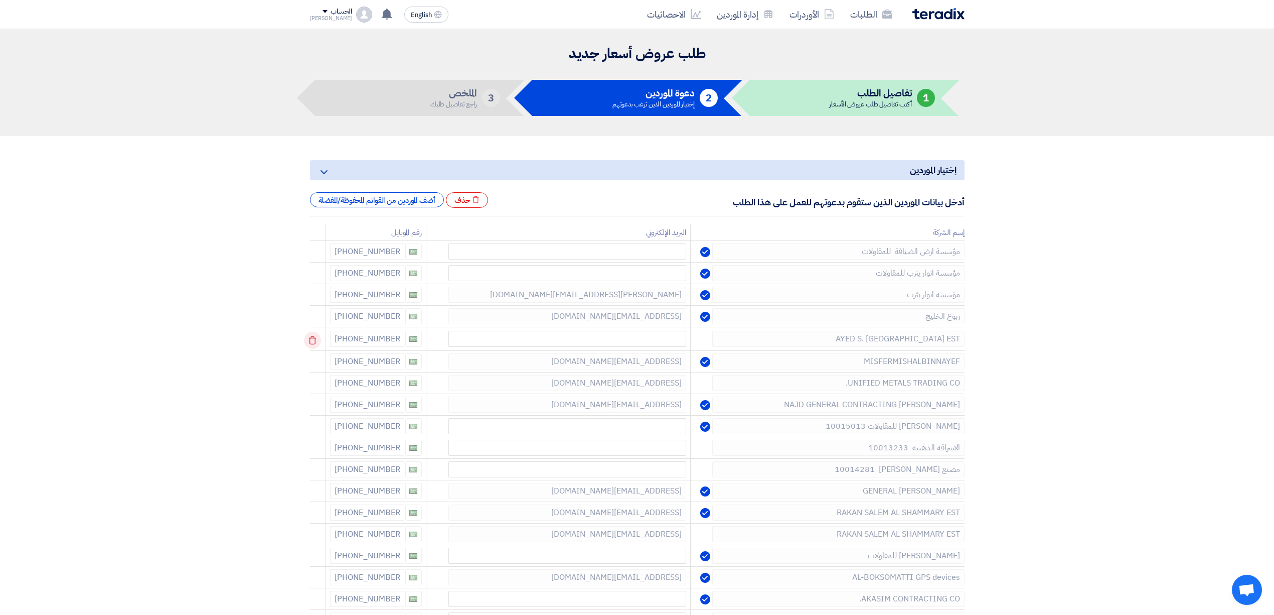
click at [318, 336] on icon at bounding box center [312, 340] width 17 height 17
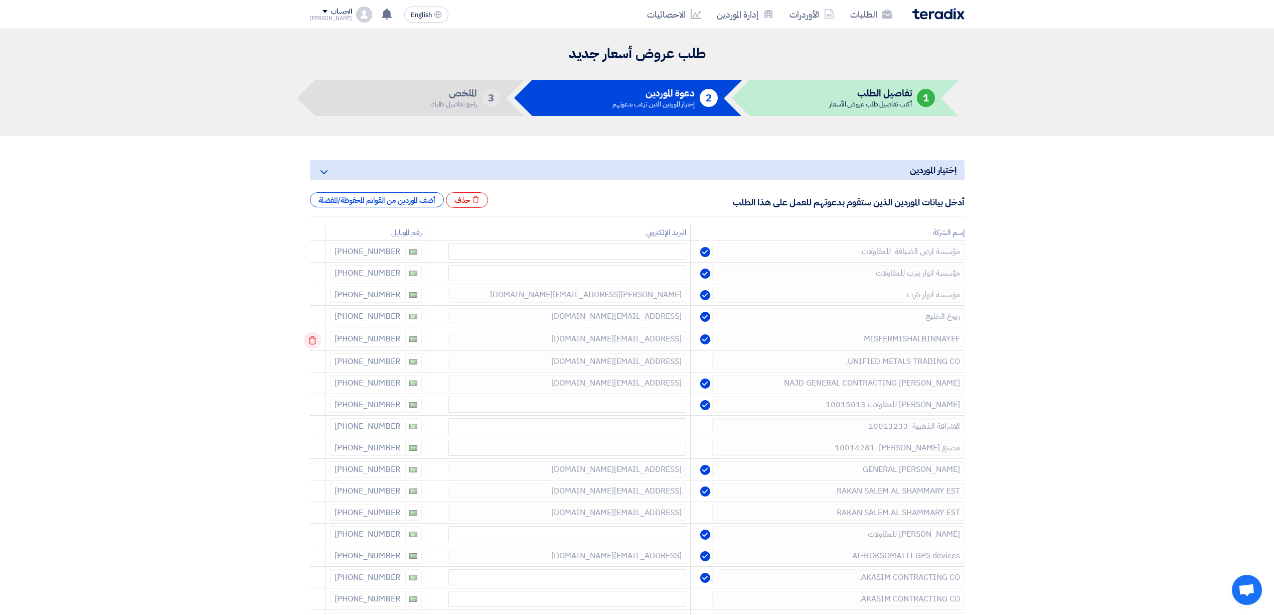
click at [318, 336] on icon at bounding box center [312, 340] width 17 height 17
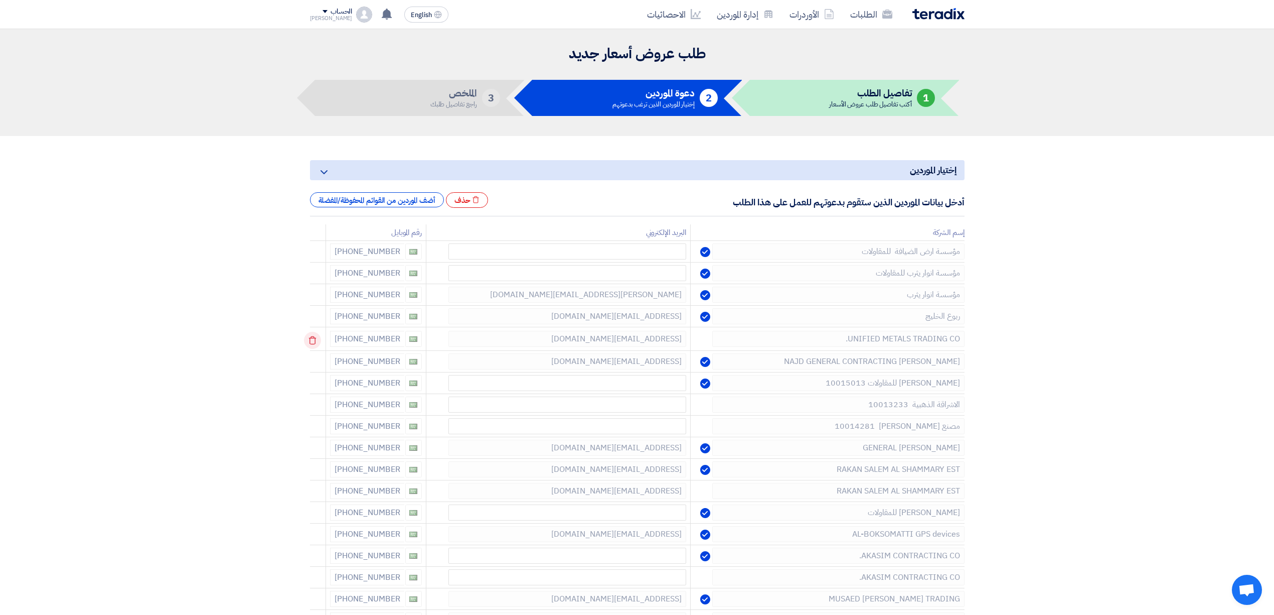
click at [318, 336] on icon at bounding box center [312, 340] width 17 height 17
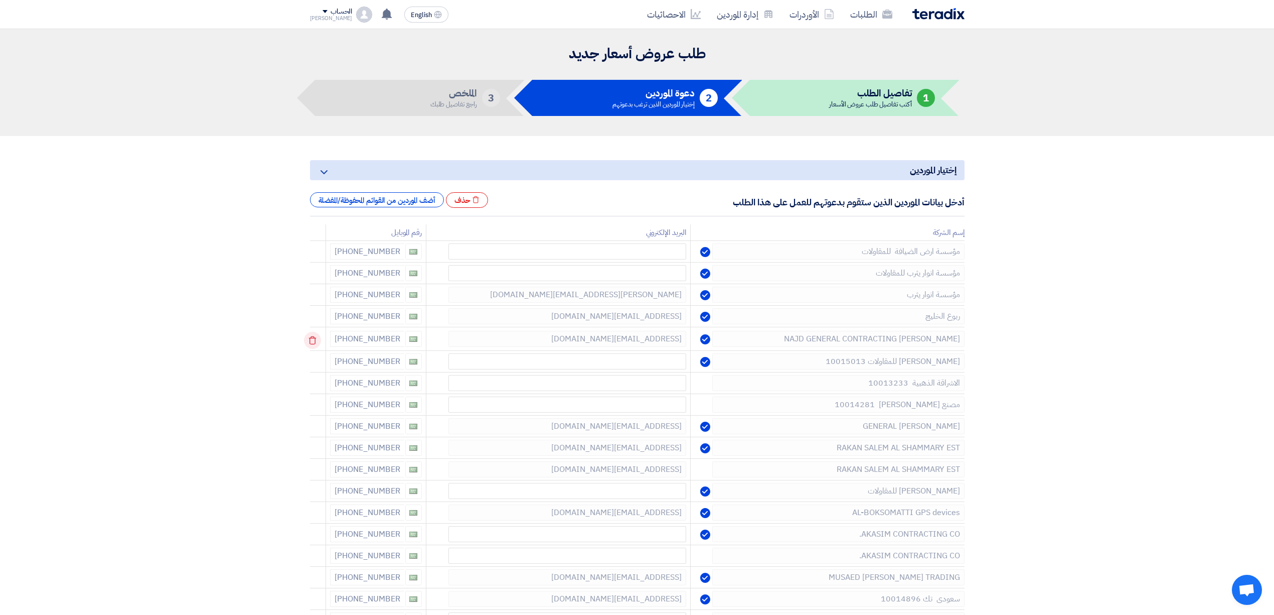
click at [318, 336] on icon at bounding box center [312, 340] width 17 height 17
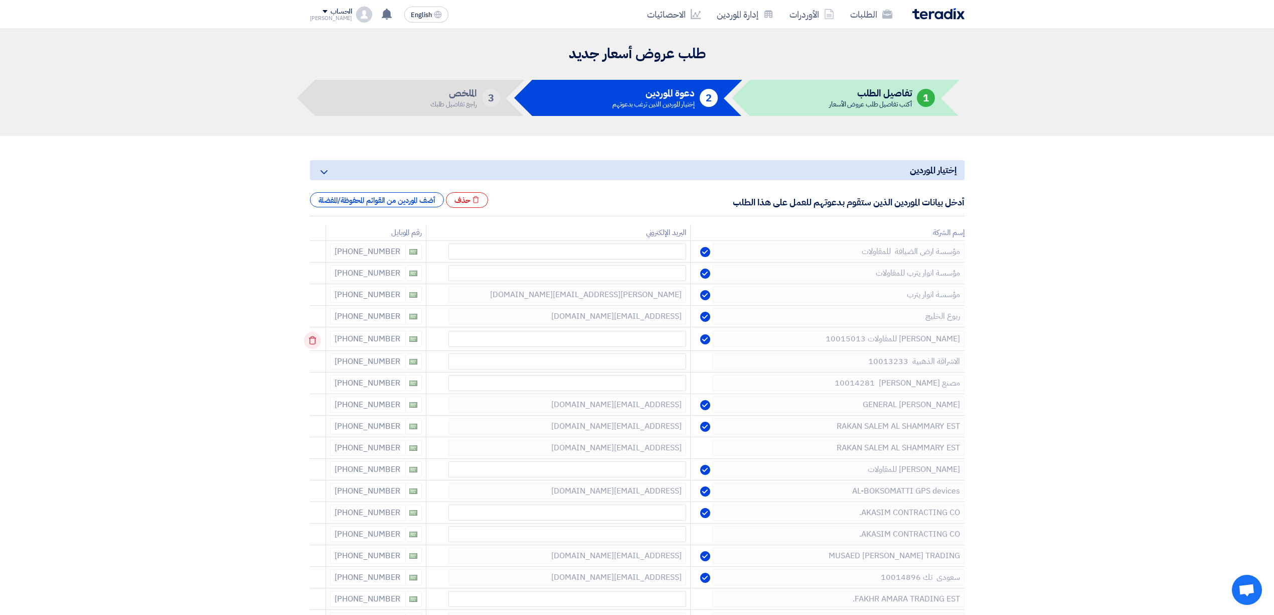
click at [318, 336] on icon at bounding box center [312, 340] width 17 height 17
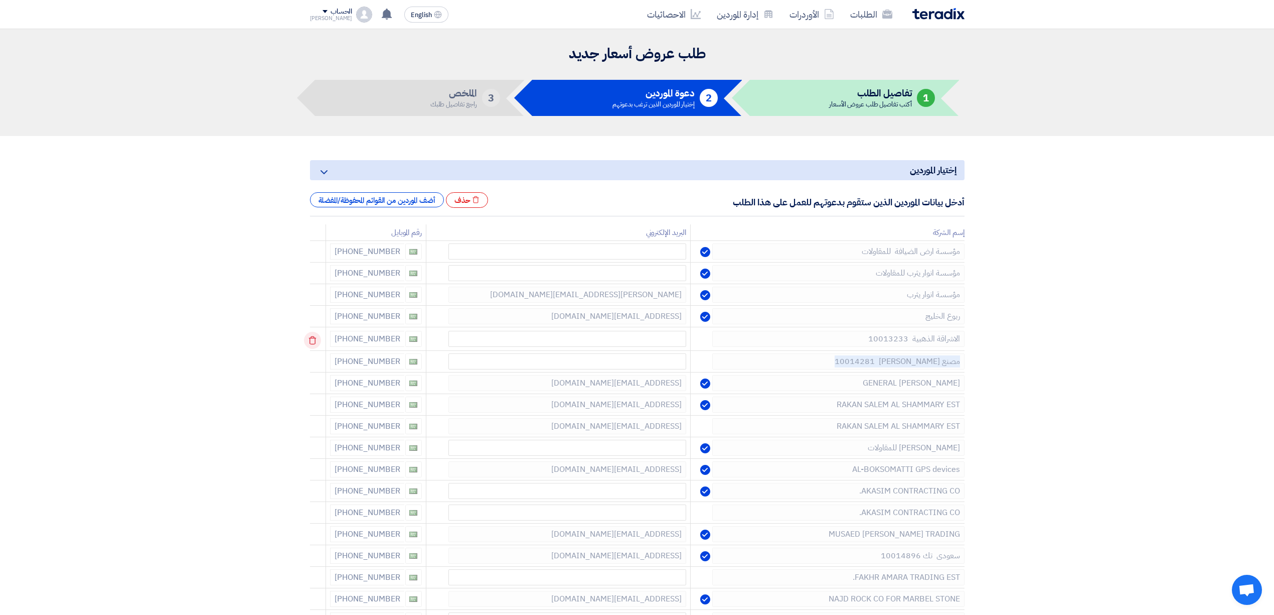
click at [318, 336] on icon at bounding box center [312, 340] width 17 height 17
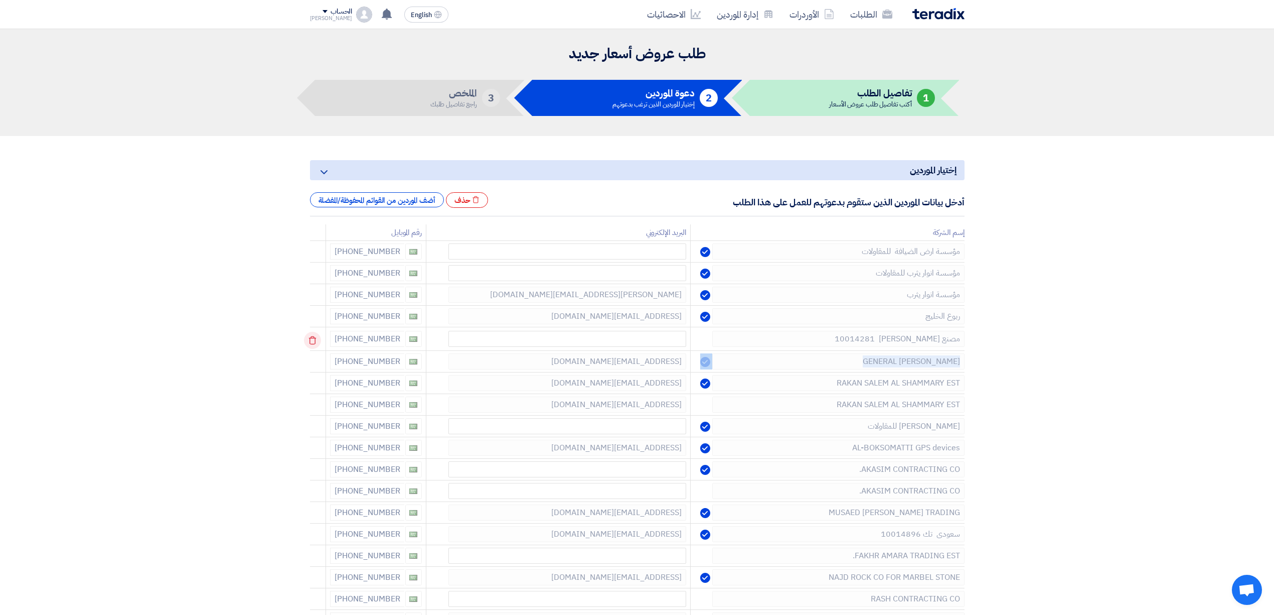
click at [318, 336] on icon at bounding box center [312, 340] width 17 height 17
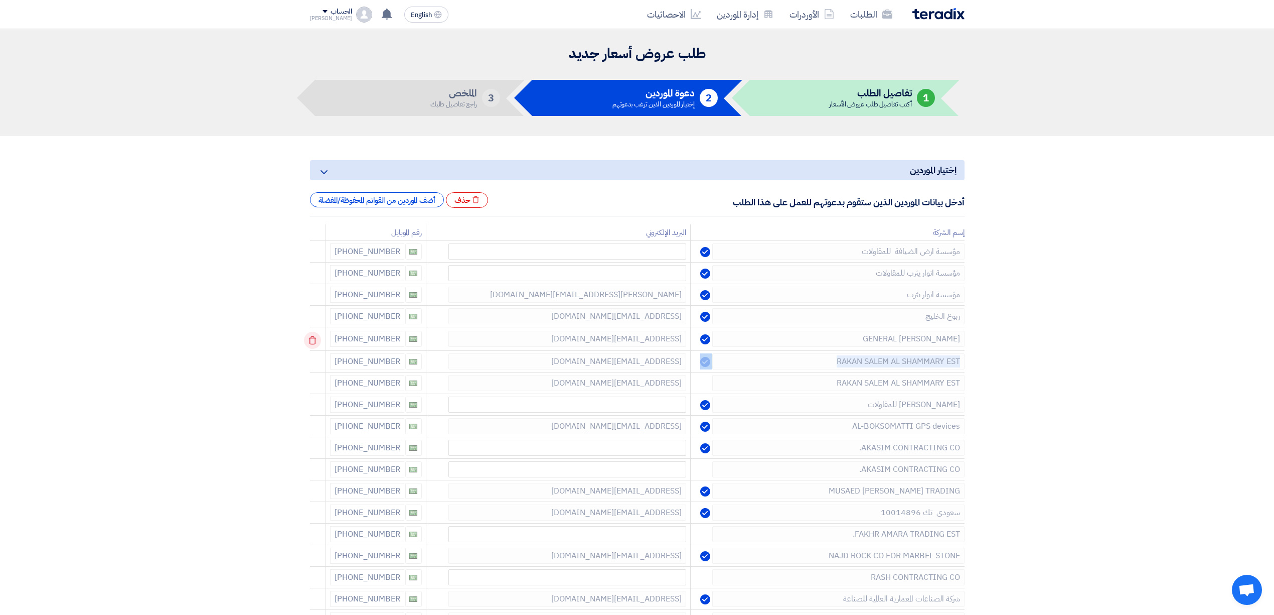
click at [318, 336] on icon at bounding box center [312, 340] width 17 height 17
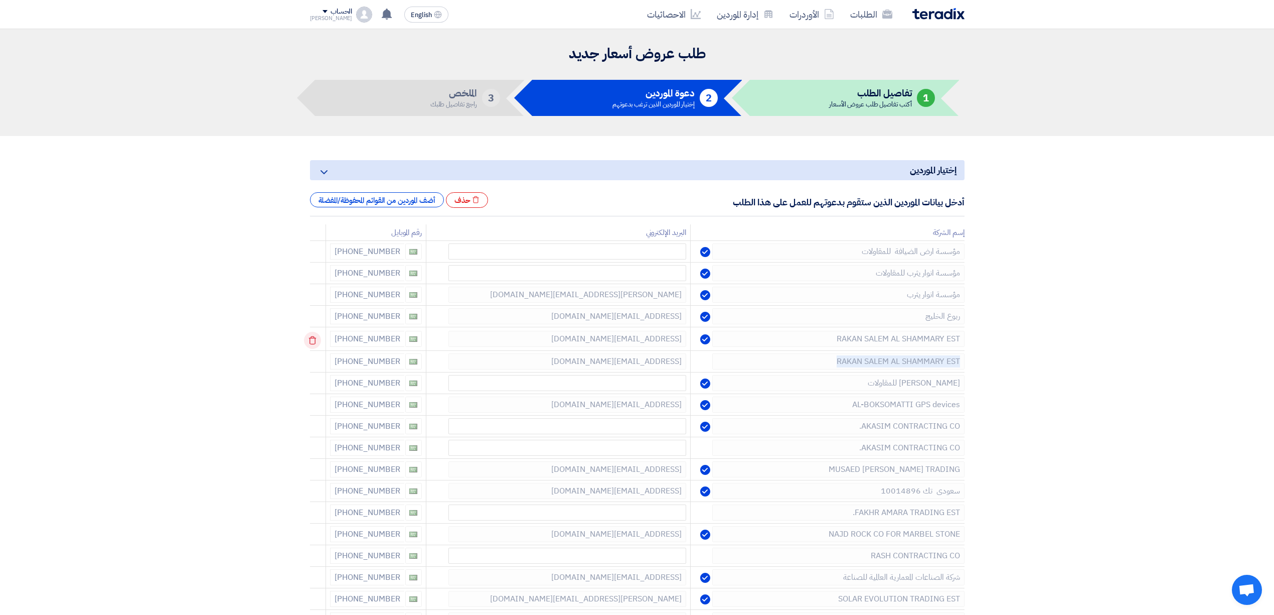
click at [318, 336] on icon at bounding box center [312, 340] width 17 height 17
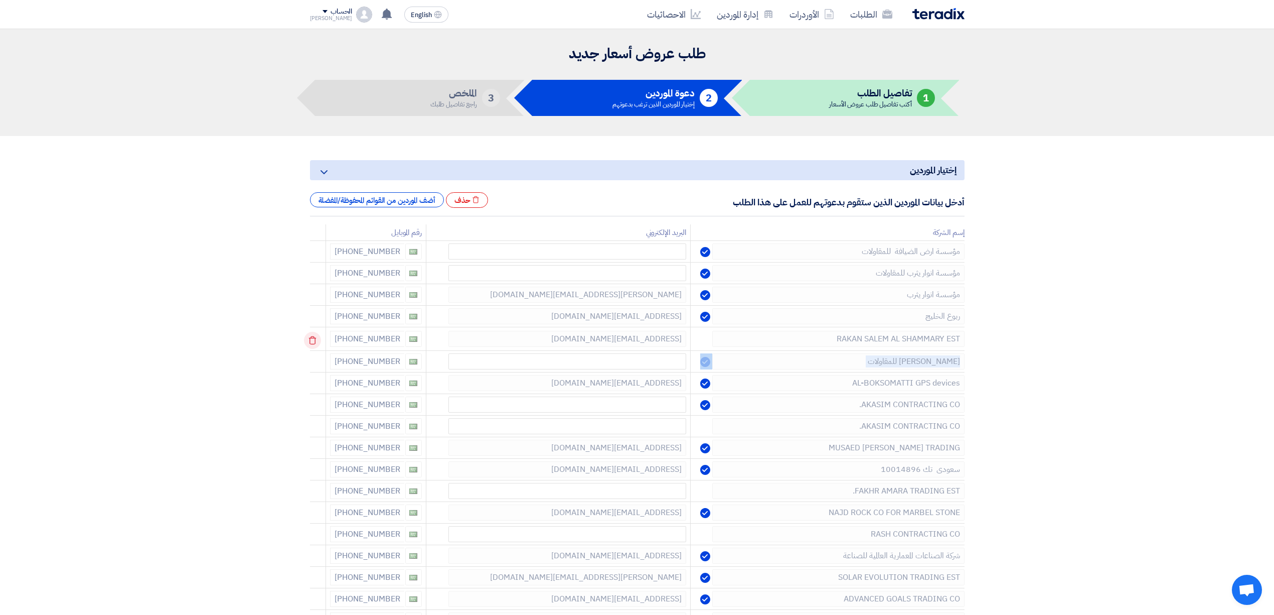
click at [318, 336] on icon at bounding box center [312, 340] width 17 height 17
click at [318, 353] on icon at bounding box center [312, 361] width 17 height 17
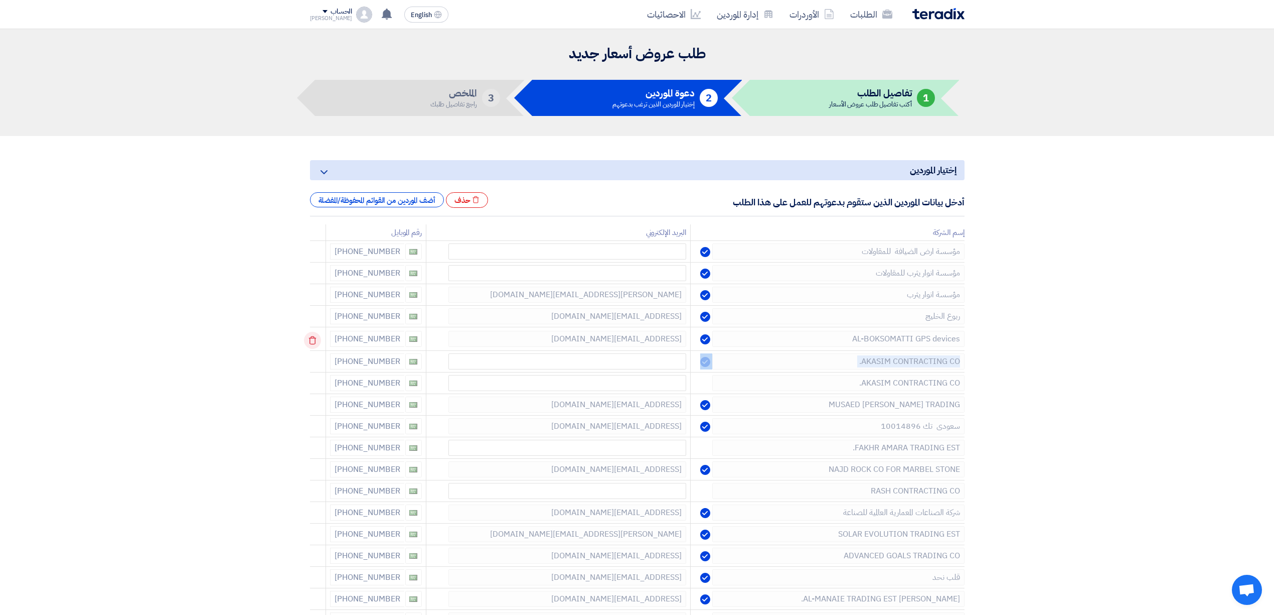
click at [318, 336] on icon at bounding box center [312, 340] width 17 height 17
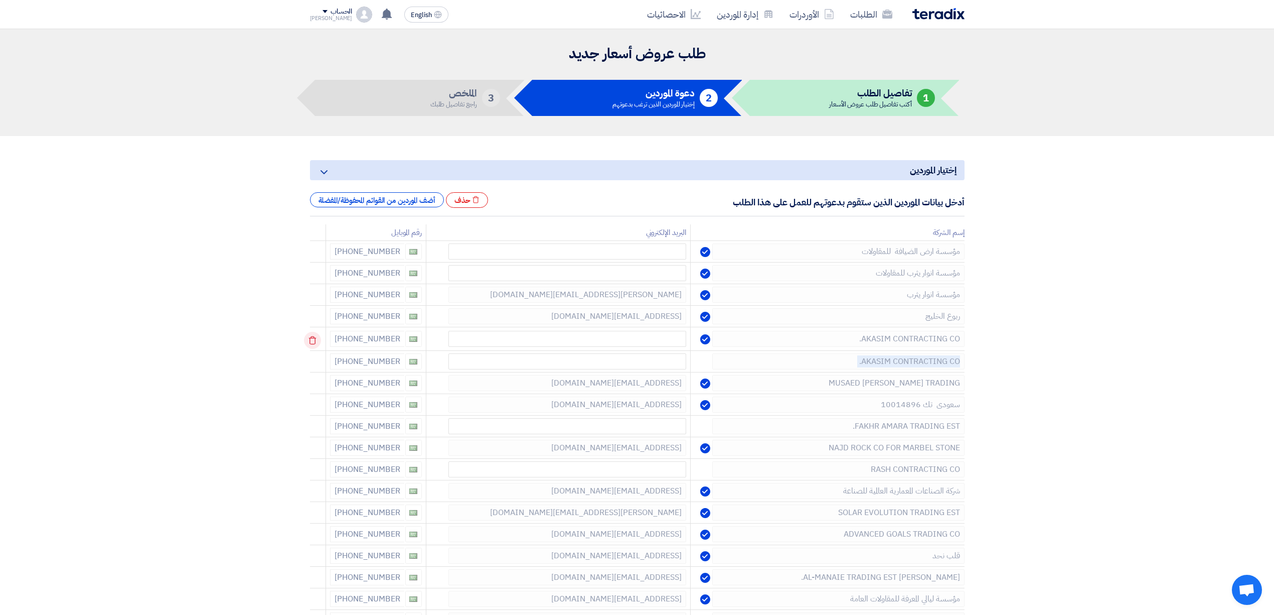
click at [318, 336] on icon at bounding box center [312, 340] width 17 height 17
click at [318, 353] on icon at bounding box center [312, 361] width 17 height 17
click at [318, 336] on icon at bounding box center [312, 340] width 17 height 17
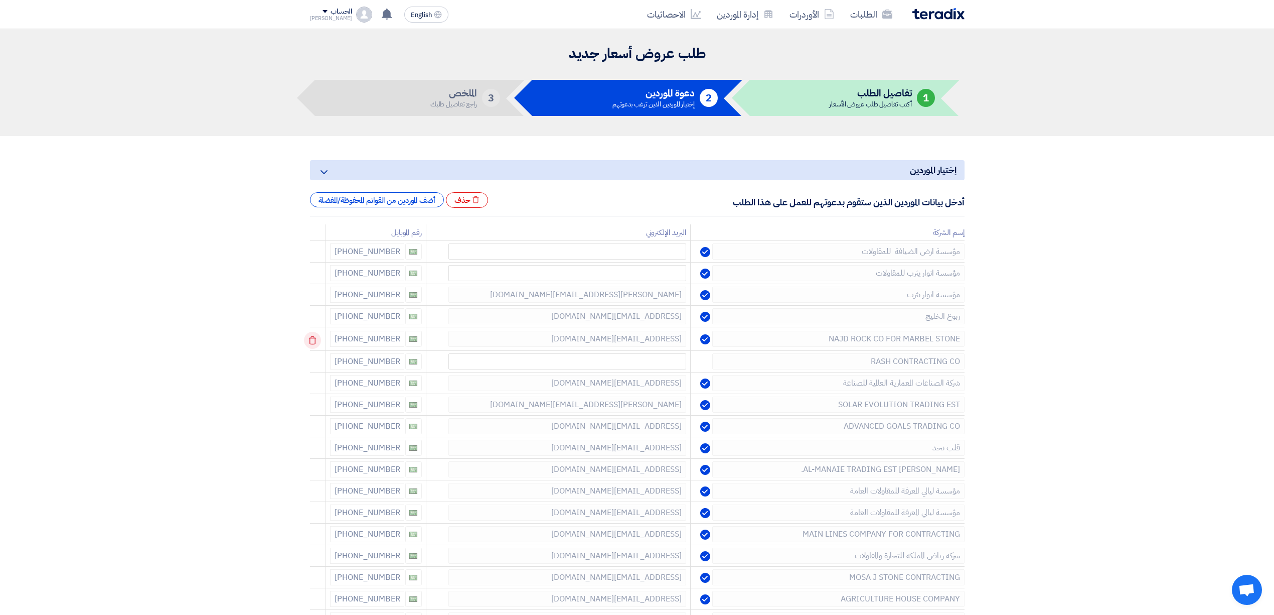
click at [318, 336] on icon at bounding box center [312, 340] width 17 height 17
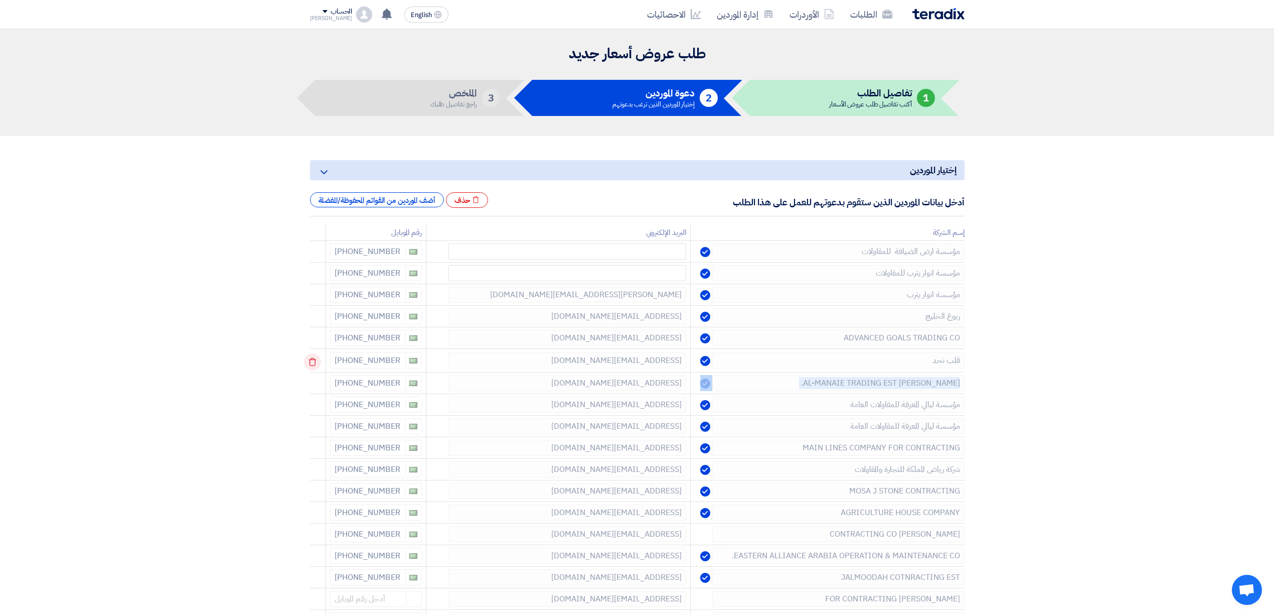
click at [318, 353] on icon at bounding box center [312, 361] width 17 height 17
click at [318, 336] on icon at bounding box center [312, 340] width 17 height 17
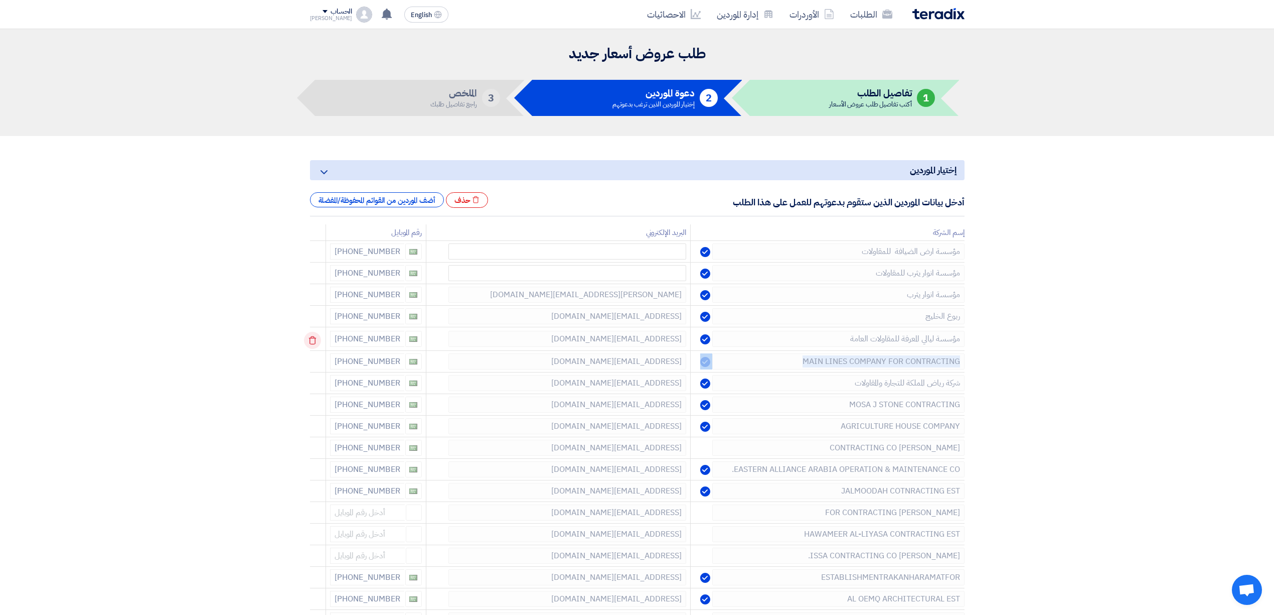
click at [318, 336] on icon at bounding box center [312, 340] width 17 height 17
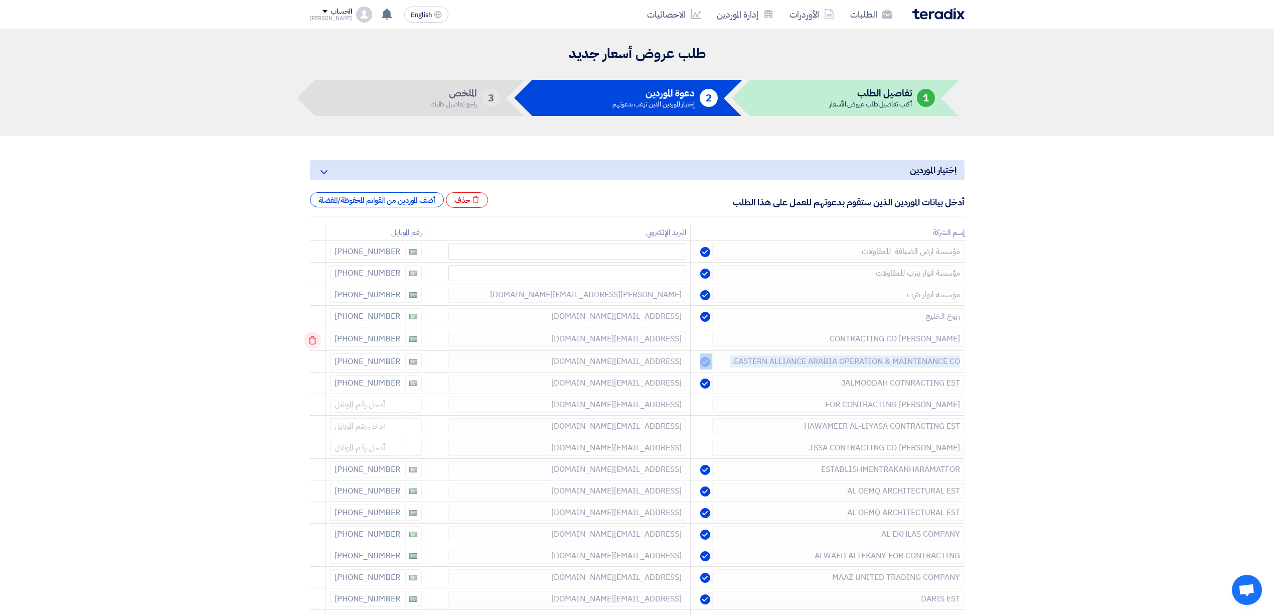
click at [318, 336] on icon at bounding box center [312, 340] width 17 height 17
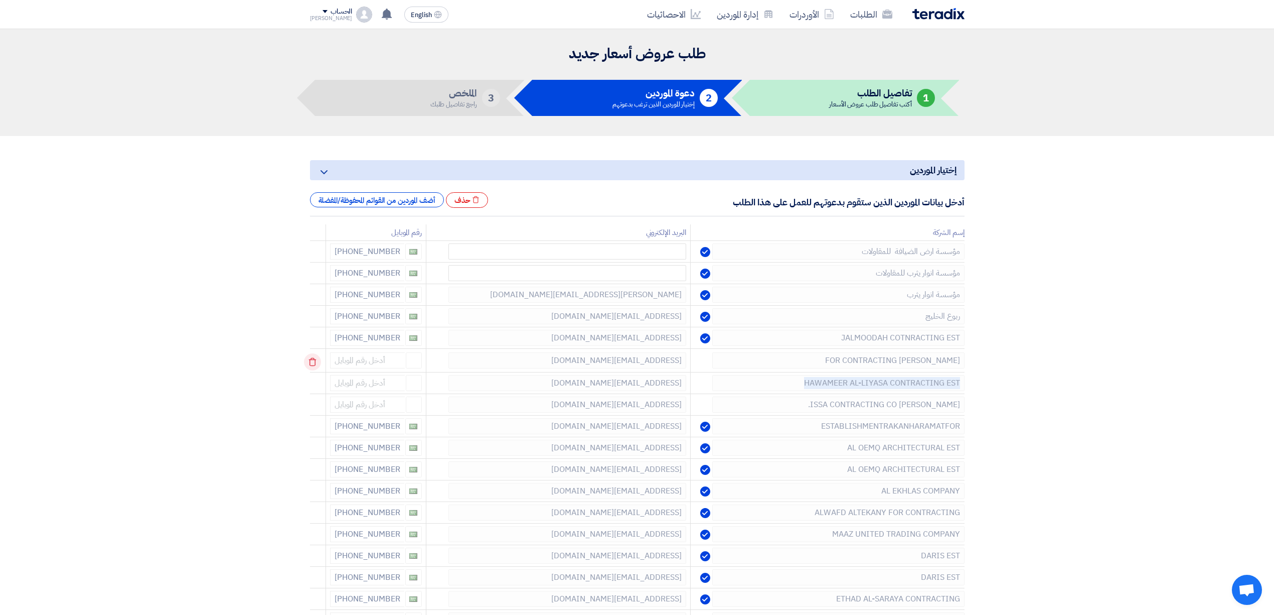
click at [318, 353] on icon at bounding box center [312, 361] width 17 height 17
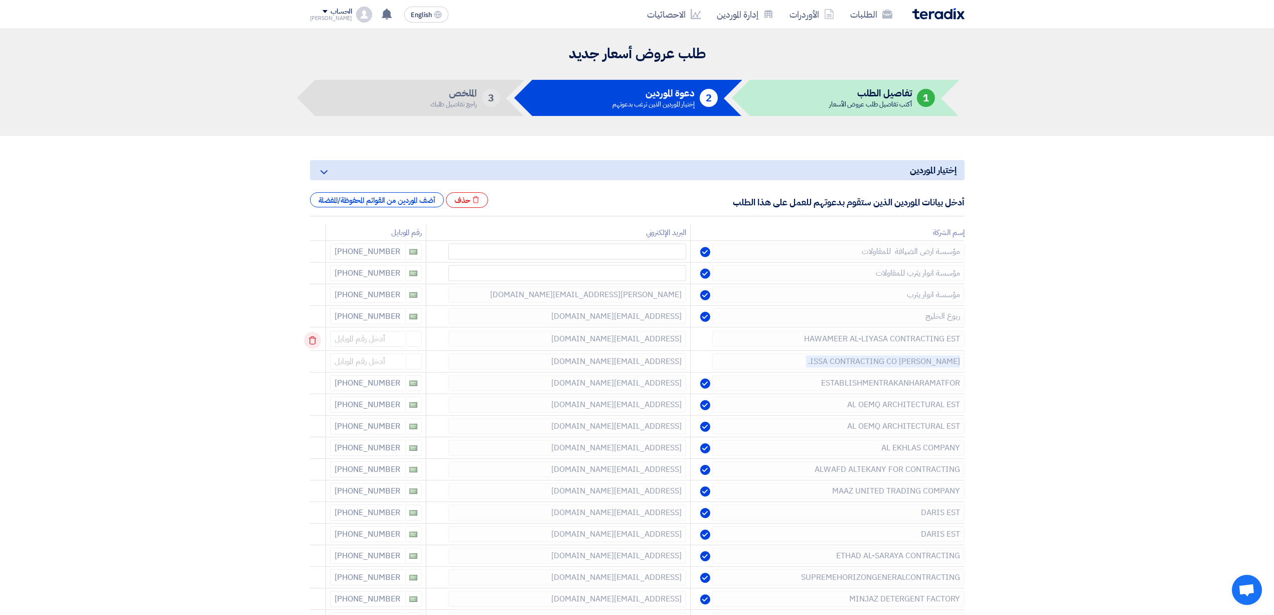
click at [318, 336] on icon at bounding box center [312, 340] width 17 height 17
click at [318, 353] on icon at bounding box center [312, 361] width 17 height 17
click at [318, 336] on icon at bounding box center [312, 340] width 17 height 17
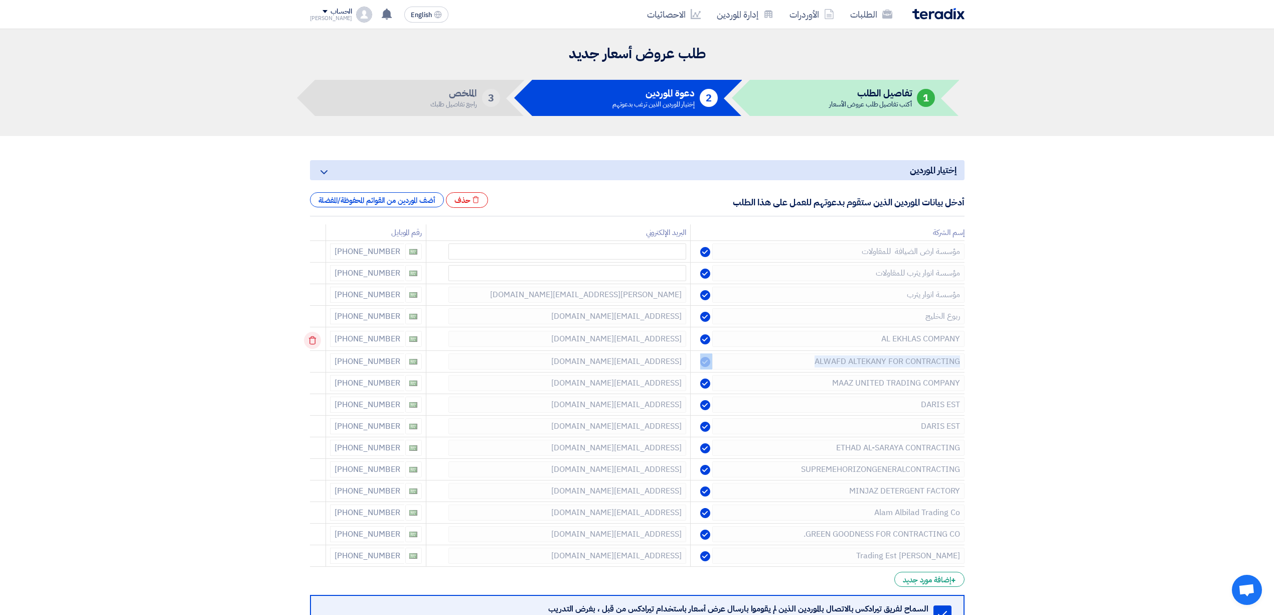
click at [318, 336] on icon at bounding box center [312, 340] width 17 height 17
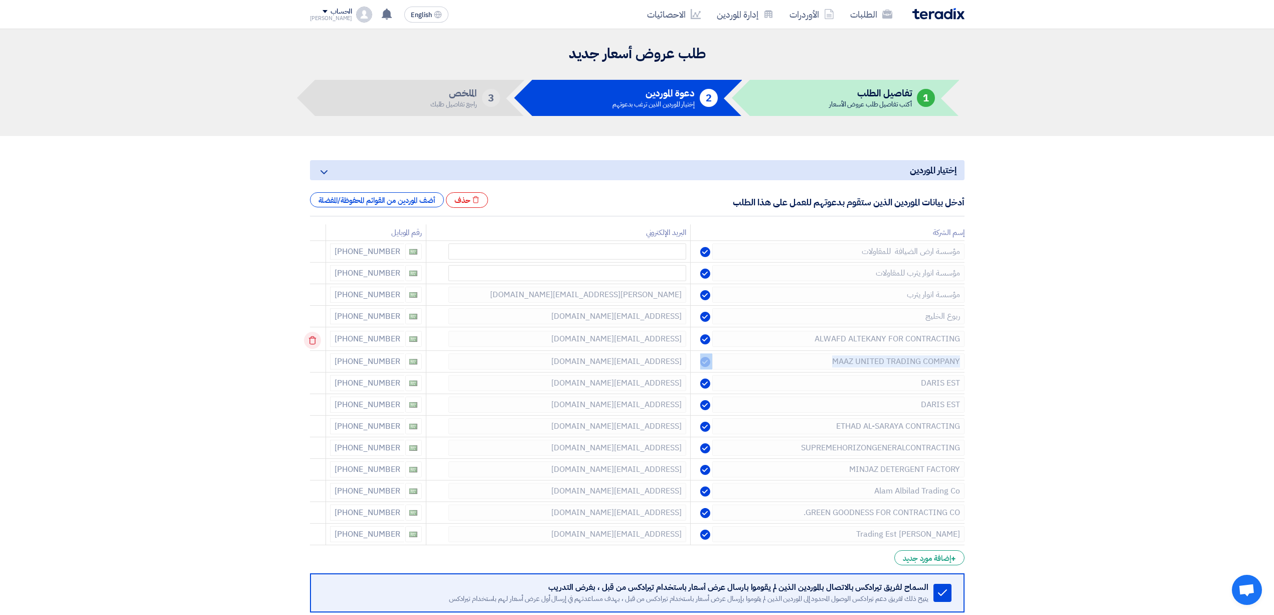
click at [318, 336] on icon at bounding box center [312, 340] width 17 height 17
click at [318, 353] on icon at bounding box center [312, 361] width 17 height 17
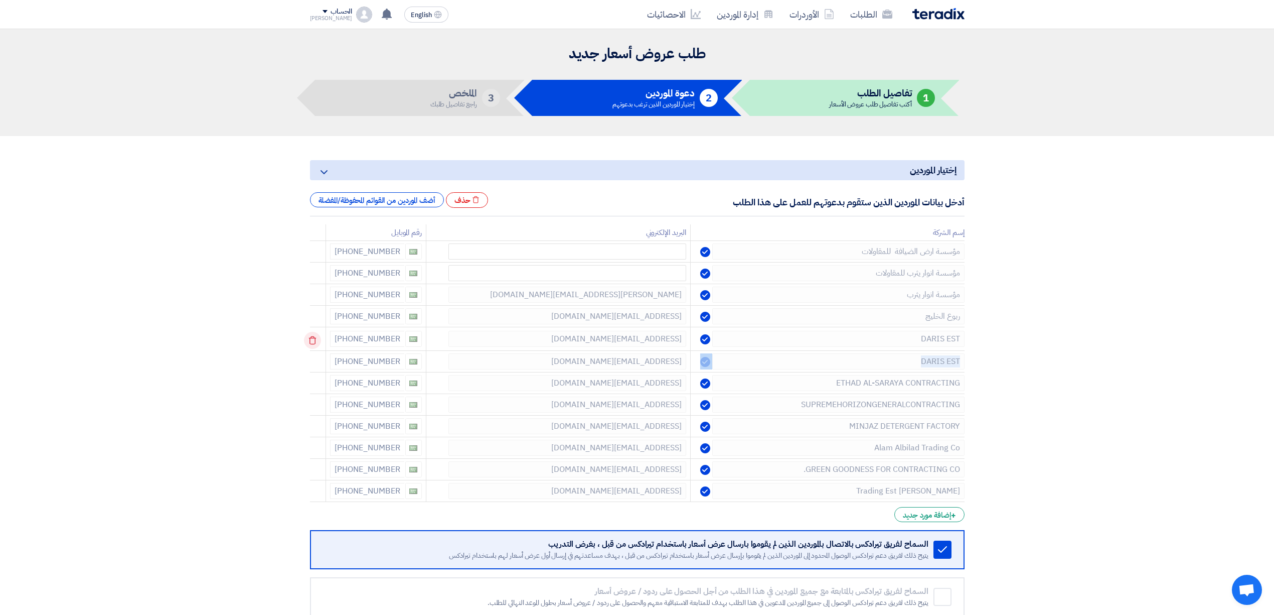
click at [318, 336] on icon at bounding box center [312, 340] width 17 height 17
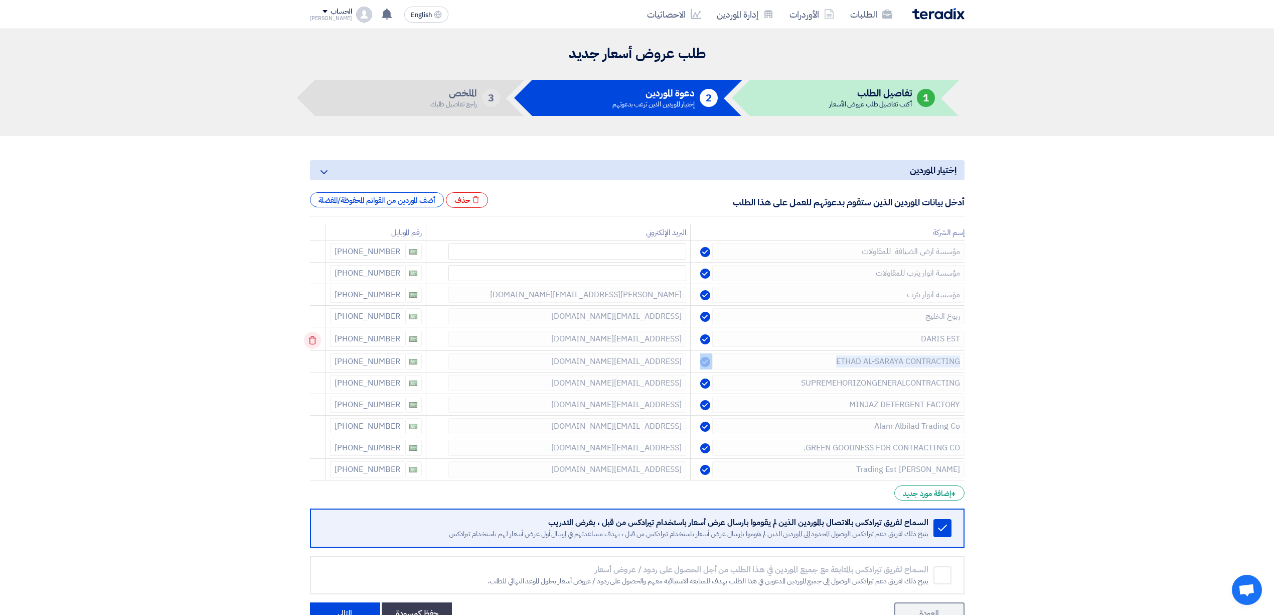
click at [318, 336] on icon at bounding box center [312, 340] width 17 height 17
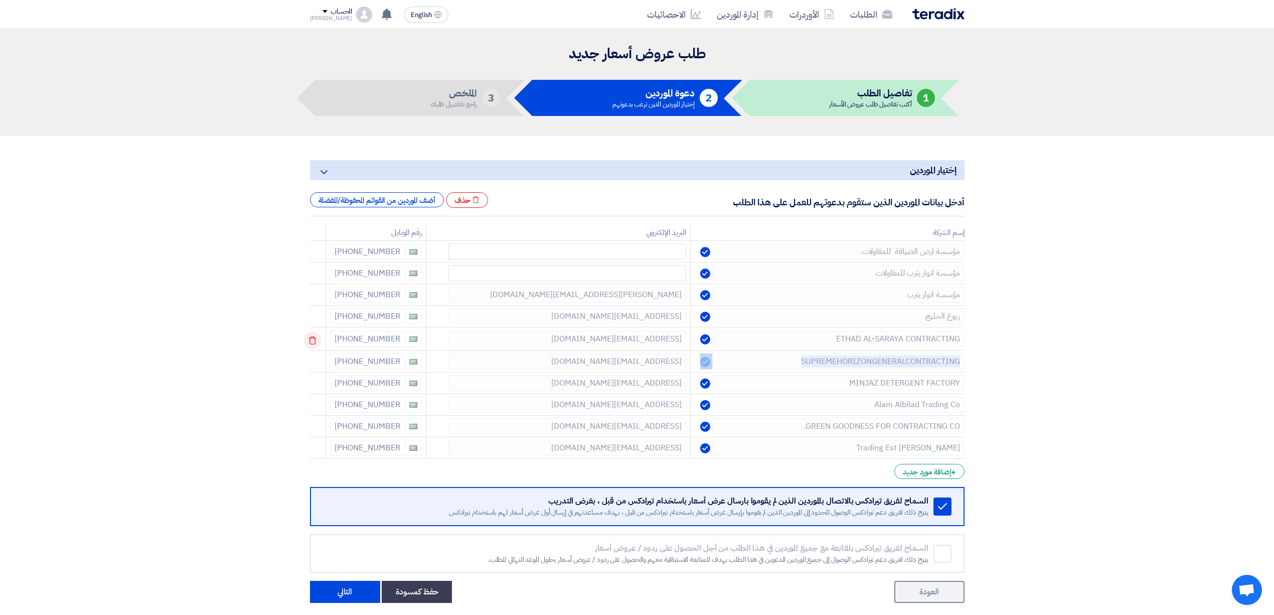
click at [318, 336] on icon at bounding box center [312, 340] width 17 height 17
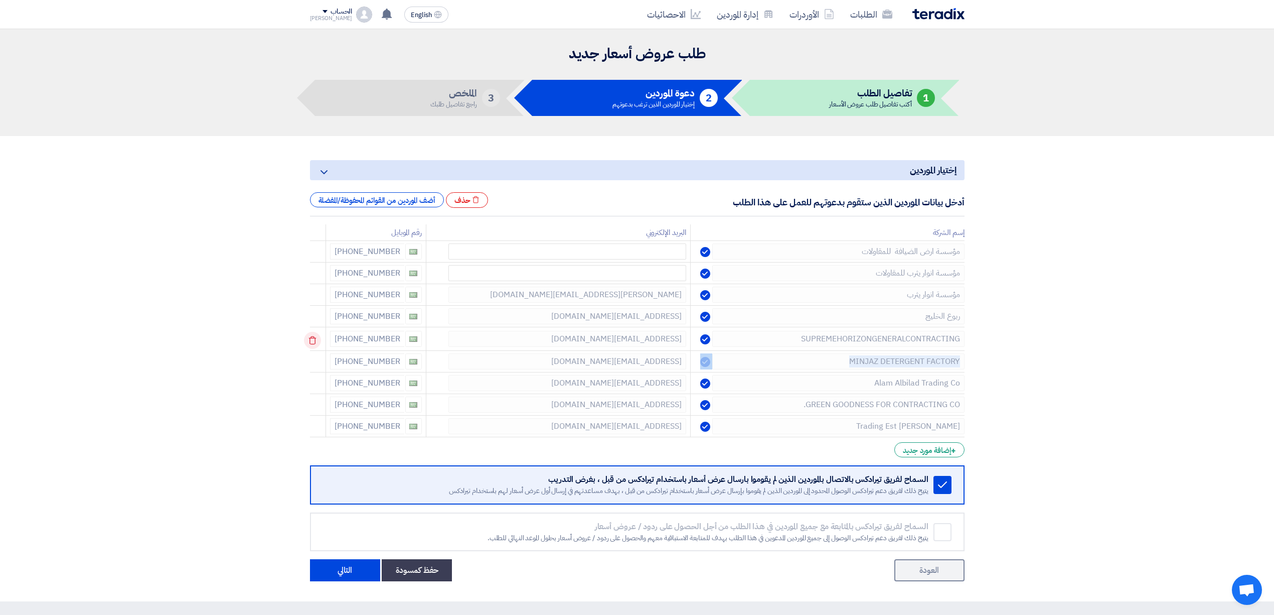
click at [318, 336] on icon at bounding box center [312, 340] width 17 height 17
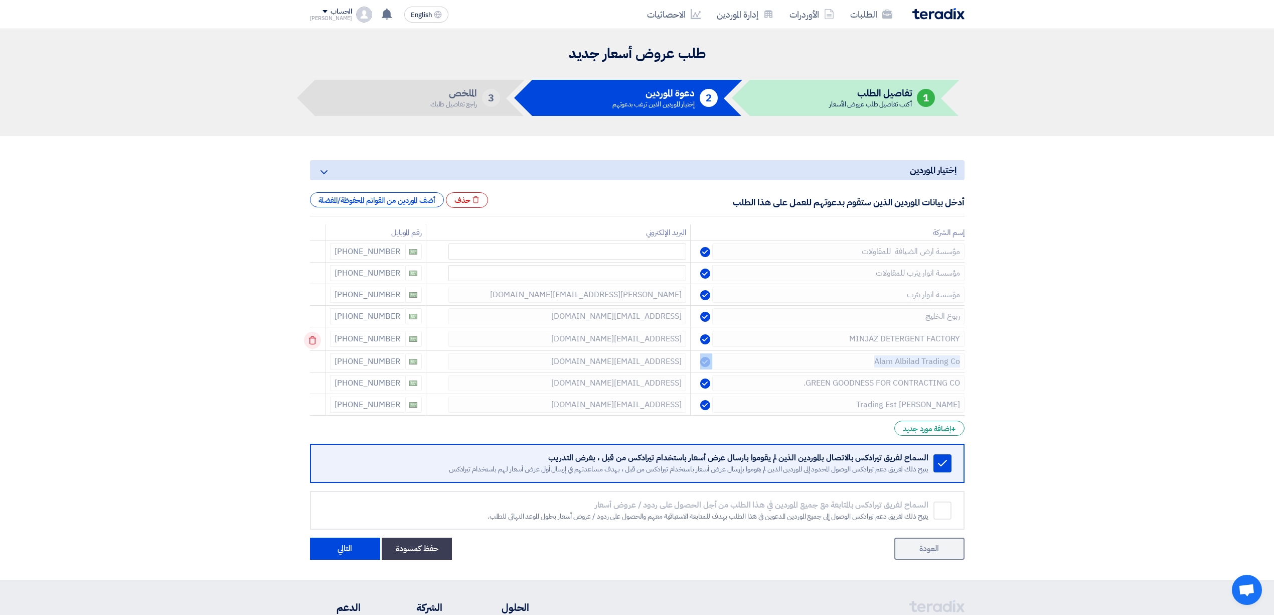
click at [318, 336] on icon at bounding box center [312, 340] width 17 height 17
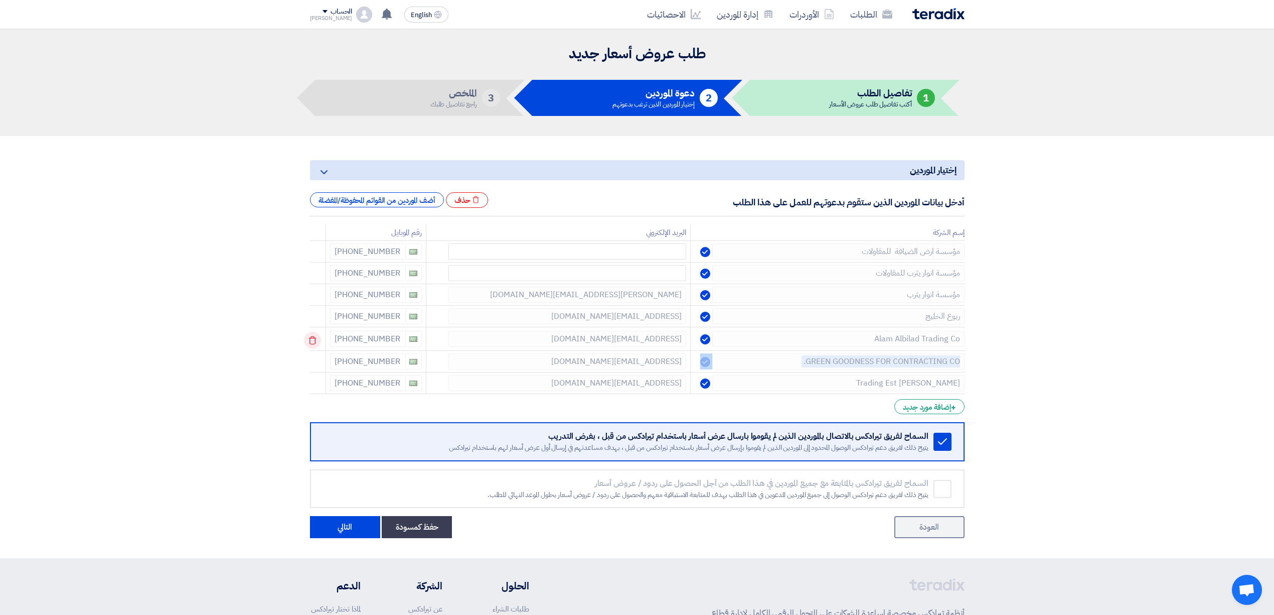
click at [318, 336] on icon at bounding box center [312, 340] width 17 height 17
click at [318, 353] on icon at bounding box center [312, 361] width 17 height 17
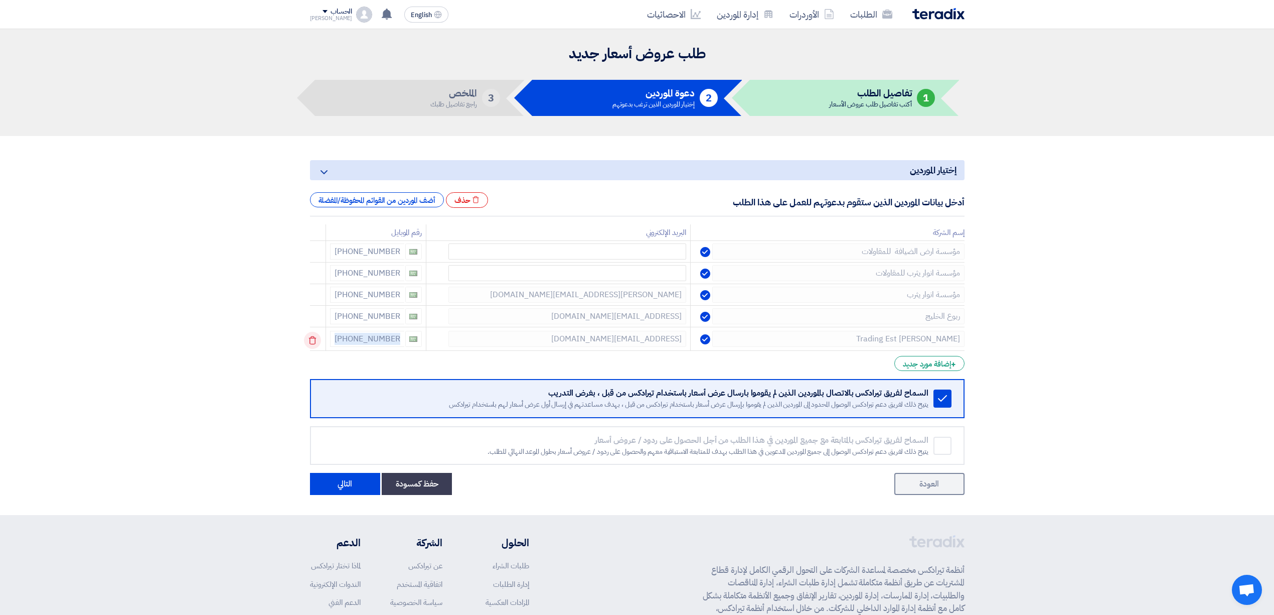
click at [318, 336] on icon at bounding box center [312, 340] width 17 height 17
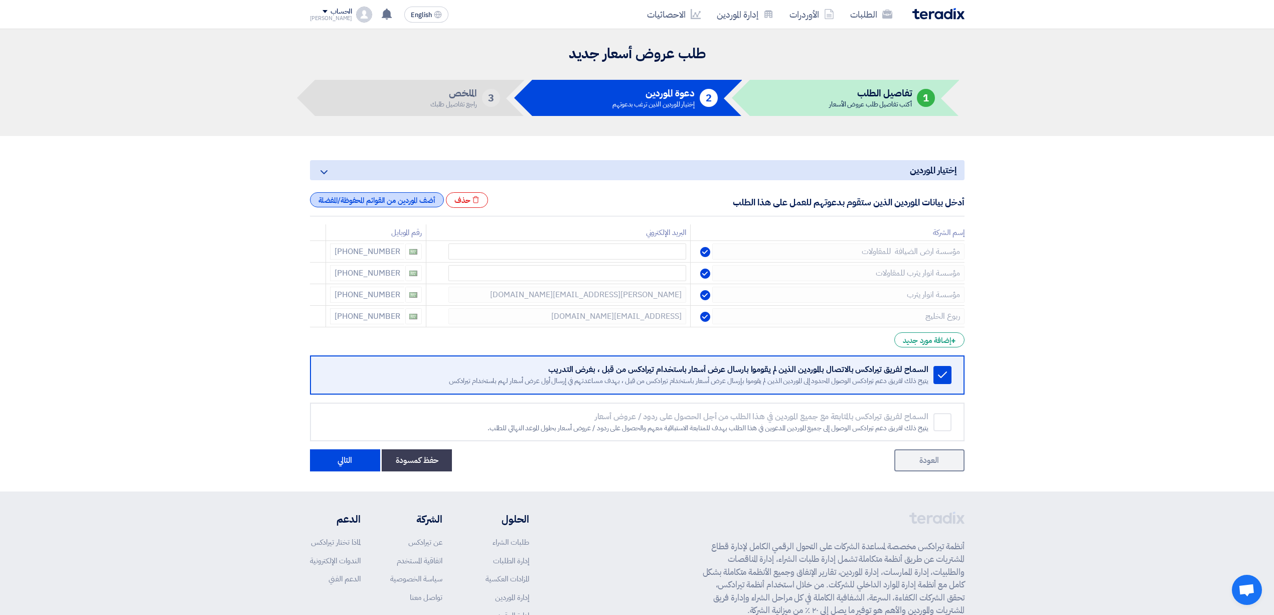
click at [370, 203] on div "أضف الموردين من القوائم المحفوظة/المفضلة" at bounding box center [377, 199] width 134 height 15
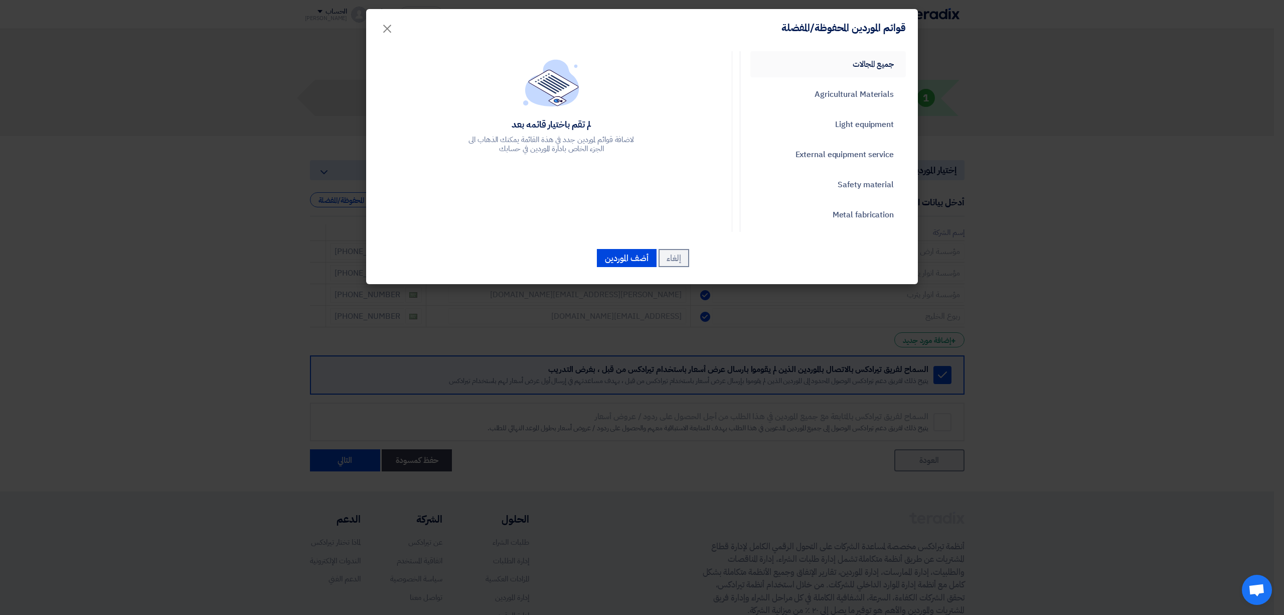
click at [889, 65] on link "جميع المجالات" at bounding box center [828, 64] width 156 height 26
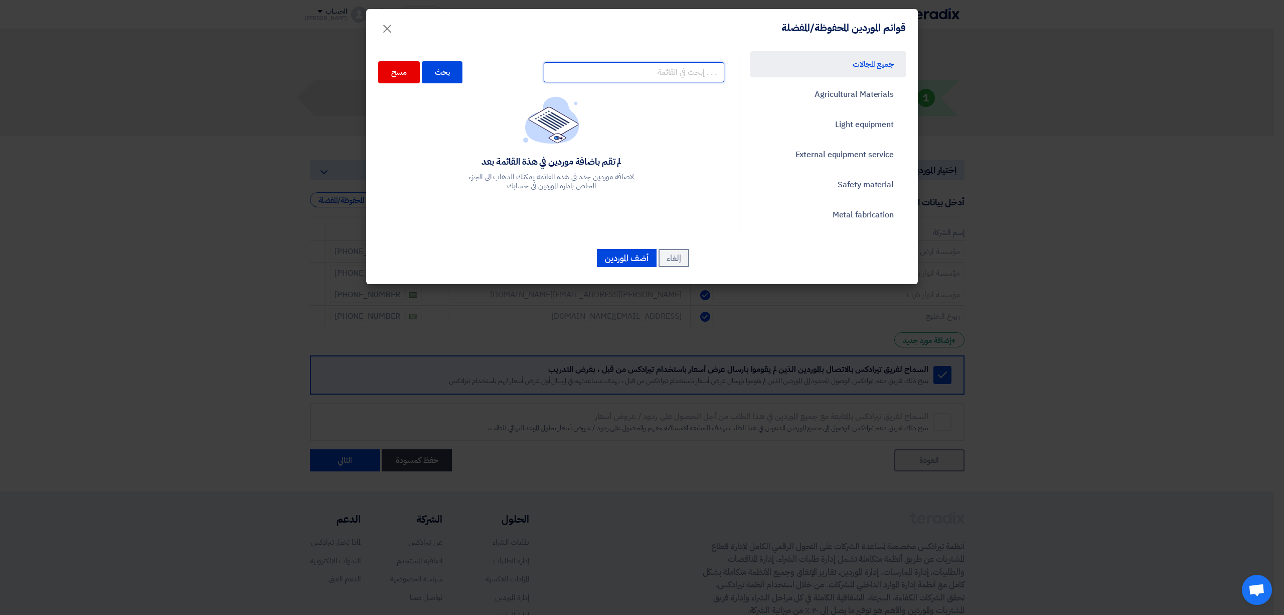
click at [663, 71] on input "text" at bounding box center [634, 72] width 181 height 20
type input "ريم"
click at [448, 72] on div "بحث" at bounding box center [442, 72] width 41 height 22
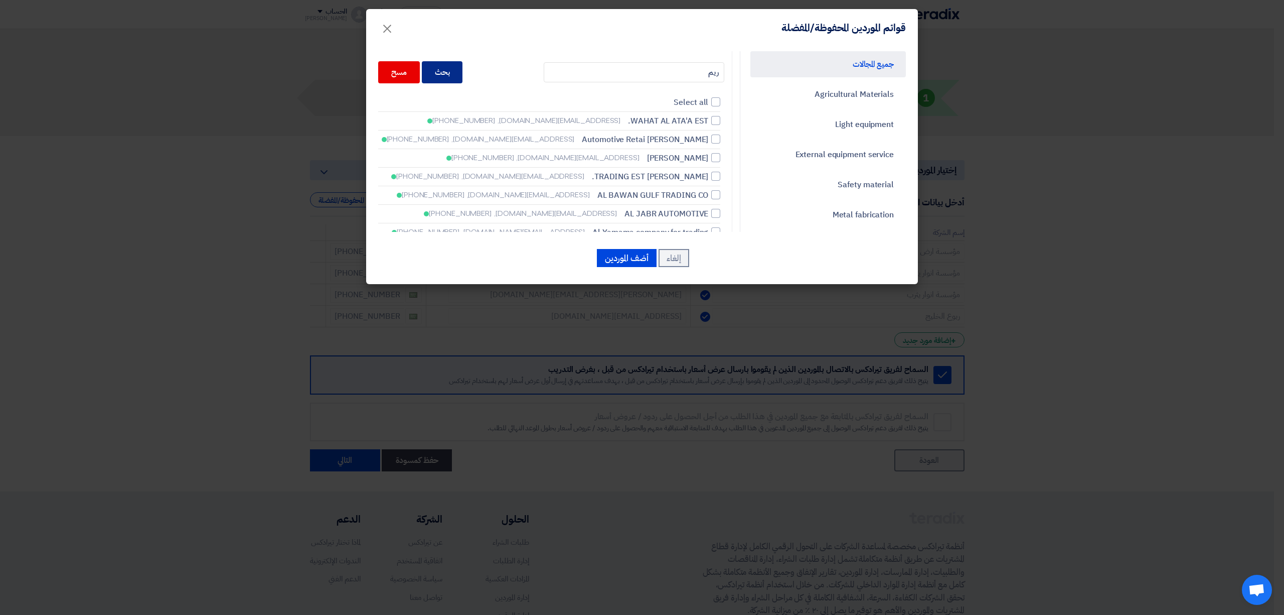
click at [446, 75] on div "بحث" at bounding box center [442, 72] width 41 height 22
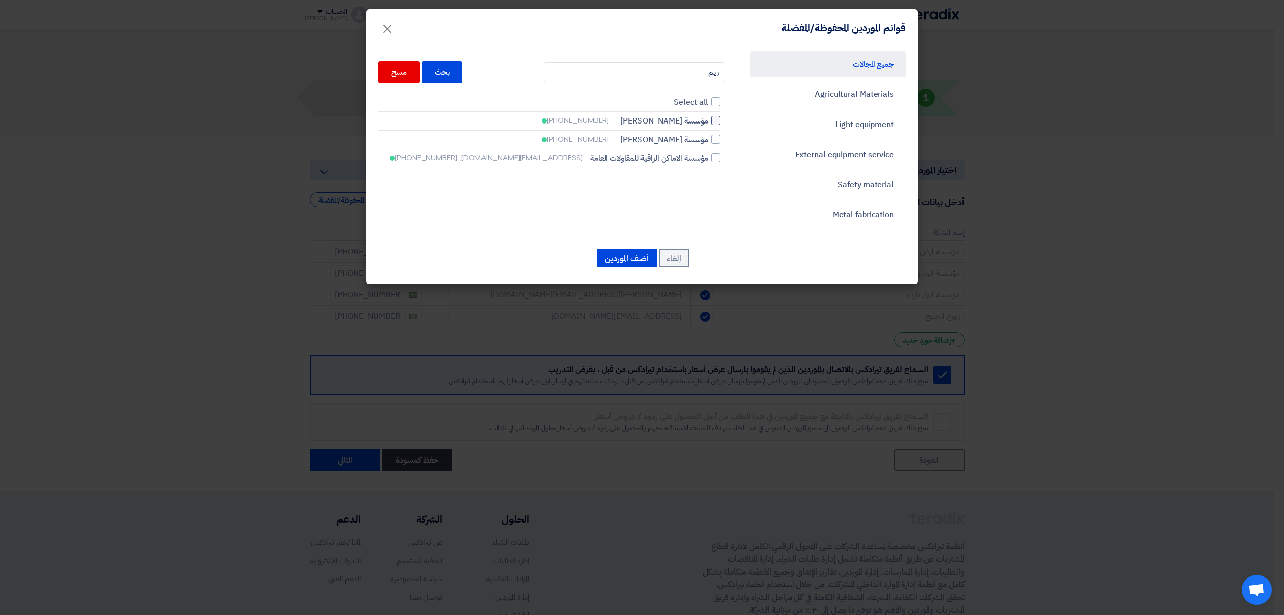
click at [720, 121] on div at bounding box center [715, 120] width 9 height 9
click at [708, 121] on input "مؤسسة [PERSON_NAME] , [PHONE_NUMBER]" at bounding box center [705, 120] width 7 height 7
checkbox input "true"
click at [625, 255] on button "أضف الموردين" at bounding box center [627, 258] width 60 height 18
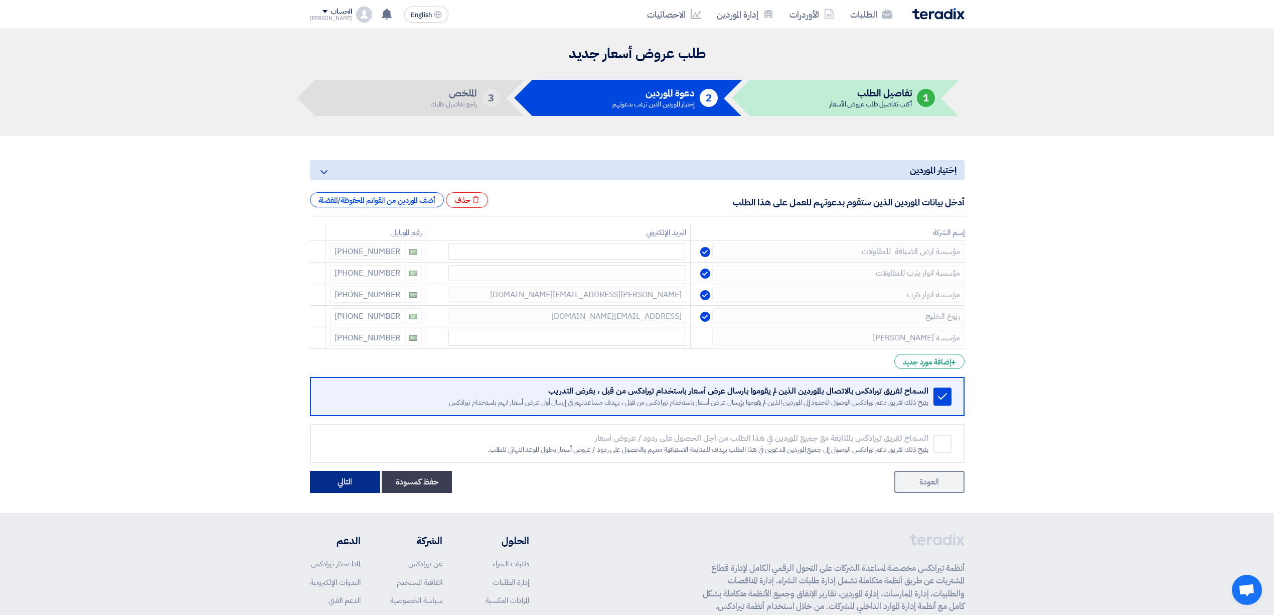
click at [344, 490] on button "التالي" at bounding box center [345, 482] width 70 height 22
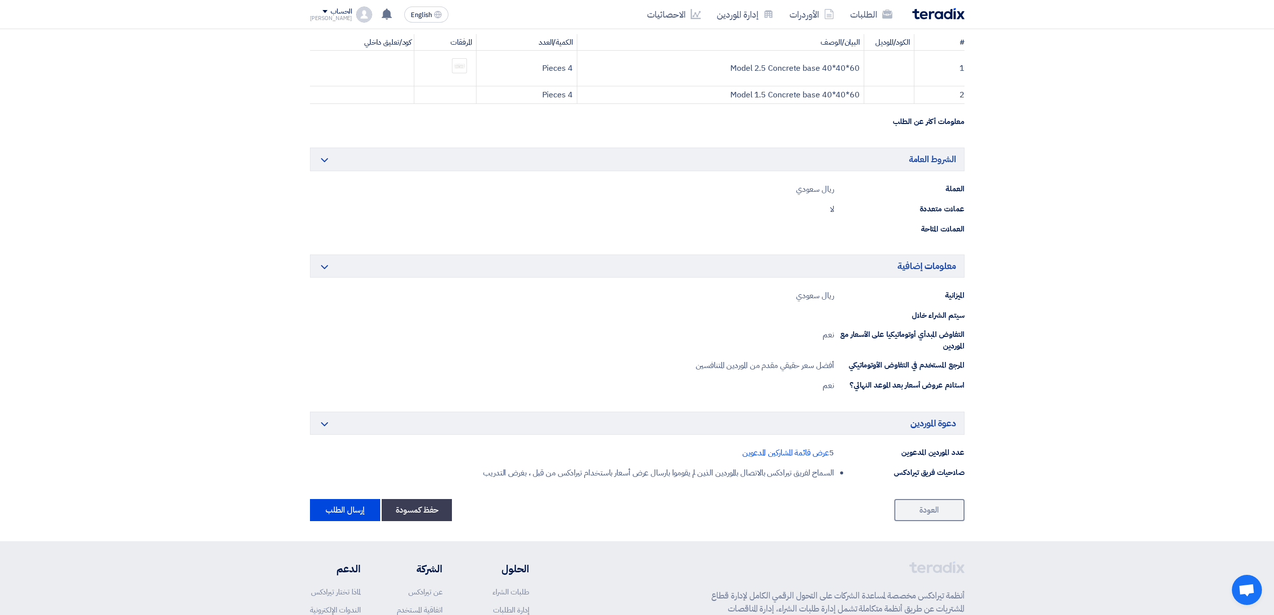
scroll to position [425, 0]
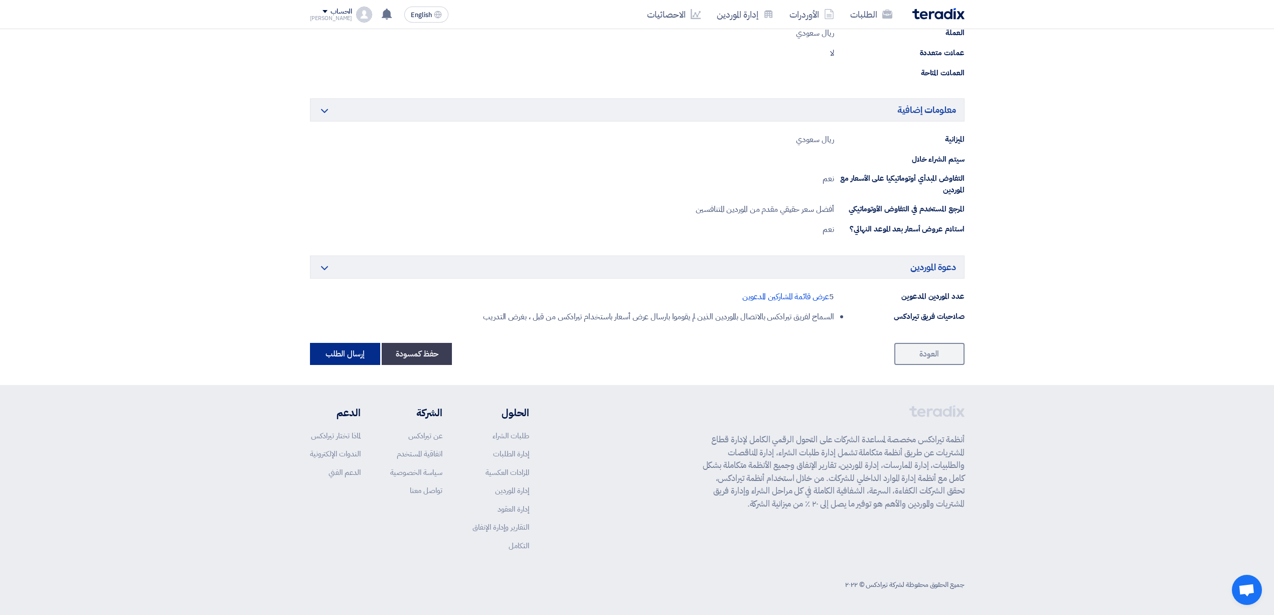
click at [358, 361] on button "إرسال الطلب" at bounding box center [345, 354] width 70 height 22
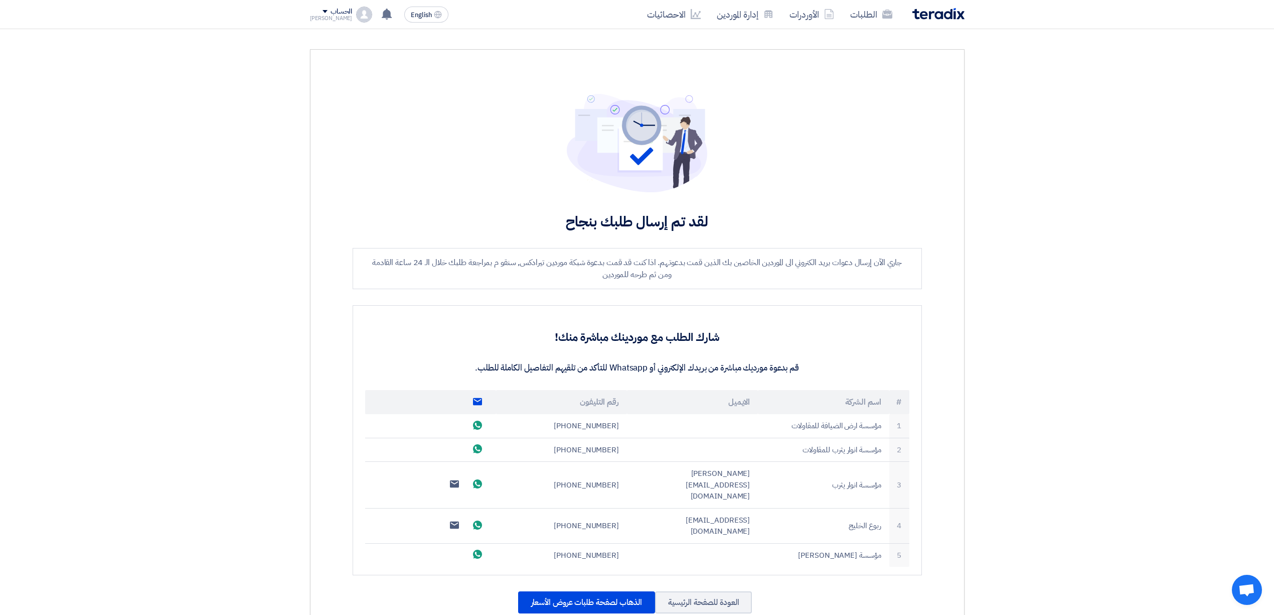
click at [936, 12] on img at bounding box center [939, 14] width 52 height 12
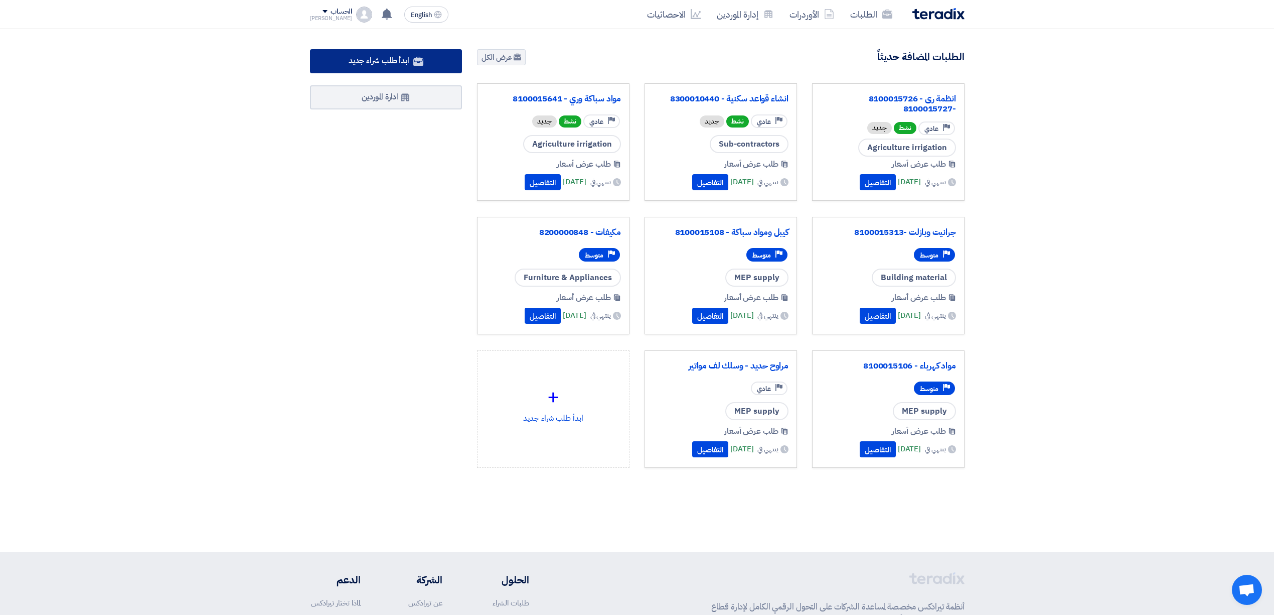
click at [386, 55] on span "ابدأ طلب شراء جديد" at bounding box center [379, 61] width 61 height 12
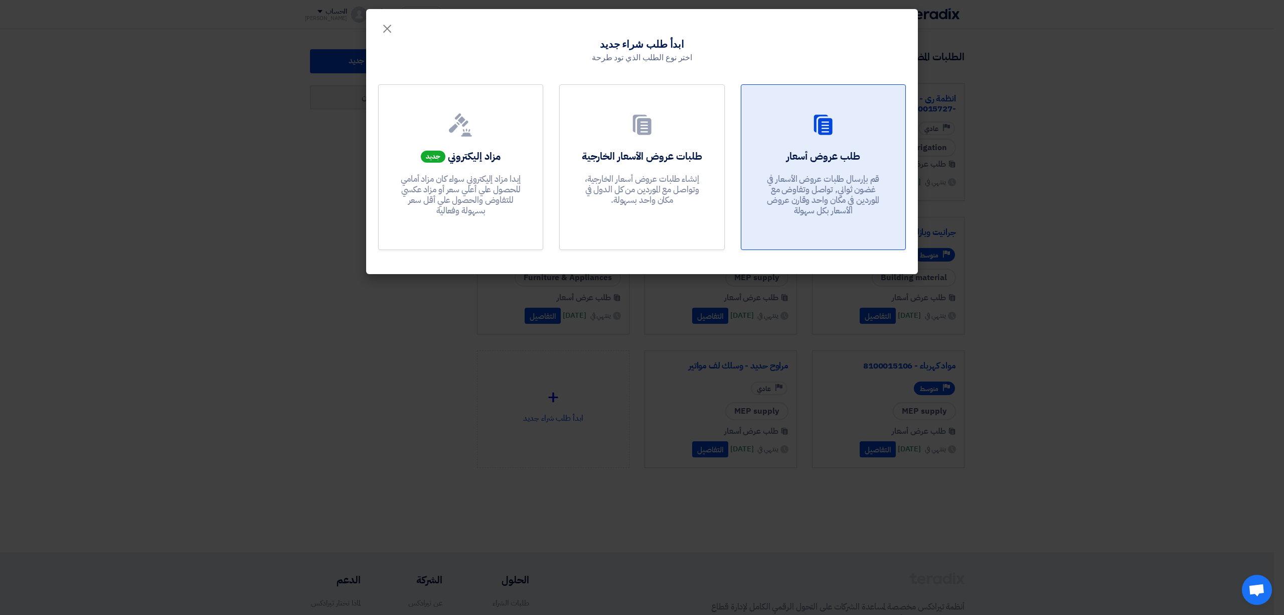
click at [832, 111] on link "طلب عروض أسعار قم بإرسال طلبات عروض الأسعار في غضون ثواني, تواصل وتفاوض مع المو…" at bounding box center [823, 167] width 165 height 166
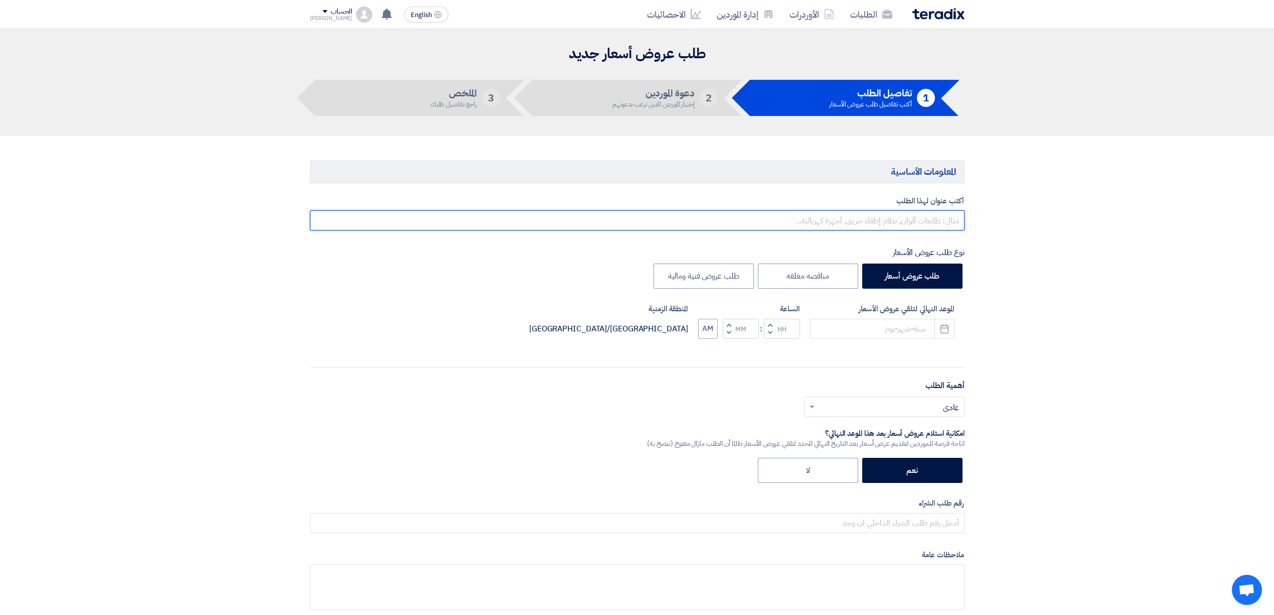
click at [893, 216] on input "text" at bounding box center [637, 220] width 655 height 20
type input "ش"
drag, startPoint x: 912, startPoint y: 219, endPoint x: 1006, endPoint y: 219, distance: 94.3
paste input "8100015471"
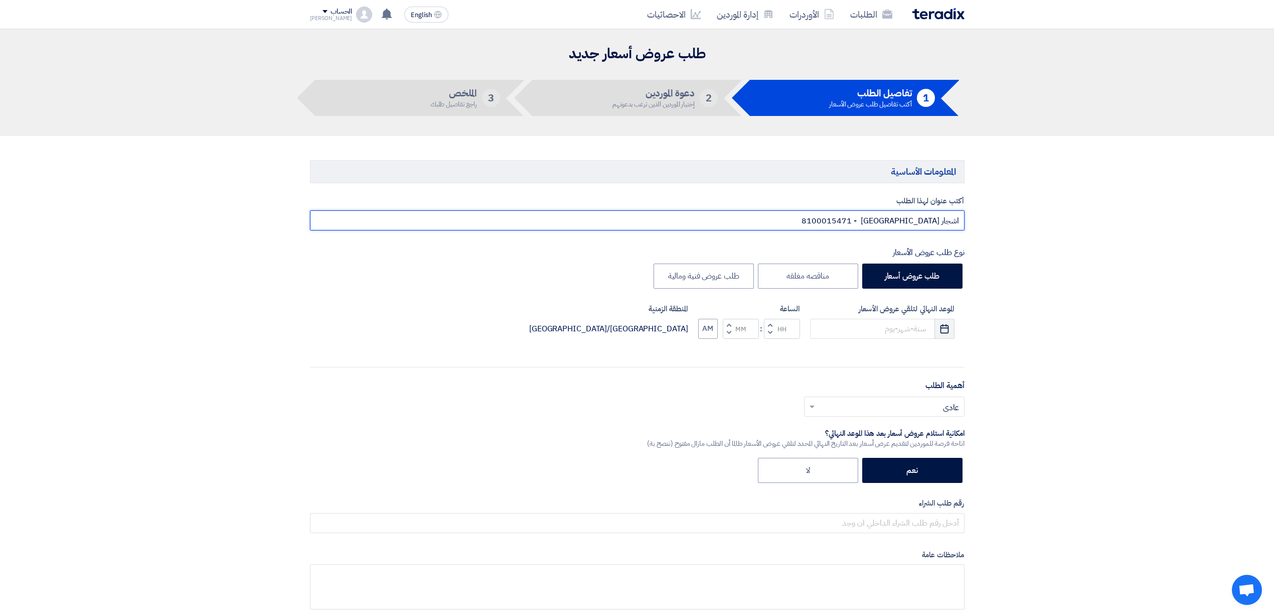
type input "اشجار [GEOGRAPHIC_DATA] - 8100015471"
click at [942, 328] on use "button" at bounding box center [945, 328] width 9 height 9
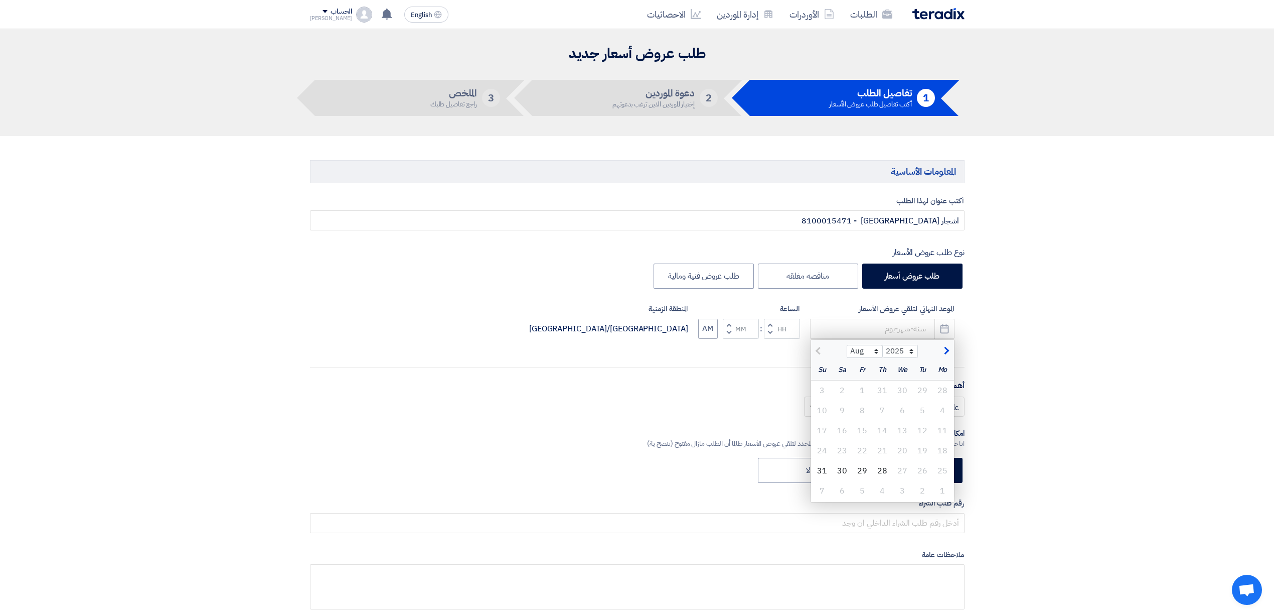
click at [817, 353] on div at bounding box center [829, 350] width 36 height 10
click at [947, 351] on span "button" at bounding box center [946, 350] width 6 height 11
select select "9"
click at [942, 392] on div "1" at bounding box center [943, 390] width 20 height 20
type input "[DATE]"
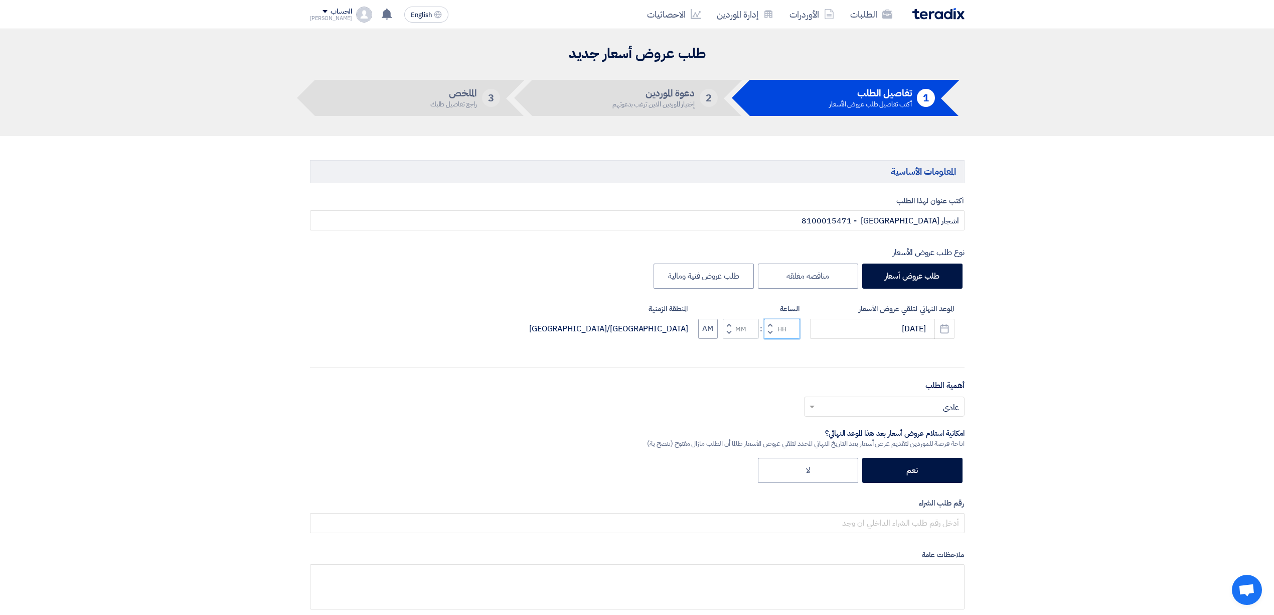
click at [778, 332] on input "Hours" at bounding box center [782, 329] width 36 height 20
click at [774, 333] on button "Decrement hours" at bounding box center [770, 332] width 12 height 13
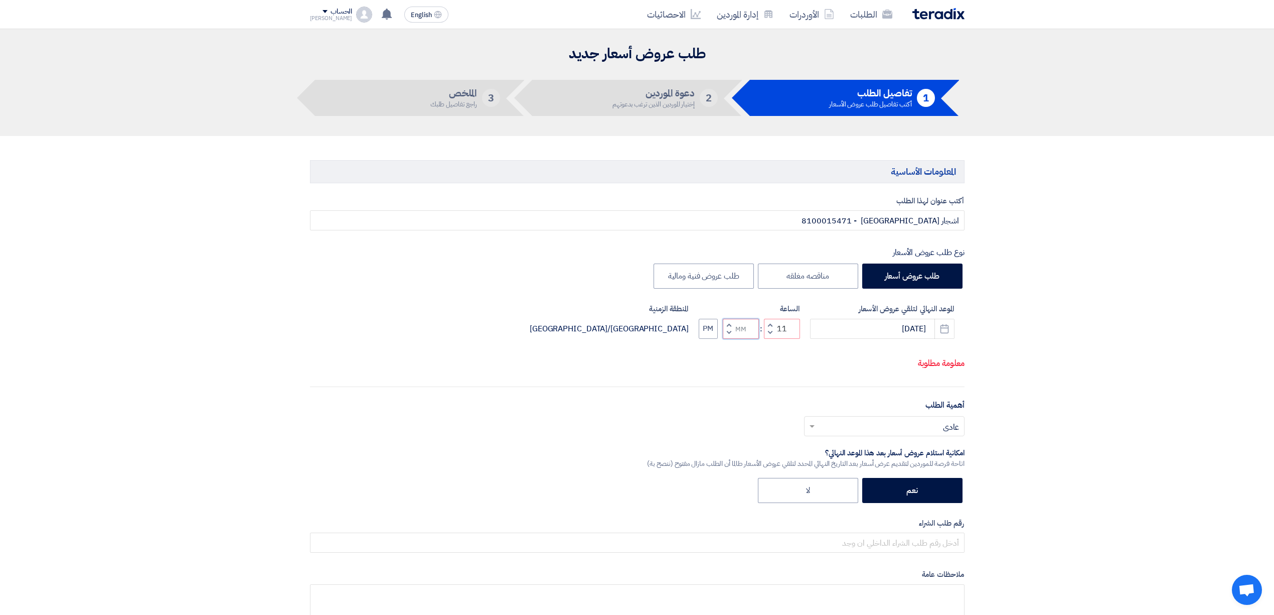
drag, startPoint x: 735, startPoint y: 338, endPoint x: 730, endPoint y: 340, distance: 5.2
click at [735, 338] on input "Minutes" at bounding box center [741, 329] width 36 height 20
click at [727, 333] on span "button" at bounding box center [729, 333] width 4 height 8
type input "10"
type input "59"
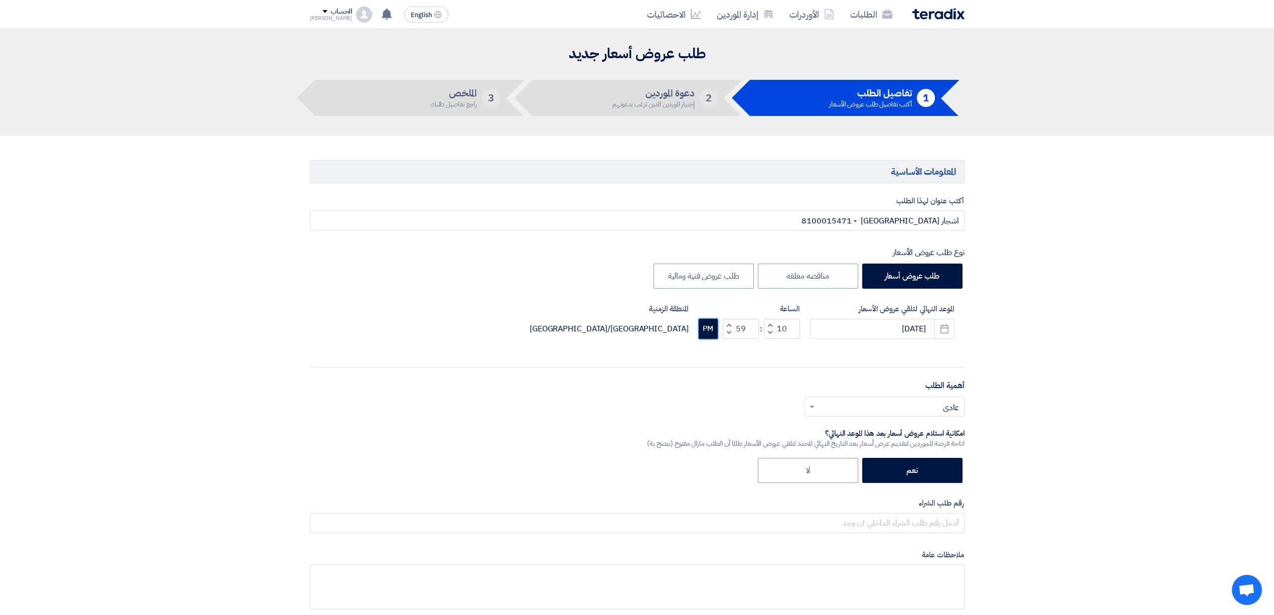
click at [707, 334] on button "PM" at bounding box center [708, 329] width 19 height 20
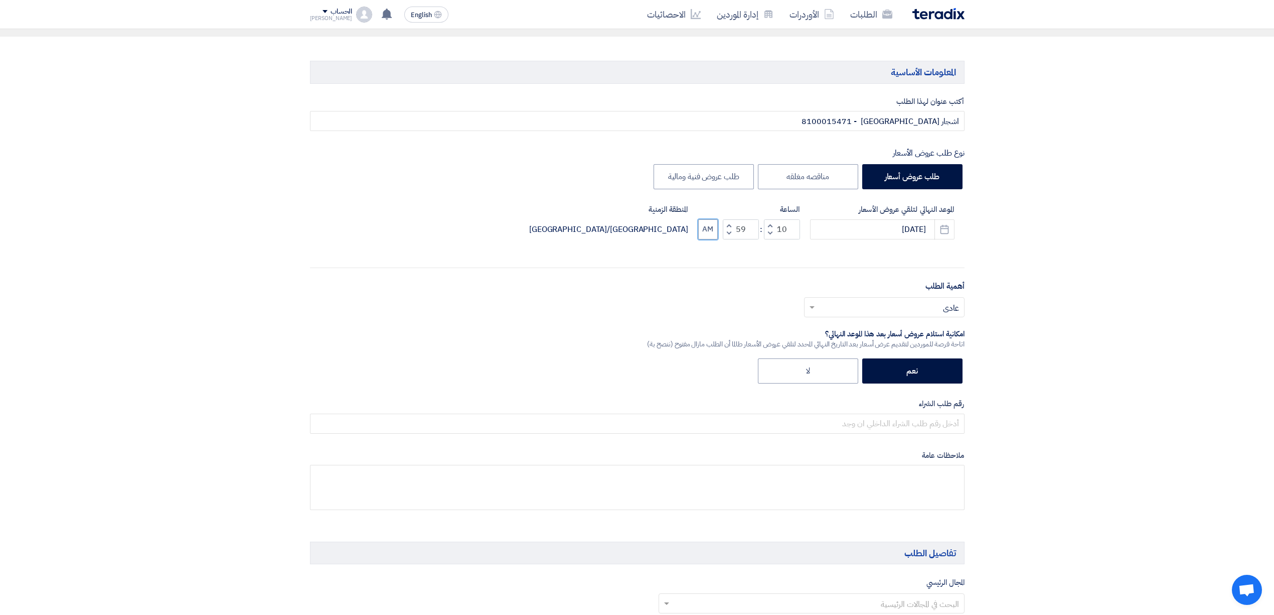
scroll to position [267, 0]
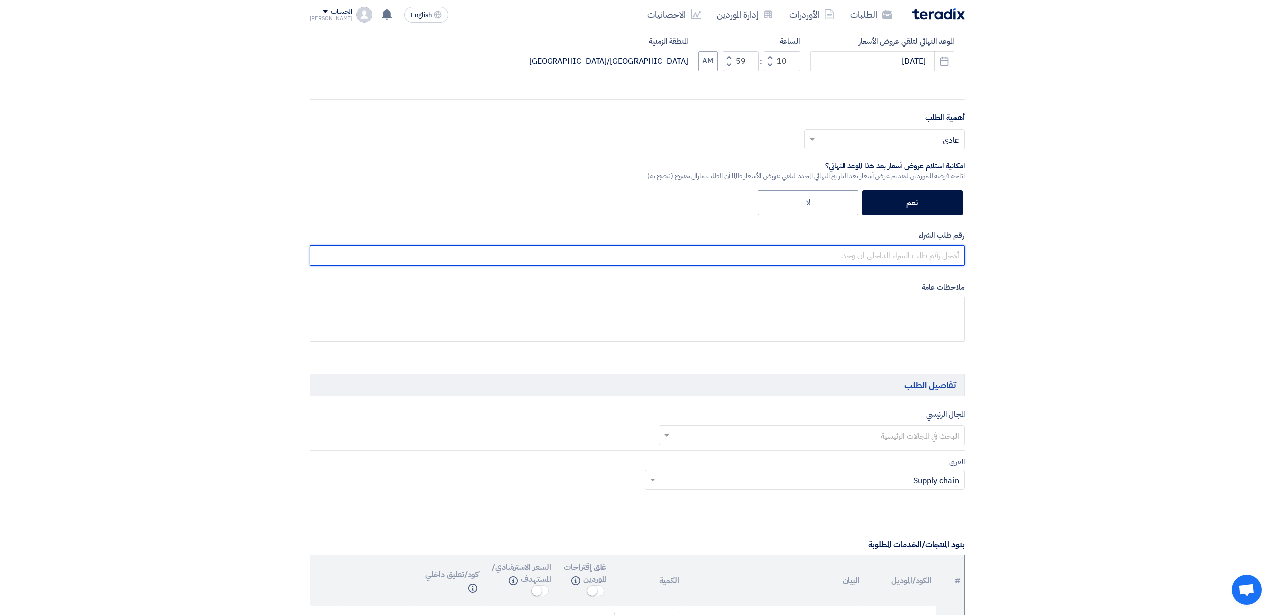
click at [863, 254] on input "text" at bounding box center [637, 255] width 655 height 20
paste input "8100015471"
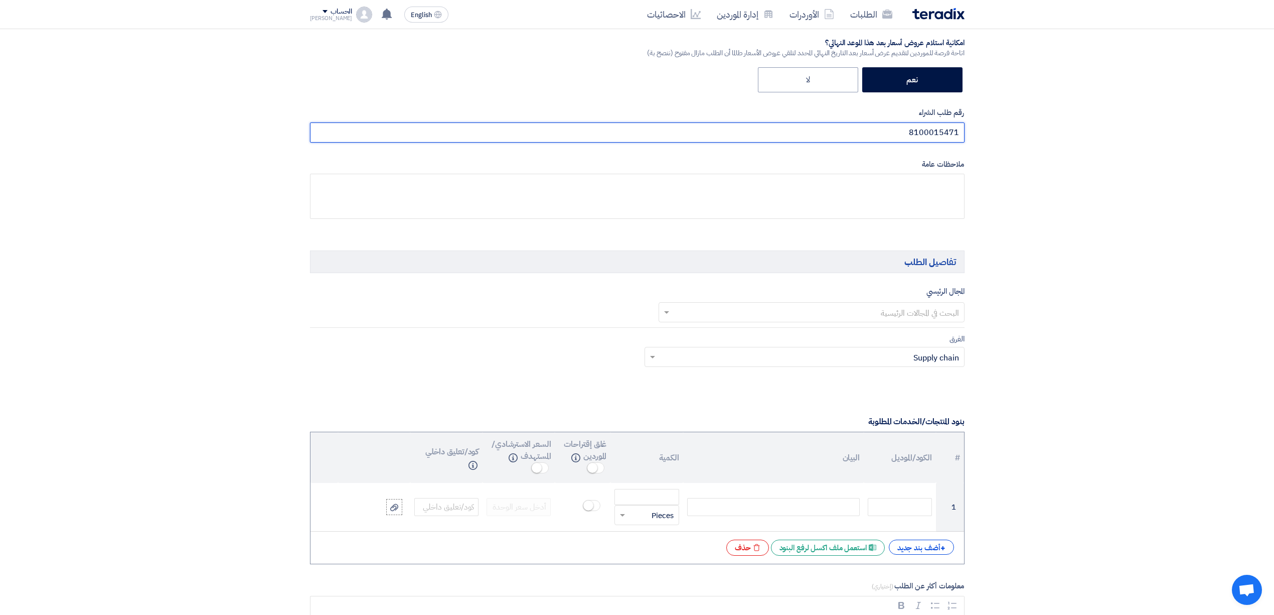
scroll to position [401, 0]
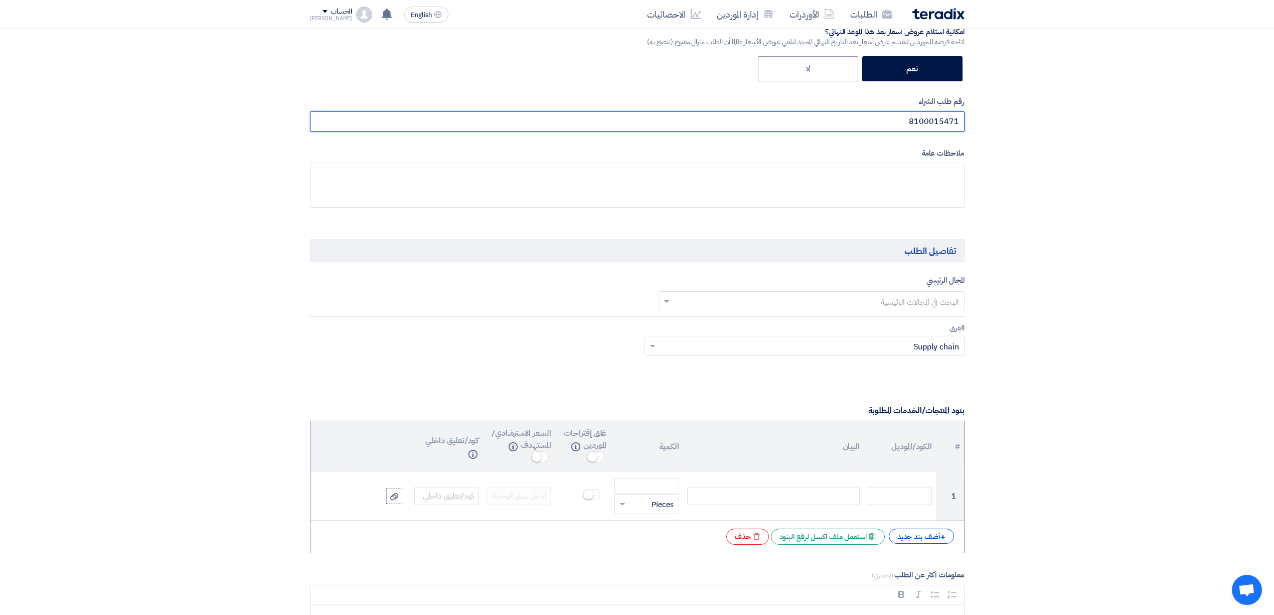
type input "8100015471"
click at [888, 307] on input "text" at bounding box center [817, 301] width 286 height 17
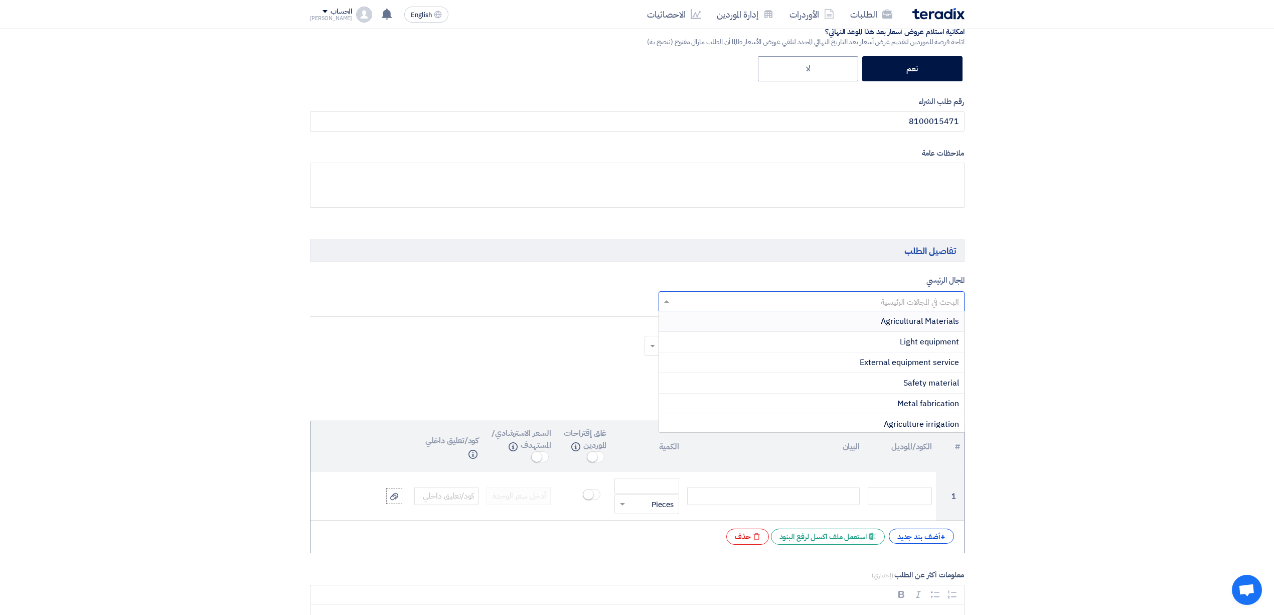
click at [887, 326] on span "Agricultural Materials" at bounding box center [920, 321] width 78 height 12
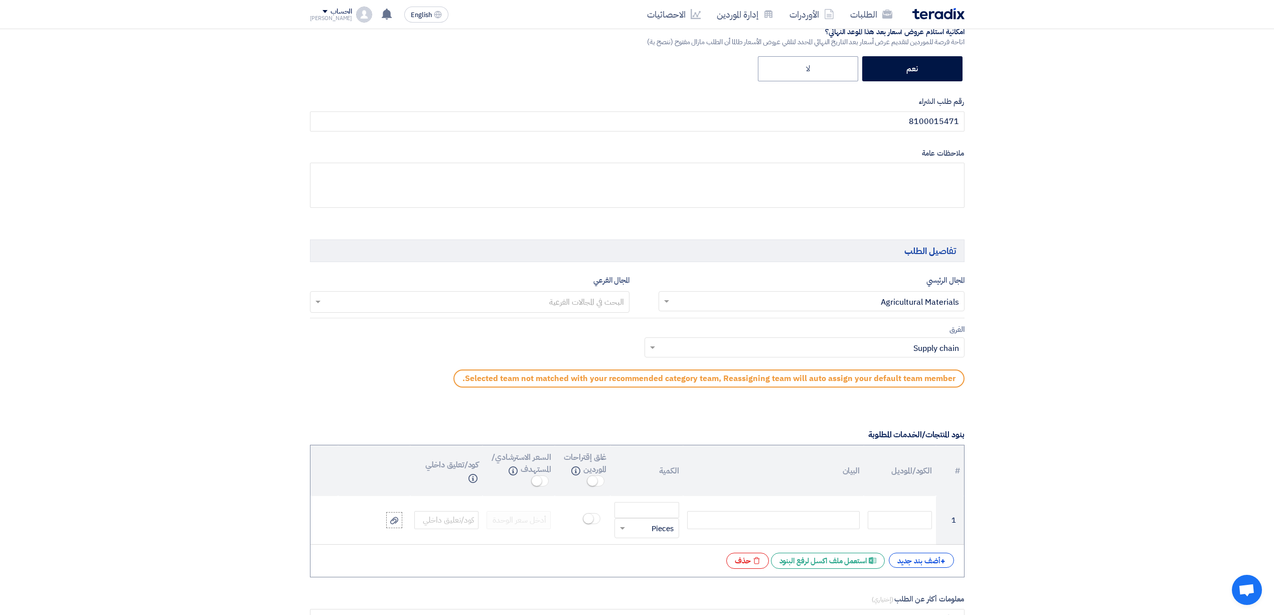
click at [602, 304] on input "text" at bounding box center [470, 302] width 310 height 17
click at [586, 364] on span "Trees & plants & Flowers" at bounding box center [578, 364] width 91 height 12
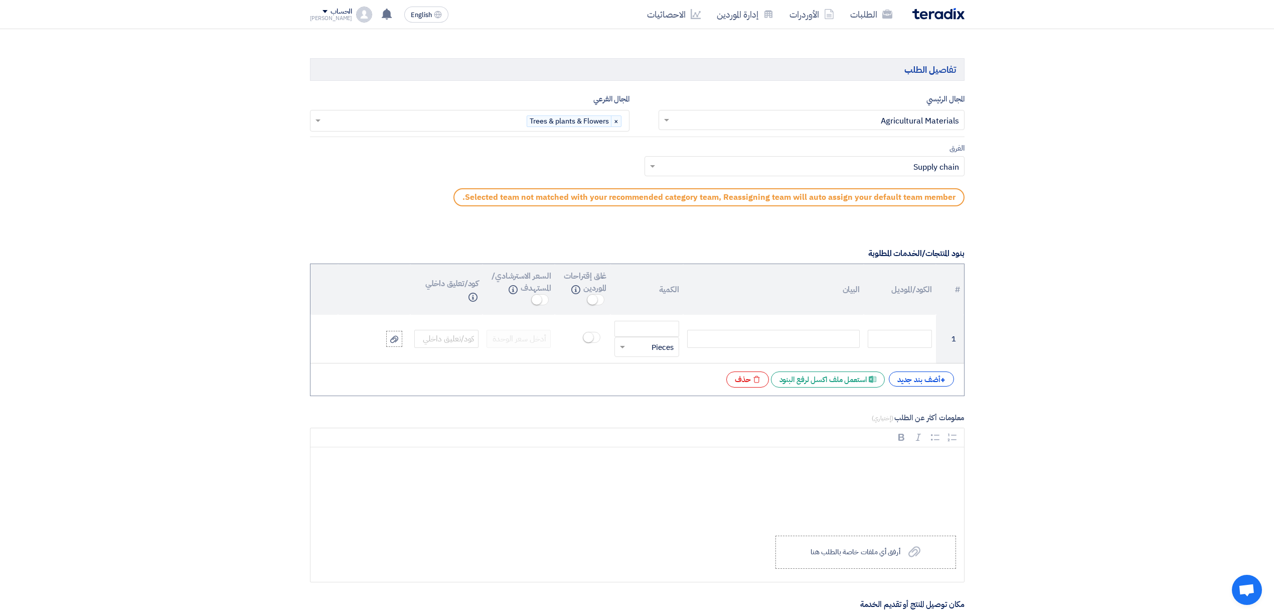
scroll to position [602, 0]
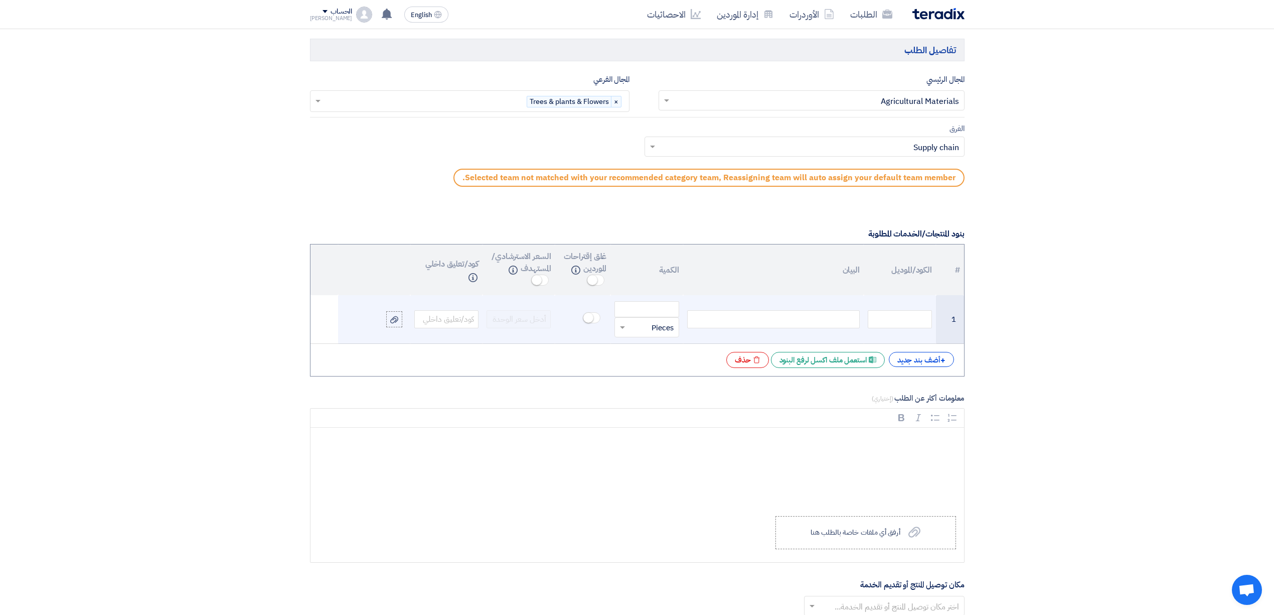
click at [833, 326] on div at bounding box center [773, 319] width 173 height 18
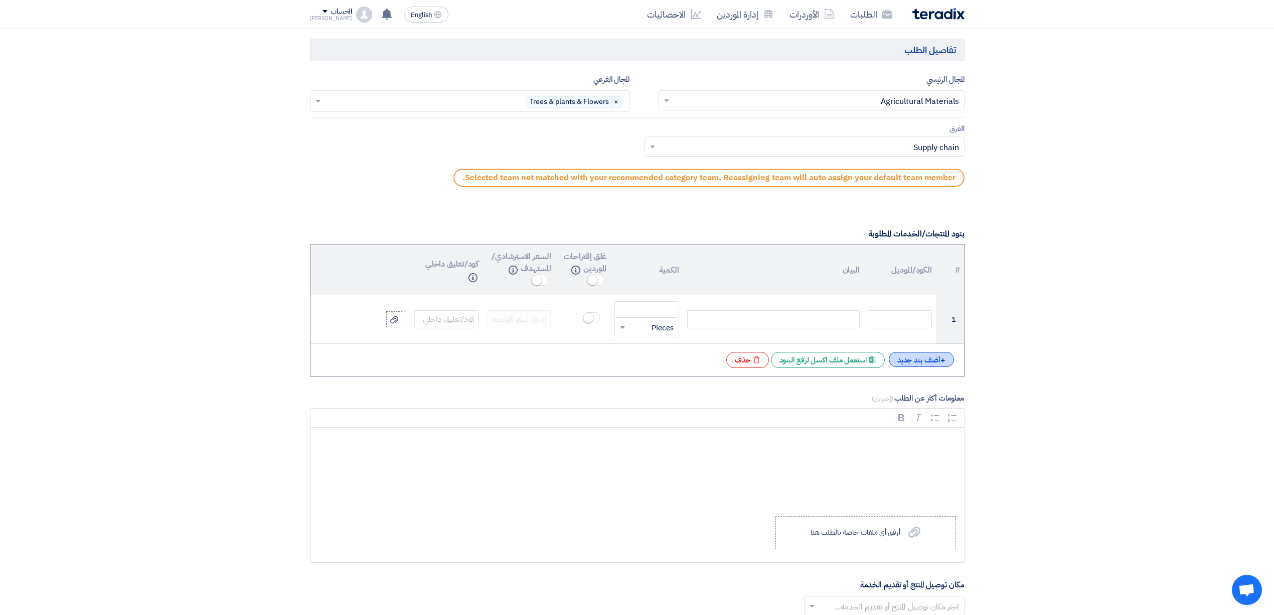
click at [917, 367] on div "+ أضف بند جديد" at bounding box center [921, 359] width 65 height 15
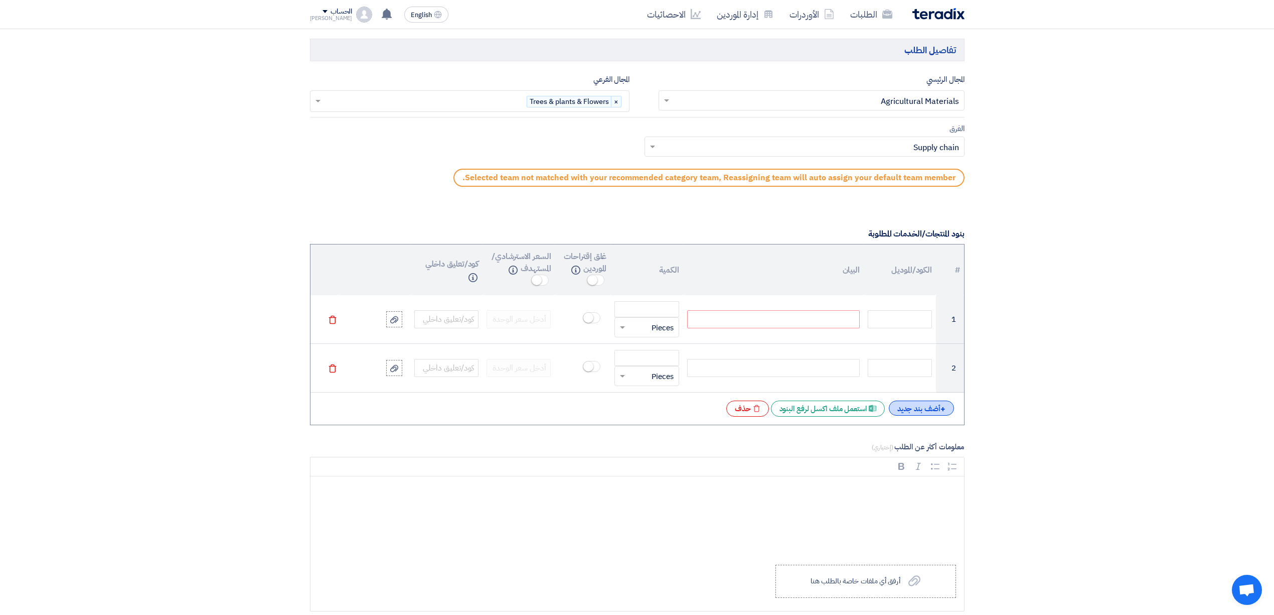
click at [917, 368] on input "text" at bounding box center [900, 368] width 64 height 18
click at [920, 415] on div "+ أضف بند جديد" at bounding box center [921, 407] width 65 height 15
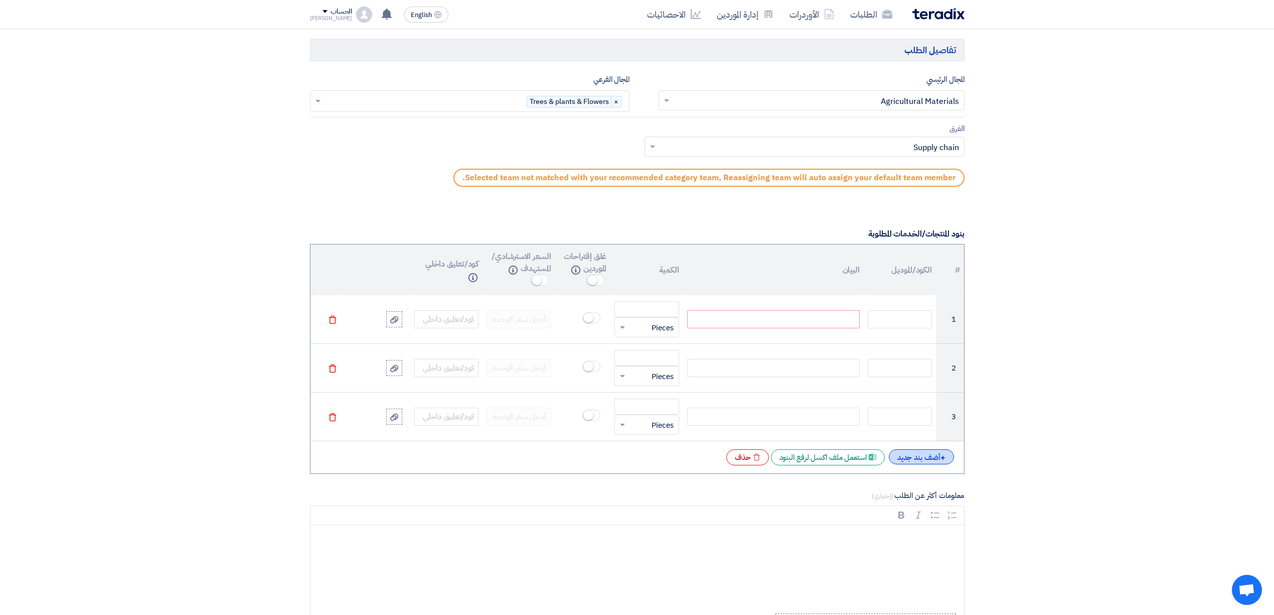
click at [924, 459] on div "+ أضف بند جديد" at bounding box center [921, 456] width 65 height 15
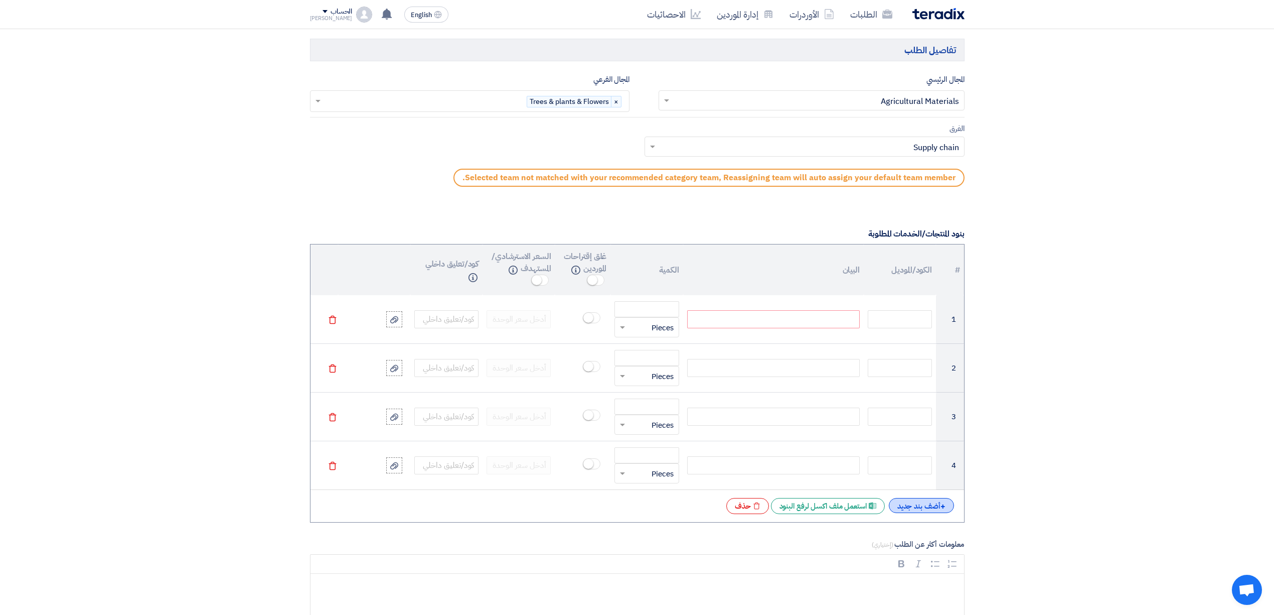
click at [933, 508] on div "+ أضف بند جديد" at bounding box center [921, 505] width 65 height 15
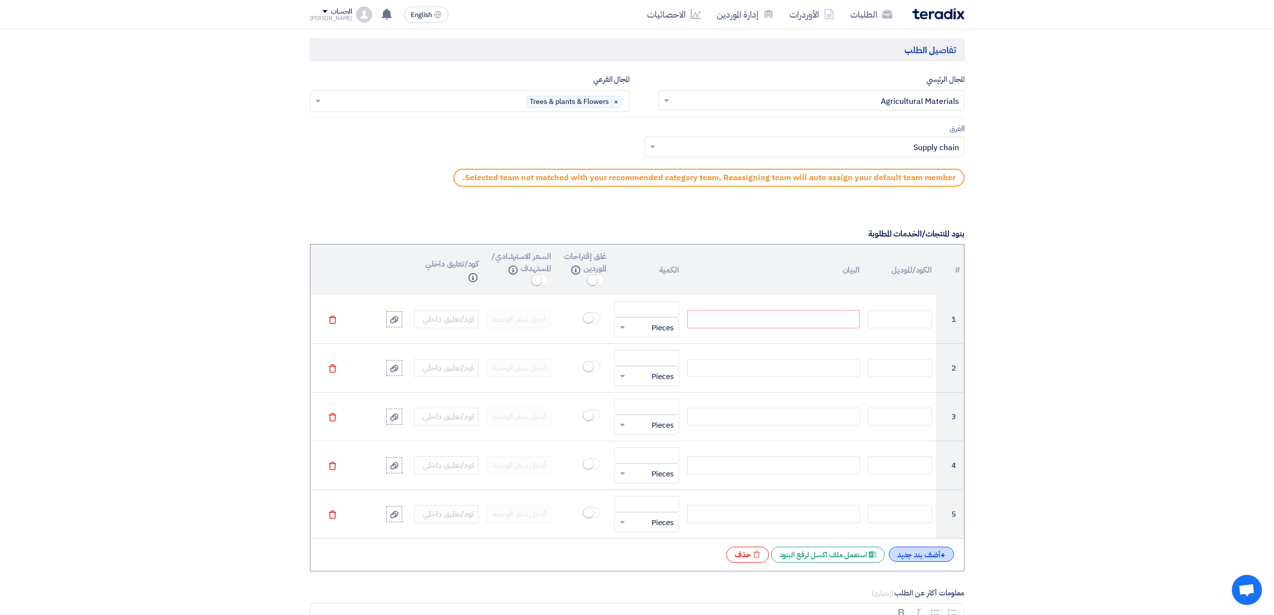
click at [934, 560] on div "+ أضف بند جديد" at bounding box center [921, 553] width 65 height 15
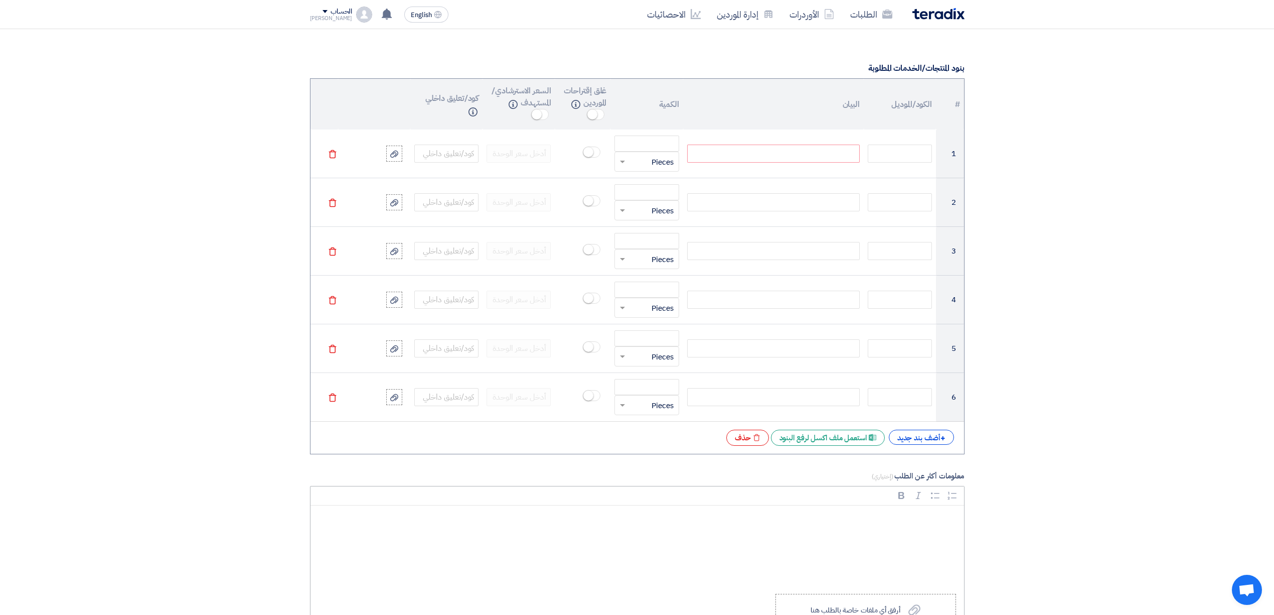
scroll to position [803, 0]
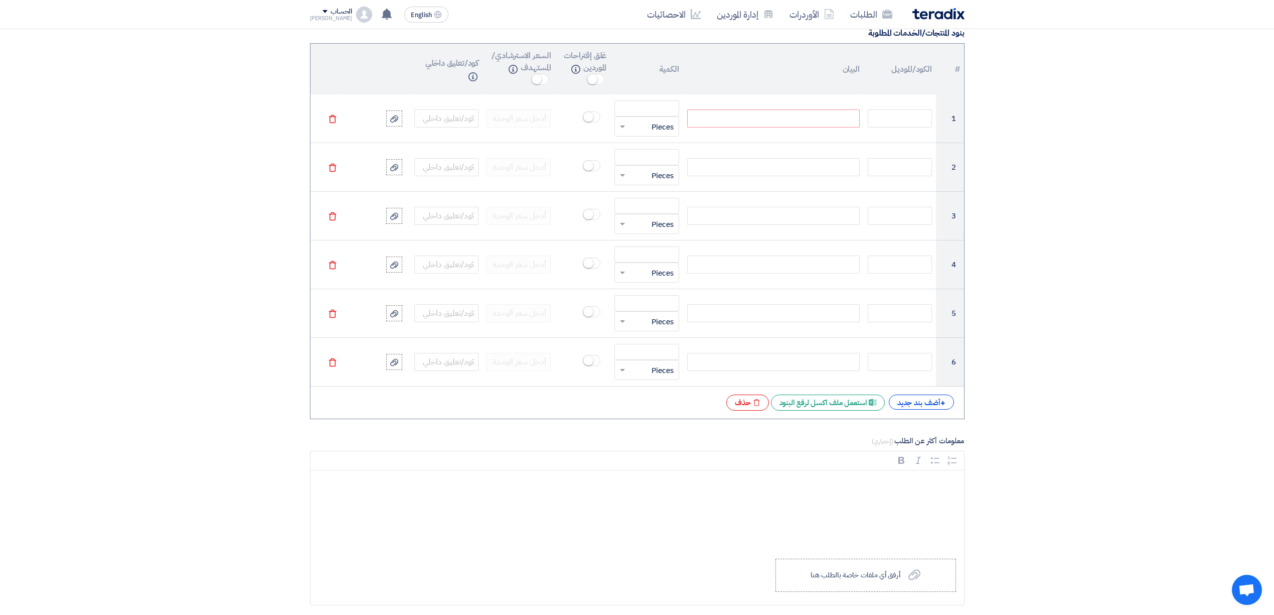
click at [912, 396] on div "# الكود/الموديل البيان الكمية غلق إقتراحات الموردين Info السعر الاسترشادي/المست…" at bounding box center [637, 231] width 655 height 376
click at [912, 406] on div "+ أضف بند جديد" at bounding box center [921, 401] width 65 height 15
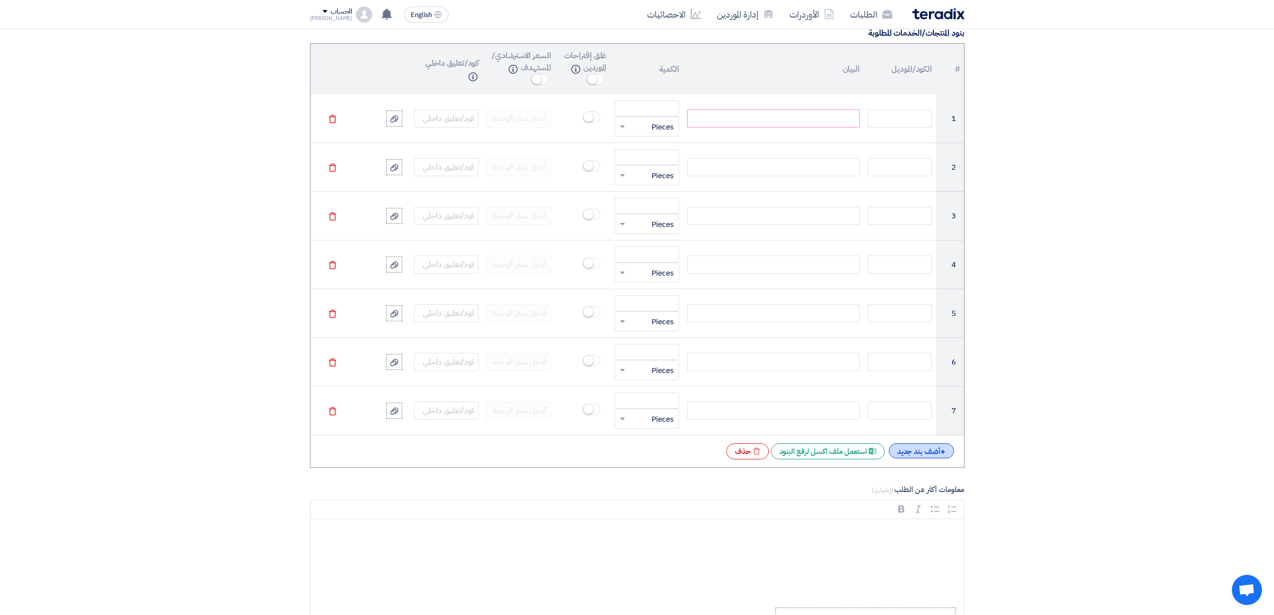
click at [914, 458] on div "+ أضف بند جديد" at bounding box center [921, 450] width 65 height 15
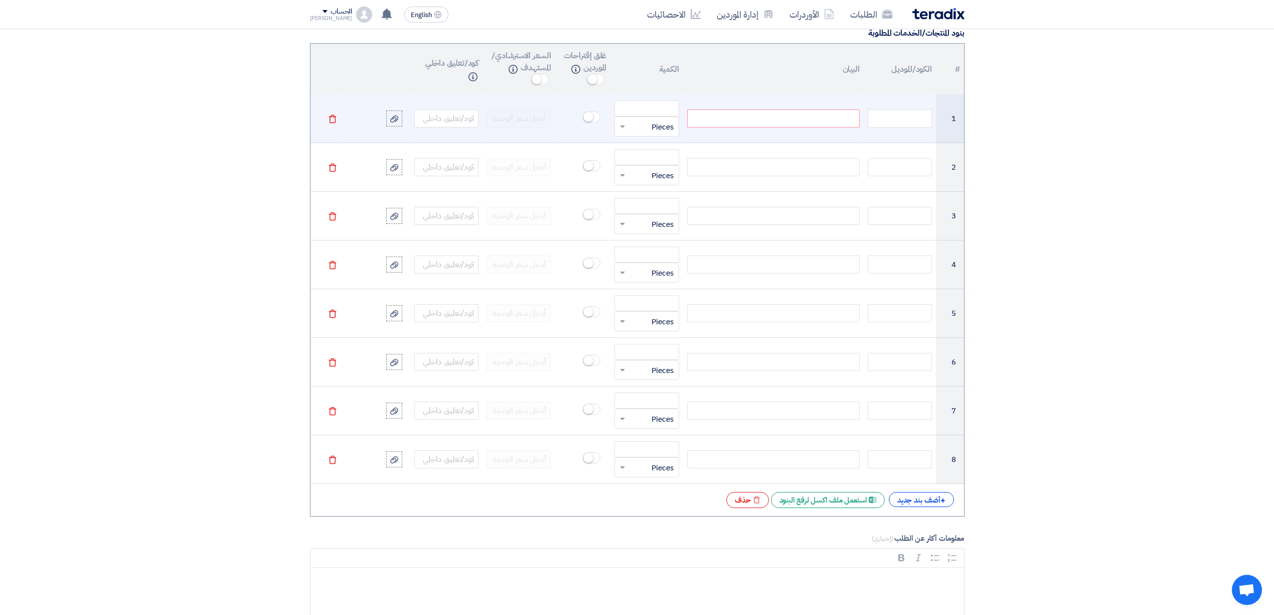
click at [785, 121] on div at bounding box center [773, 118] width 173 height 18
paste div
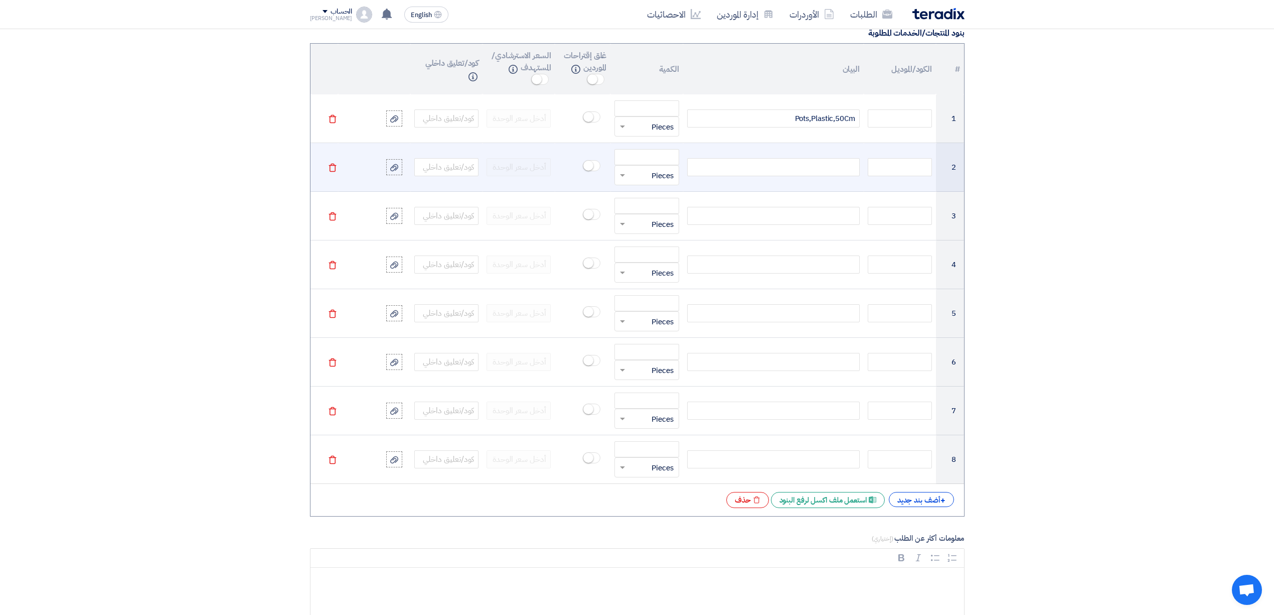
click at [712, 173] on div at bounding box center [773, 167] width 173 height 18
paste div
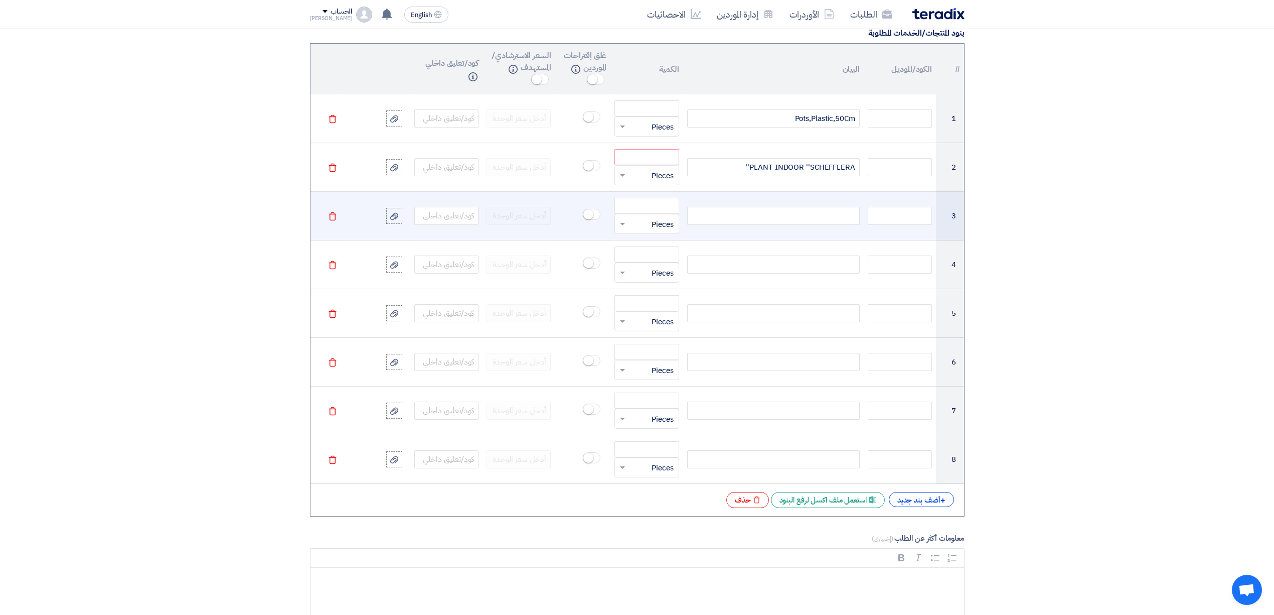
click at [821, 223] on div at bounding box center [773, 216] width 173 height 18
paste div
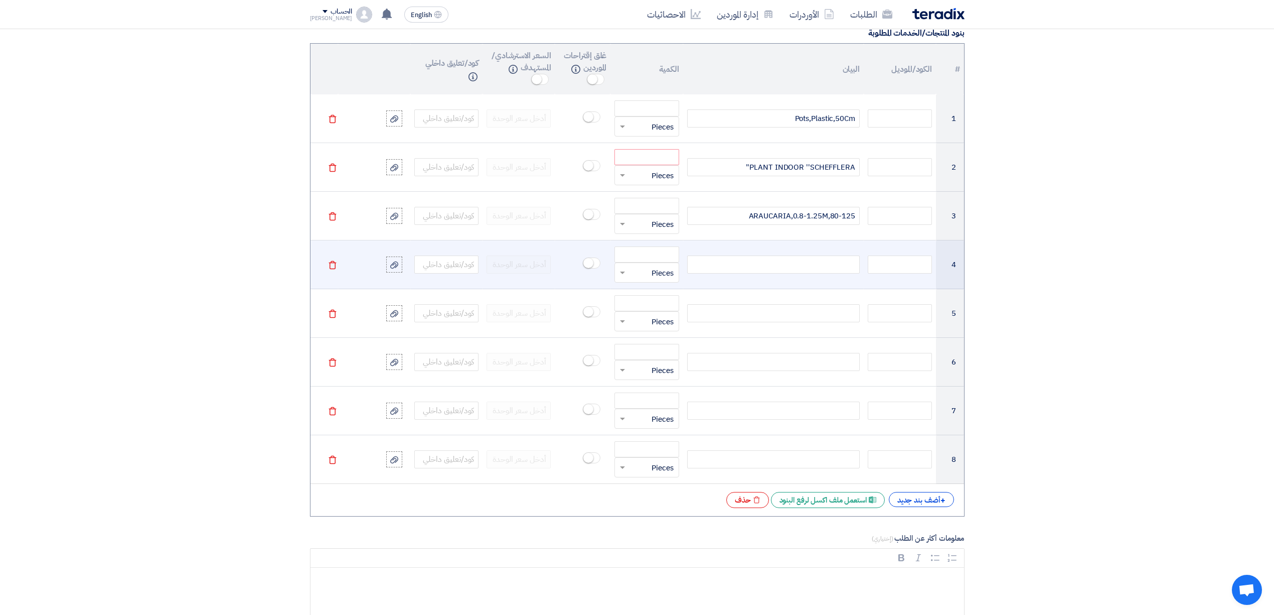
click at [797, 272] on div at bounding box center [773, 264] width 173 height 18
paste div
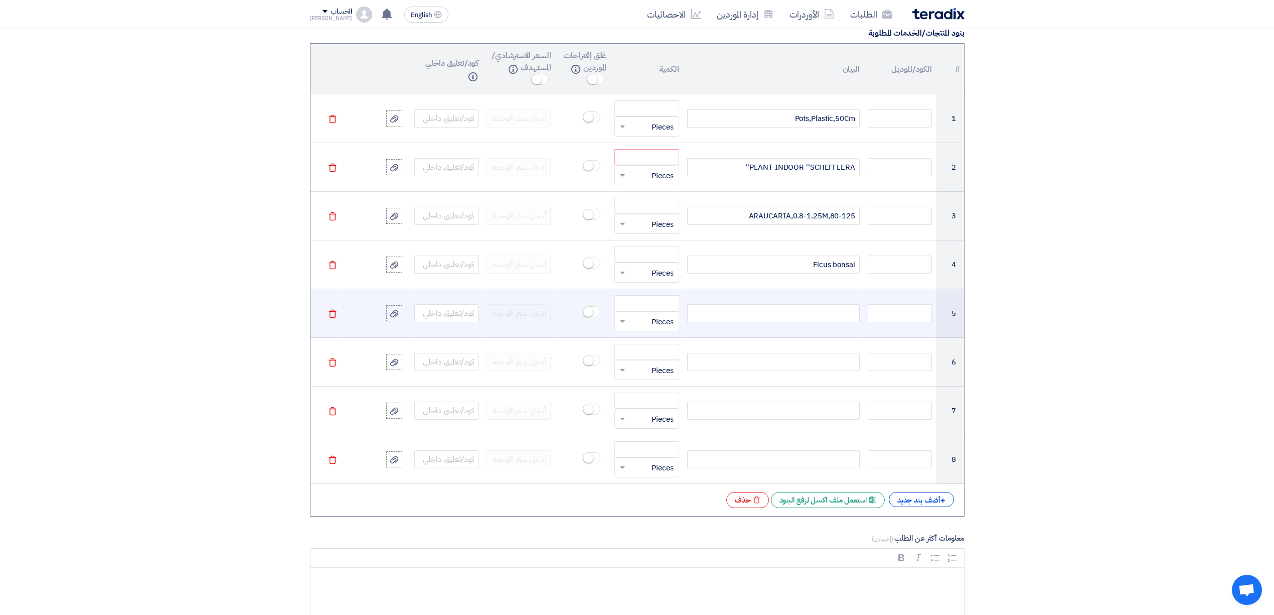
click at [755, 320] on div at bounding box center [773, 313] width 173 height 18
paste div
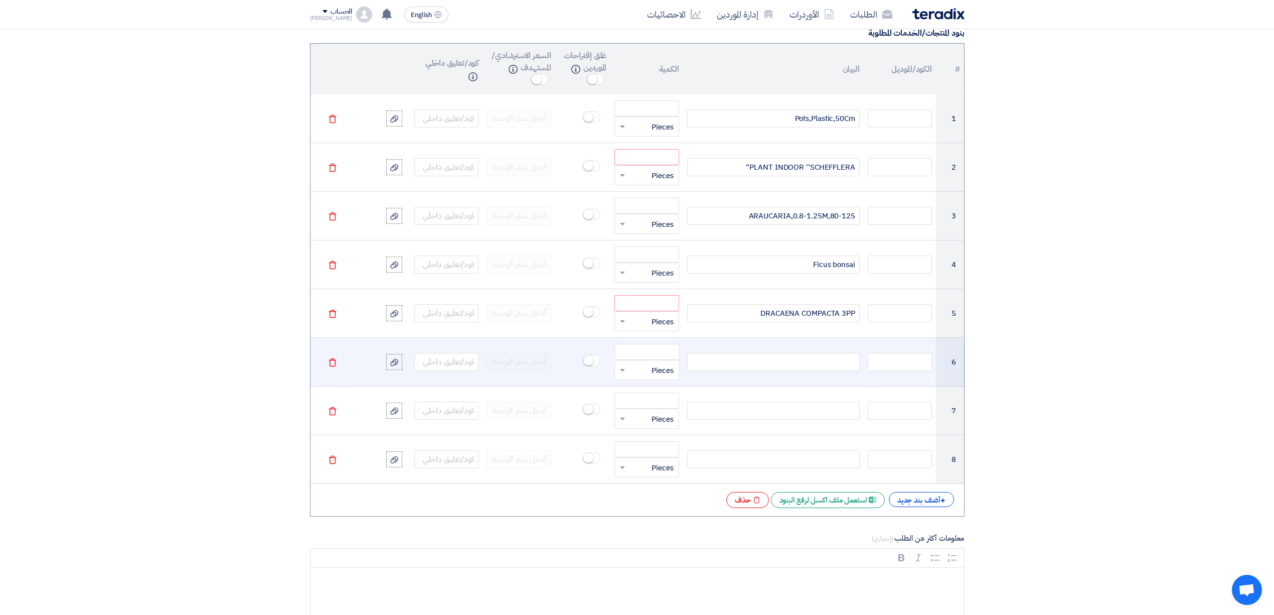
click at [766, 366] on div at bounding box center [773, 362] width 173 height 18
paste div
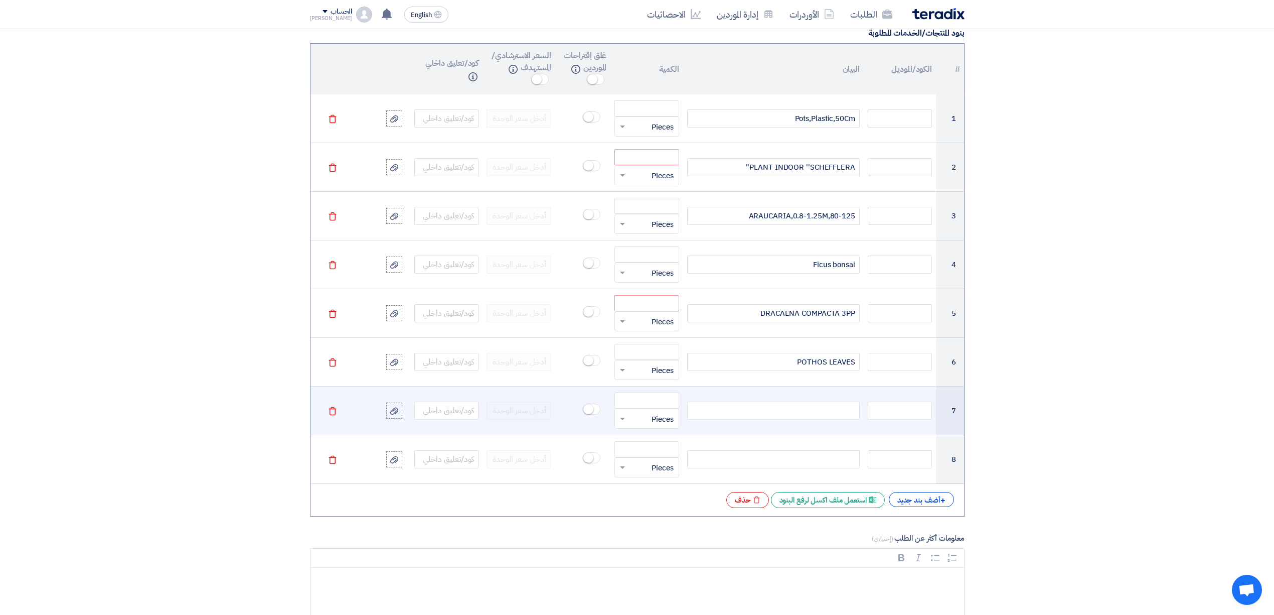
click at [795, 416] on div at bounding box center [773, 410] width 173 height 18
paste div
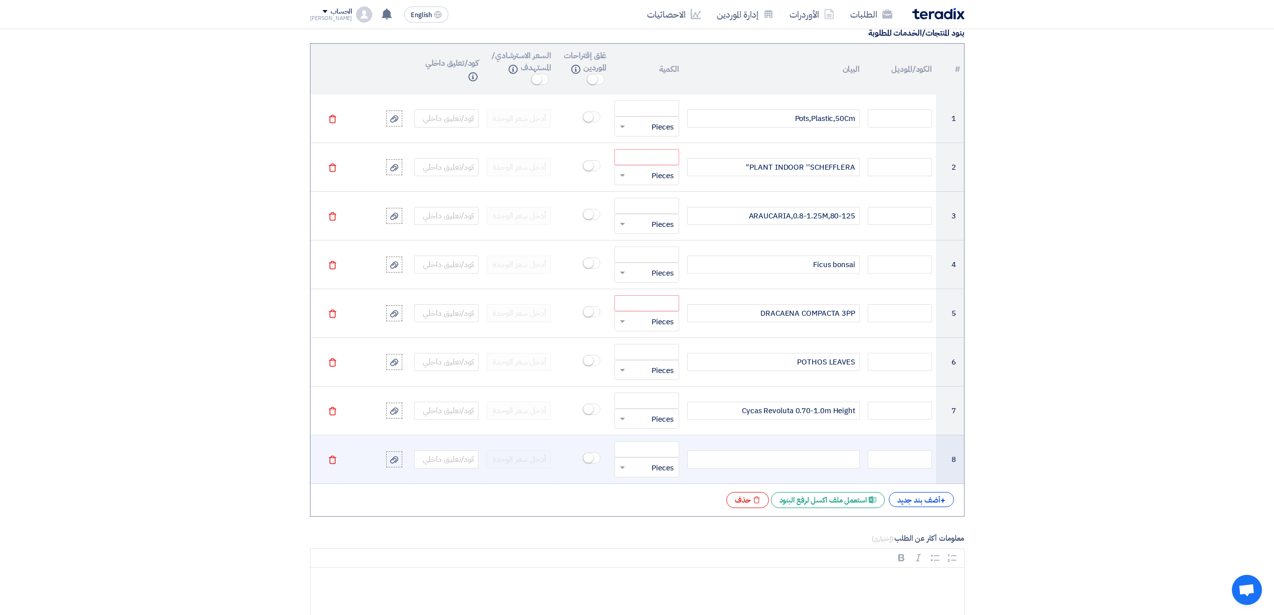
click at [781, 468] on div at bounding box center [773, 459] width 173 height 18
paste div
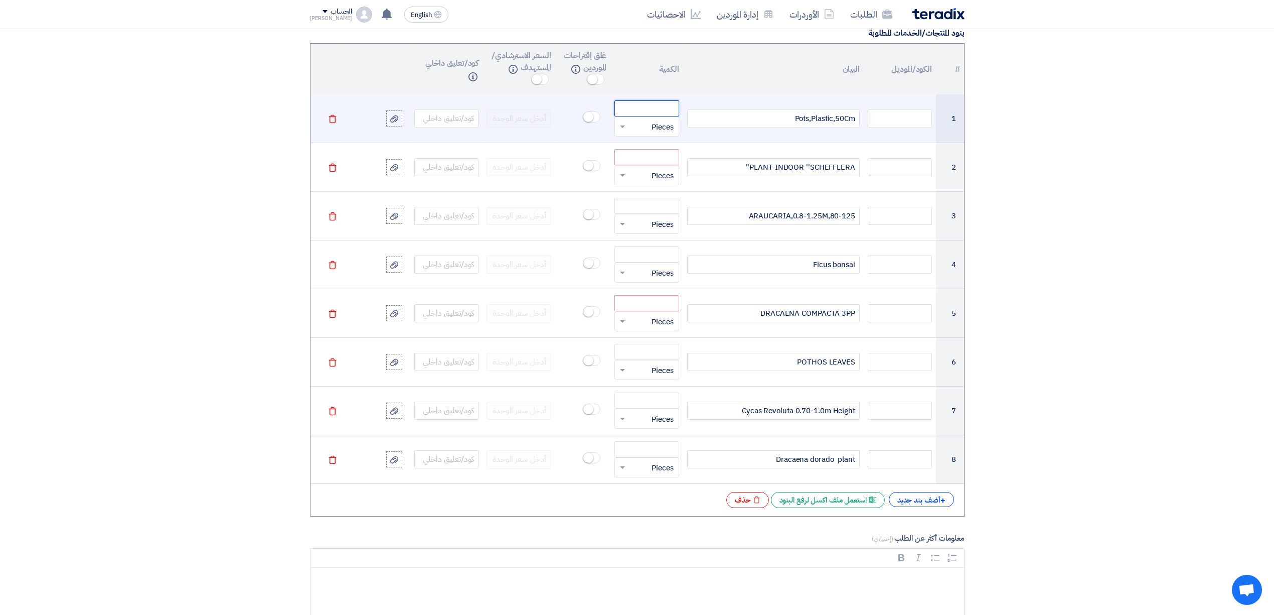
click at [647, 114] on input "number" at bounding box center [647, 108] width 64 height 16
paste input "26.000"
type input "26.000"
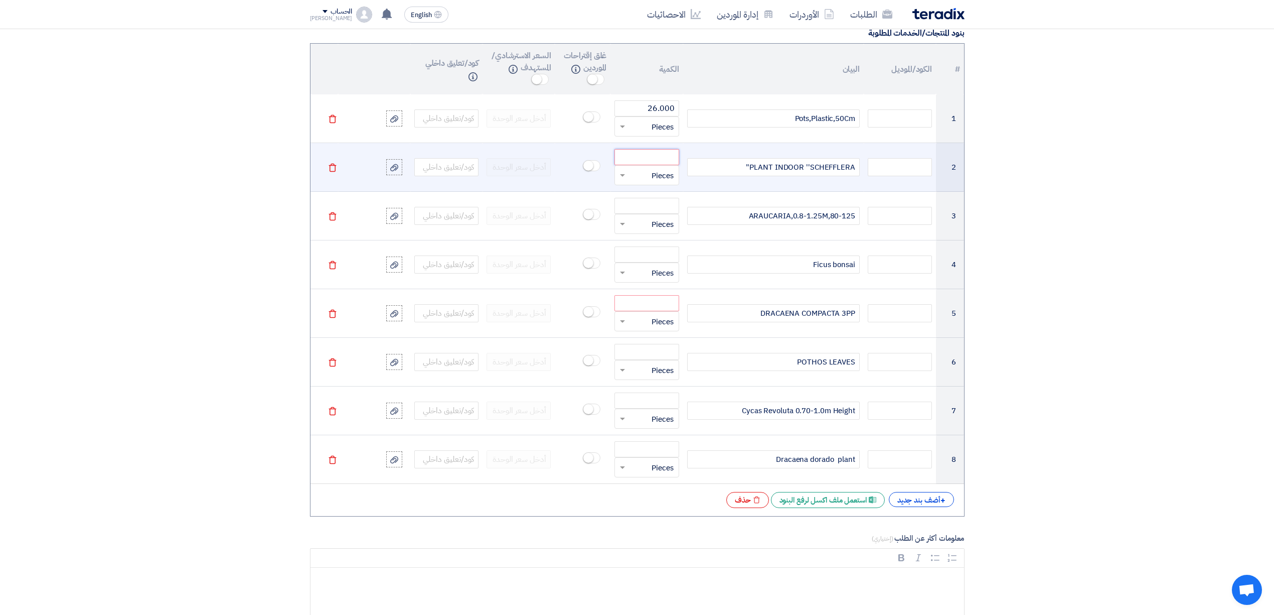
click at [669, 165] on input "number" at bounding box center [647, 157] width 64 height 16
paste input "5.000"
type input "5.000"
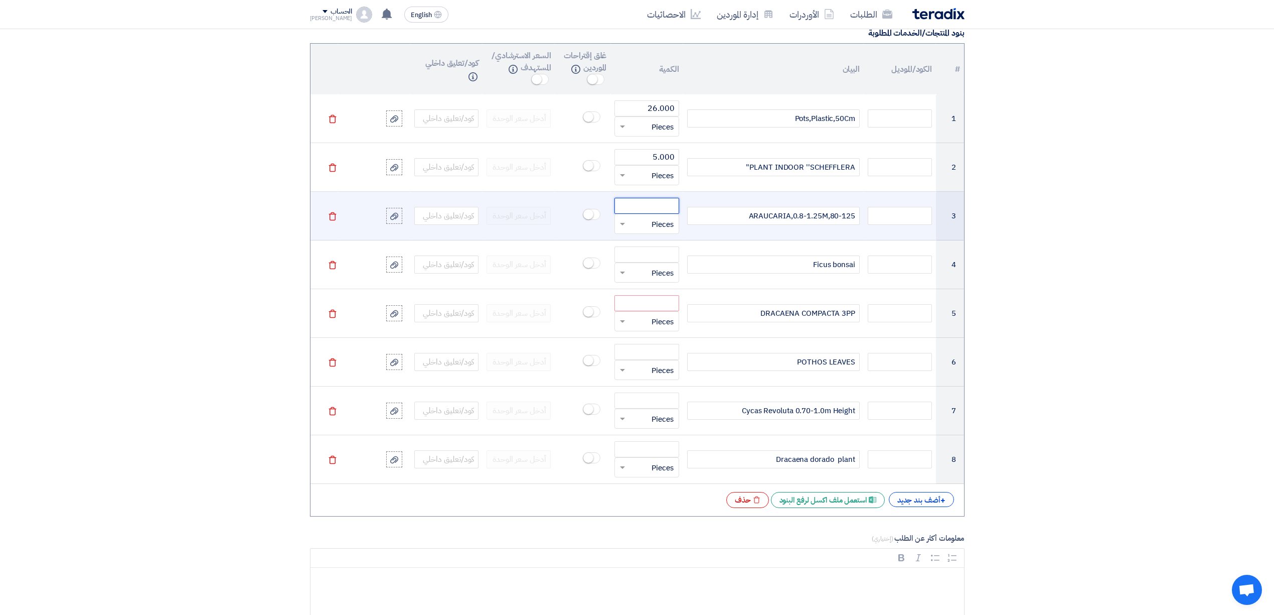
click at [633, 204] on input "number" at bounding box center [647, 206] width 64 height 16
paste input "5.000"
type input "5.000"
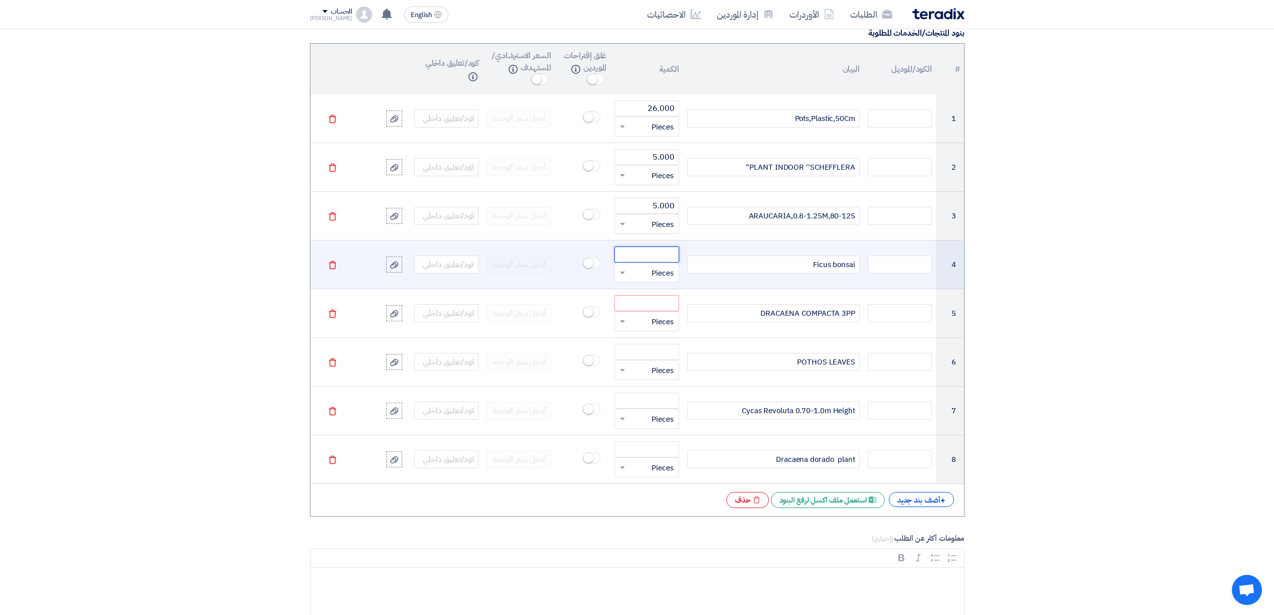
click at [653, 259] on input "number" at bounding box center [647, 254] width 64 height 16
paste input "5.000"
type input "5.000"
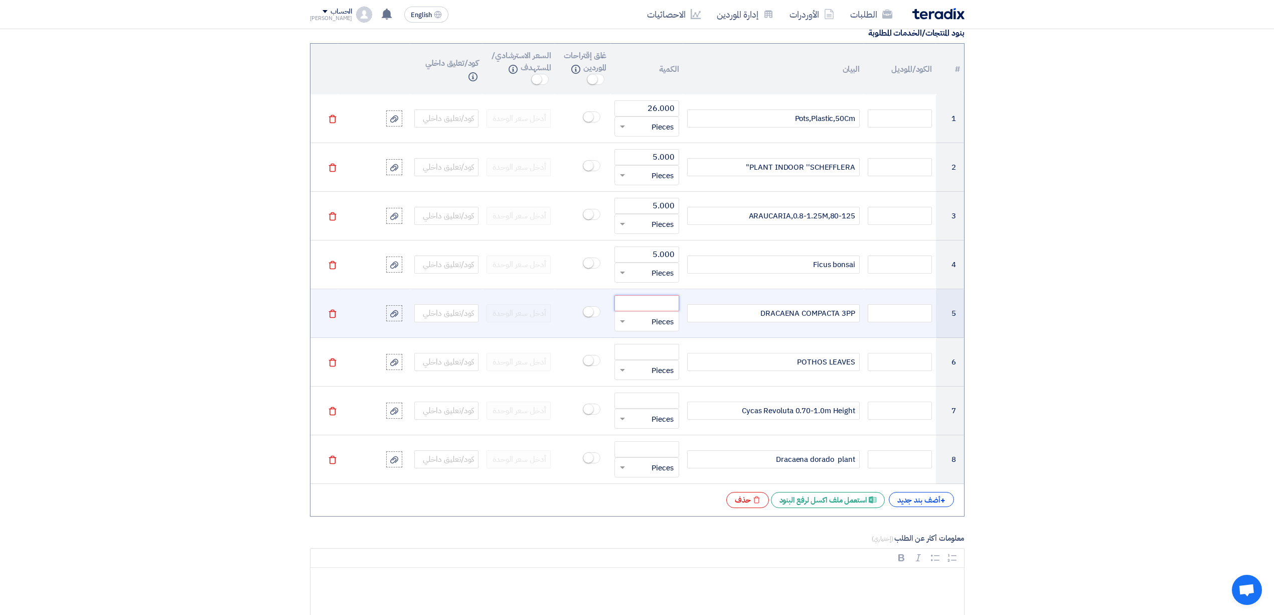
click at [651, 300] on input "number" at bounding box center [647, 303] width 64 height 16
paste input "4.000"
type input "4.000"
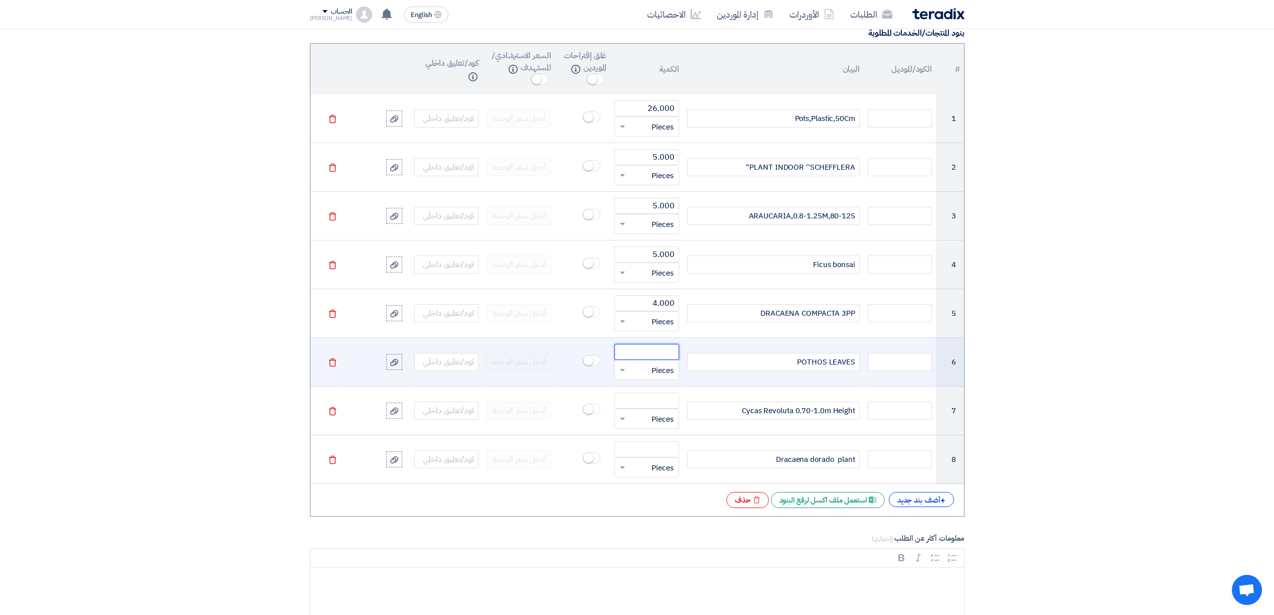
click at [664, 357] on input "number" at bounding box center [647, 352] width 64 height 16
paste input "3.000"
type input "3.000"
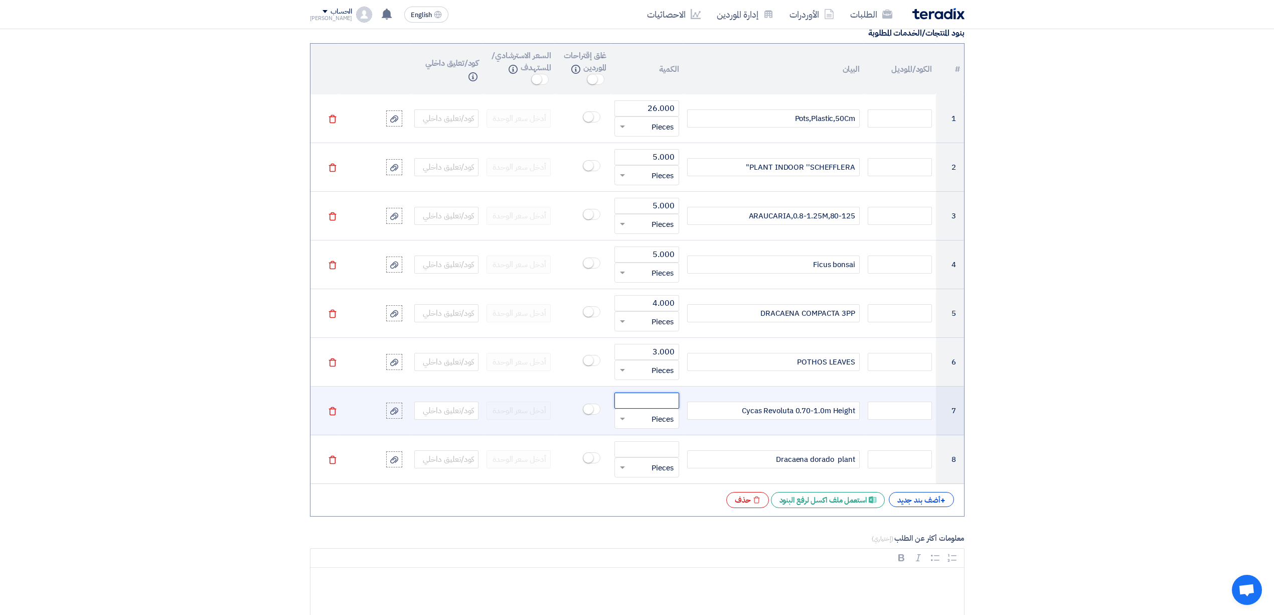
click at [655, 404] on input "number" at bounding box center [647, 400] width 64 height 16
paste input "2.000"
type input "2.000"
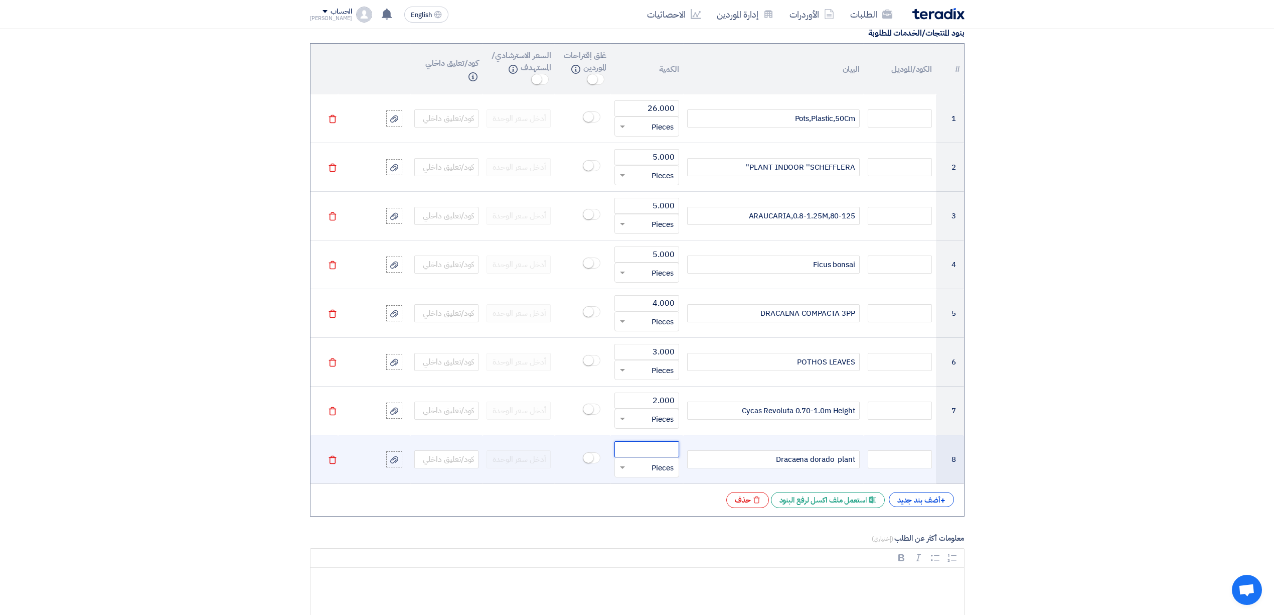
click at [667, 457] on input "number" at bounding box center [647, 449] width 64 height 16
paste input "2.000"
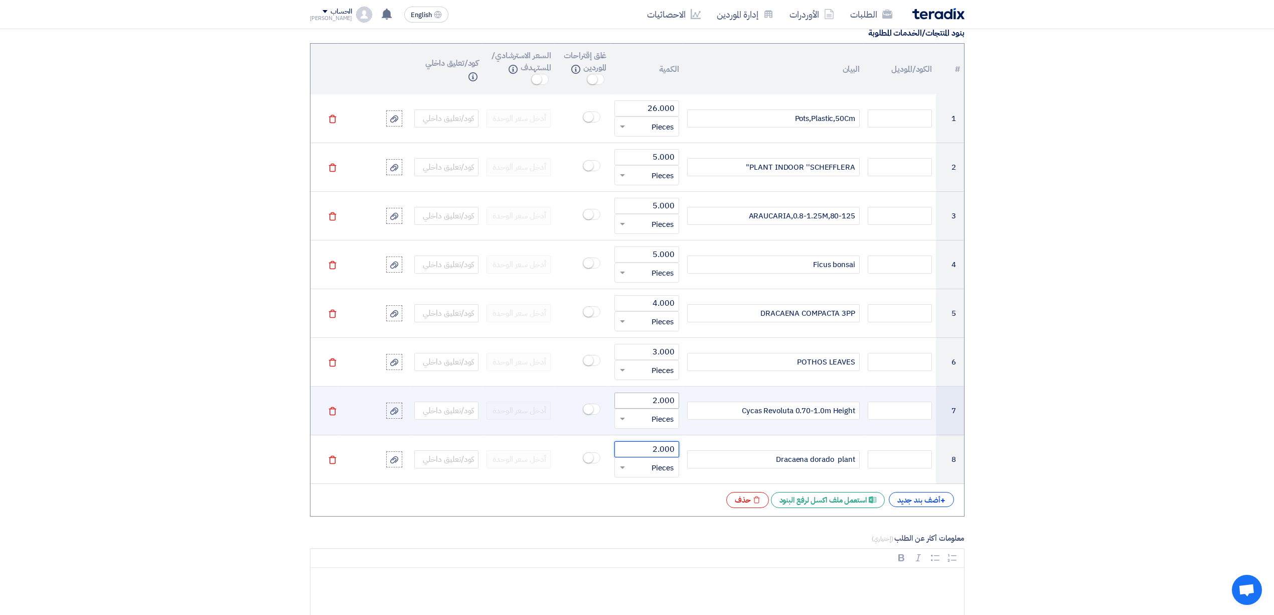
type input "2.000"
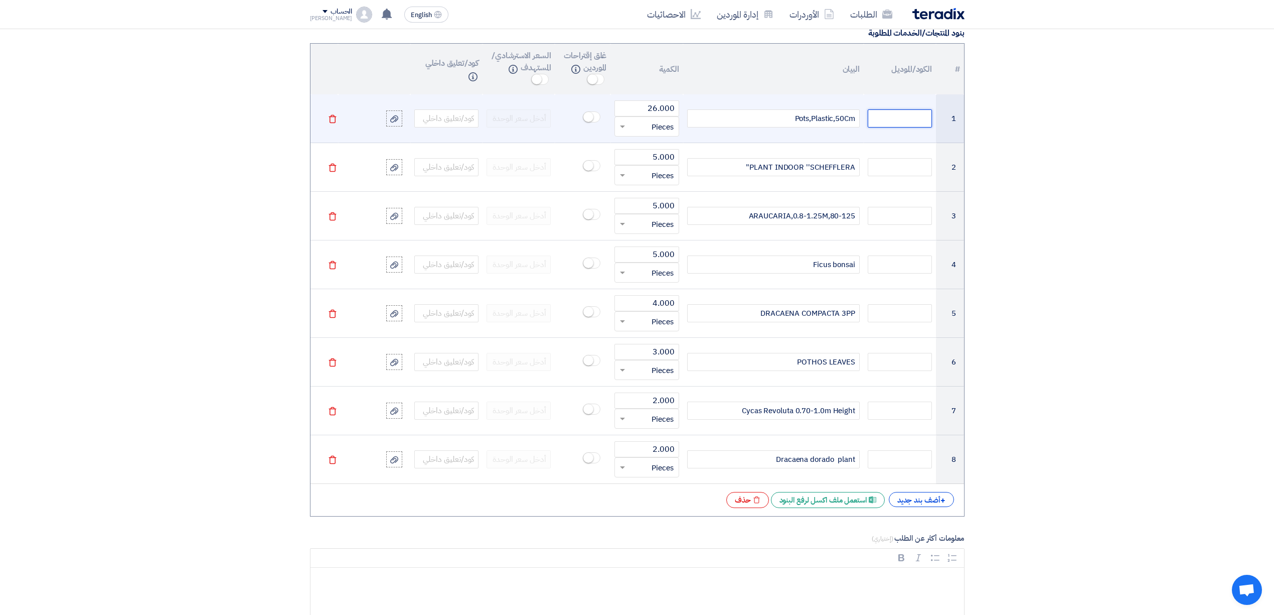
click at [880, 127] on input "text" at bounding box center [900, 118] width 64 height 18
paste input "100000082"
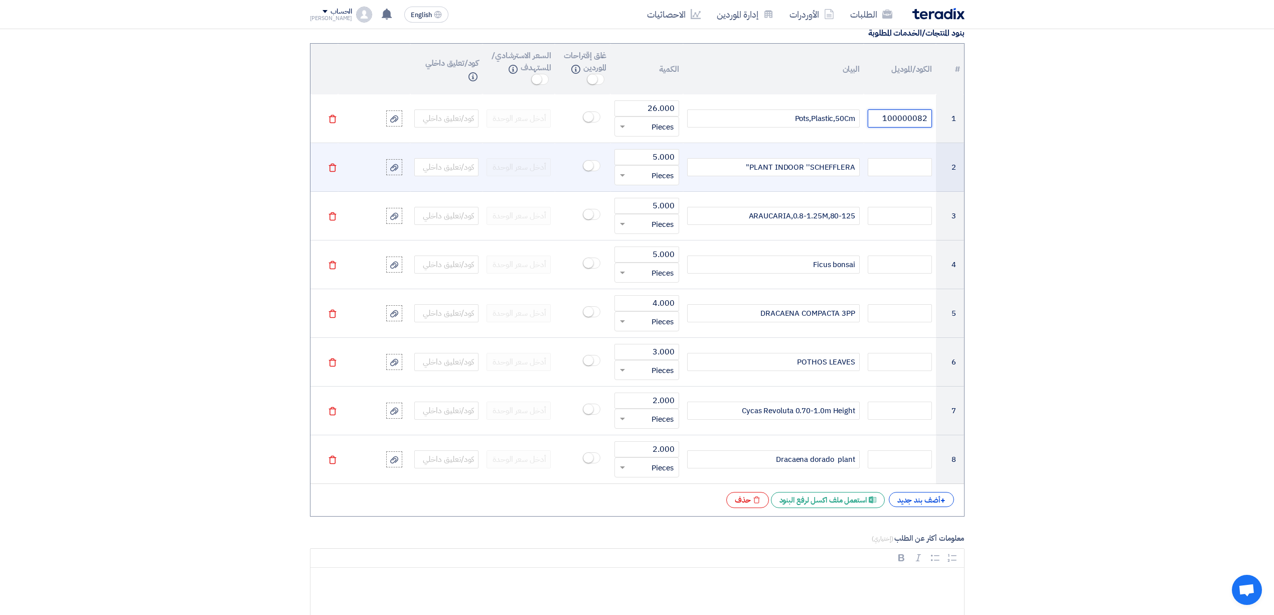
type input "100000082"
click at [894, 167] on input "text" at bounding box center [900, 167] width 64 height 18
paste input "100000158"
type input "100000158"
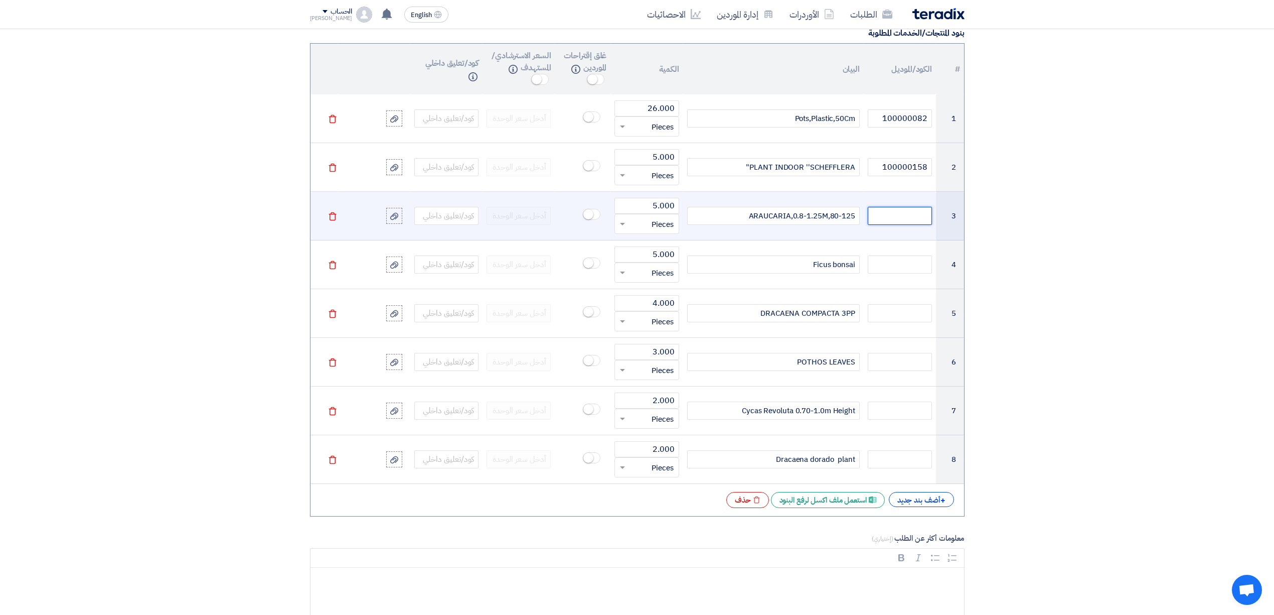
click at [893, 218] on input "text" at bounding box center [900, 216] width 64 height 18
paste input "100001052"
type input "100001052"
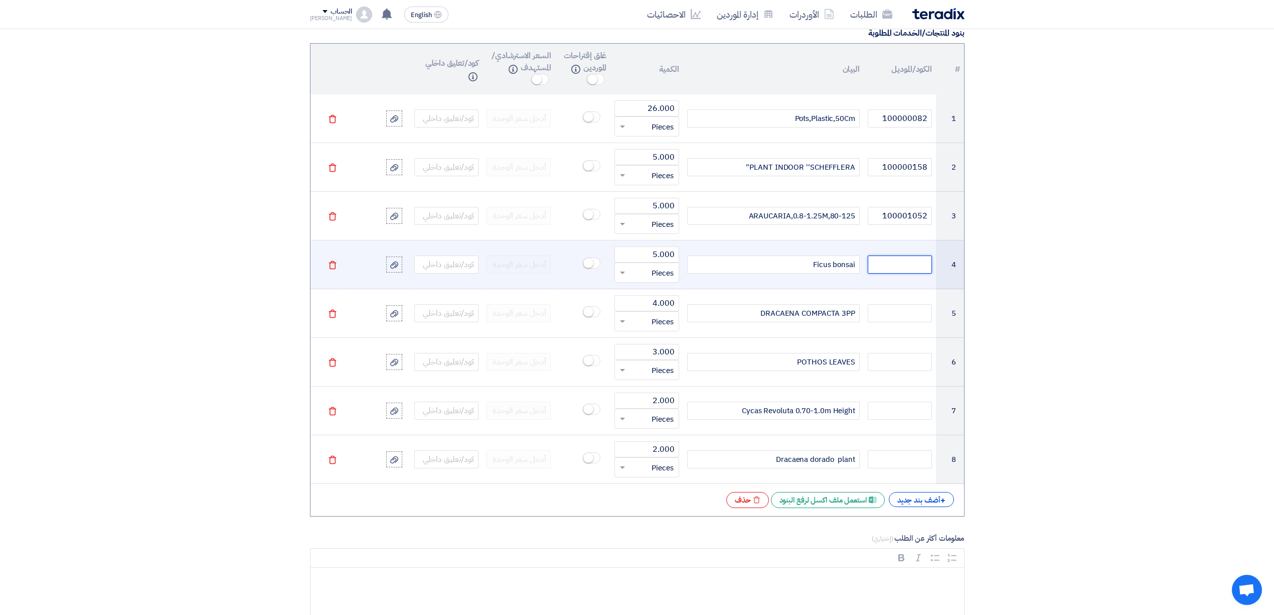
click at [882, 262] on input "text" at bounding box center [900, 264] width 64 height 18
paste input "100002378"
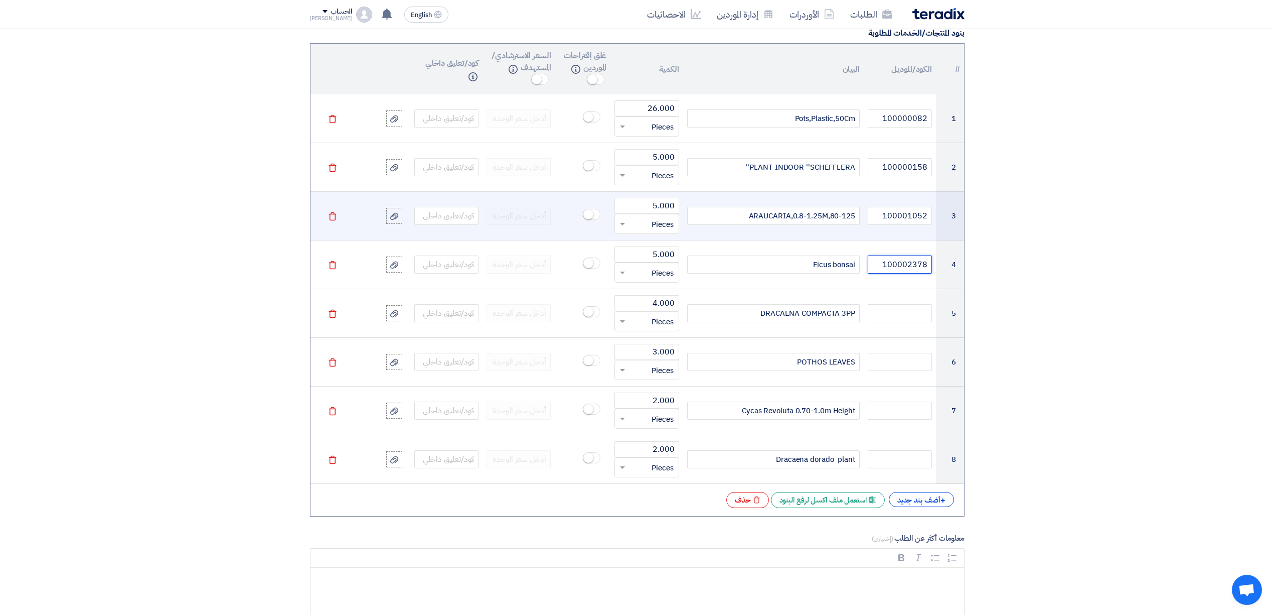
type input "100002378"
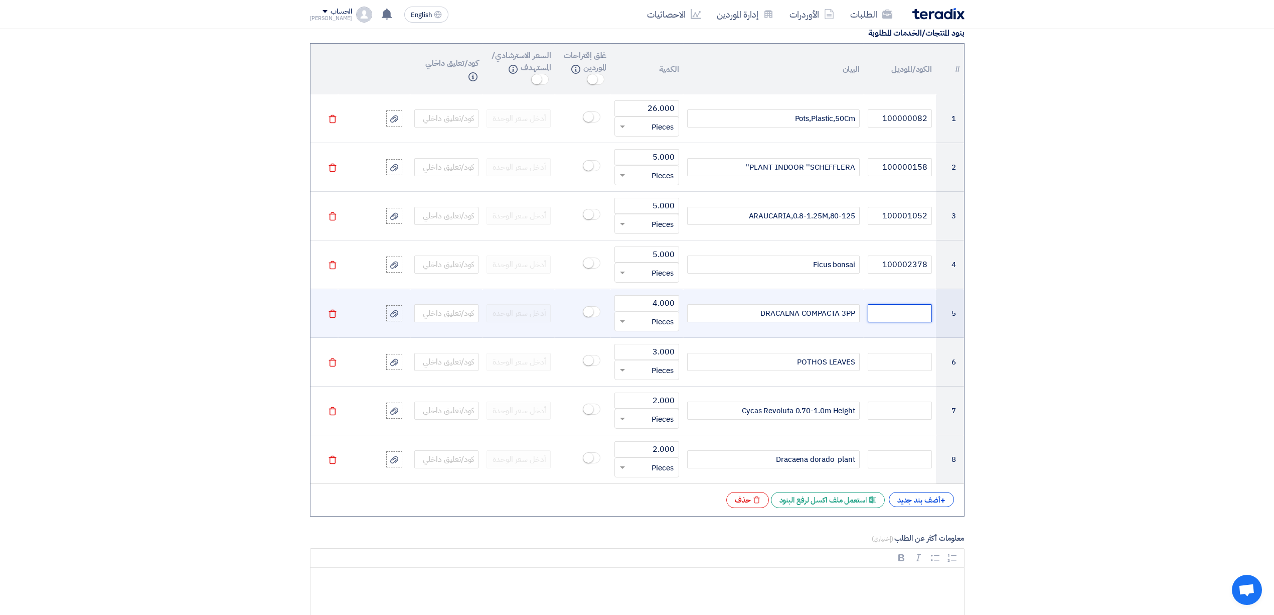
click at [896, 313] on input "text" at bounding box center [900, 313] width 64 height 18
paste input "100002852"
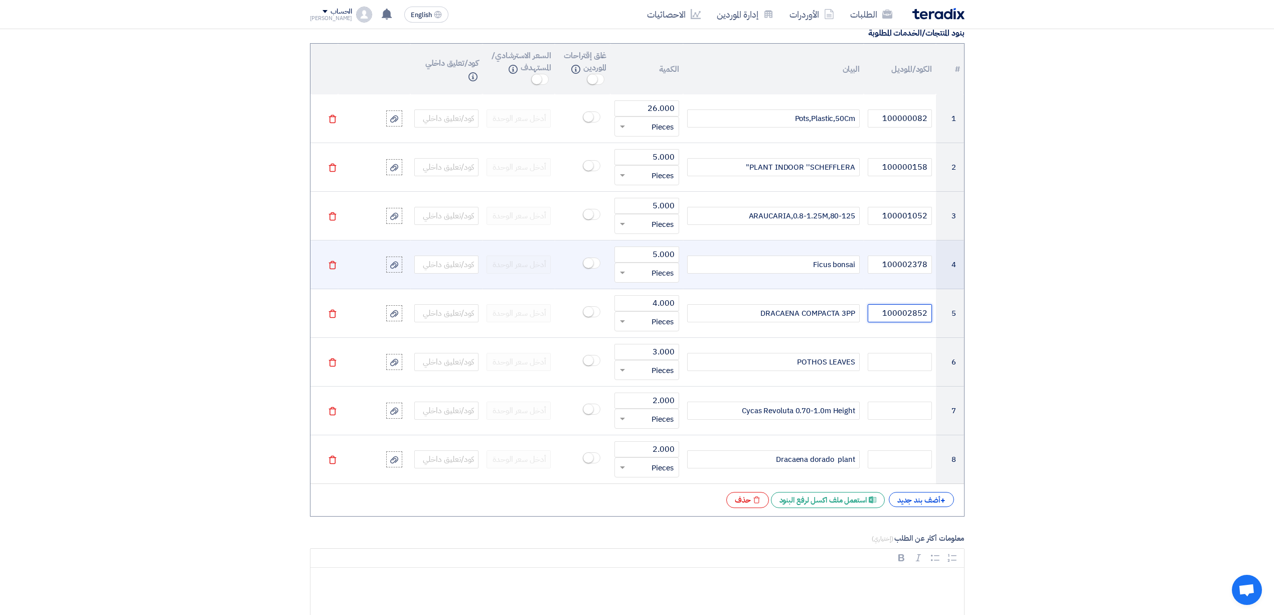
type input "100002852"
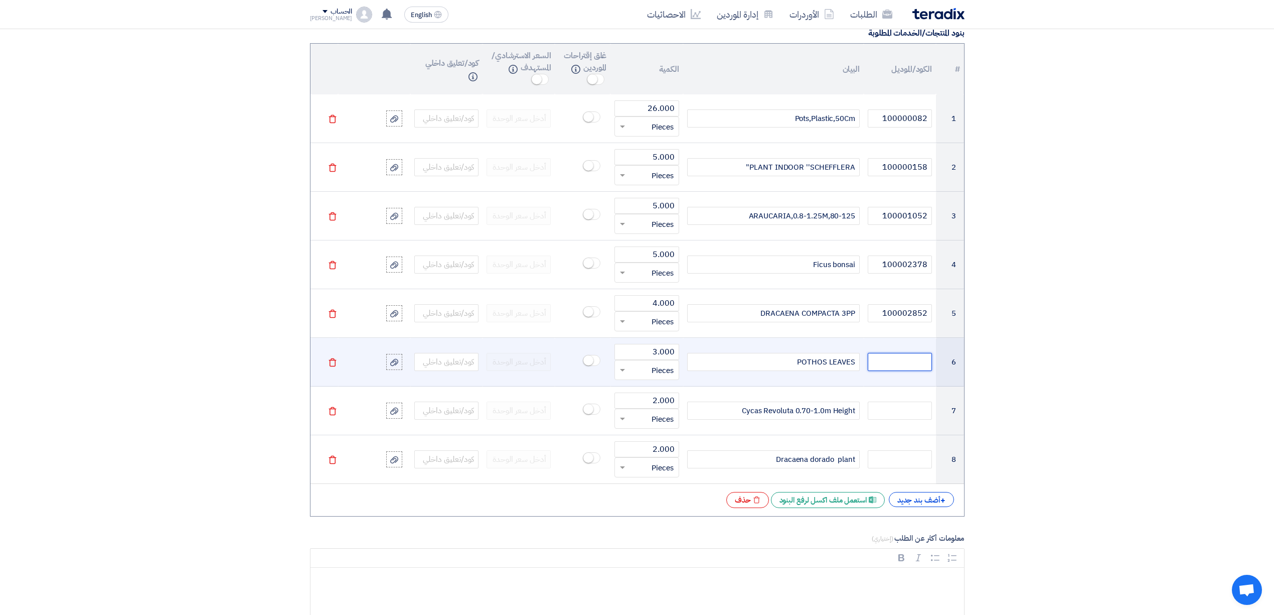
click at [884, 364] on input "text" at bounding box center [900, 362] width 64 height 18
paste input "100002007"
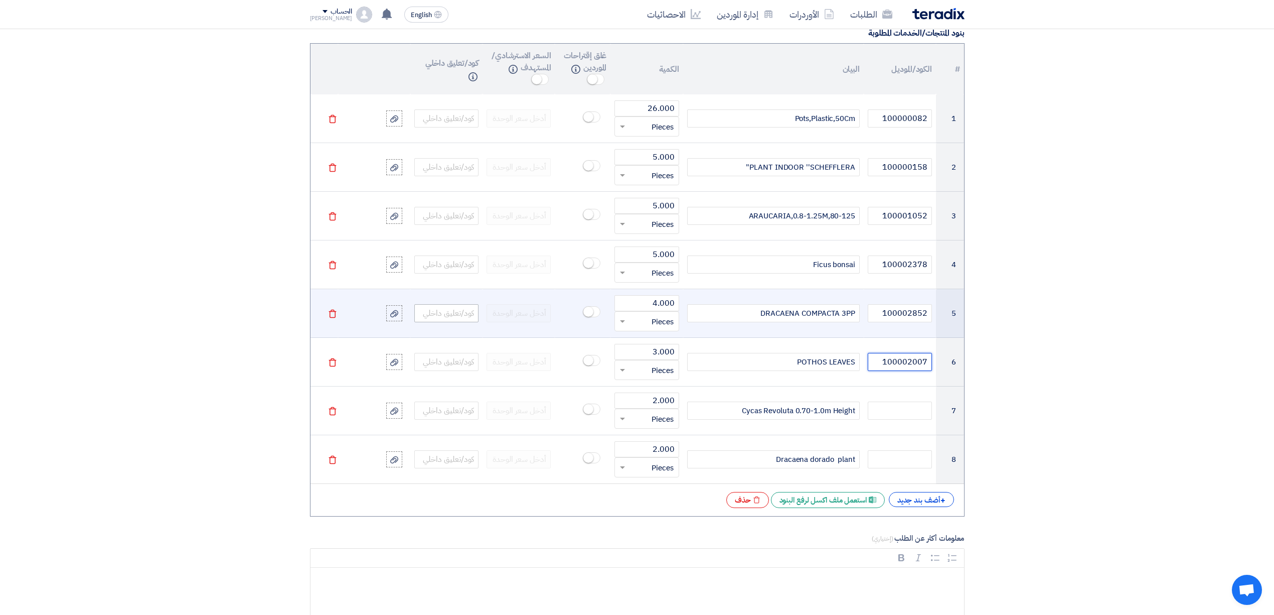
type input "100002007"
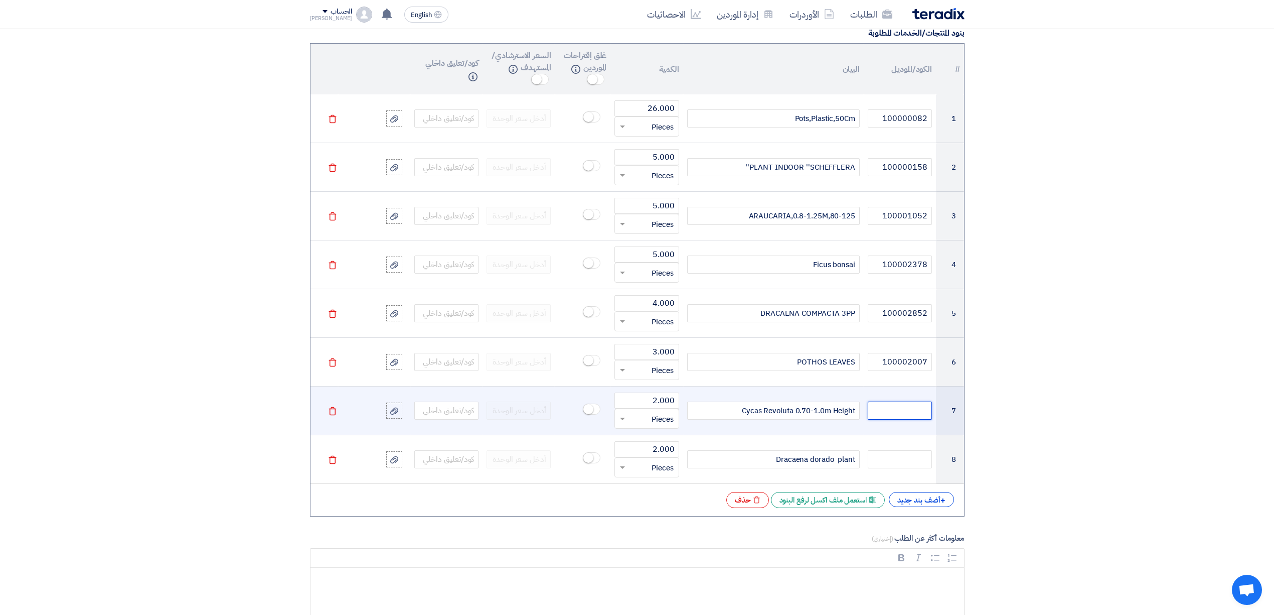
click at [887, 413] on input "text" at bounding box center [900, 410] width 64 height 18
paste input "100004516"
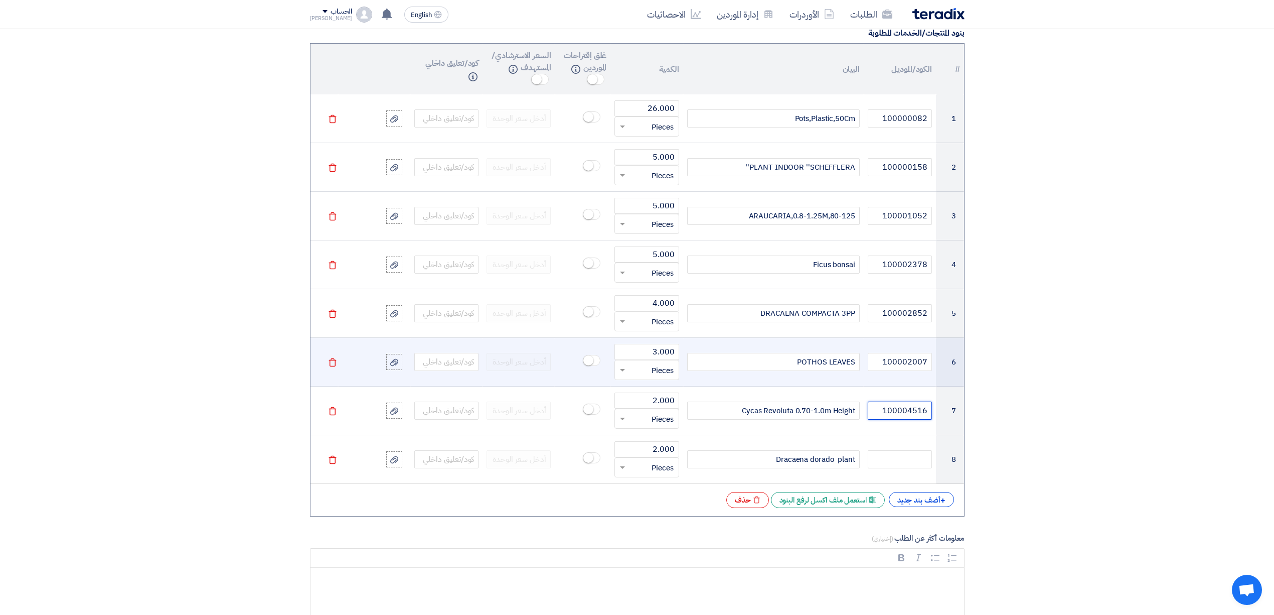
type input "100004516"
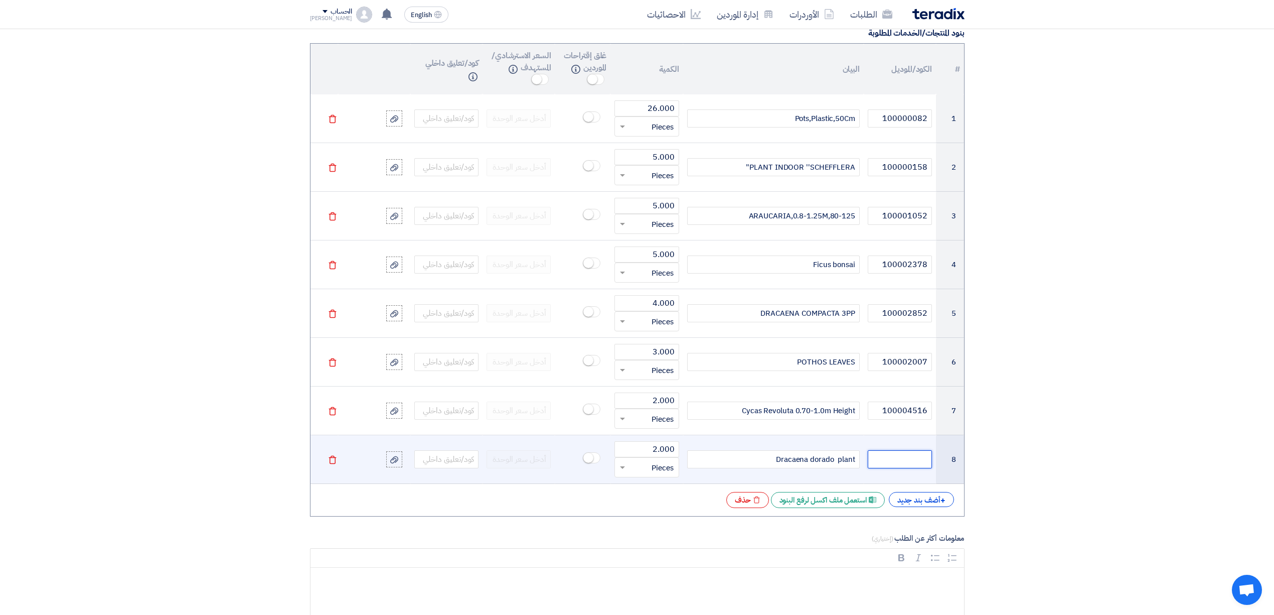
click at [920, 468] on input "text" at bounding box center [900, 459] width 64 height 18
paste input "100004490"
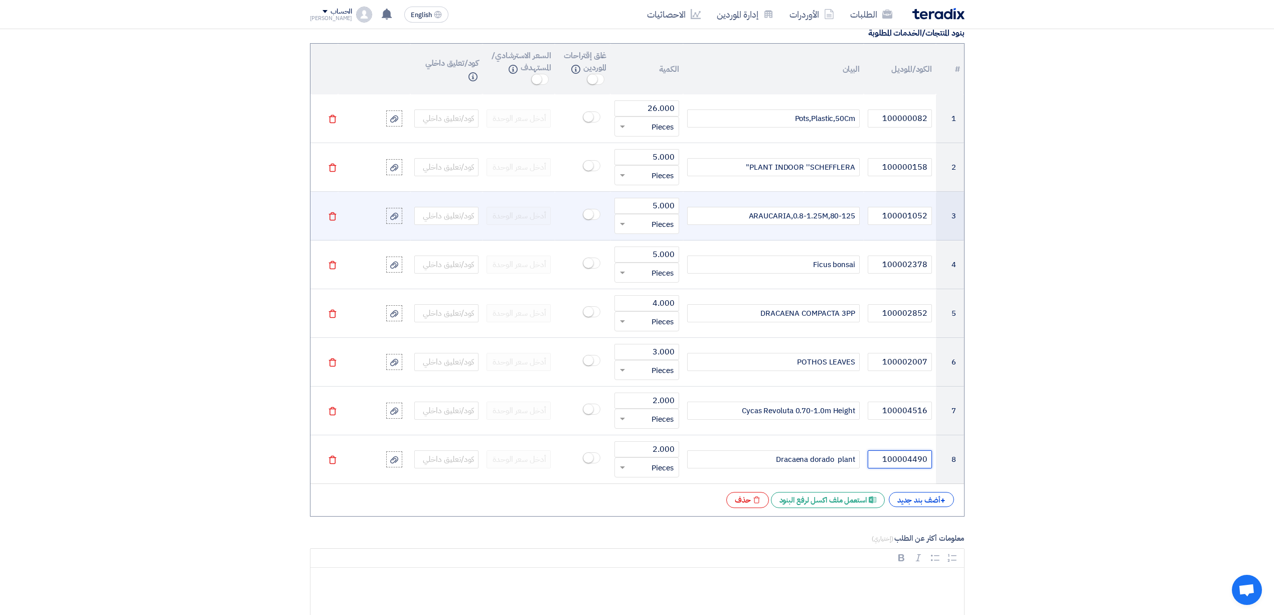
scroll to position [1003, 0]
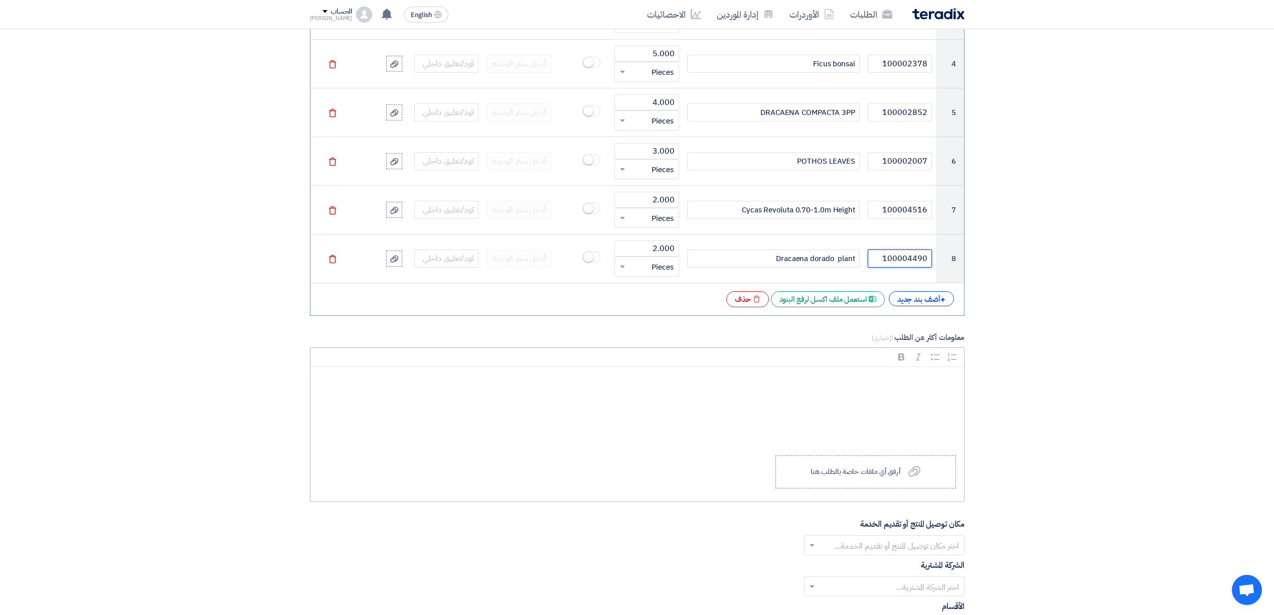
type input "100004490"
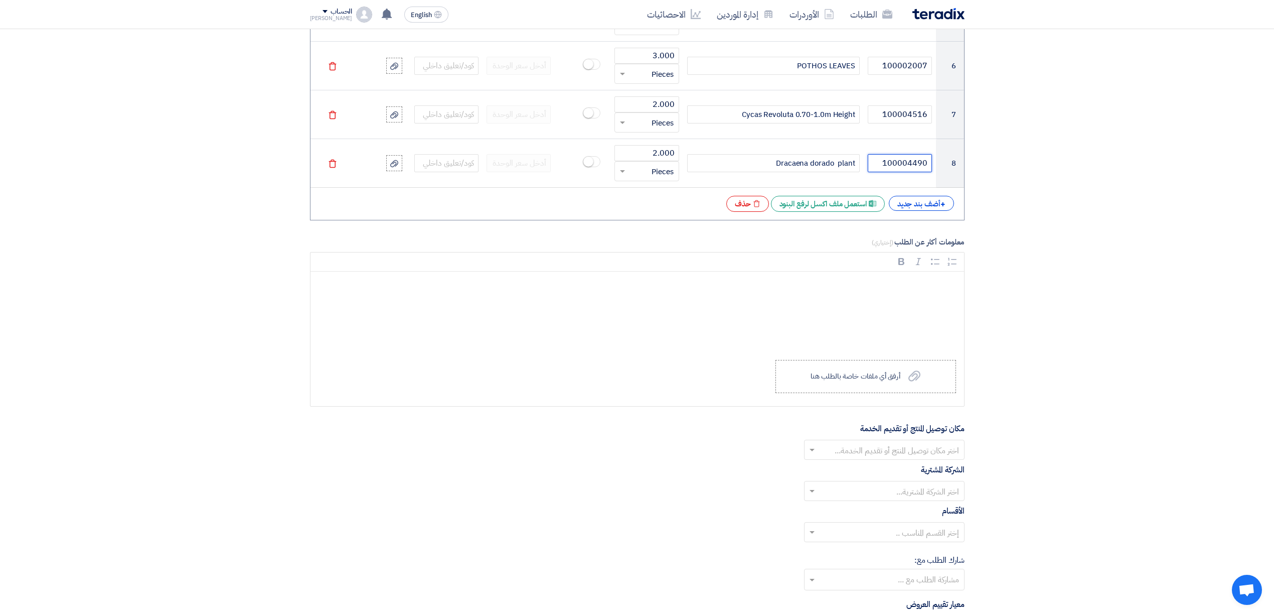
scroll to position [1070, 0]
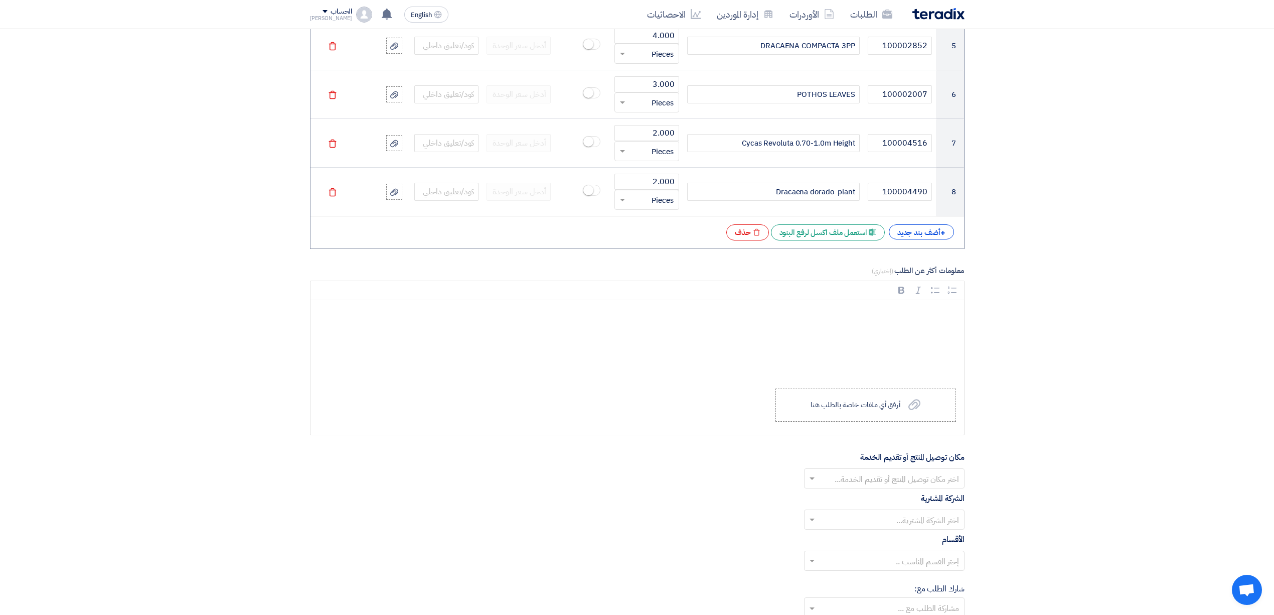
click at [859, 482] on input "text" at bounding box center [890, 479] width 140 height 17
click at [907, 404] on span "شركة نباتات للمقاولات - مشاريع المدينة [GEOGRAPHIC_DATA]" at bounding box center [863, 398] width 194 height 12
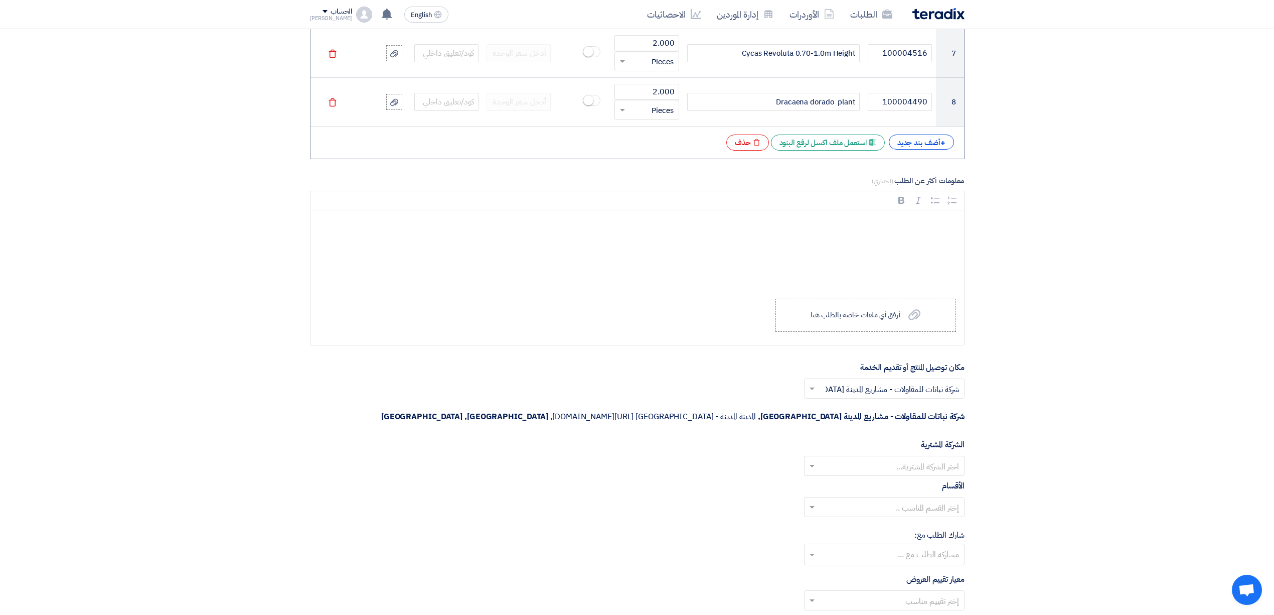
scroll to position [1204, 0]
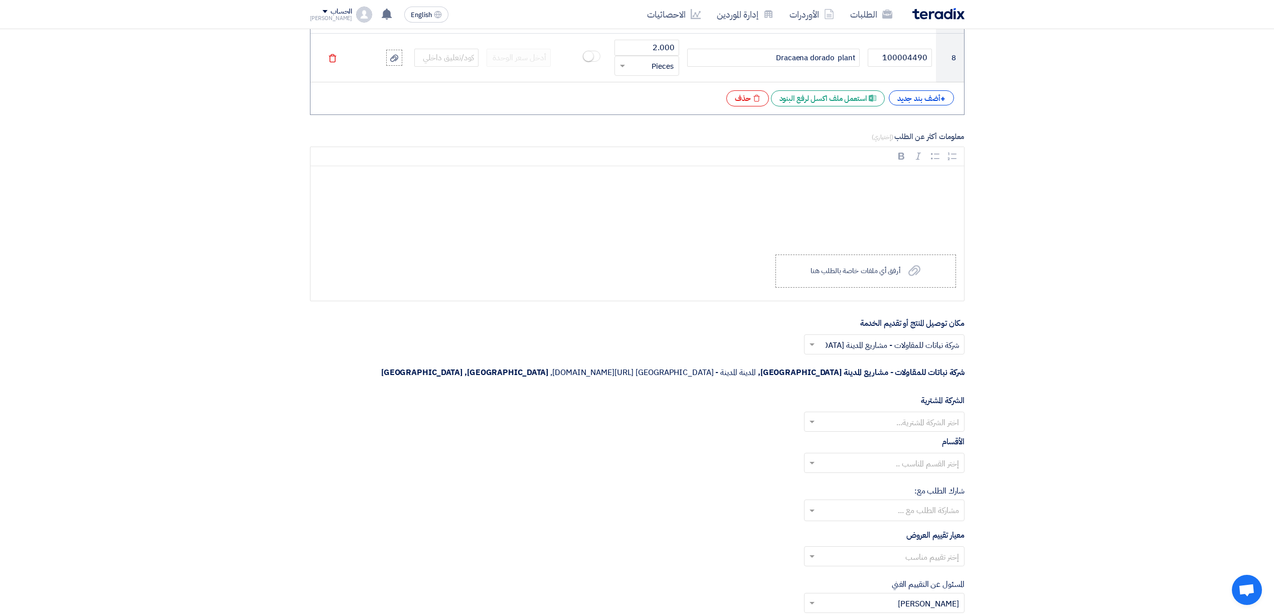
click at [920, 414] on input "text" at bounding box center [890, 422] width 140 height 17
click at [906, 435] on span "Nabatat for contracting" at bounding box center [916, 441] width 85 height 12
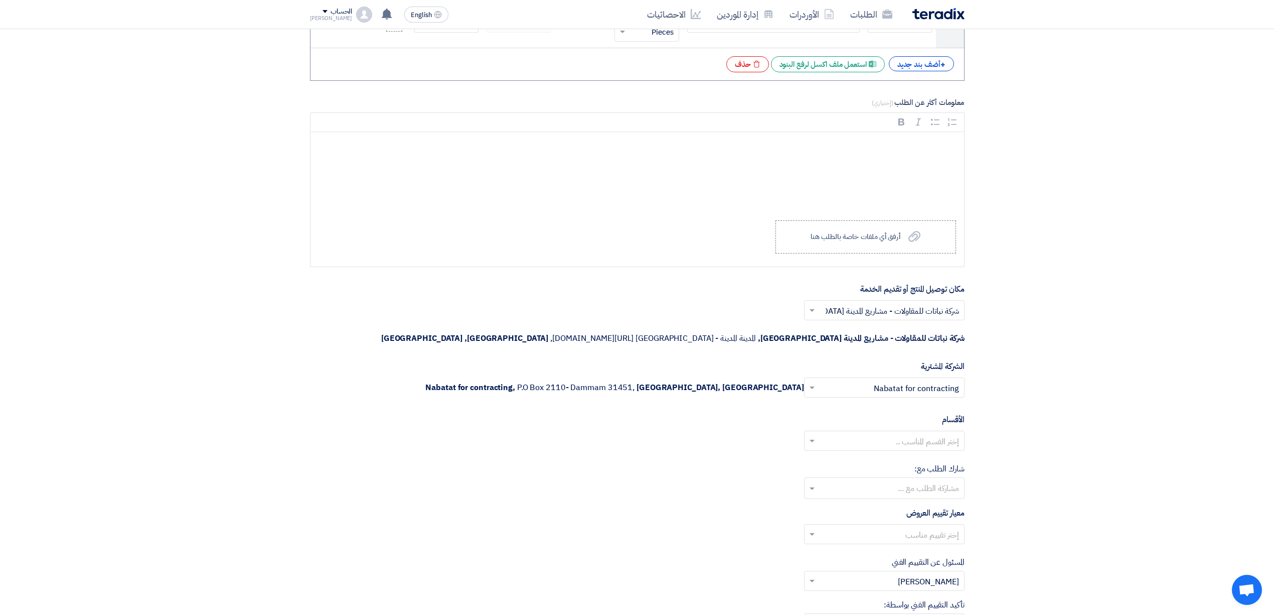
scroll to position [1271, 0]
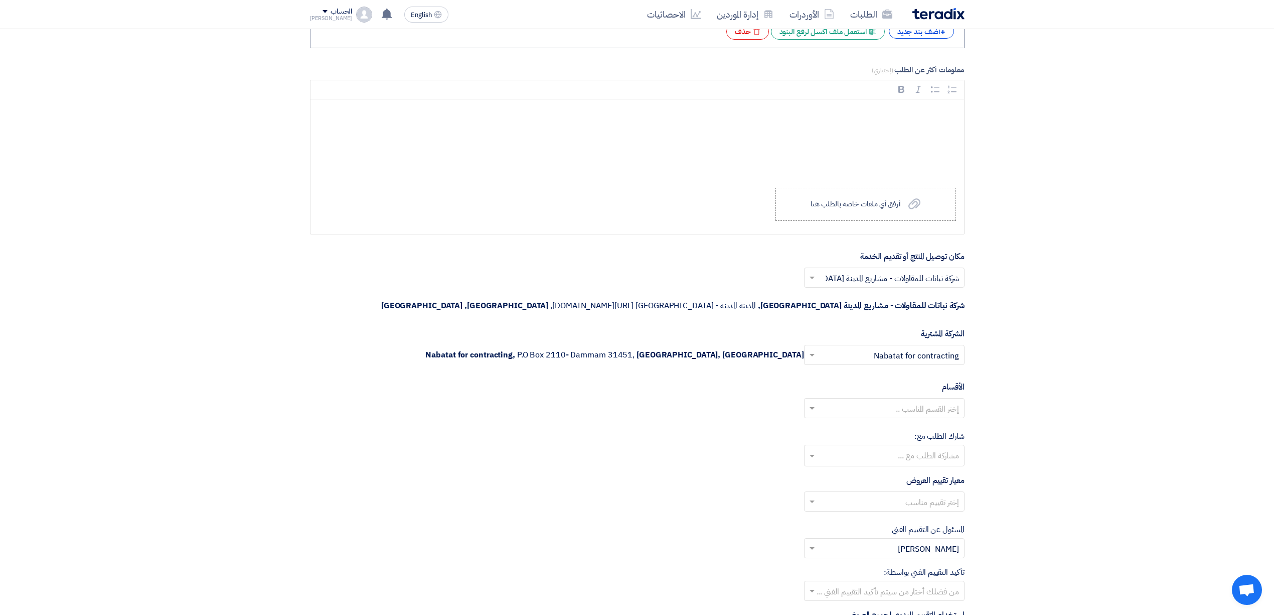
click at [894, 401] on input "text" at bounding box center [890, 409] width 140 height 17
click at [887, 422] on span "General Department" at bounding box center [921, 428] width 75 height 12
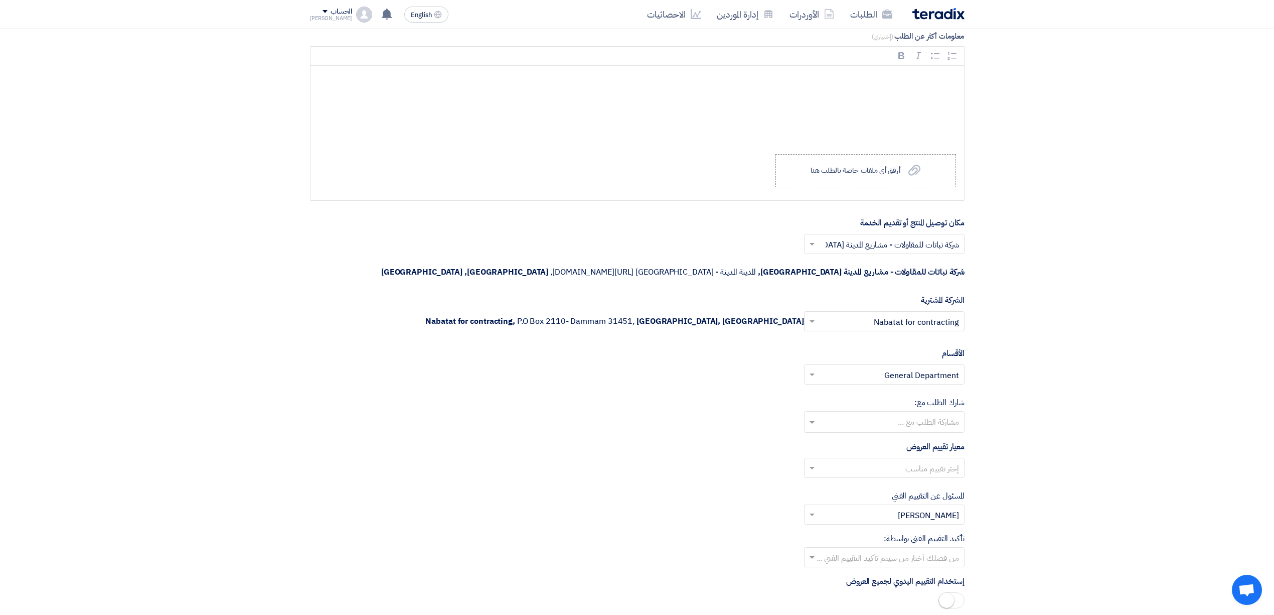
scroll to position [1337, 0]
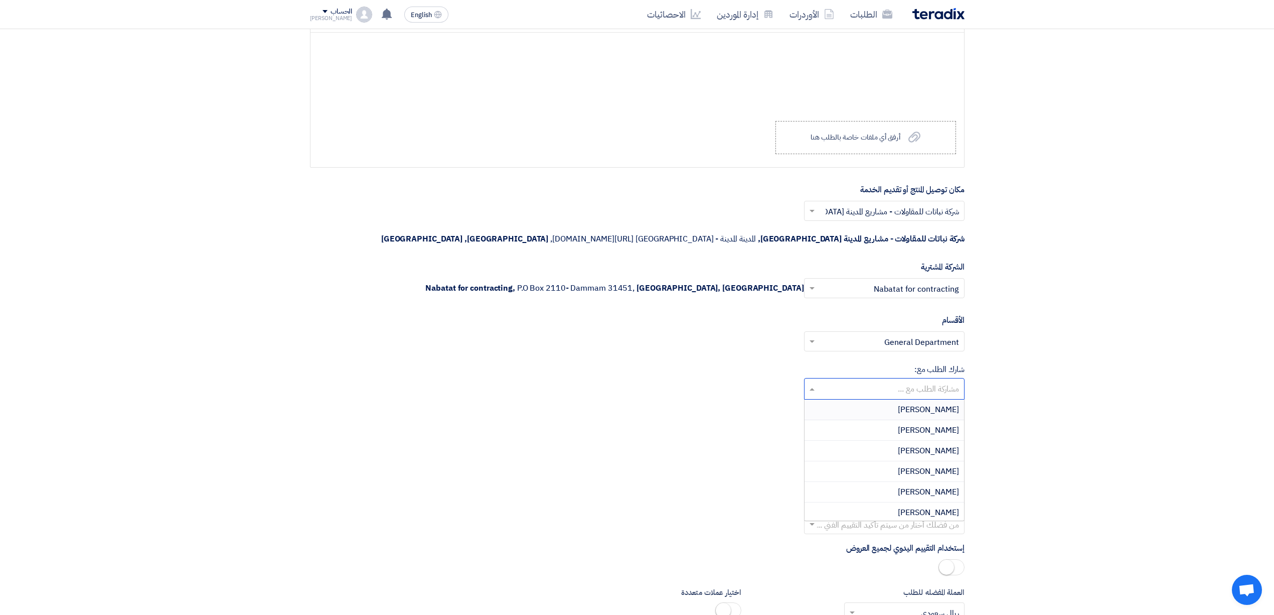
click at [916, 381] on input "text" at bounding box center [884, 389] width 151 height 17
click at [930, 427] on input "text" at bounding box center [890, 435] width 140 height 17
click at [925, 448] on span "Direct material" at bounding box center [932, 454] width 55 height 12
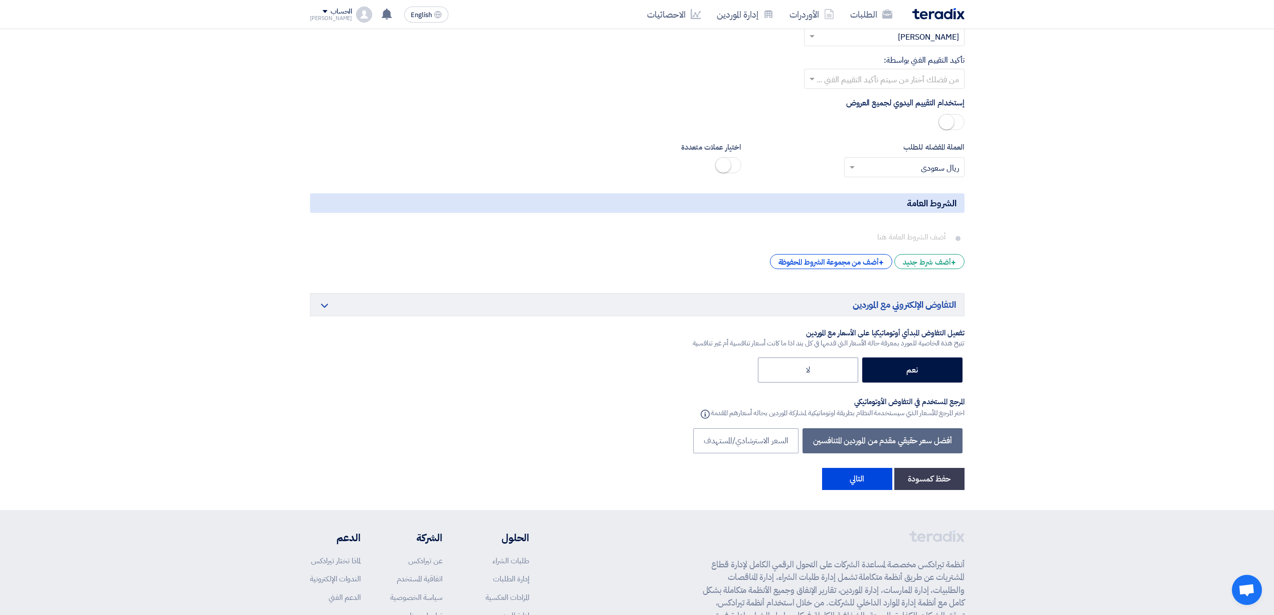
scroll to position [1806, 0]
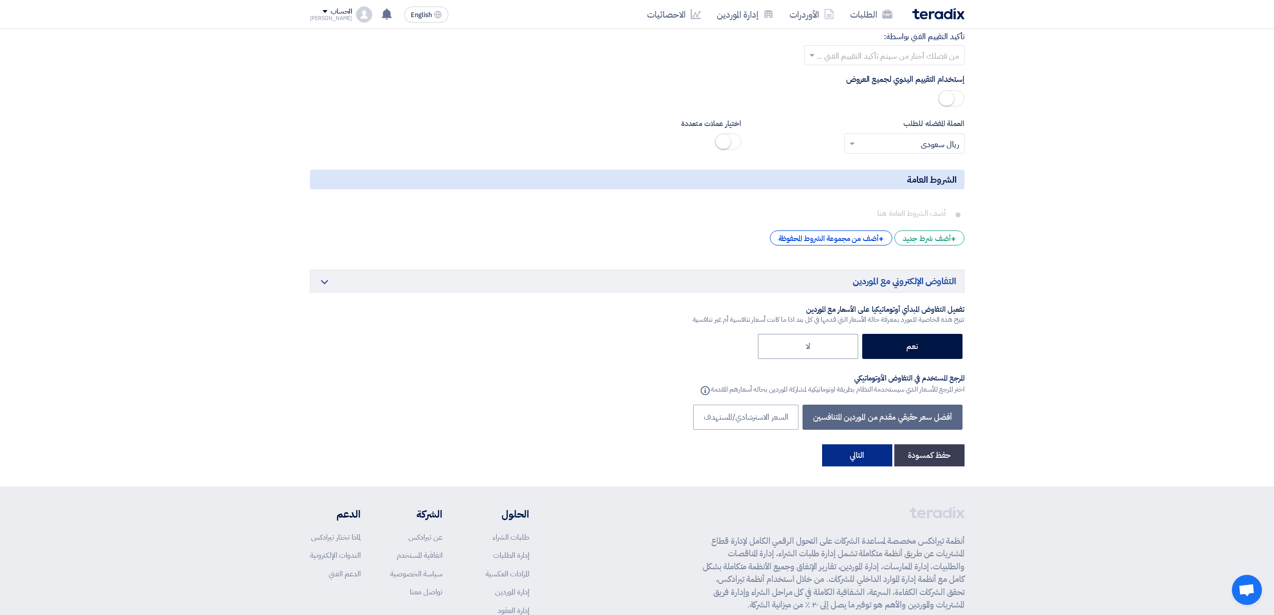
click at [855, 444] on button "التالي" at bounding box center [857, 455] width 70 height 22
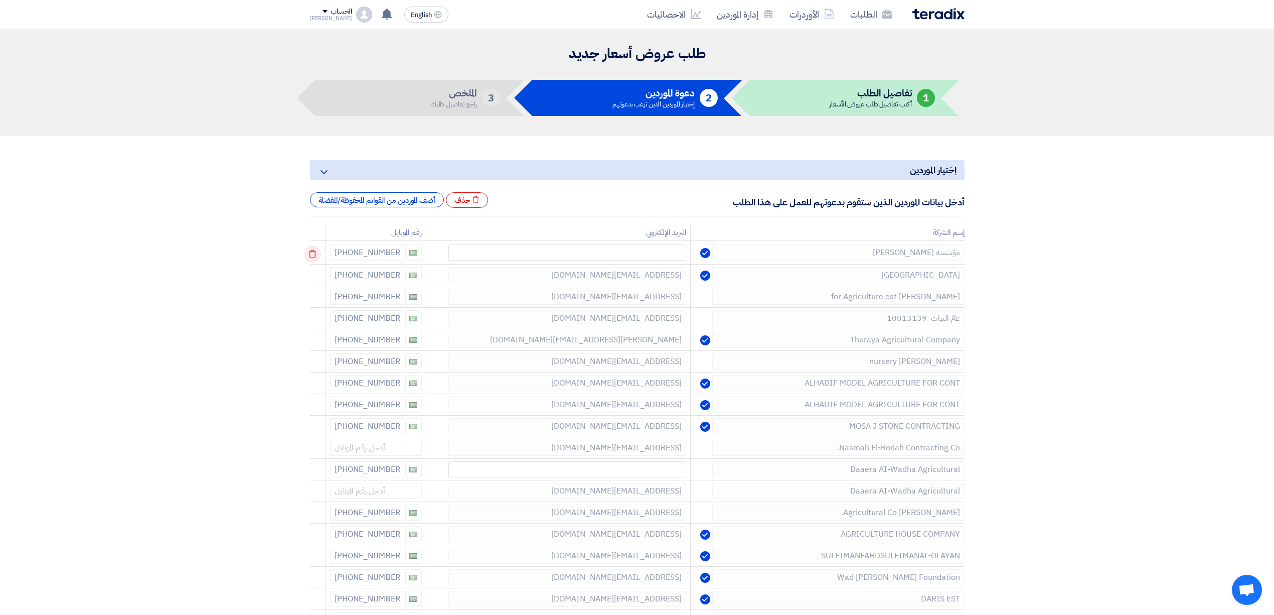
click at [316, 254] on icon at bounding box center [312, 253] width 17 height 17
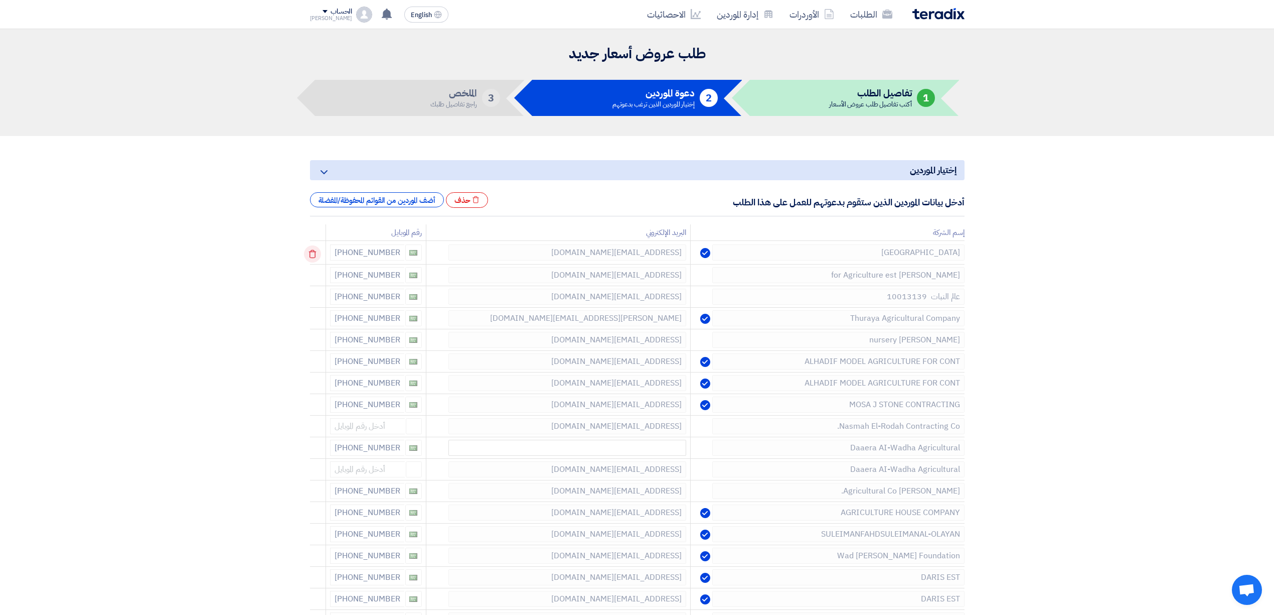
click at [316, 254] on icon at bounding box center [312, 253] width 17 height 17
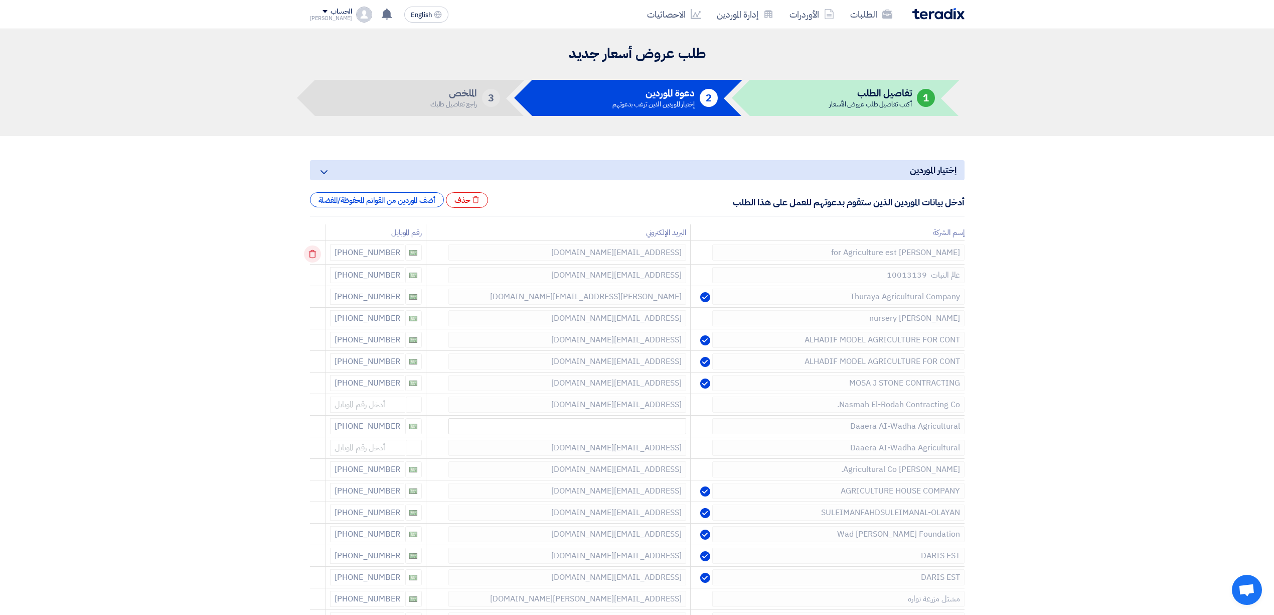
click at [316, 254] on icon at bounding box center [312, 253] width 17 height 17
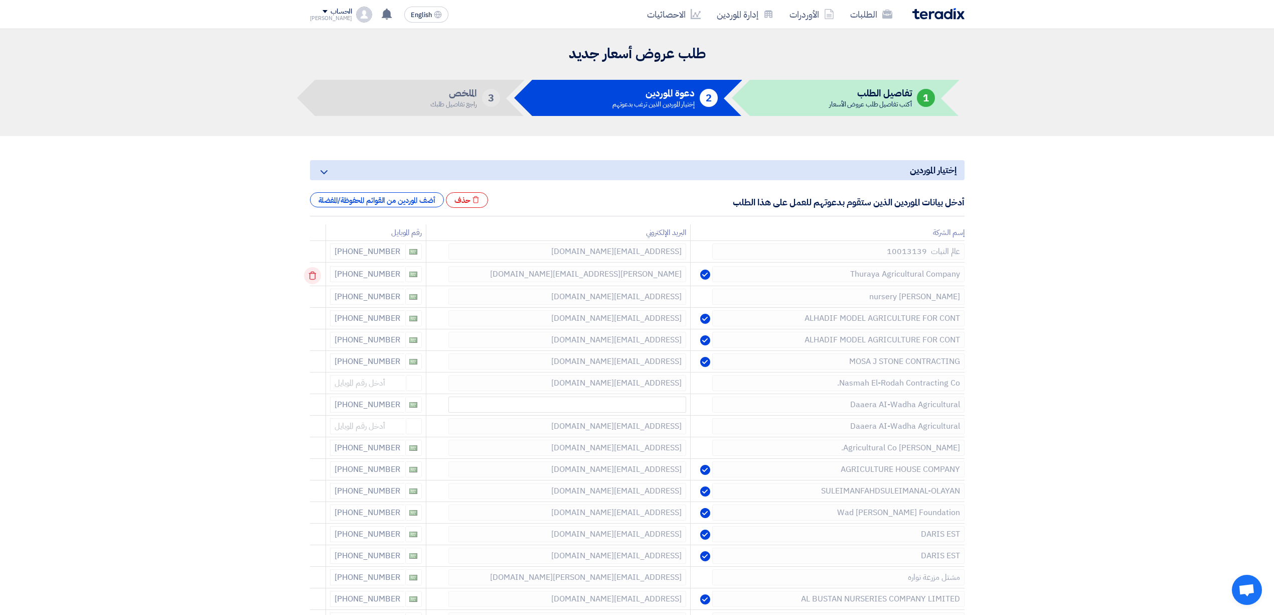
click at [317, 272] on icon at bounding box center [312, 275] width 17 height 17
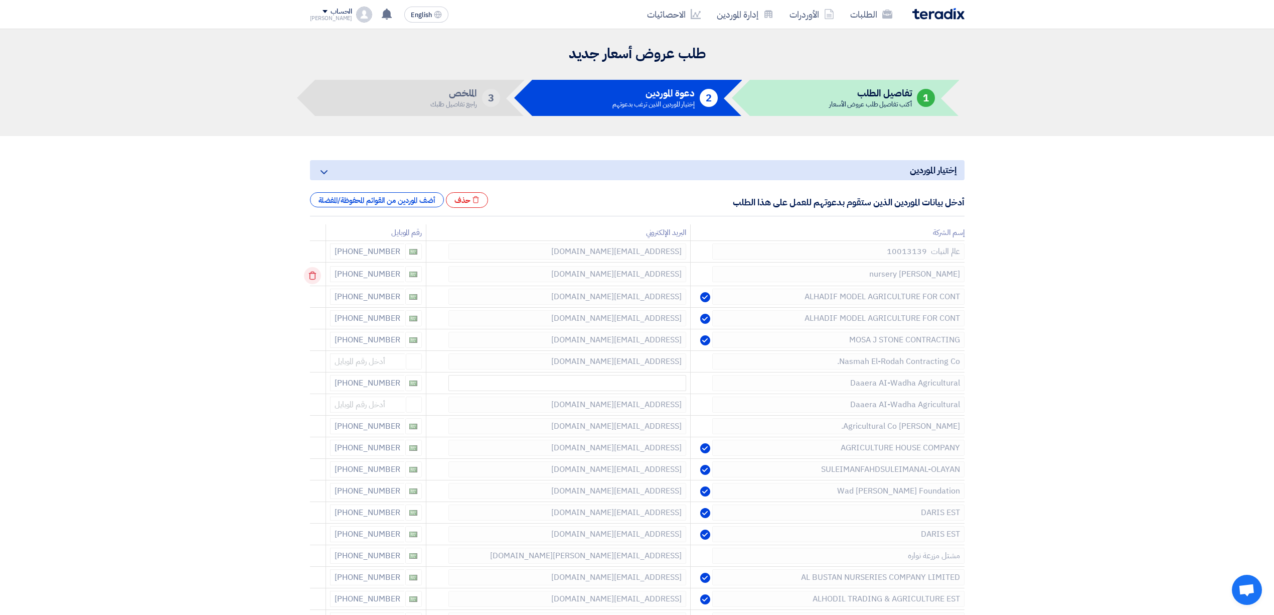
click at [317, 272] on icon at bounding box center [312, 275] width 17 height 17
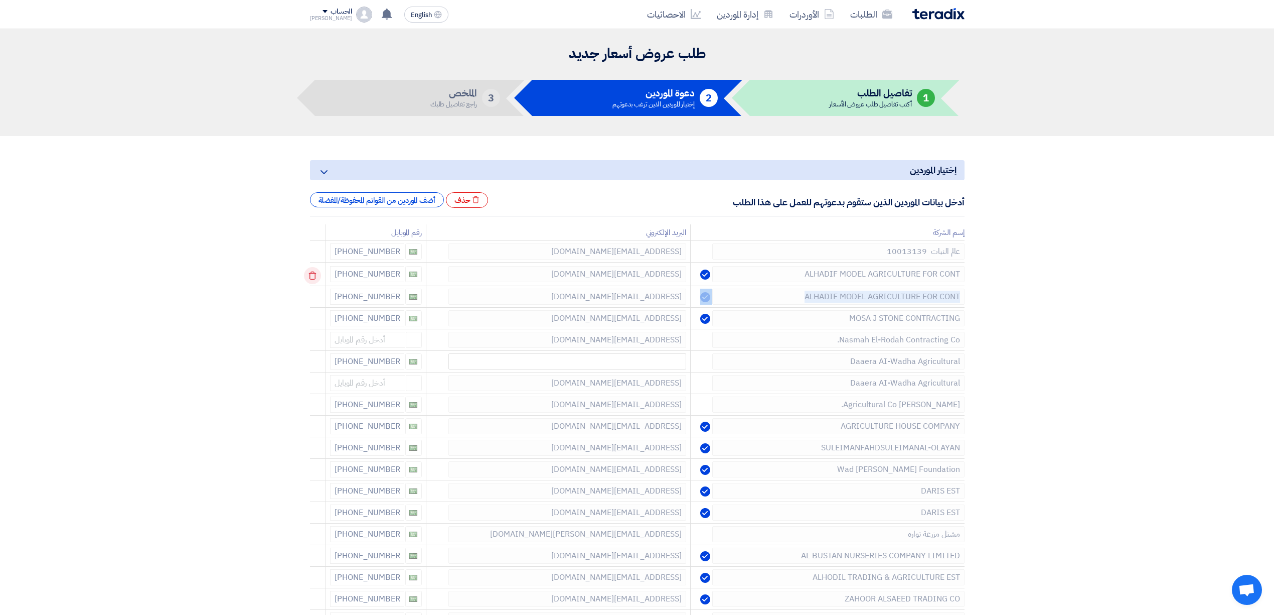
click at [317, 272] on icon at bounding box center [312, 275] width 17 height 17
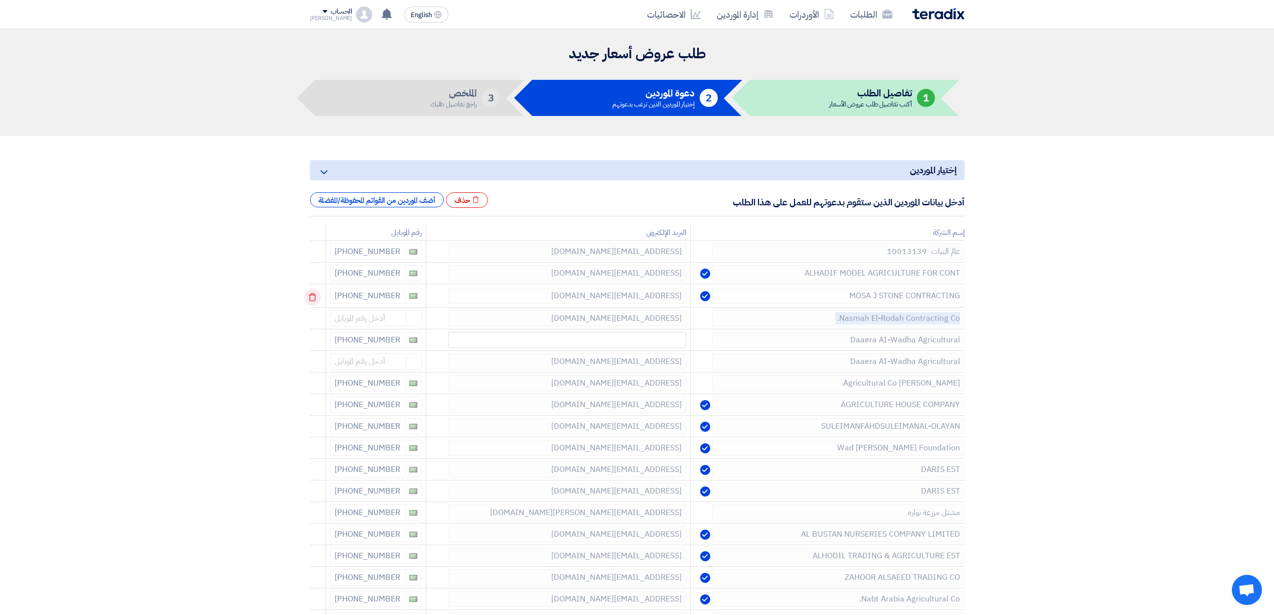
click at [317, 288] on icon at bounding box center [312, 296] width 17 height 17
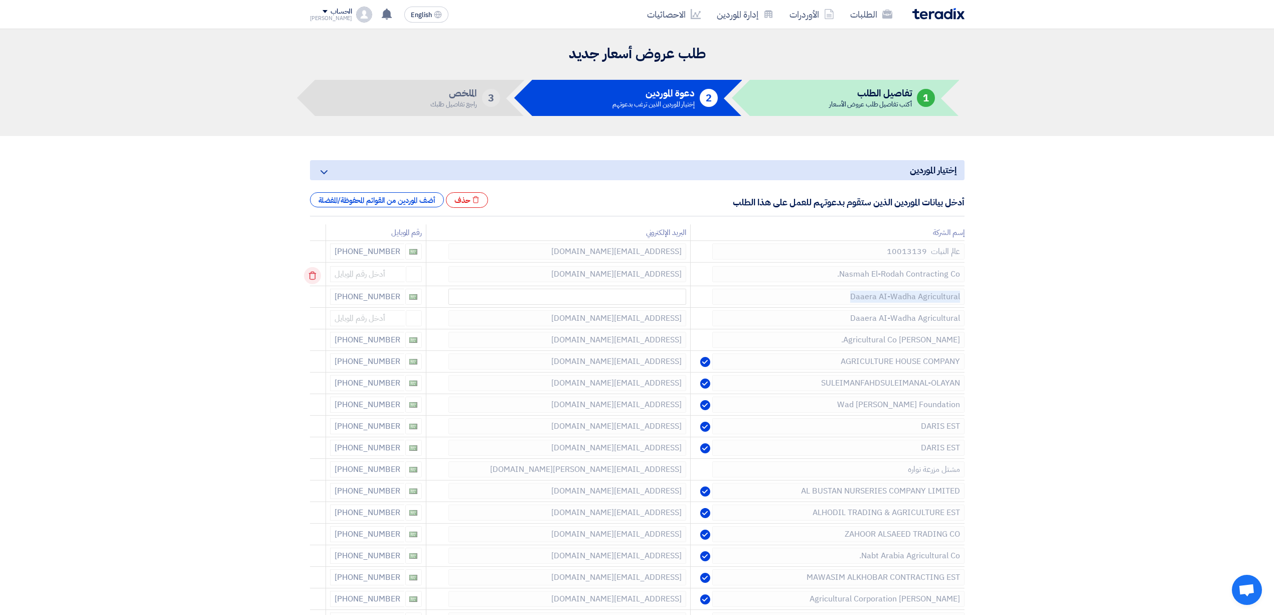
click at [317, 272] on icon at bounding box center [312, 275] width 17 height 17
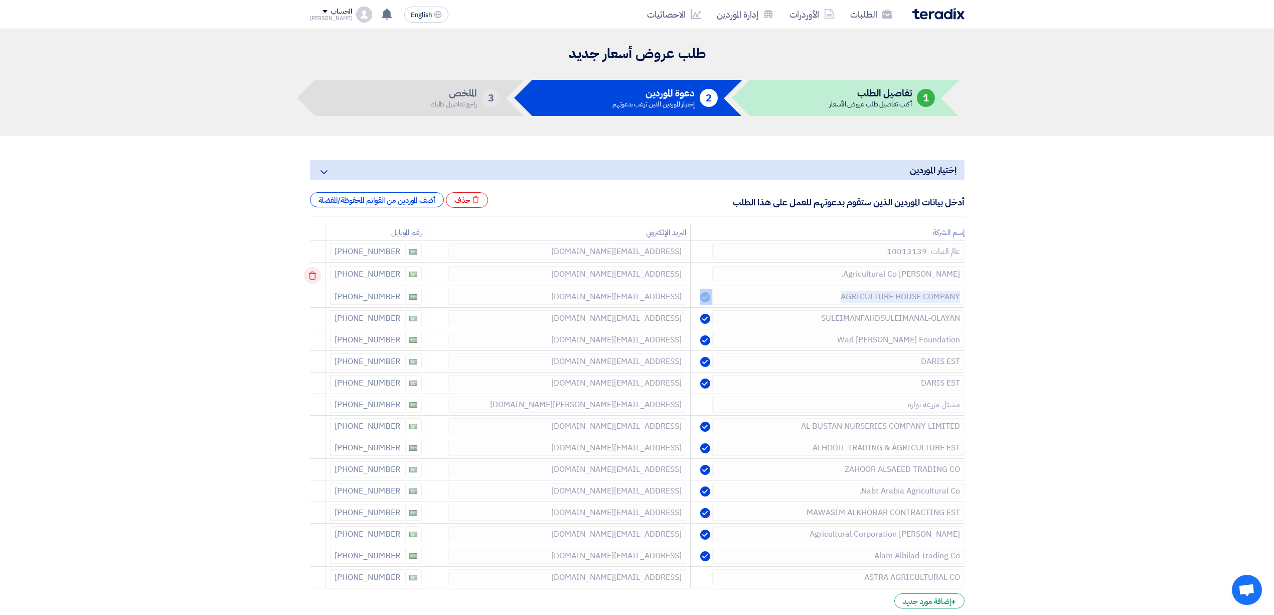
click at [317, 272] on icon at bounding box center [312, 275] width 17 height 17
click at [317, 288] on icon at bounding box center [312, 296] width 17 height 17
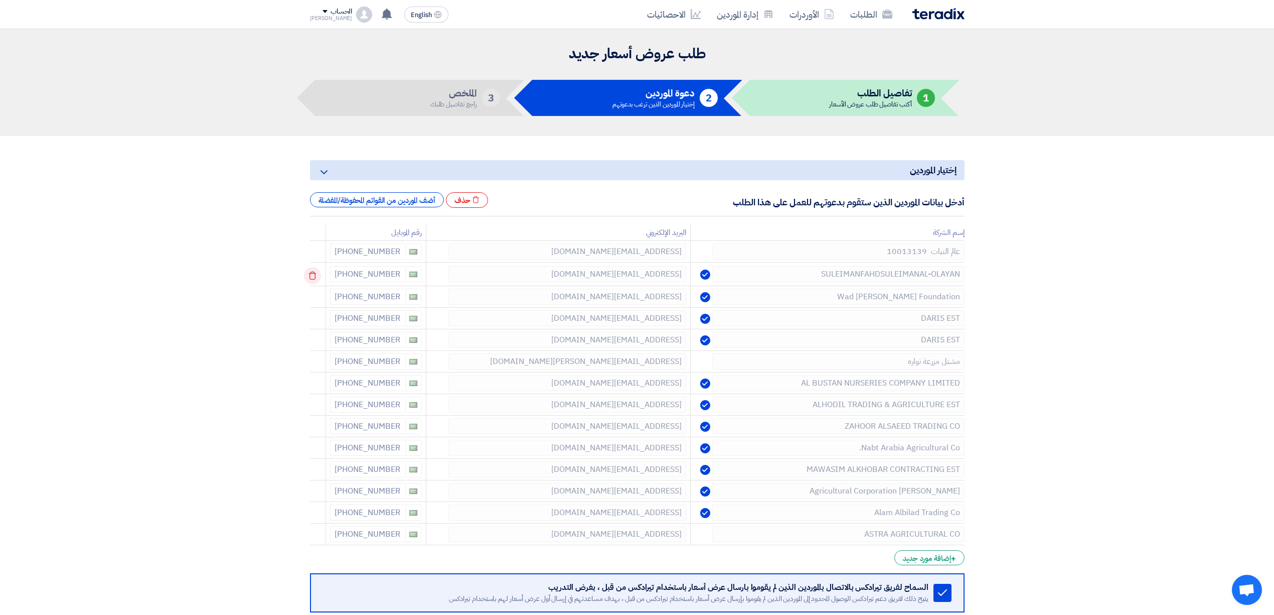
click at [317, 272] on icon at bounding box center [312, 275] width 17 height 17
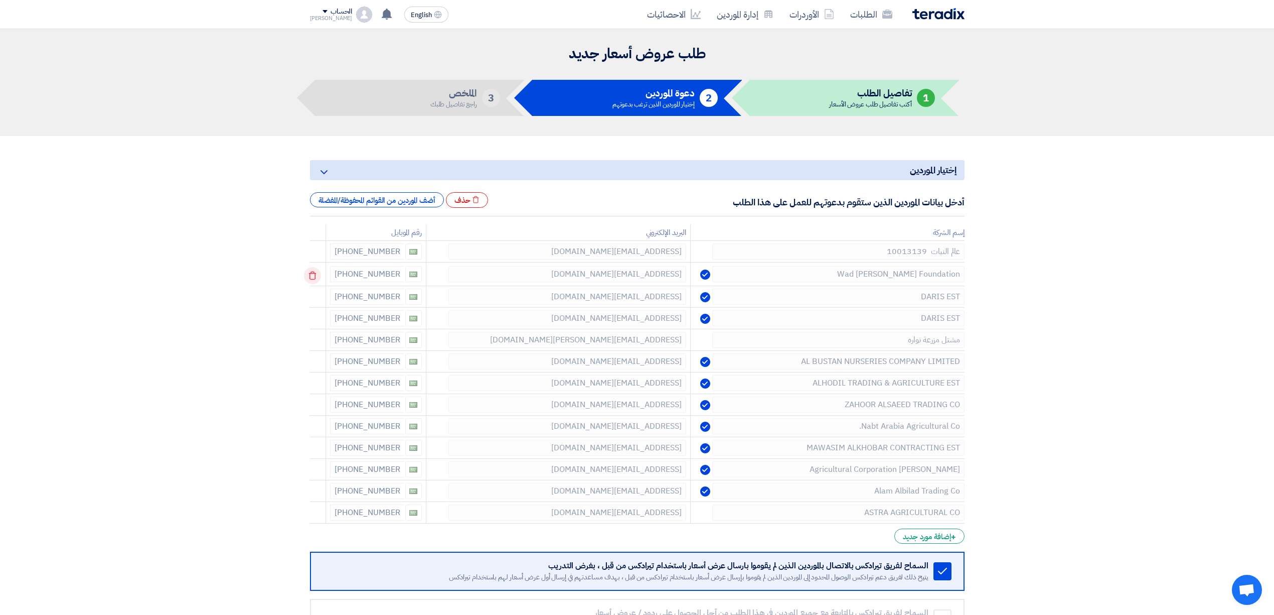
click at [317, 272] on icon at bounding box center [312, 275] width 17 height 17
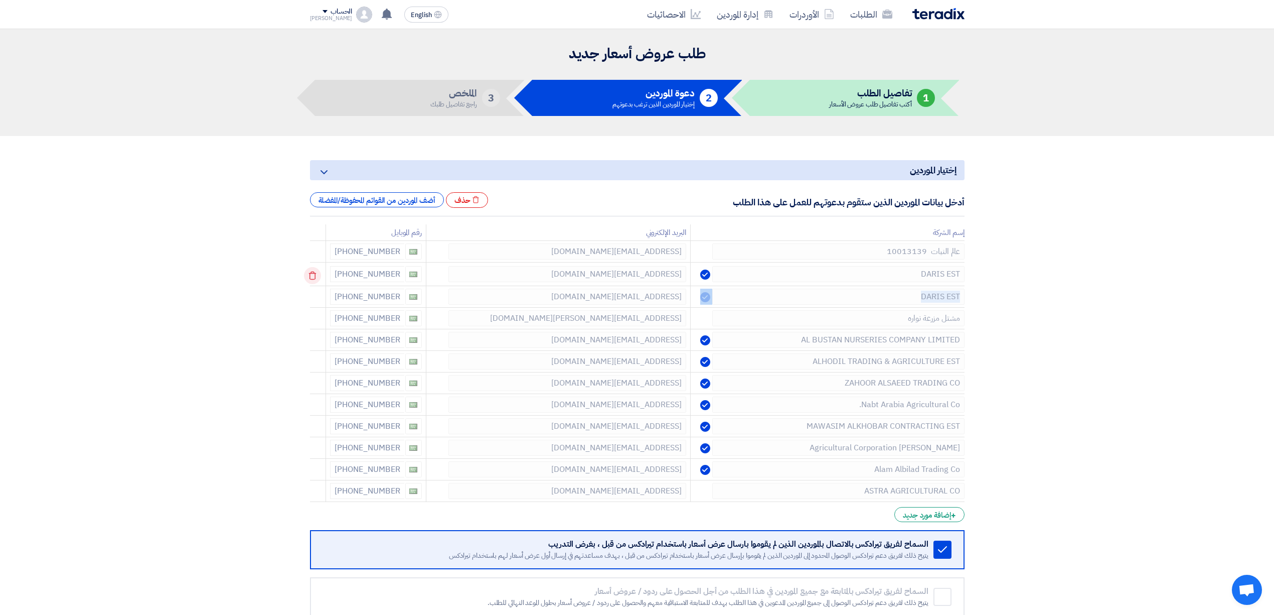
click at [317, 272] on icon at bounding box center [312, 275] width 17 height 17
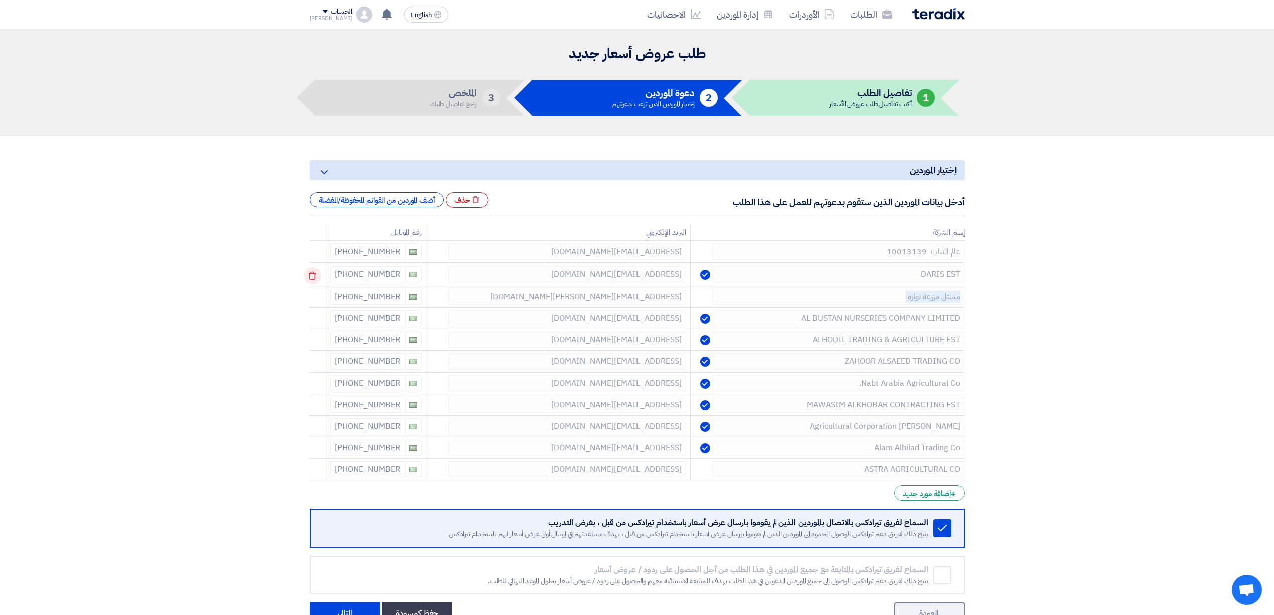
click at [317, 272] on icon at bounding box center [312, 275] width 17 height 17
click at [317, 288] on icon at bounding box center [312, 296] width 17 height 17
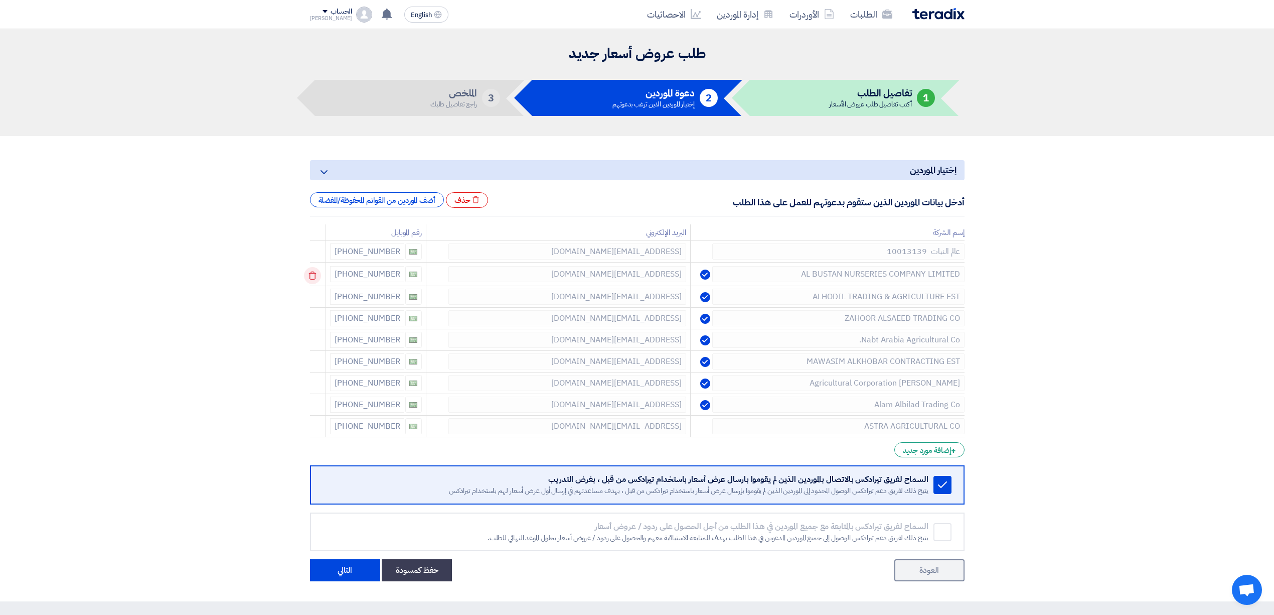
click at [317, 272] on icon at bounding box center [312, 275] width 17 height 17
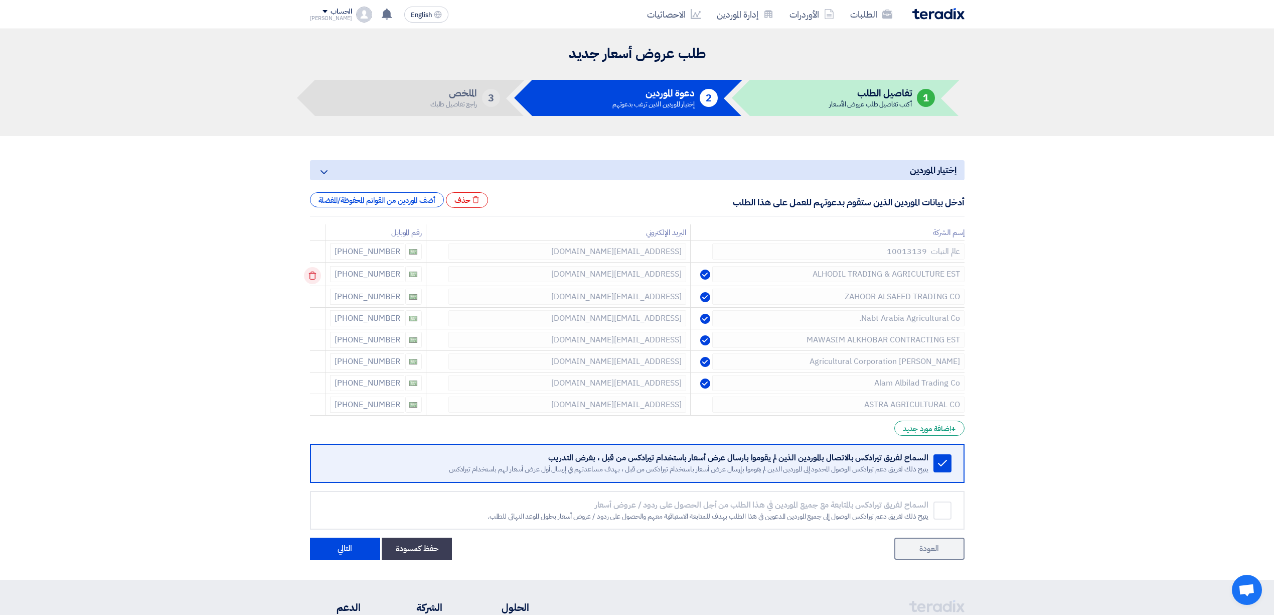
click at [317, 272] on icon at bounding box center [312, 275] width 17 height 17
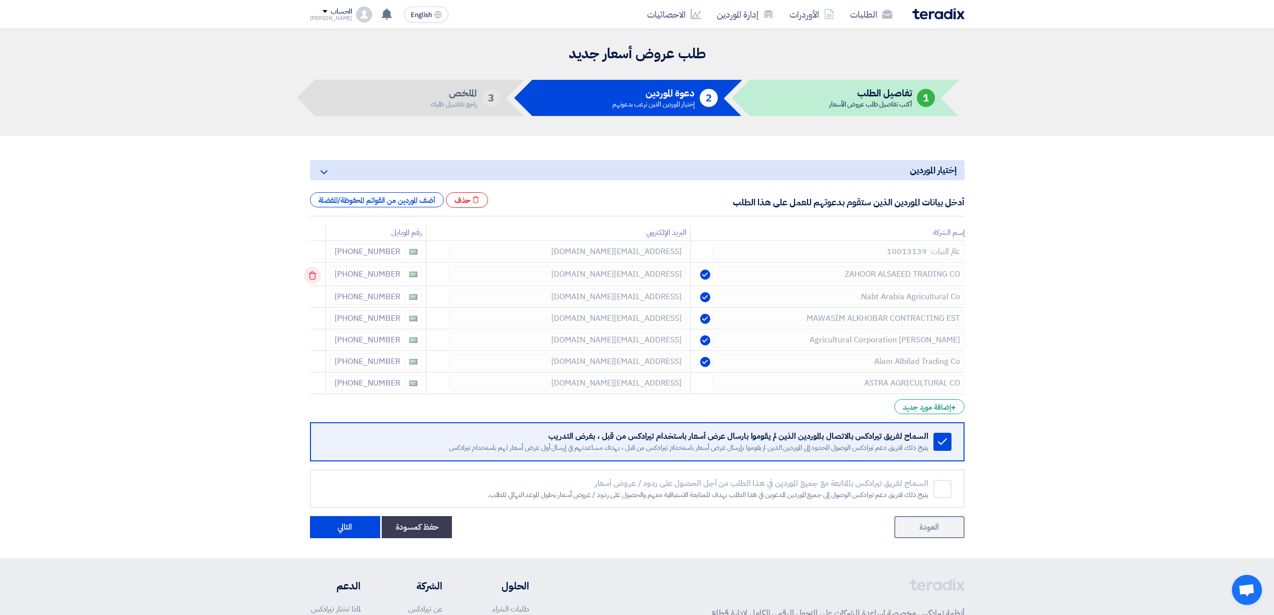
click at [317, 272] on icon at bounding box center [312, 275] width 17 height 17
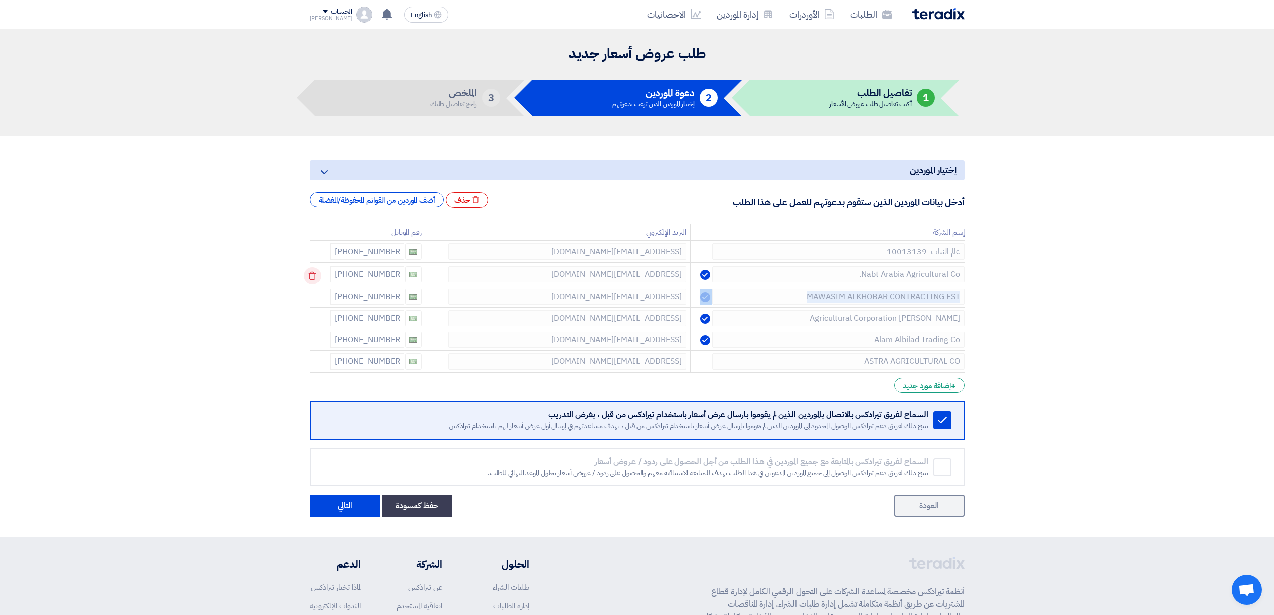
click at [317, 272] on icon at bounding box center [312, 275] width 17 height 17
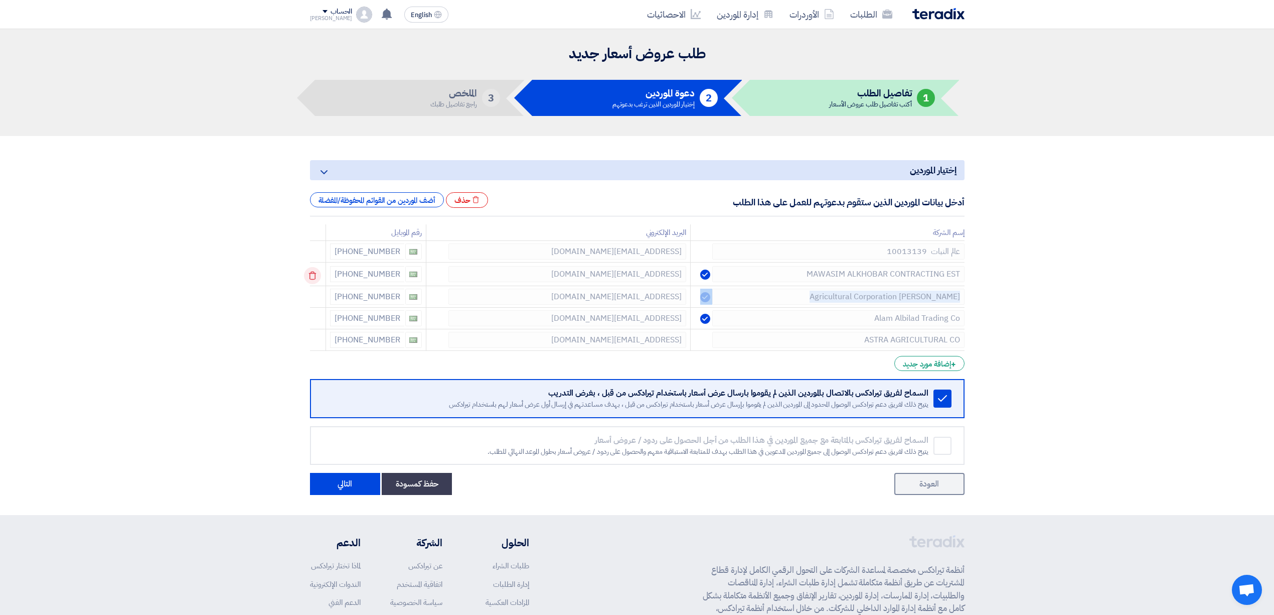
click at [317, 272] on icon at bounding box center [312, 275] width 17 height 17
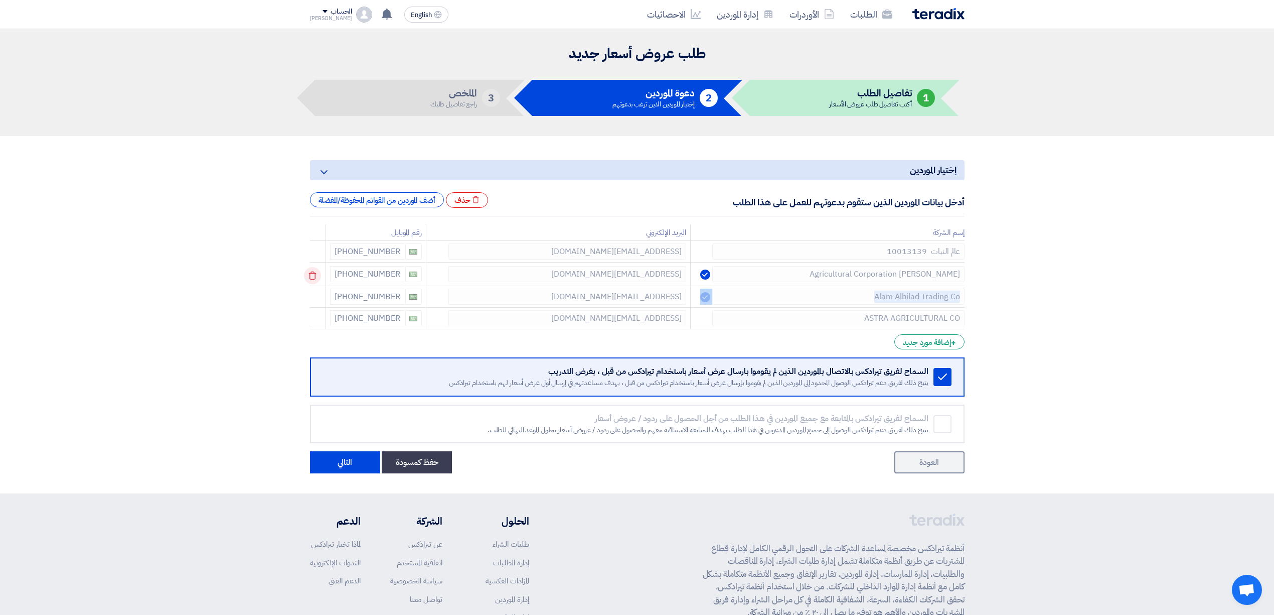
click at [317, 272] on icon at bounding box center [312, 275] width 17 height 17
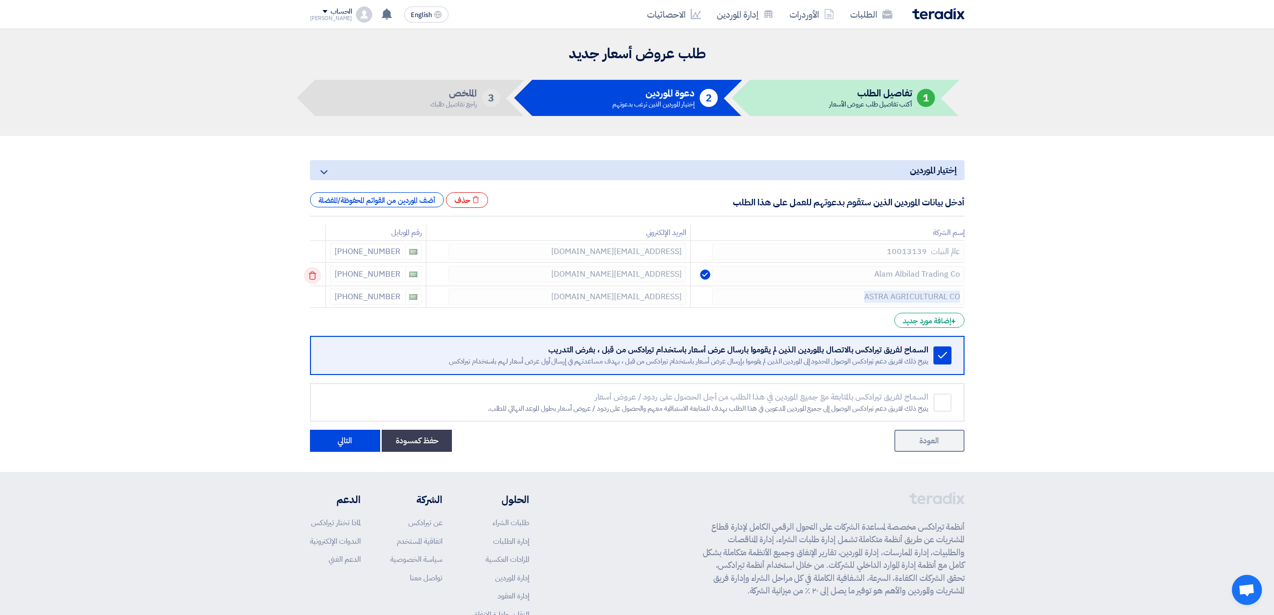
click at [317, 272] on icon at bounding box center [312, 275] width 17 height 17
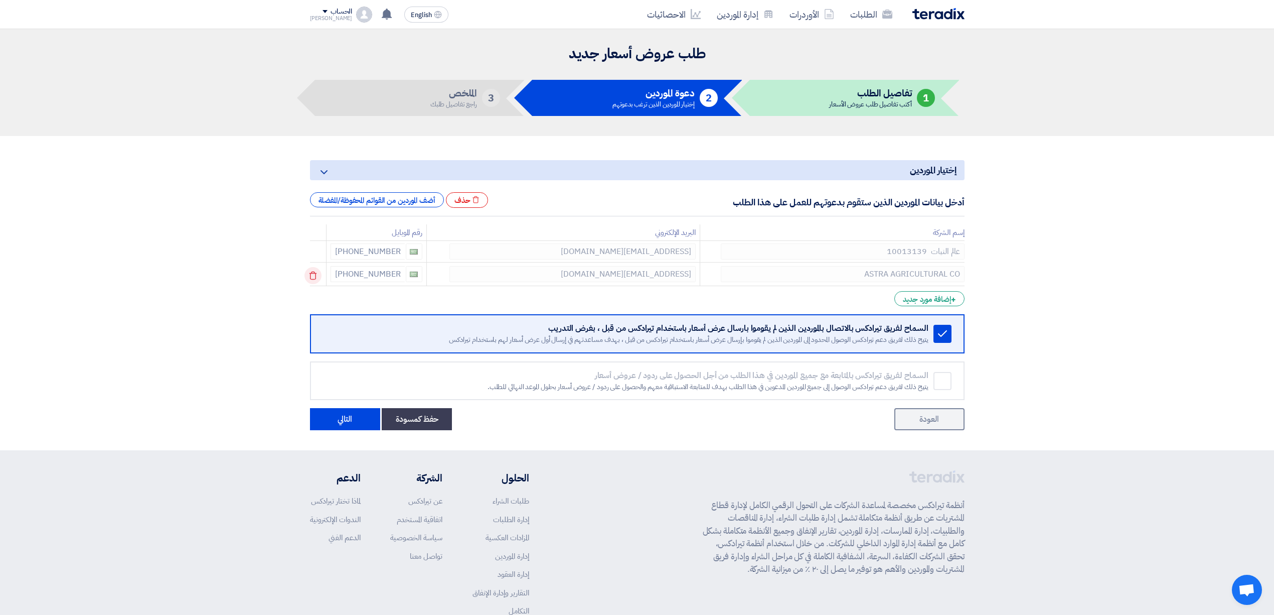
click at [317, 272] on icon at bounding box center [313, 275] width 17 height 17
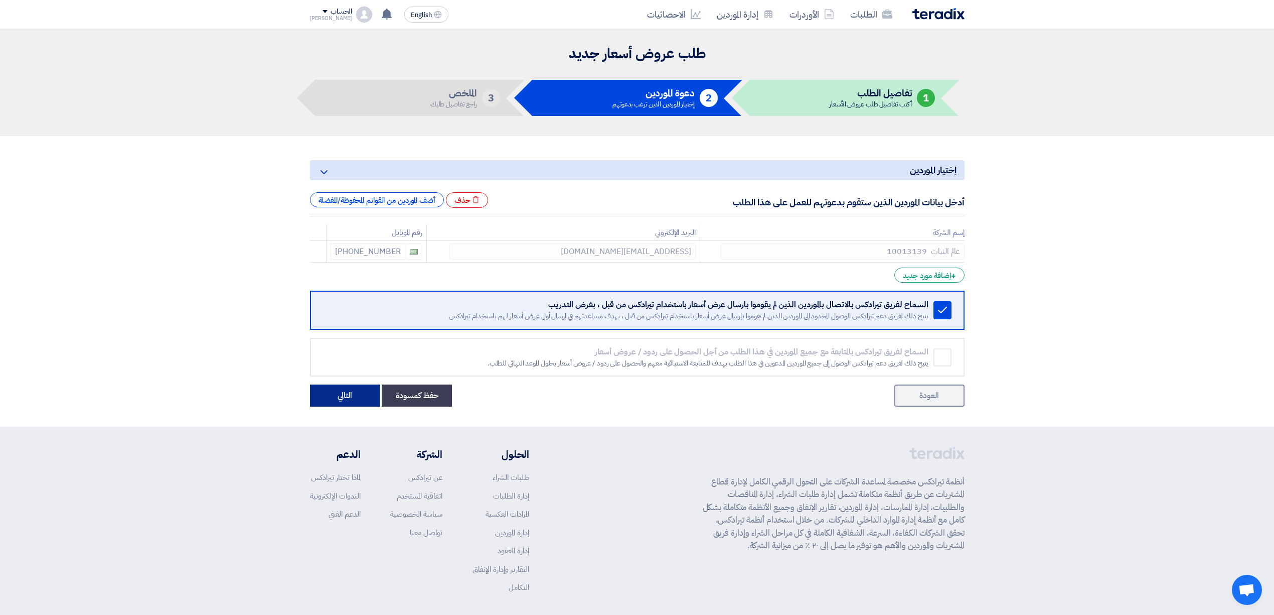
click at [348, 396] on button "التالي" at bounding box center [345, 395] width 70 height 22
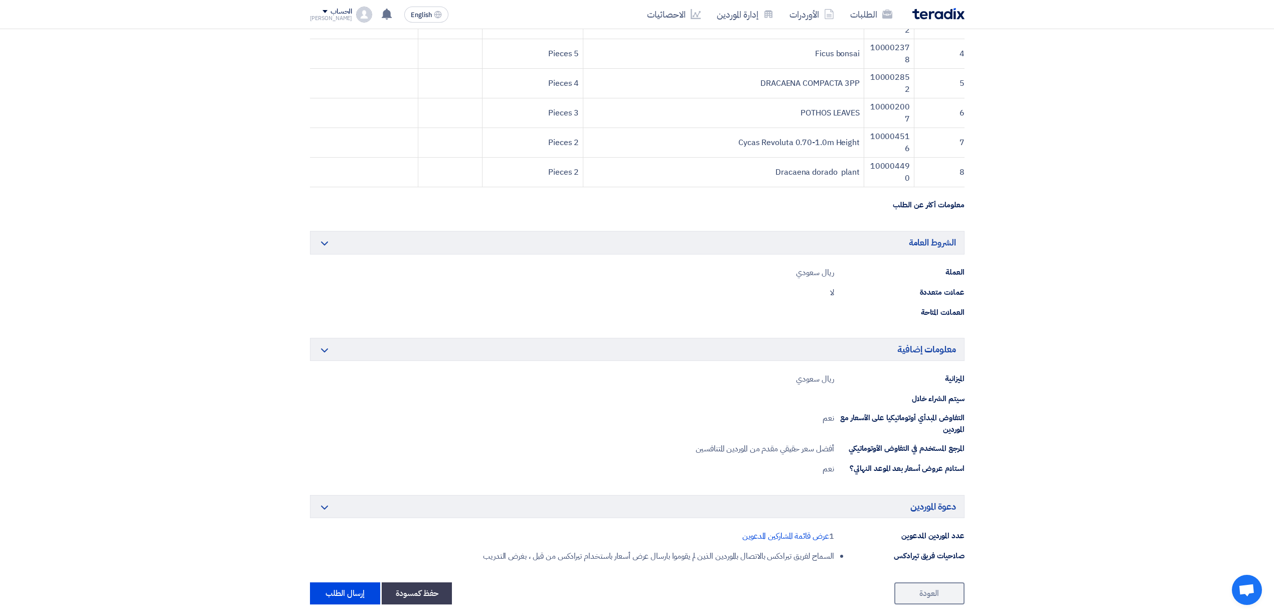
scroll to position [602, 0]
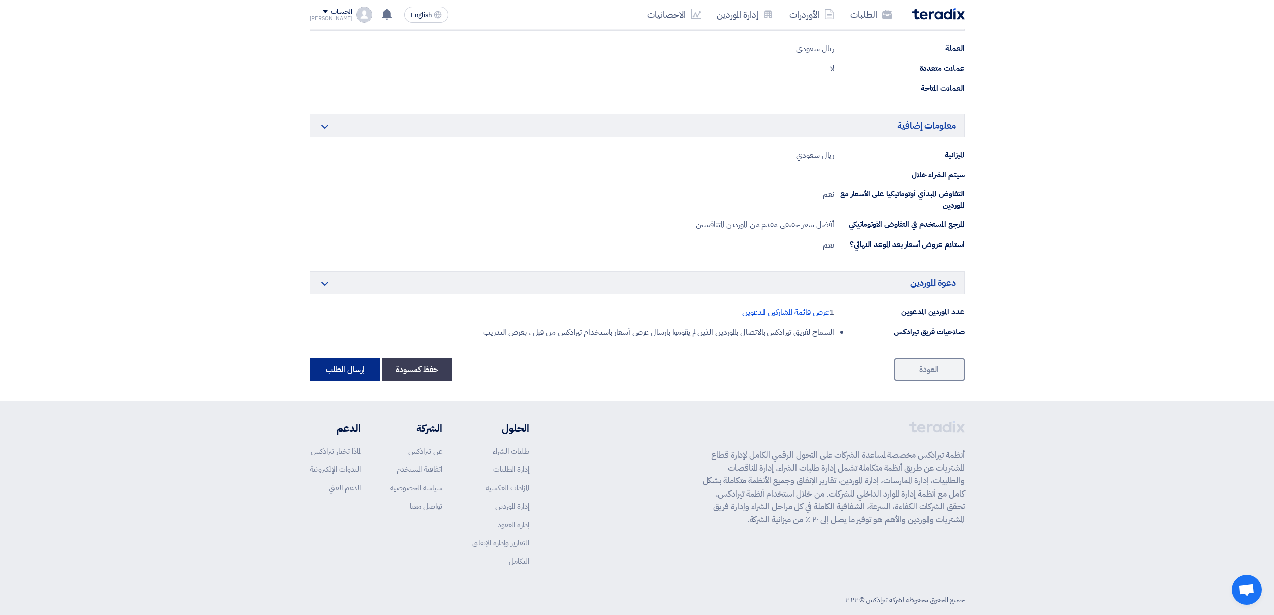
click at [356, 378] on button "إرسال الطلب" at bounding box center [345, 369] width 70 height 22
